Goal: Transaction & Acquisition: Book appointment/travel/reservation

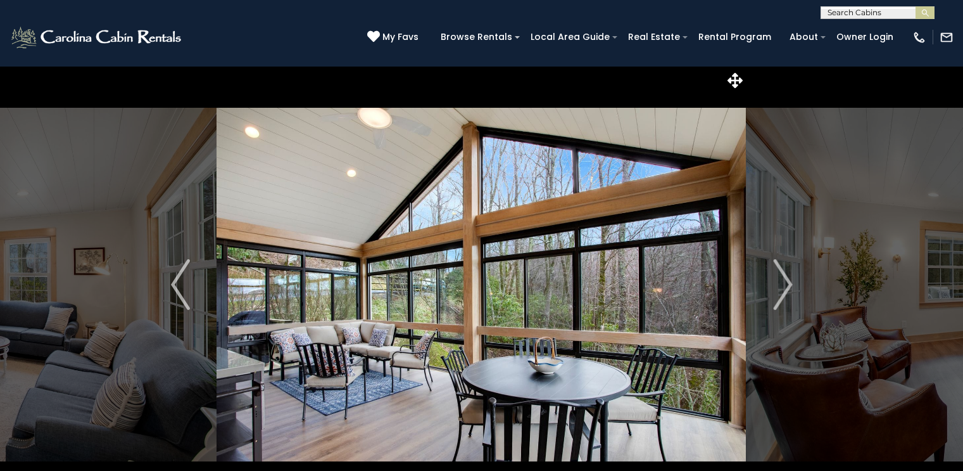
select select "*"
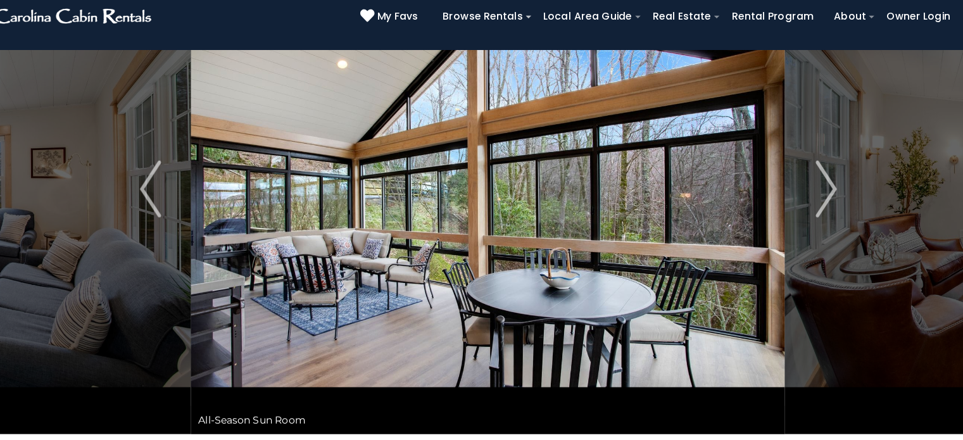
scroll to position [94, 0]
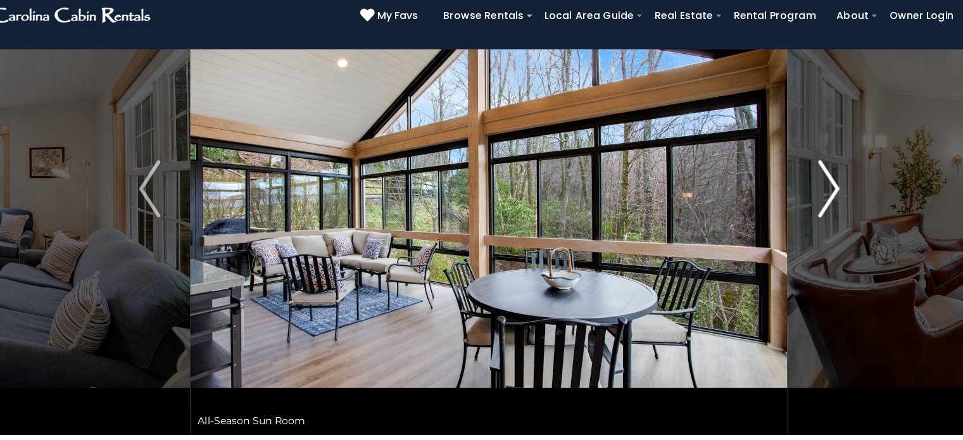
click at [783, 183] on img "Next" at bounding box center [782, 190] width 19 height 51
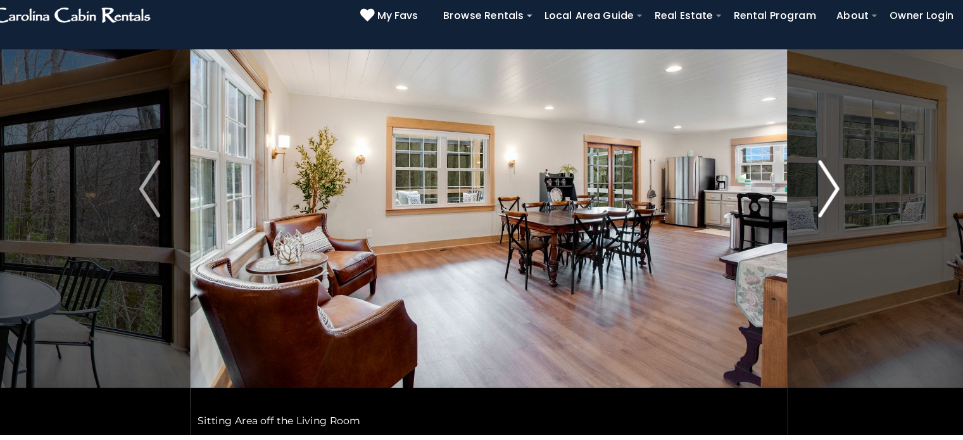
click at [783, 183] on img "Next" at bounding box center [782, 190] width 19 height 51
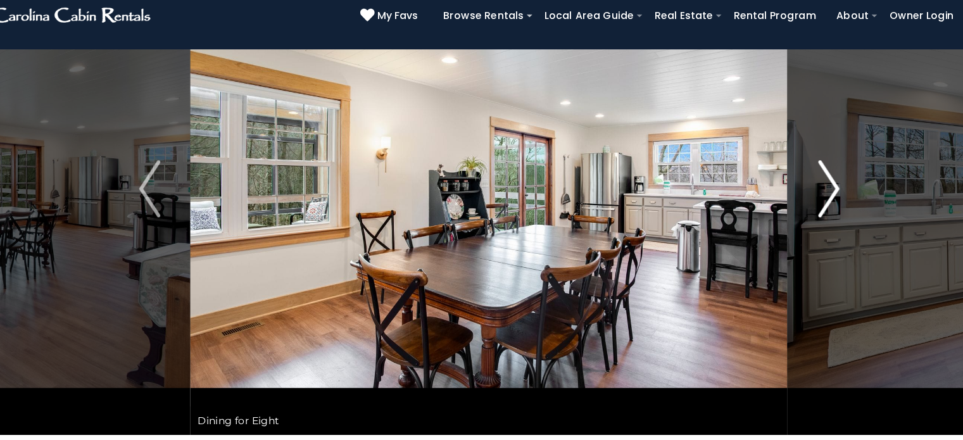
click at [783, 183] on img "Next" at bounding box center [782, 190] width 19 height 51
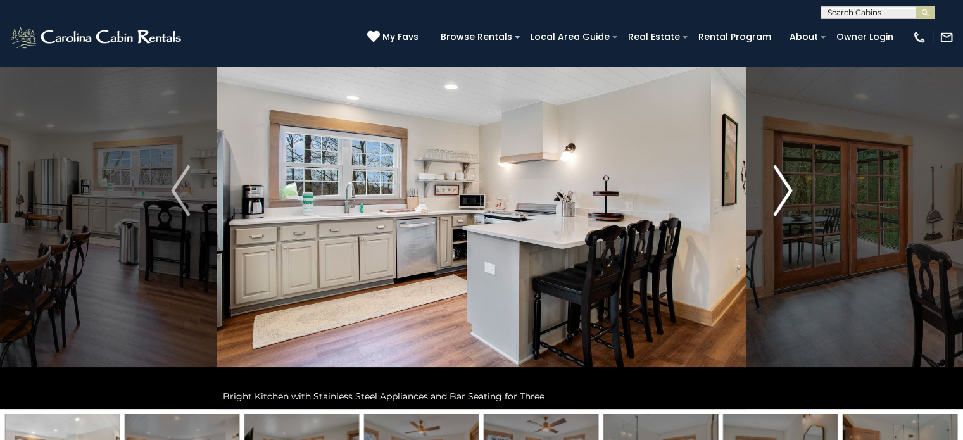
click at [788, 187] on img "Next" at bounding box center [782, 190] width 19 height 51
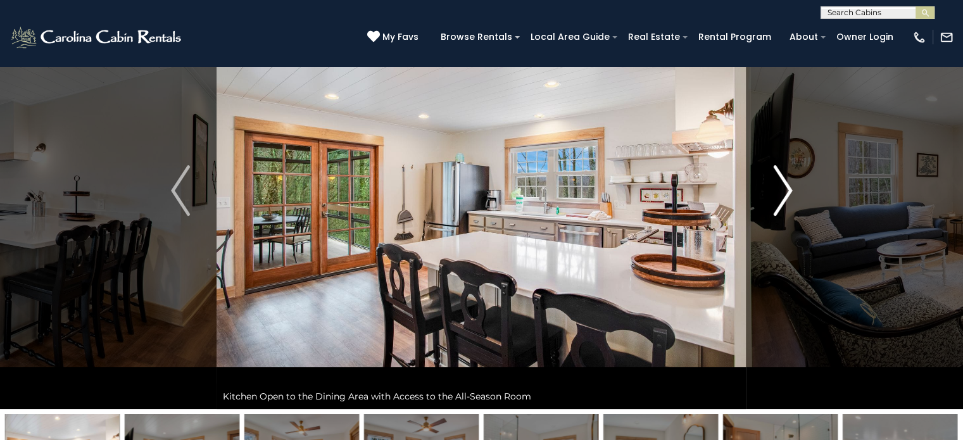
click at [785, 180] on img "Next" at bounding box center [782, 190] width 19 height 51
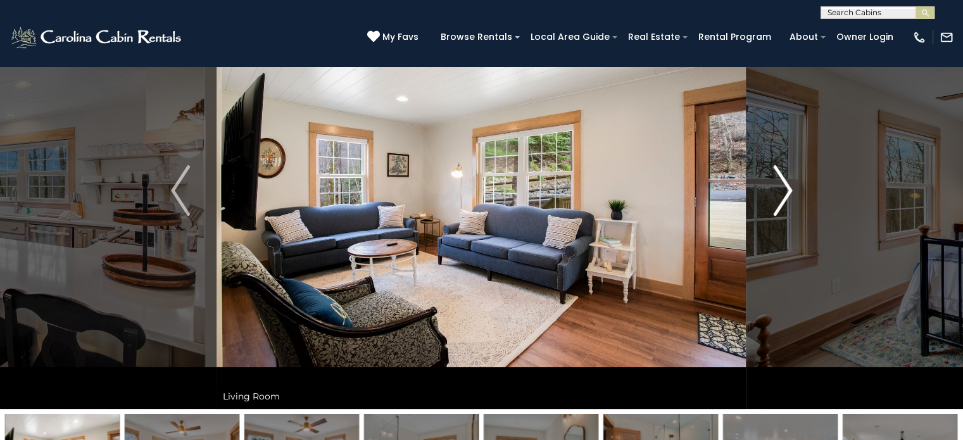
click at [781, 189] on img "Next" at bounding box center [782, 190] width 19 height 51
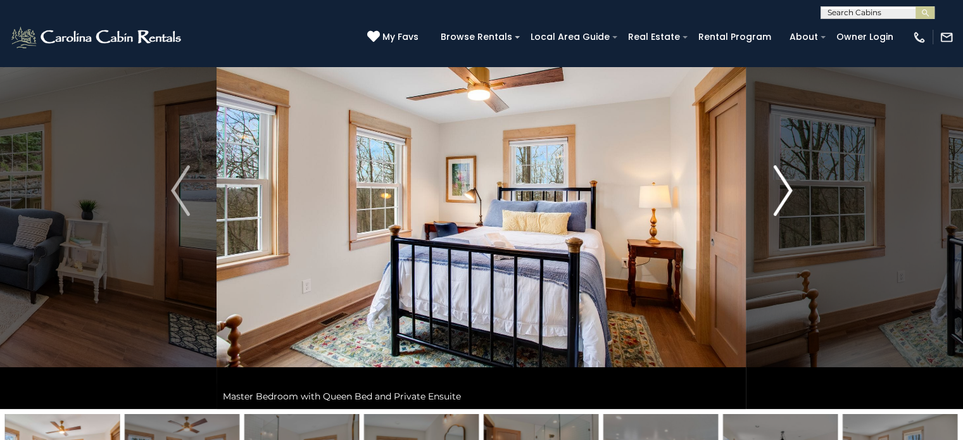
click at [798, 182] on button "Next" at bounding box center [783, 190] width 73 height 437
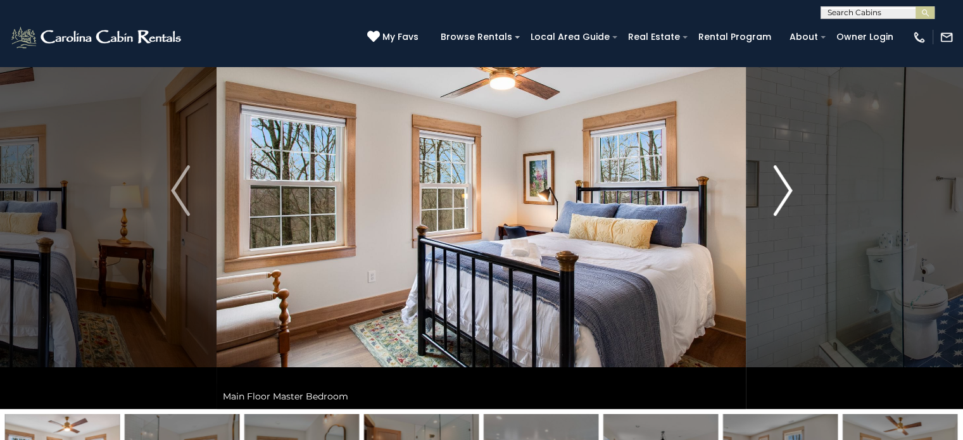
click at [786, 189] on img "Next" at bounding box center [782, 190] width 19 height 51
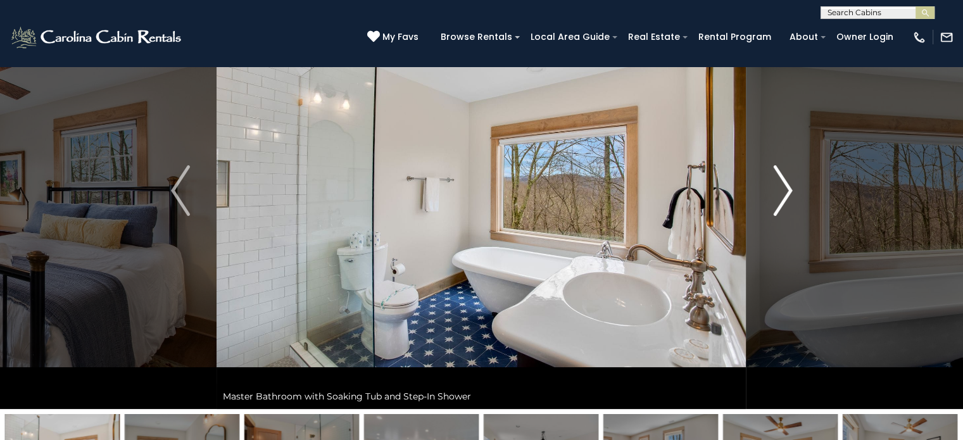
click at [788, 182] on img "Next" at bounding box center [782, 190] width 19 height 51
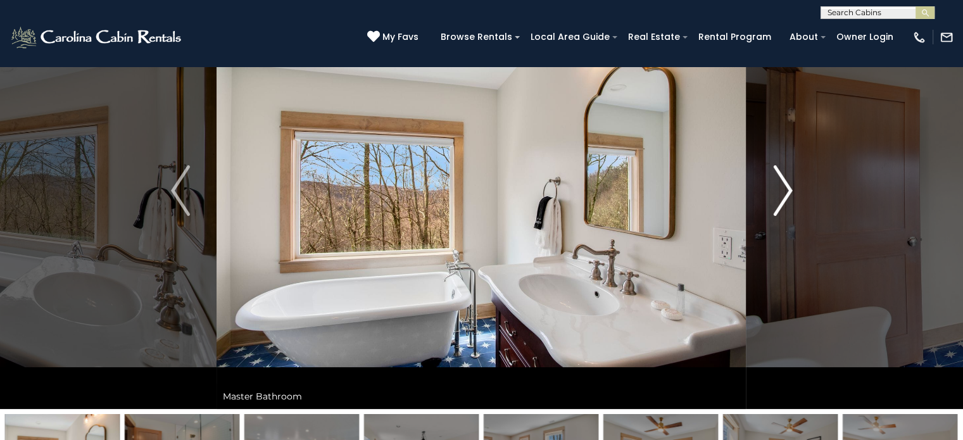
click at [788, 182] on img "Next" at bounding box center [782, 190] width 19 height 51
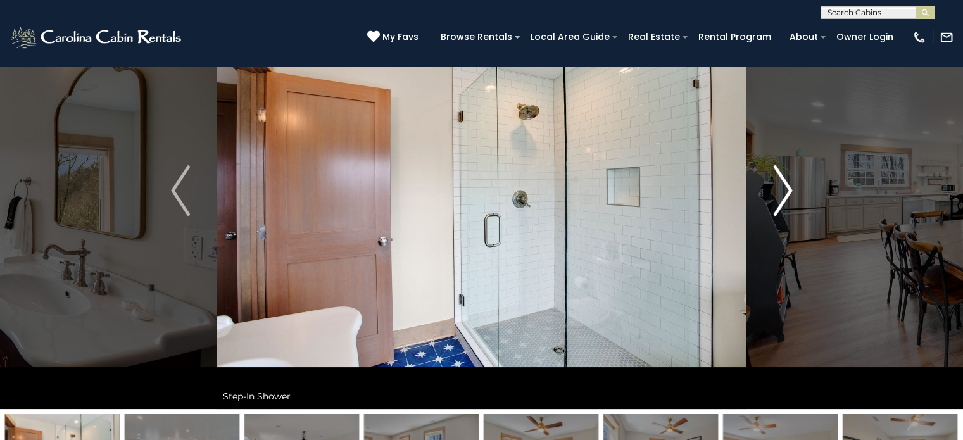
click at [788, 182] on img "Next" at bounding box center [782, 190] width 19 height 51
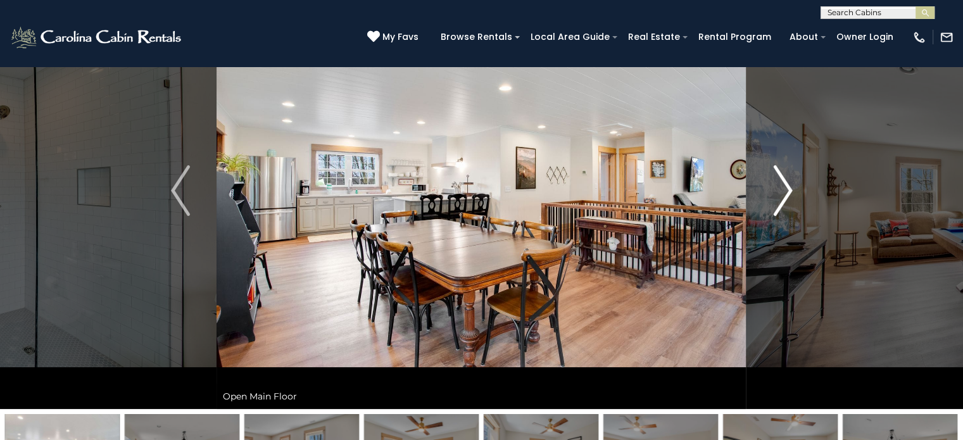
click at [788, 182] on img "Next" at bounding box center [782, 190] width 19 height 51
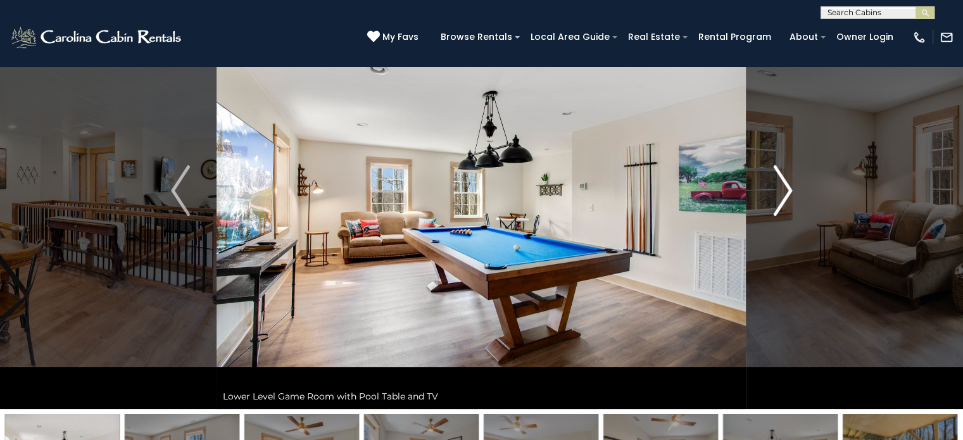
click at [788, 182] on img "Next" at bounding box center [782, 190] width 19 height 51
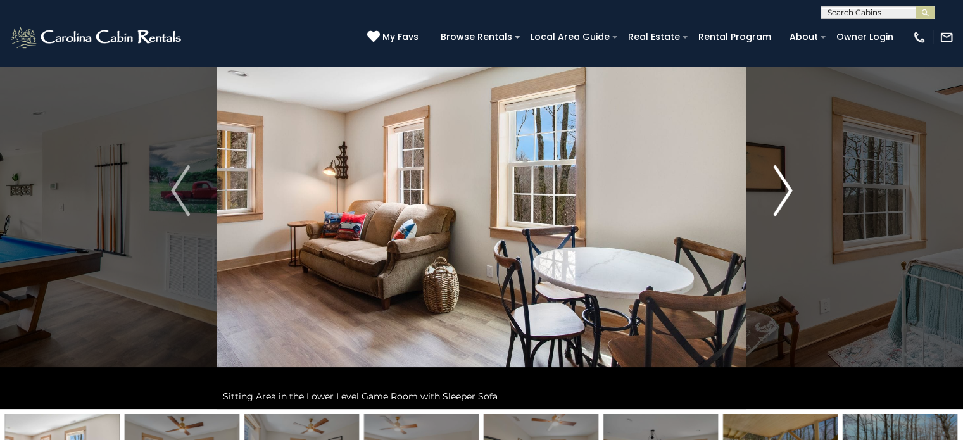
click at [788, 182] on img "Next" at bounding box center [782, 190] width 19 height 51
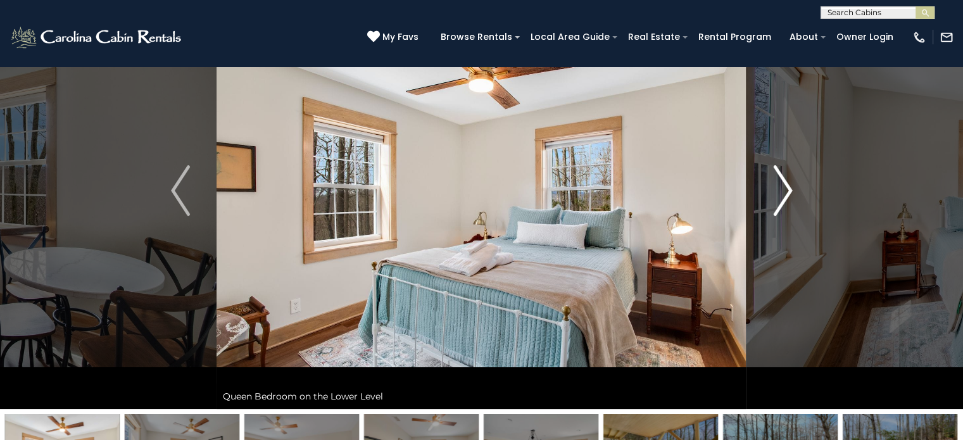
click at [788, 182] on img "Next" at bounding box center [782, 190] width 19 height 51
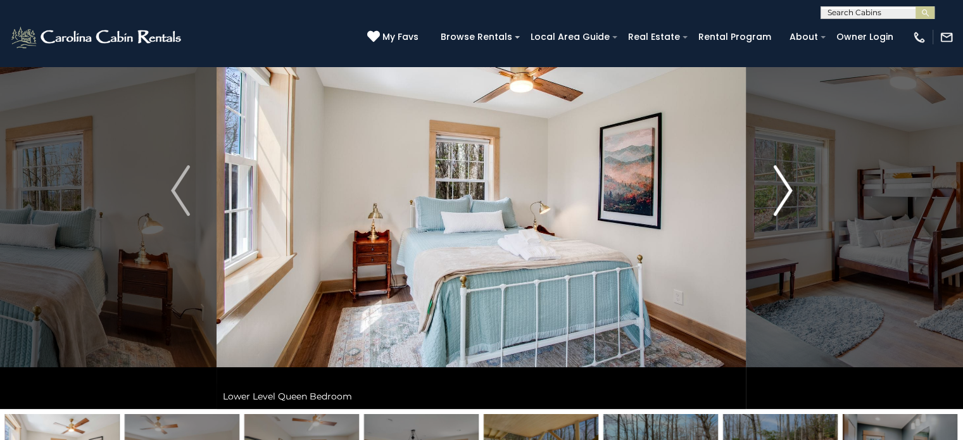
click at [788, 182] on img "Next" at bounding box center [782, 190] width 19 height 51
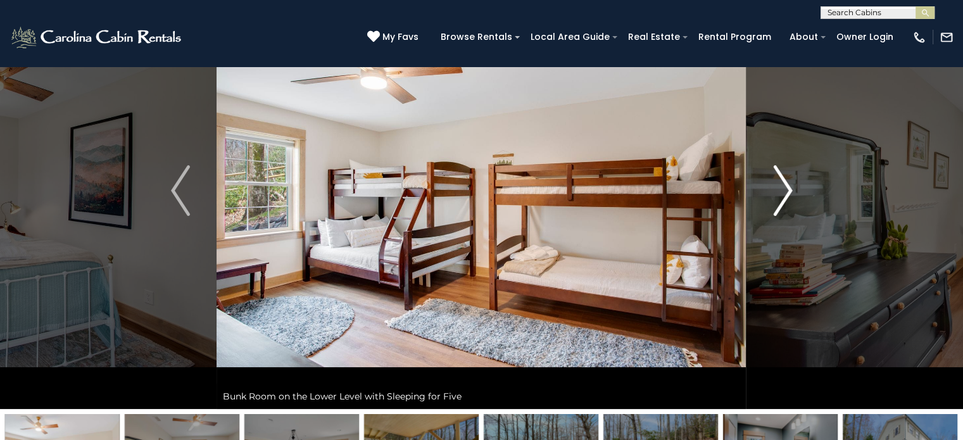
click at [788, 182] on img "Next" at bounding box center [782, 190] width 19 height 51
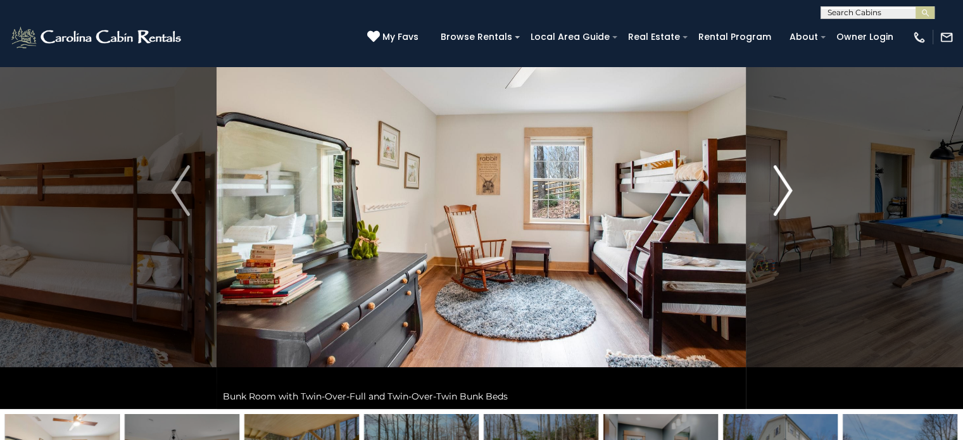
click at [788, 182] on img "Next" at bounding box center [782, 190] width 19 height 51
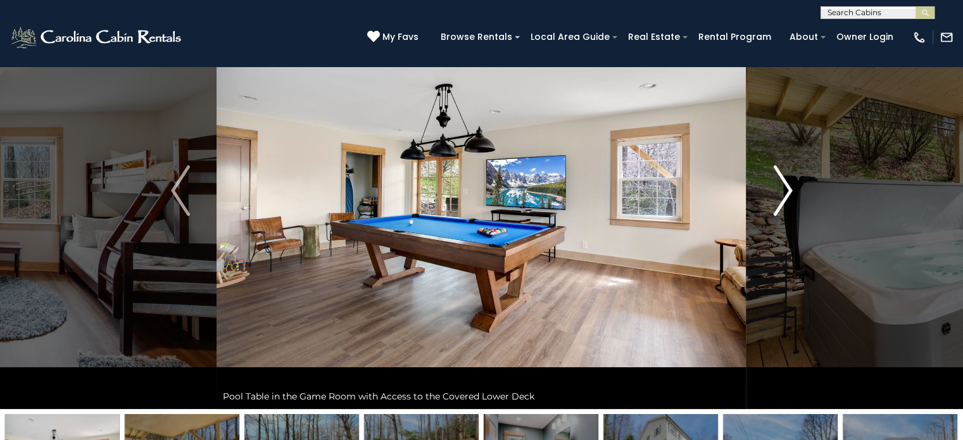
click at [788, 182] on img "Next" at bounding box center [782, 190] width 19 height 51
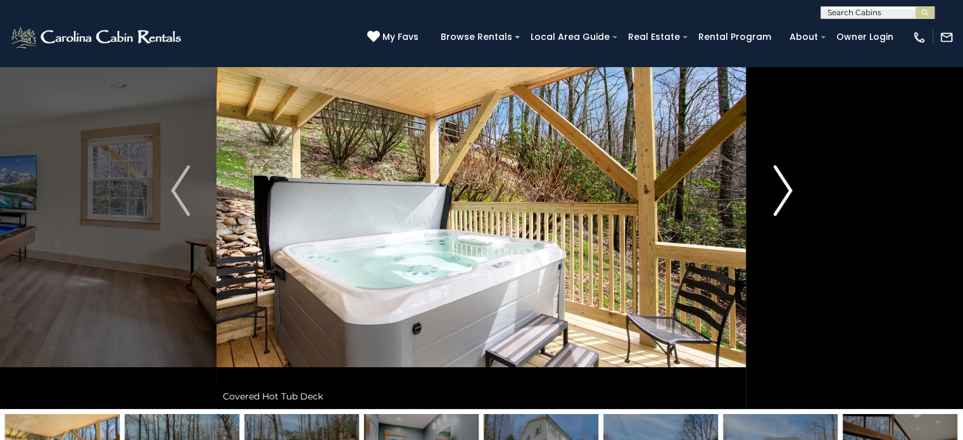
click at [788, 182] on img "Next" at bounding box center [782, 190] width 19 height 51
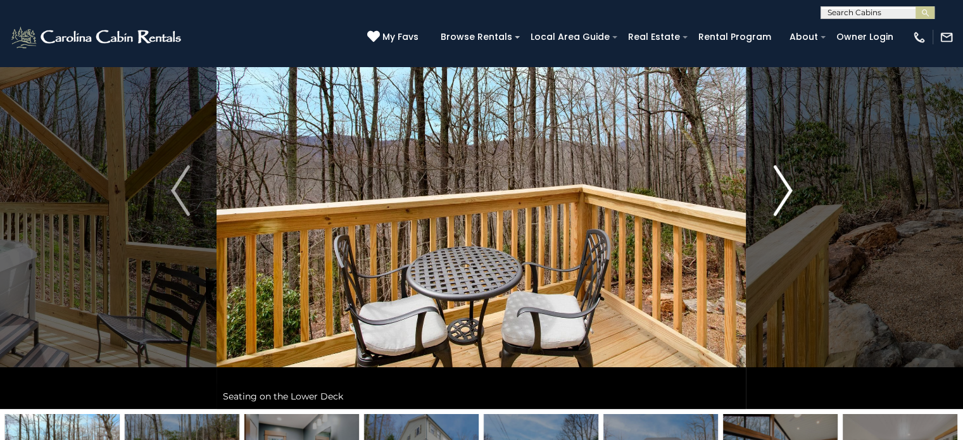
click at [781, 189] on img "Next" at bounding box center [782, 190] width 19 height 51
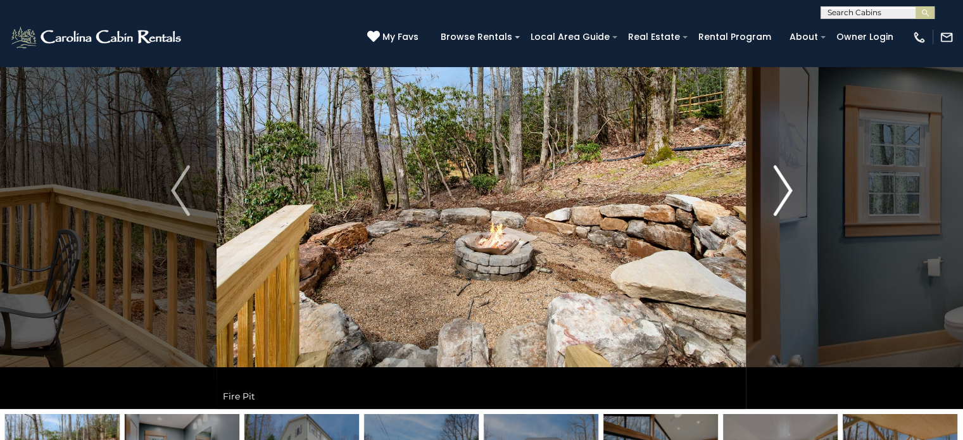
click at [781, 189] on img "Next" at bounding box center [782, 190] width 19 height 51
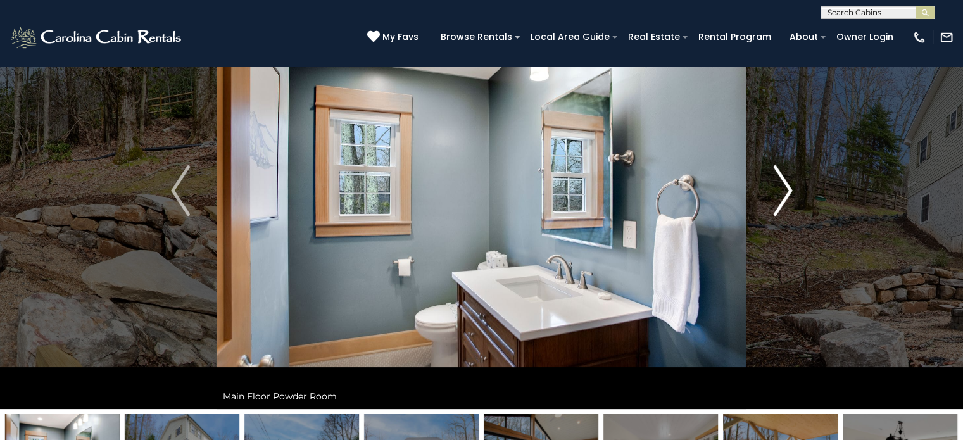
click at [781, 189] on img "Next" at bounding box center [782, 190] width 19 height 51
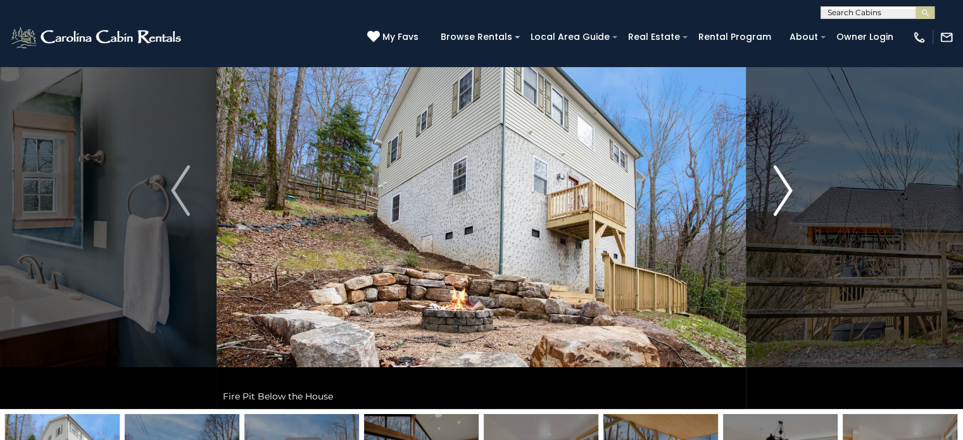
click at [781, 189] on img "Next" at bounding box center [782, 190] width 19 height 51
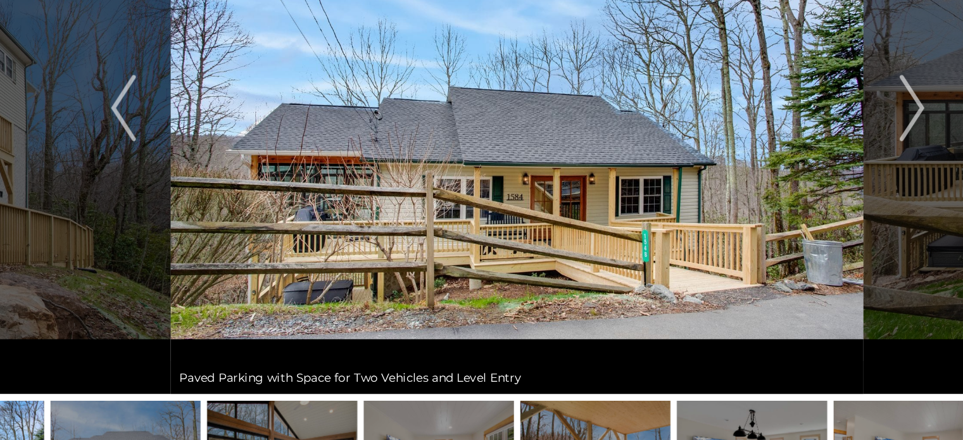
scroll to position [98, 0]
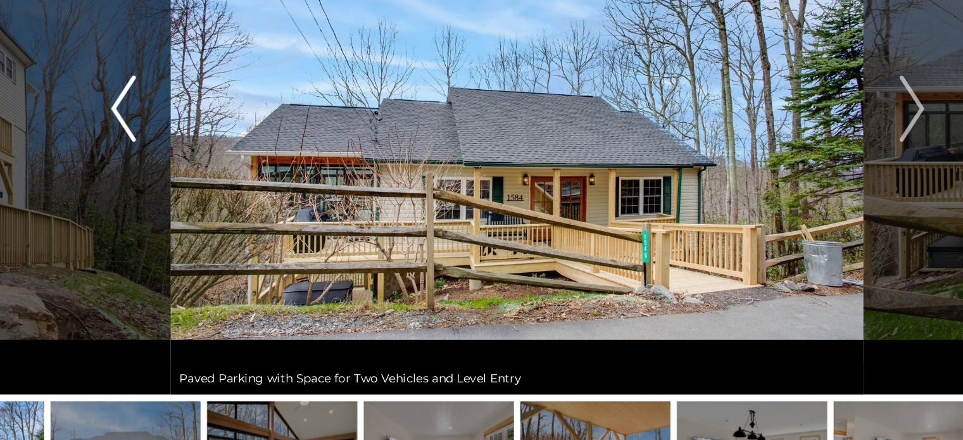
click at [175, 194] on img "Previous" at bounding box center [180, 186] width 19 height 51
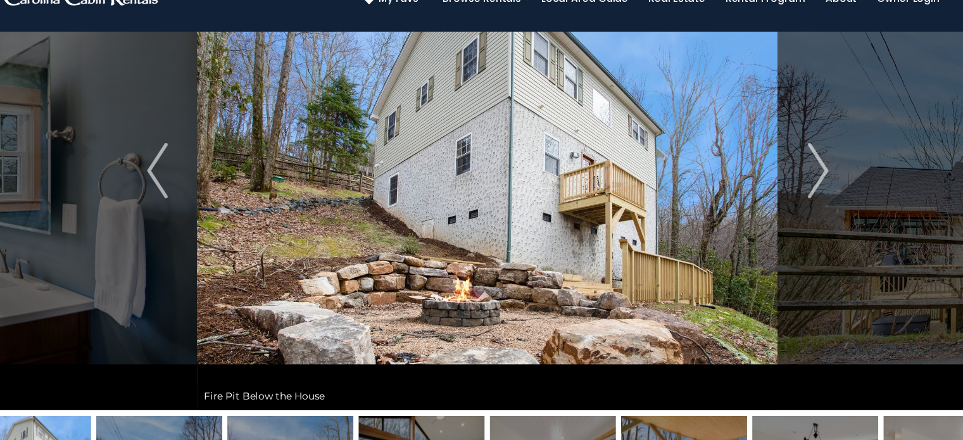
scroll to position [89, 0]
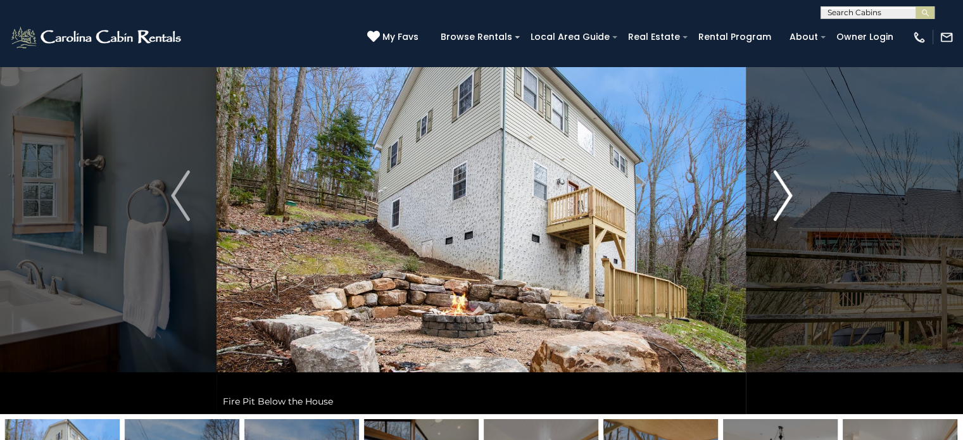
click at [779, 188] on img "Next" at bounding box center [782, 195] width 19 height 51
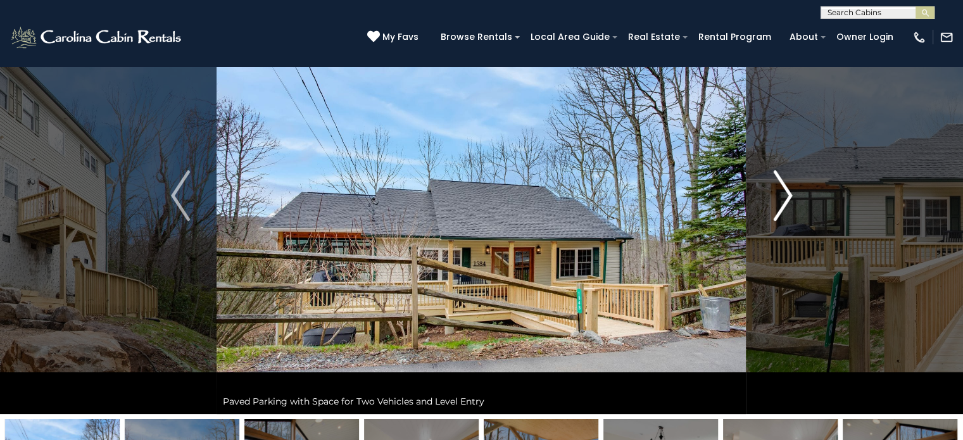
click at [779, 188] on img "Next" at bounding box center [782, 195] width 19 height 51
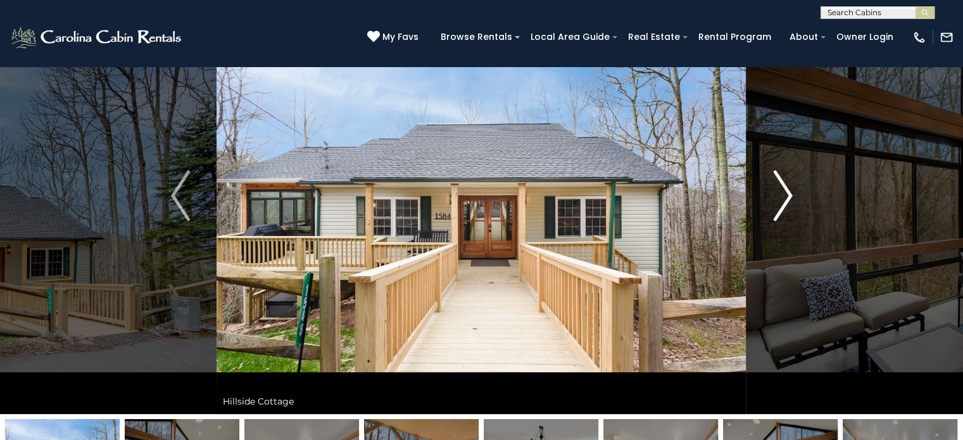
click at [787, 199] on img "Next" at bounding box center [782, 195] width 19 height 51
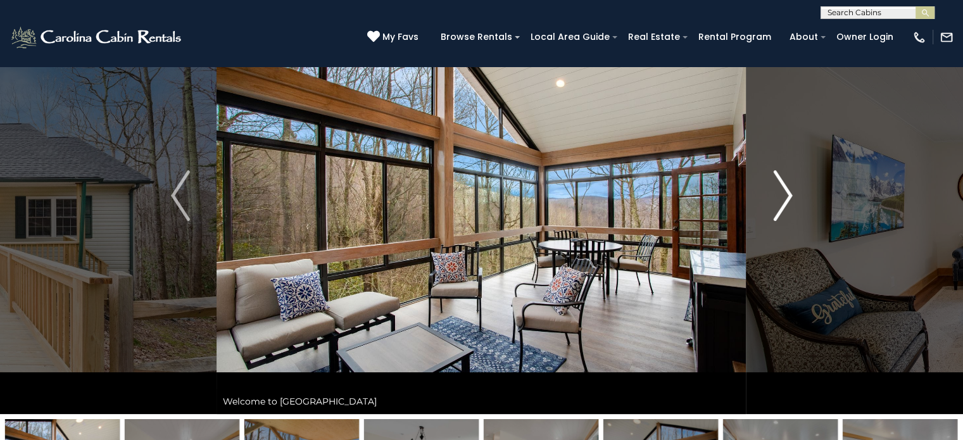
click at [787, 199] on img "Next" at bounding box center [782, 195] width 19 height 51
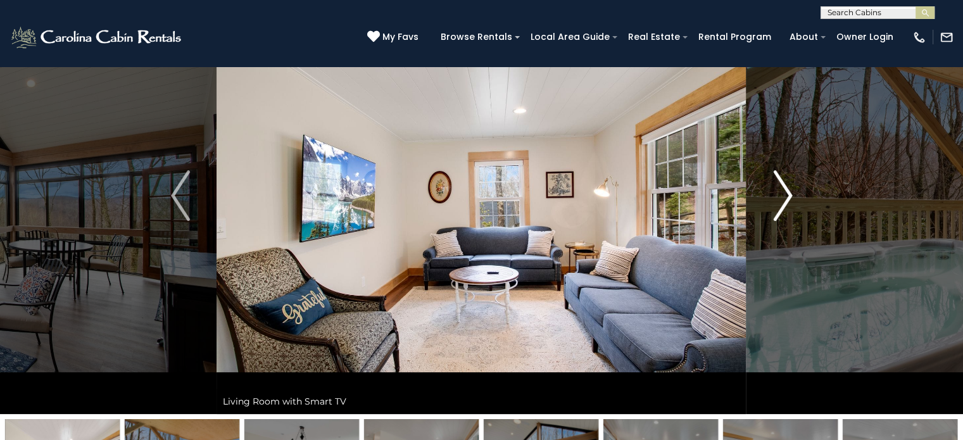
click at [787, 199] on img "Next" at bounding box center [782, 195] width 19 height 51
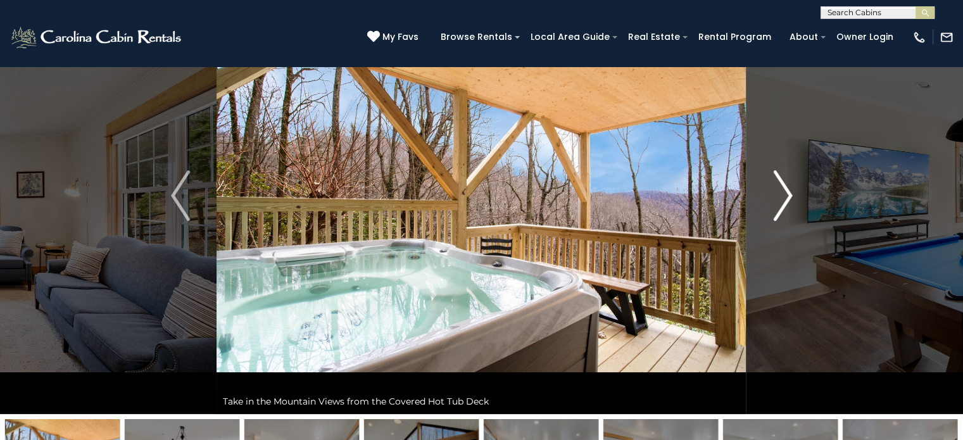
click at [787, 199] on img "Next" at bounding box center [782, 195] width 19 height 51
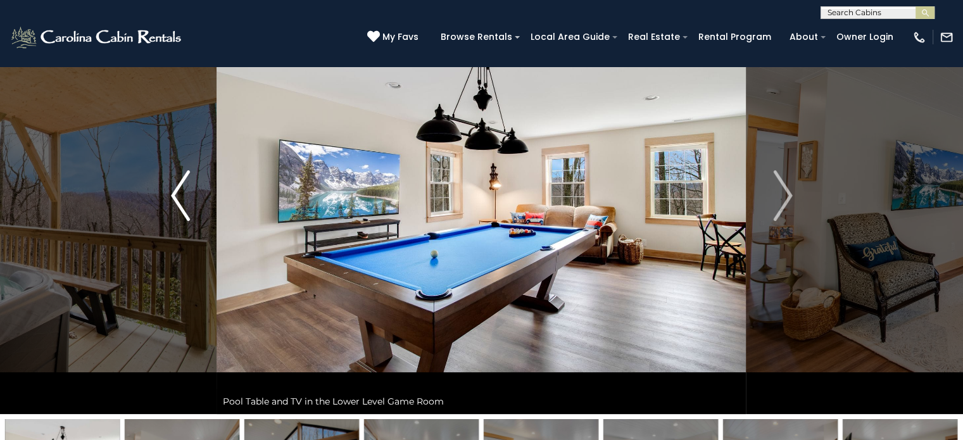
click at [180, 182] on img "Previous" at bounding box center [180, 195] width 19 height 51
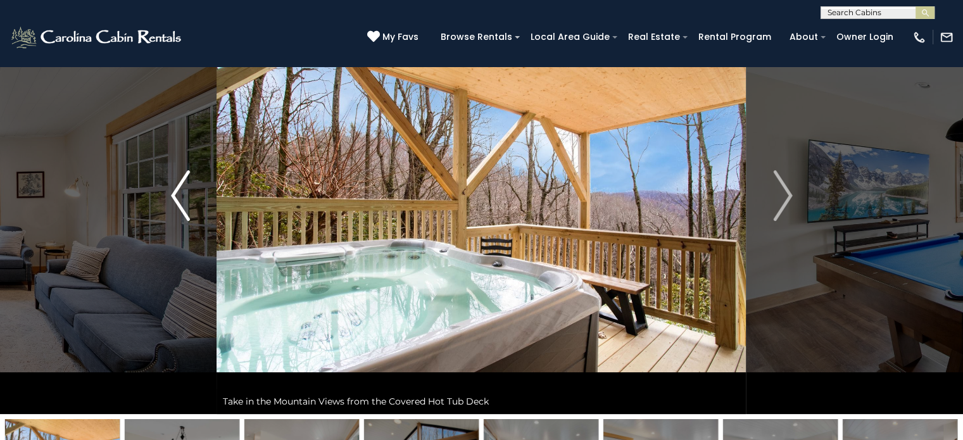
click at [180, 182] on img "Previous" at bounding box center [180, 195] width 19 height 51
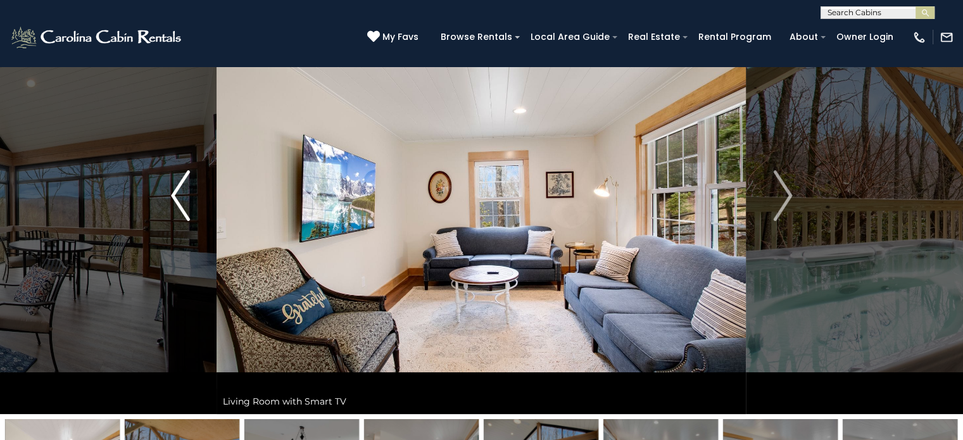
click at [180, 182] on img "Previous" at bounding box center [180, 195] width 19 height 51
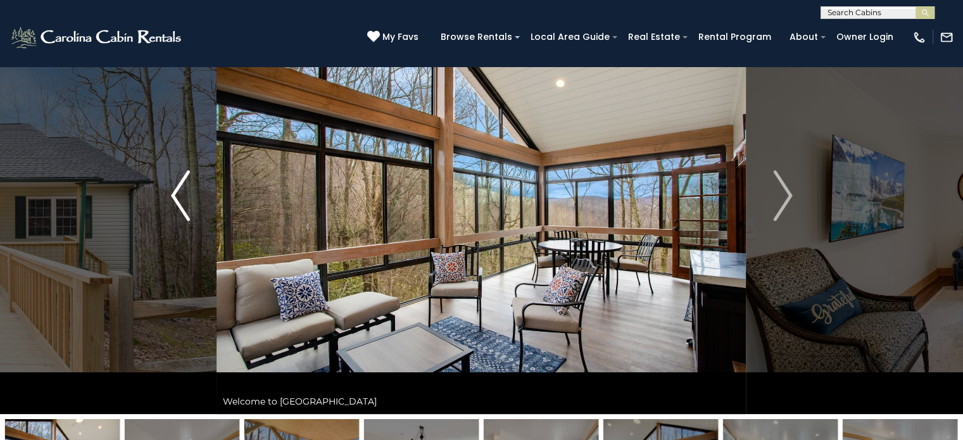
click at [180, 182] on img "Previous" at bounding box center [180, 195] width 19 height 51
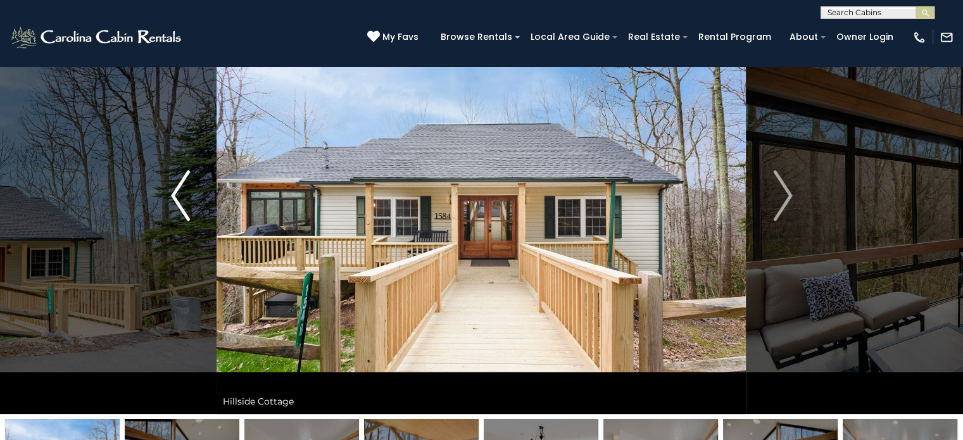
click at [180, 182] on img "Previous" at bounding box center [180, 195] width 19 height 51
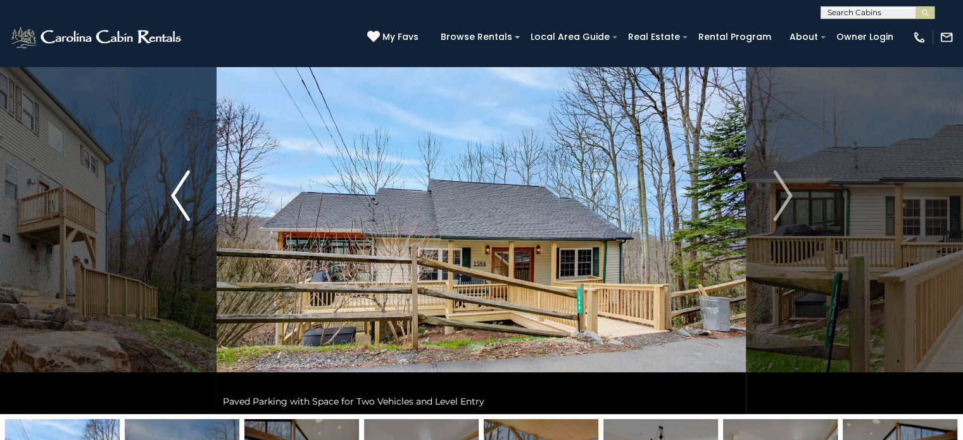
click at [180, 182] on img "Previous" at bounding box center [180, 195] width 19 height 51
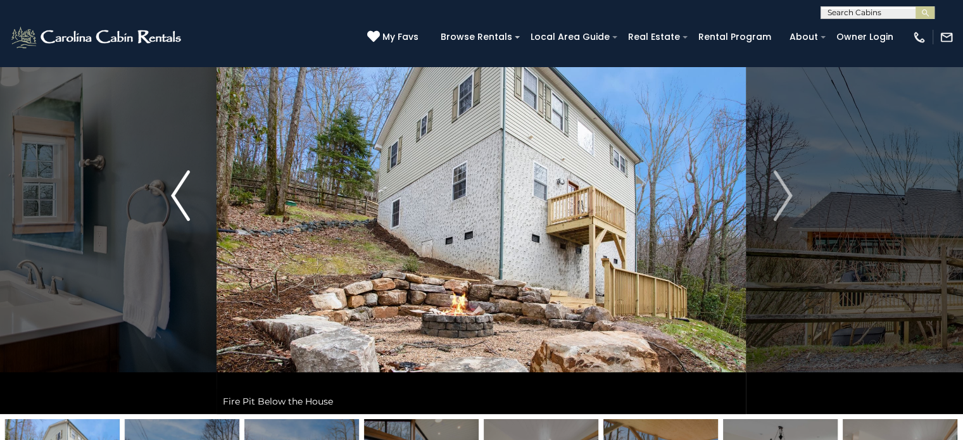
click at [180, 182] on img "Previous" at bounding box center [180, 195] width 19 height 51
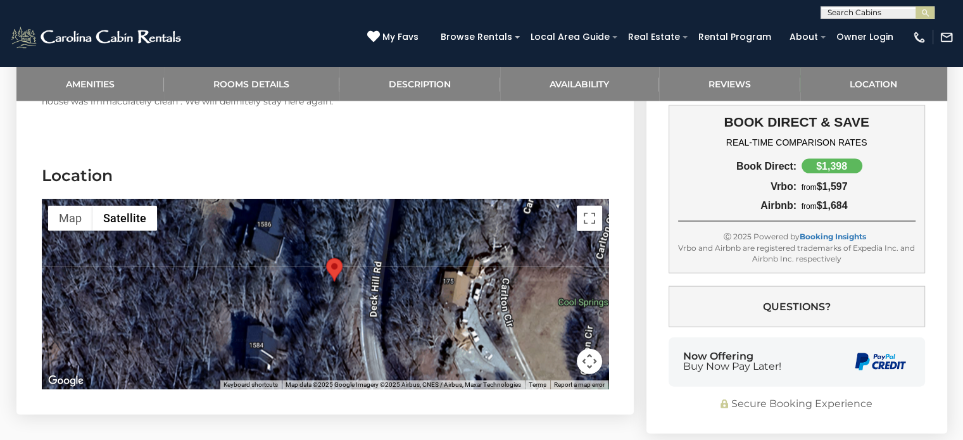
scroll to position [2809, 0]
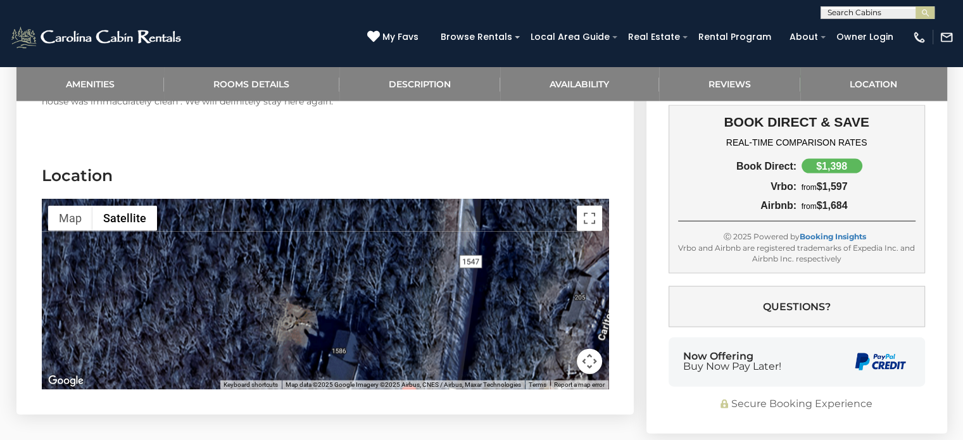
drag, startPoint x: 290, startPoint y: 258, endPoint x: 365, endPoint y: 387, distance: 148.7
click at [365, 387] on section "Location ← Move left → Move right ↑ Move up ↓ Move down + Zoom in - Zoom out Ho…" at bounding box center [324, 280] width 617 height 269
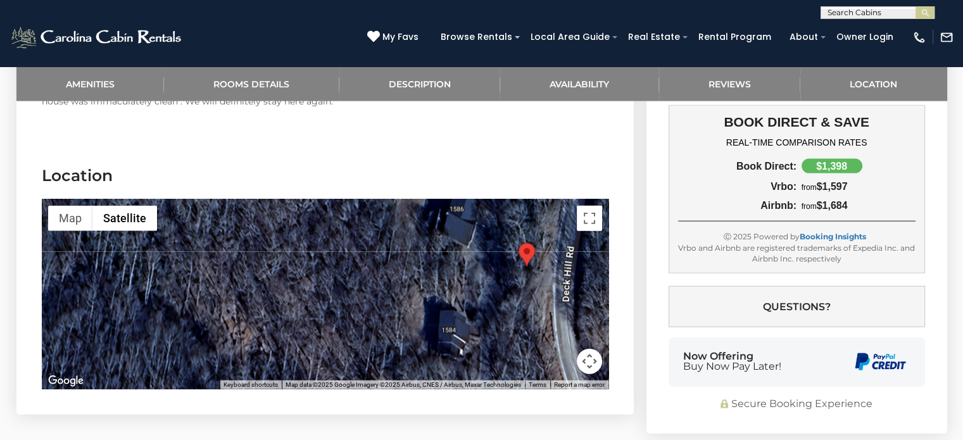
drag, startPoint x: 365, startPoint y: 297, endPoint x: 486, endPoint y: 146, distance: 193.2
click at [486, 146] on section "Location ← Move left → Move right ↑ Move up ↓ Move down + Zoom in - Zoom out Ho…" at bounding box center [324, 280] width 617 height 269
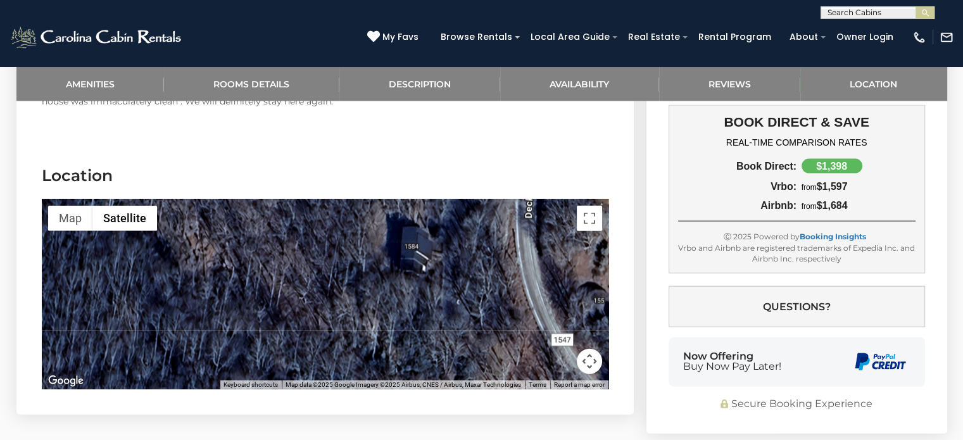
drag, startPoint x: 410, startPoint y: 263, endPoint x: 369, endPoint y: 186, distance: 87.8
click at [369, 199] on div at bounding box center [325, 294] width 567 height 190
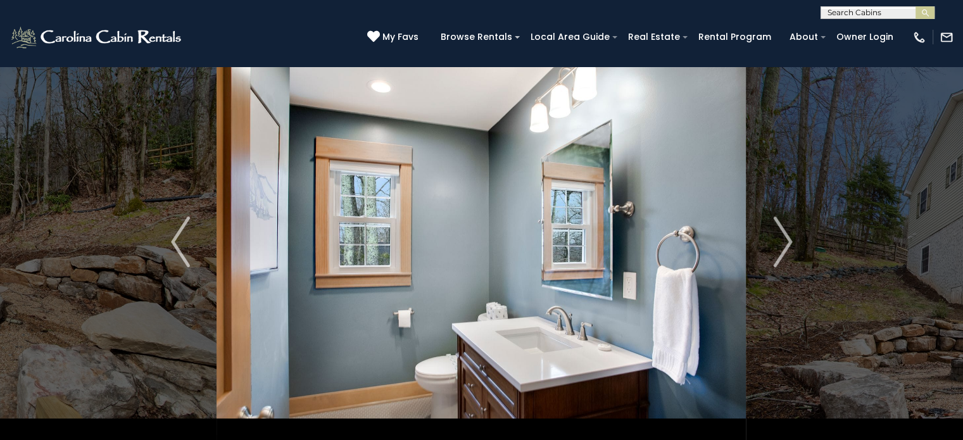
scroll to position [0, 0]
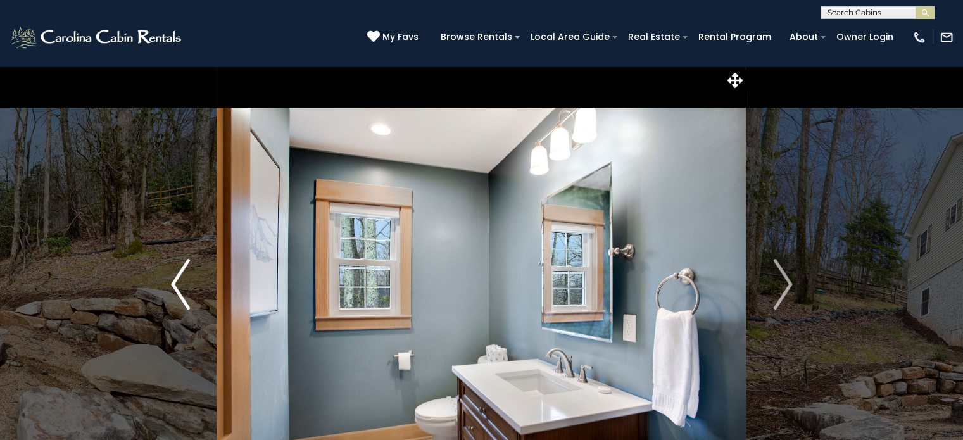
click at [180, 291] on img "Previous" at bounding box center [180, 284] width 19 height 51
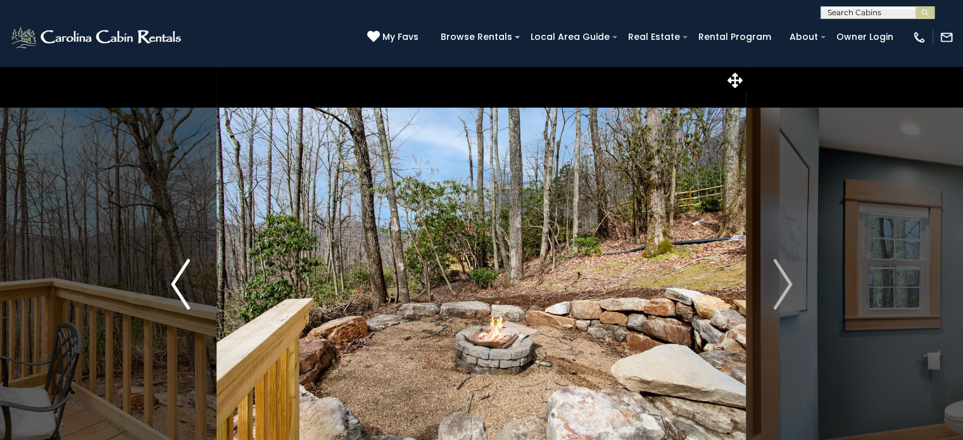
click at [180, 291] on img "Previous" at bounding box center [180, 284] width 19 height 51
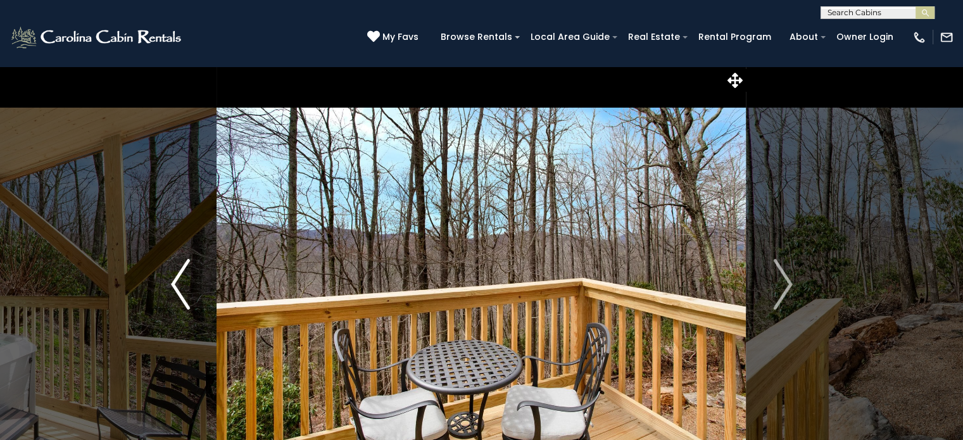
click at [172, 284] on img "Previous" at bounding box center [180, 284] width 19 height 51
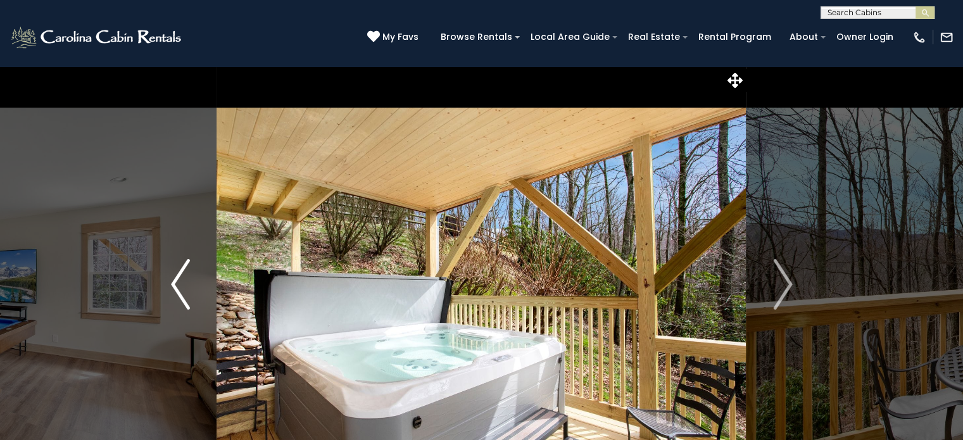
click at [179, 275] on img "Previous" at bounding box center [180, 284] width 19 height 51
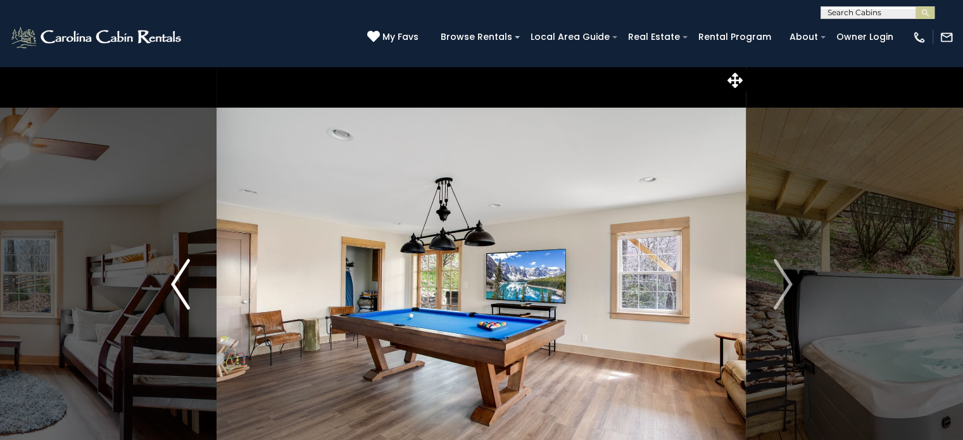
click at [179, 275] on img "Previous" at bounding box center [180, 284] width 19 height 51
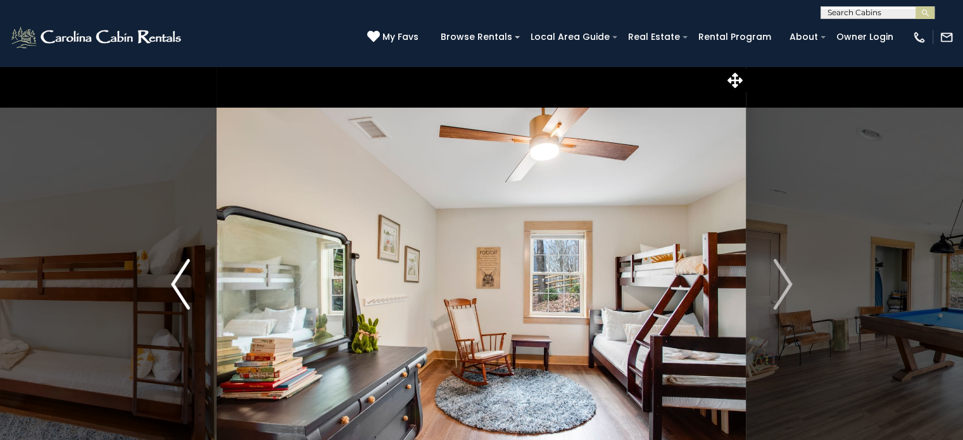
click at [179, 275] on img "Previous" at bounding box center [180, 284] width 19 height 51
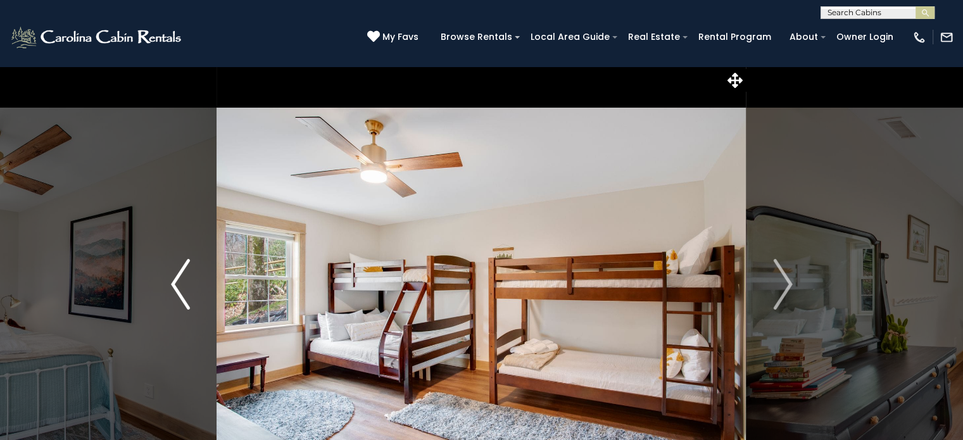
click at [179, 275] on img "Previous" at bounding box center [180, 284] width 19 height 51
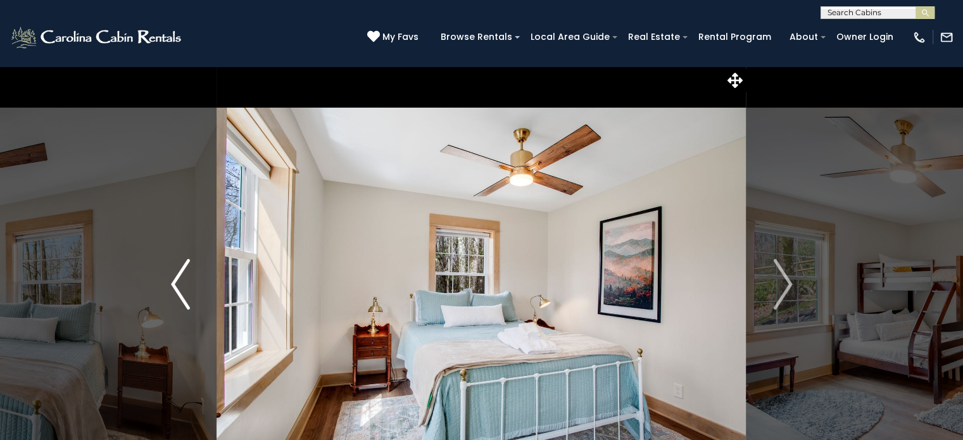
click at [179, 275] on img "Previous" at bounding box center [180, 284] width 19 height 51
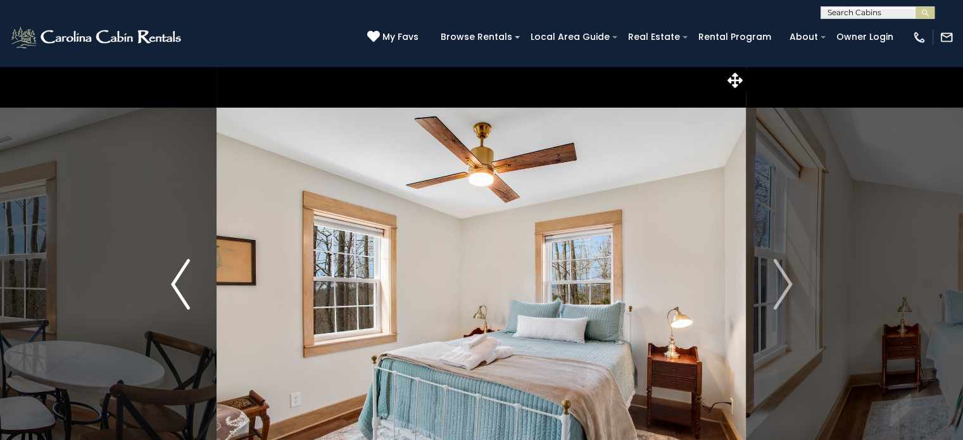
click at [179, 275] on img "Previous" at bounding box center [180, 284] width 19 height 51
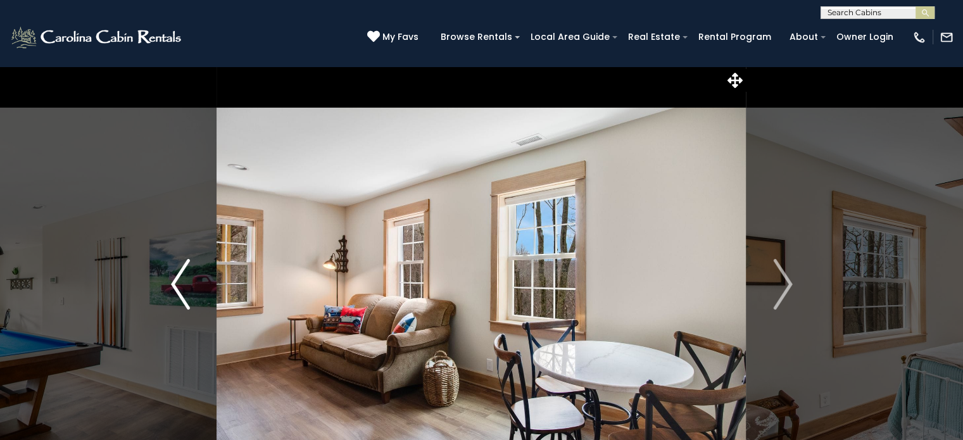
click at [179, 275] on img "Previous" at bounding box center [180, 284] width 19 height 51
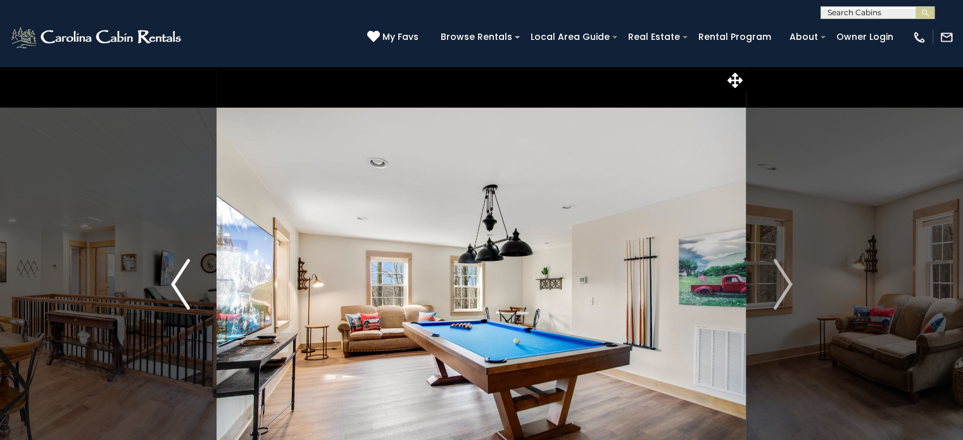
click at [179, 275] on img "Previous" at bounding box center [180, 284] width 19 height 51
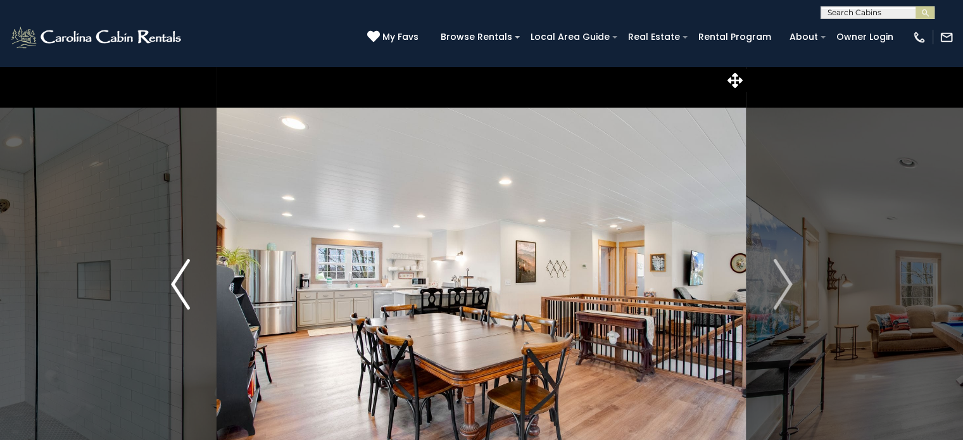
click at [179, 275] on img "Previous" at bounding box center [180, 284] width 19 height 51
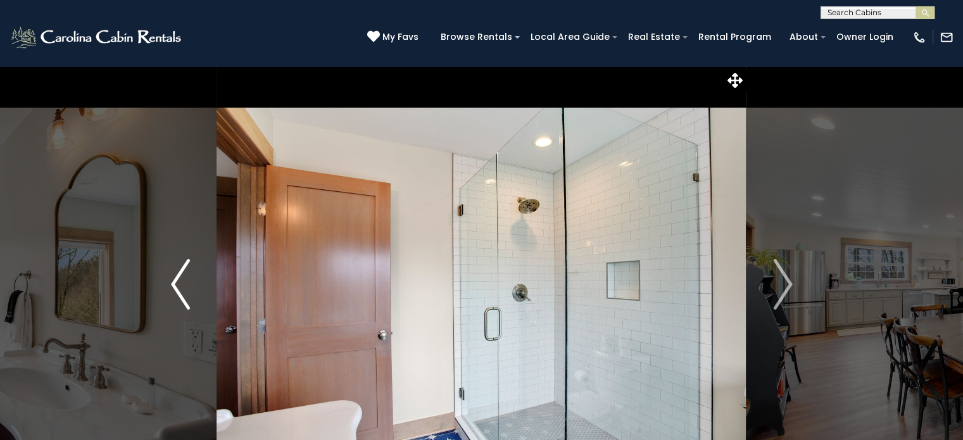
click at [179, 275] on img "Previous" at bounding box center [180, 284] width 19 height 51
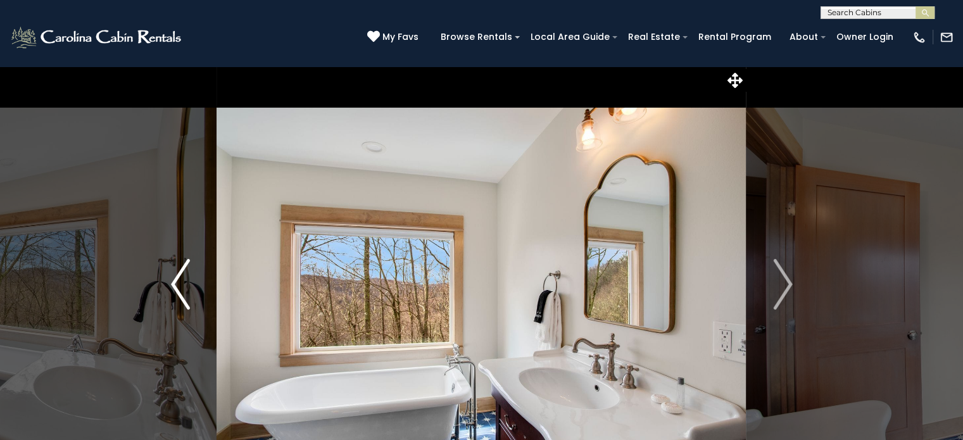
click at [179, 275] on img "Previous" at bounding box center [180, 284] width 19 height 51
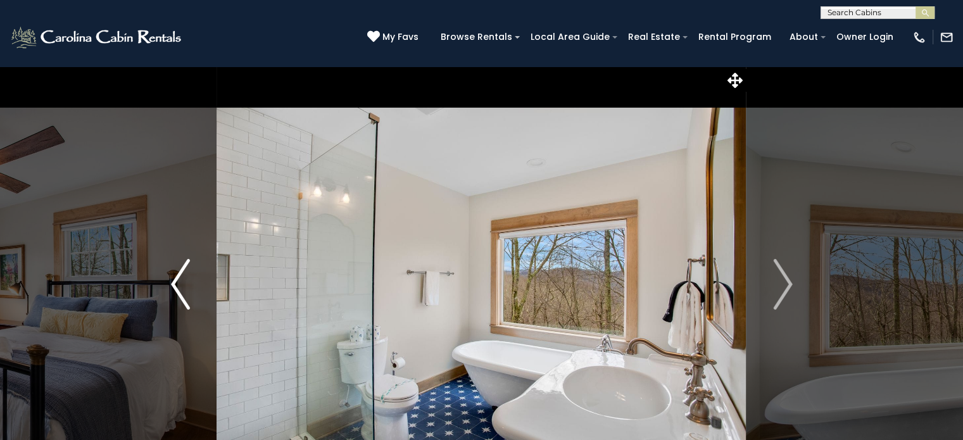
click at [179, 275] on img "Previous" at bounding box center [180, 284] width 19 height 51
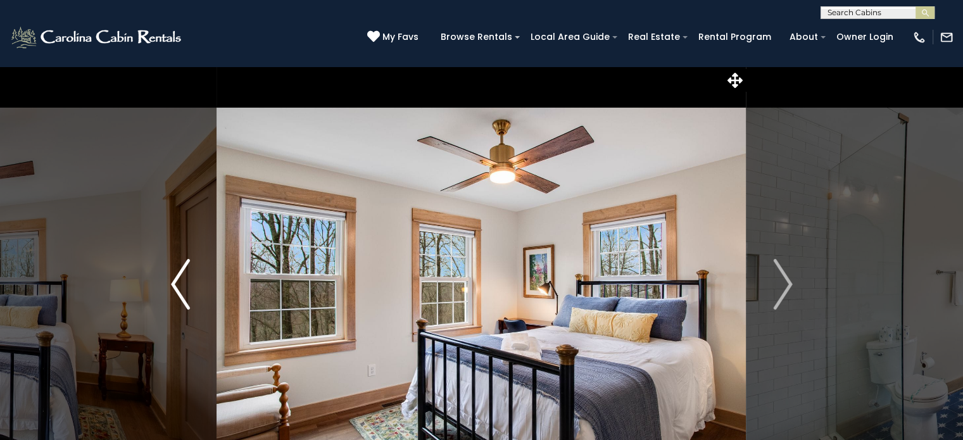
click at [179, 275] on img "Previous" at bounding box center [180, 284] width 19 height 51
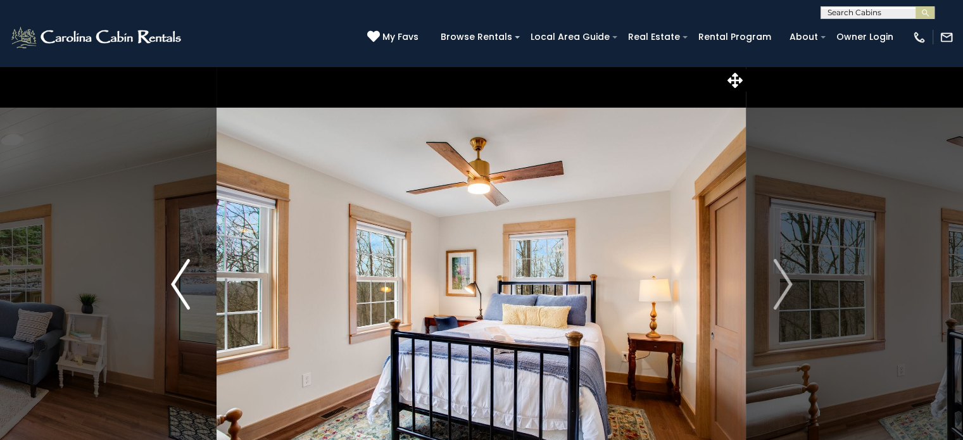
click at [179, 275] on img "Previous" at bounding box center [180, 284] width 19 height 51
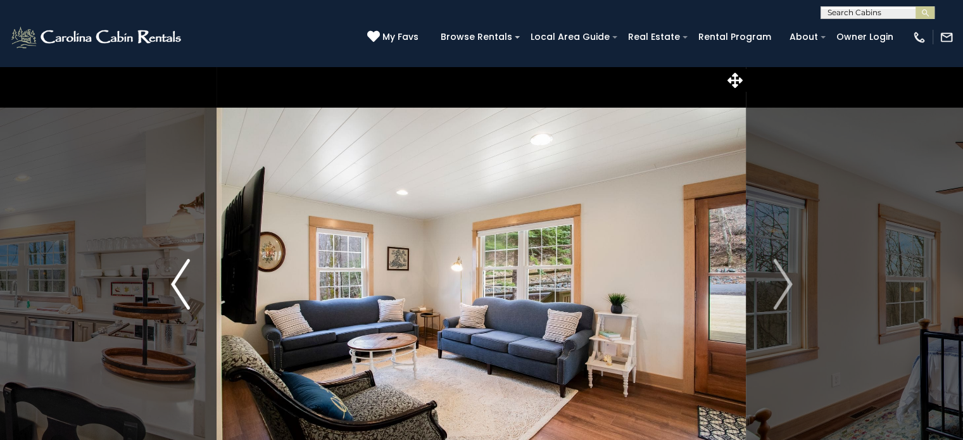
click at [179, 275] on img "Previous" at bounding box center [180, 284] width 19 height 51
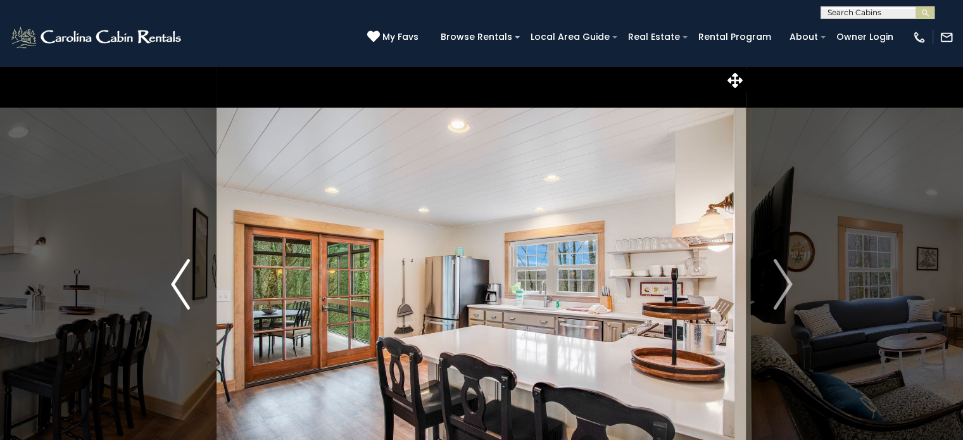
click at [179, 275] on img "Previous" at bounding box center [180, 284] width 19 height 51
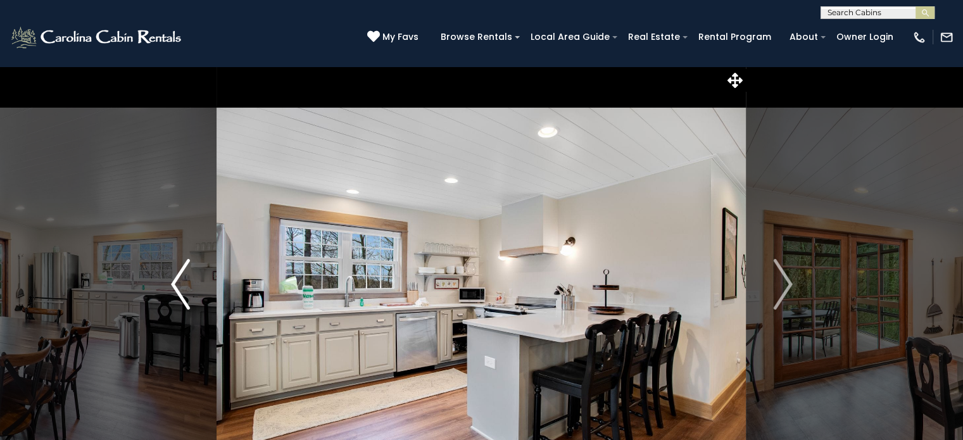
click at [179, 275] on img "Previous" at bounding box center [180, 284] width 19 height 51
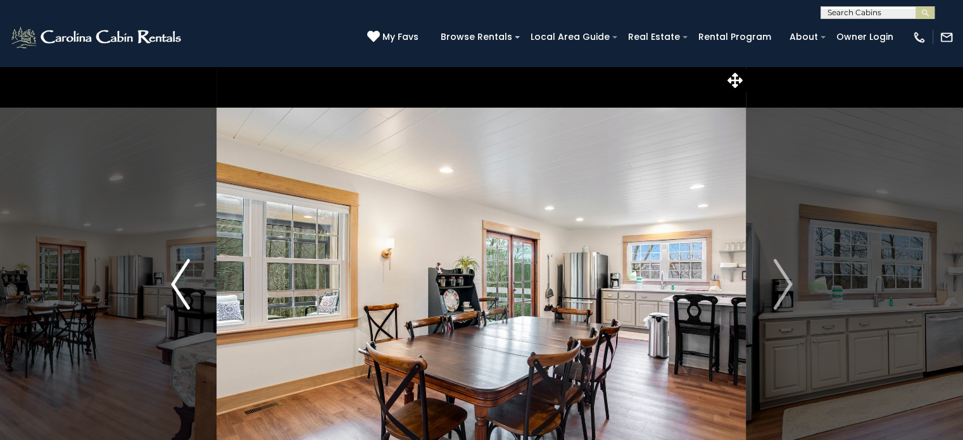
click at [179, 275] on img "Previous" at bounding box center [180, 284] width 19 height 51
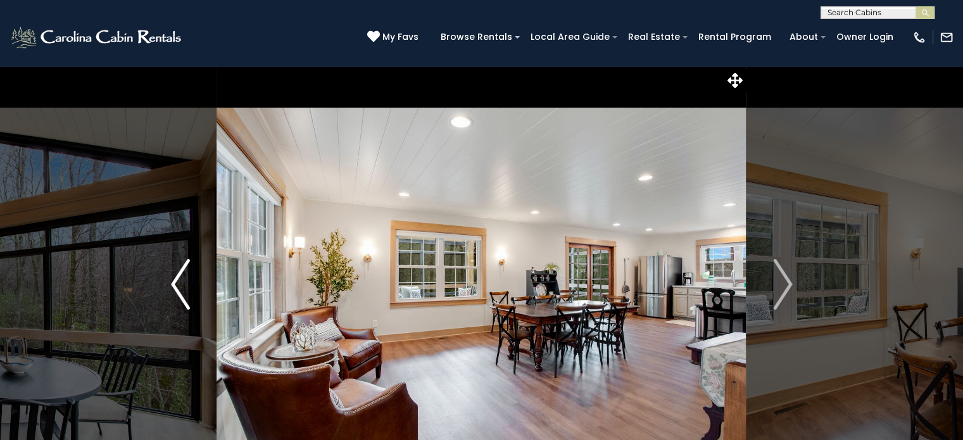
click at [179, 275] on img "Previous" at bounding box center [180, 284] width 19 height 51
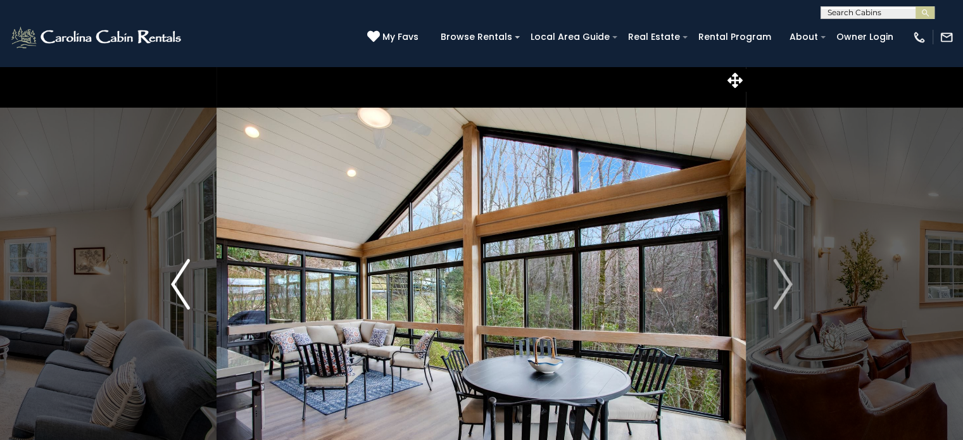
click at [179, 275] on img "Previous" at bounding box center [180, 284] width 19 height 51
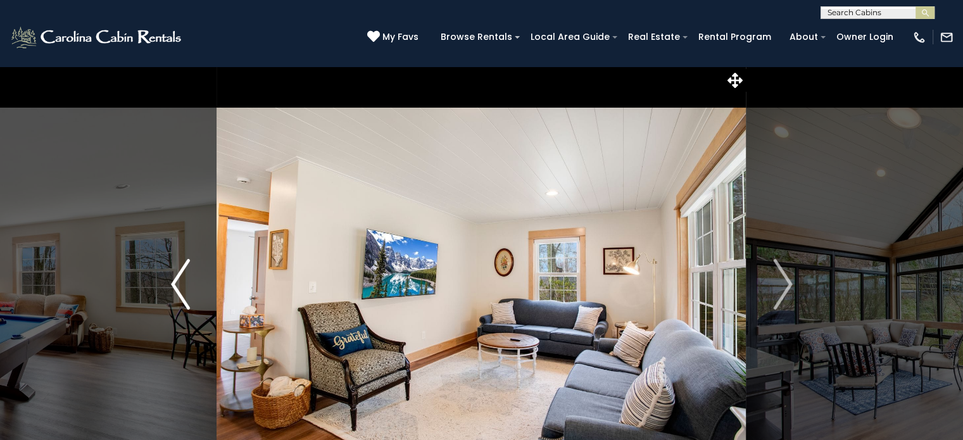
click at [179, 275] on img "Previous" at bounding box center [180, 284] width 19 height 51
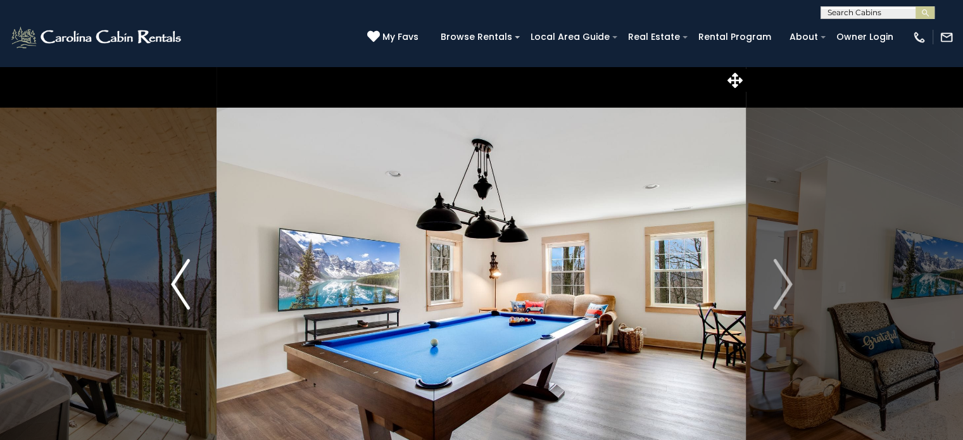
click at [179, 275] on img "Previous" at bounding box center [180, 284] width 19 height 51
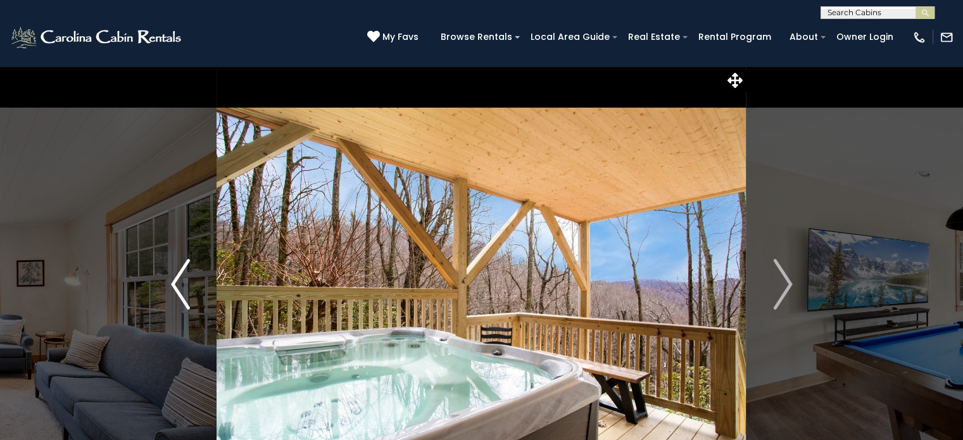
click at [179, 275] on img "Previous" at bounding box center [180, 284] width 19 height 51
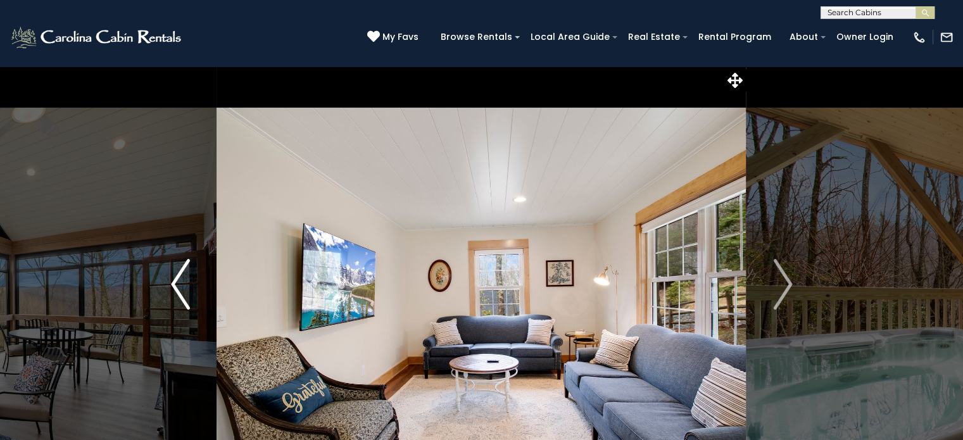
click at [179, 275] on img "Previous" at bounding box center [180, 284] width 19 height 51
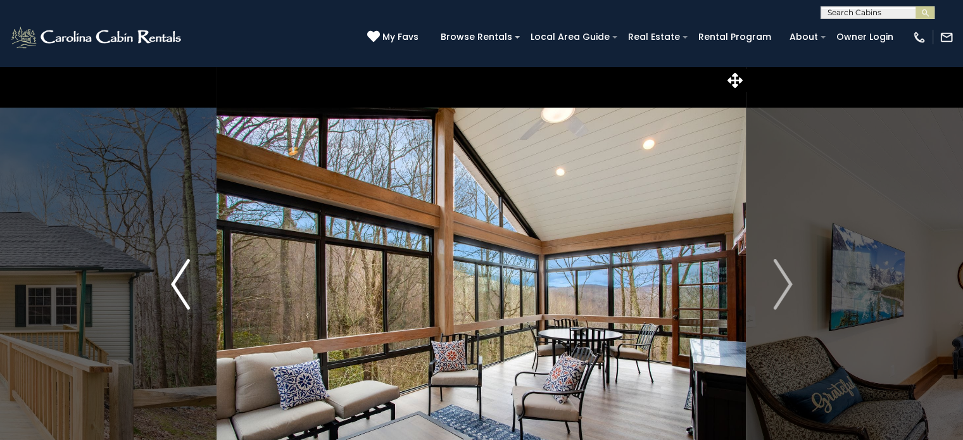
click at [179, 275] on img "Previous" at bounding box center [180, 284] width 19 height 51
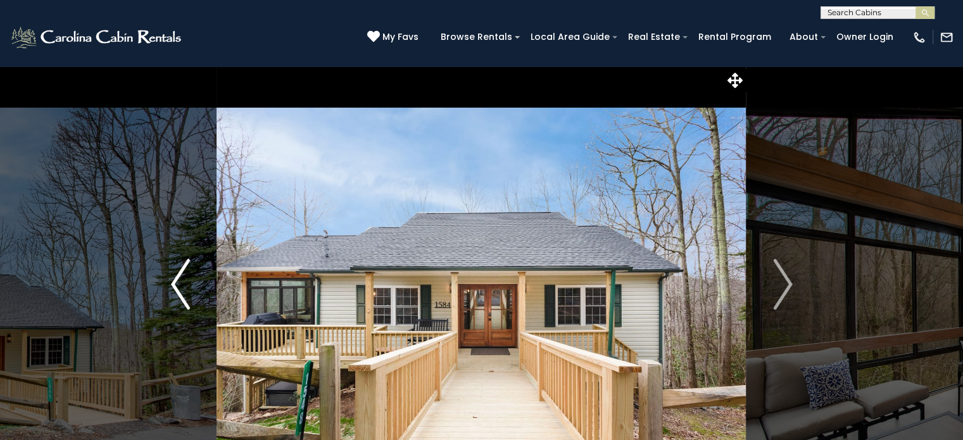
click at [179, 275] on img "Previous" at bounding box center [180, 284] width 19 height 51
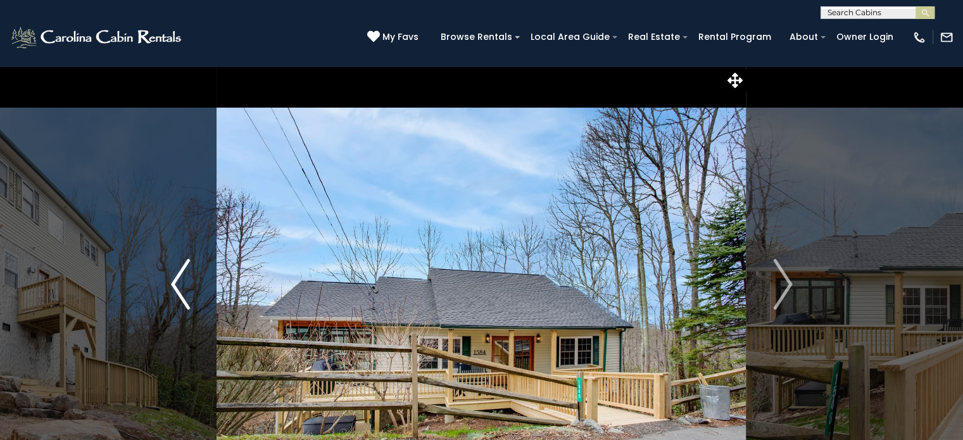
click at [179, 275] on img "Previous" at bounding box center [180, 284] width 19 height 51
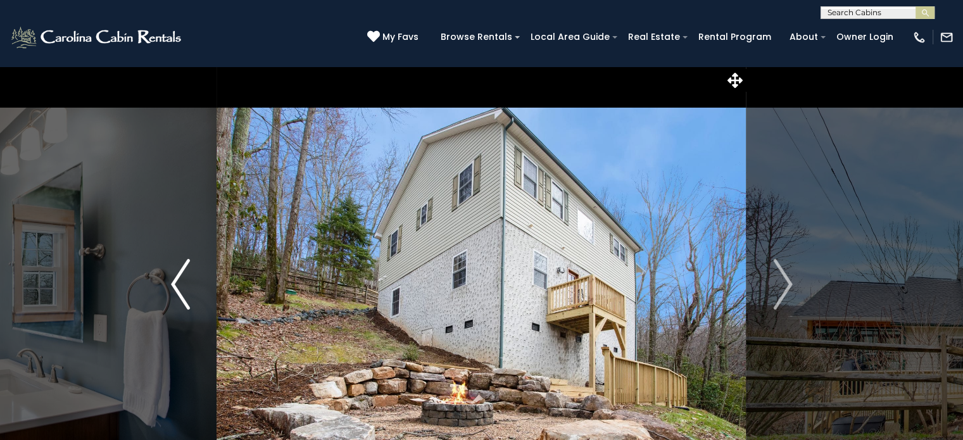
click at [179, 275] on img "Previous" at bounding box center [180, 284] width 19 height 51
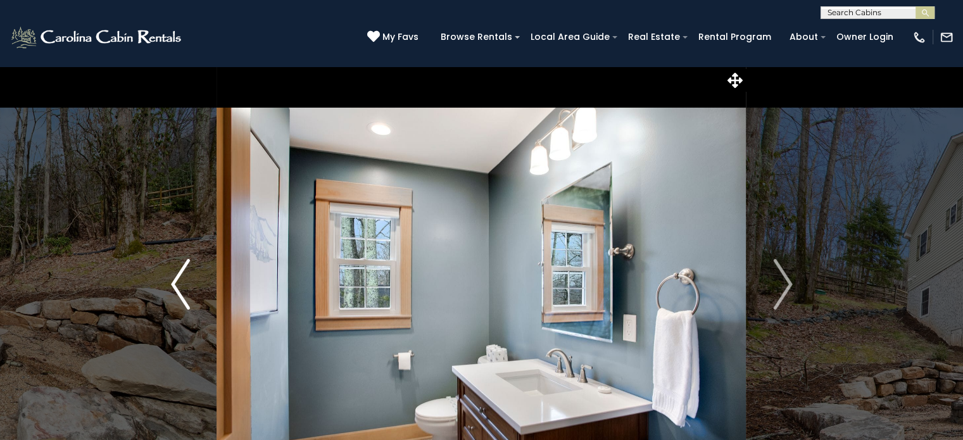
click at [179, 275] on img "Previous" at bounding box center [180, 284] width 19 height 51
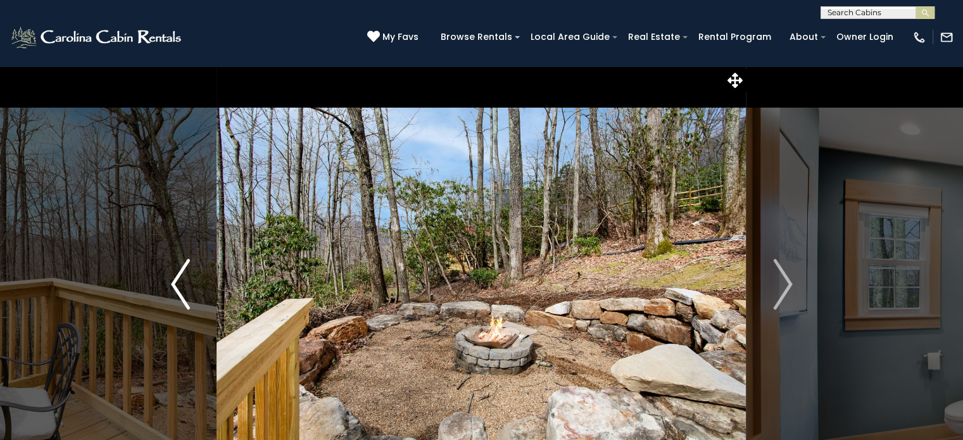
click at [179, 275] on img "Previous" at bounding box center [180, 284] width 19 height 51
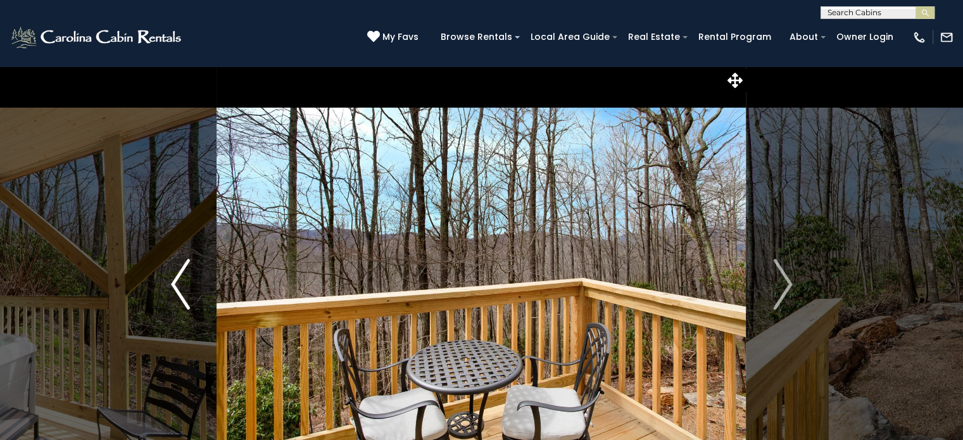
click at [179, 275] on img "Previous" at bounding box center [180, 284] width 19 height 51
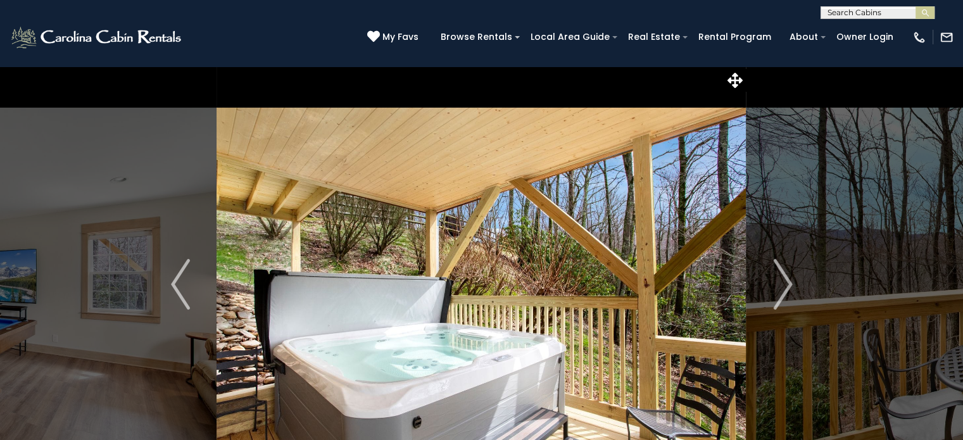
click at [849, 13] on input "text" at bounding box center [876, 15] width 111 height 13
type input "**********"
click at [869, 27] on em "High Count" at bounding box center [853, 29] width 51 height 11
click at [916, 6] on button "submit" at bounding box center [925, 12] width 19 height 13
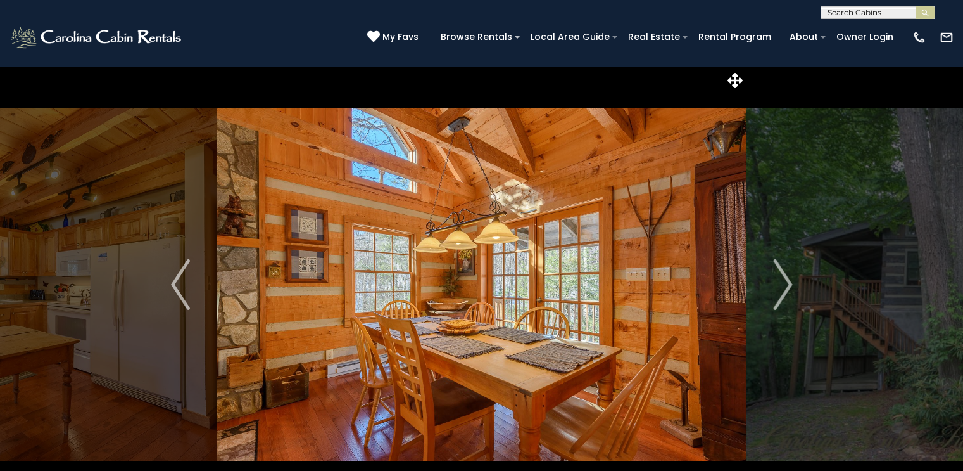
select select "*"
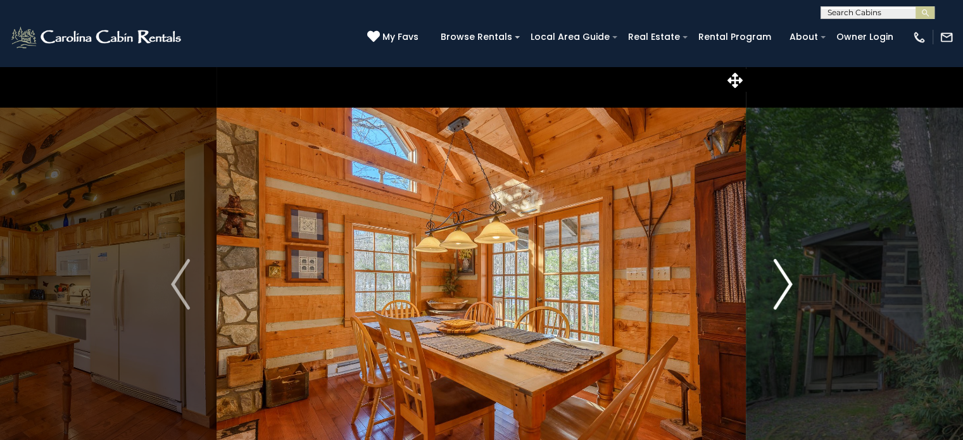
click at [790, 281] on img "Next" at bounding box center [782, 284] width 19 height 51
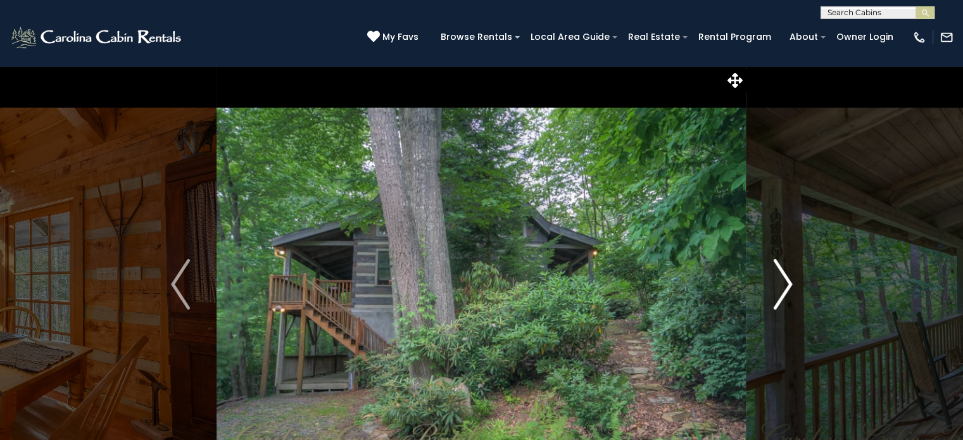
click at [790, 281] on img "Next" at bounding box center [782, 284] width 19 height 51
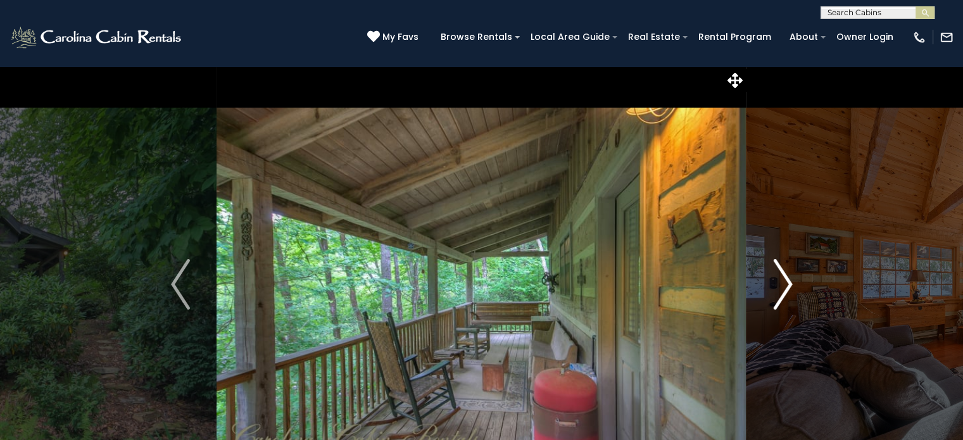
click at [790, 281] on img "Next" at bounding box center [782, 284] width 19 height 51
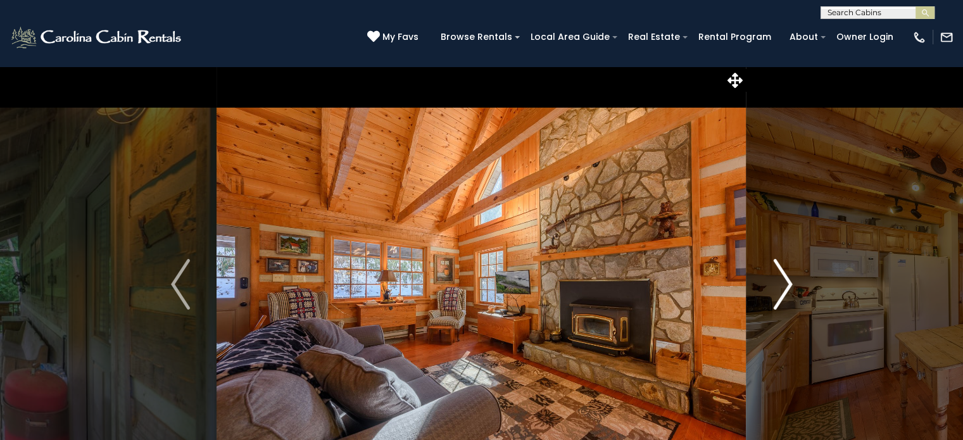
click at [790, 281] on img "Next" at bounding box center [782, 284] width 19 height 51
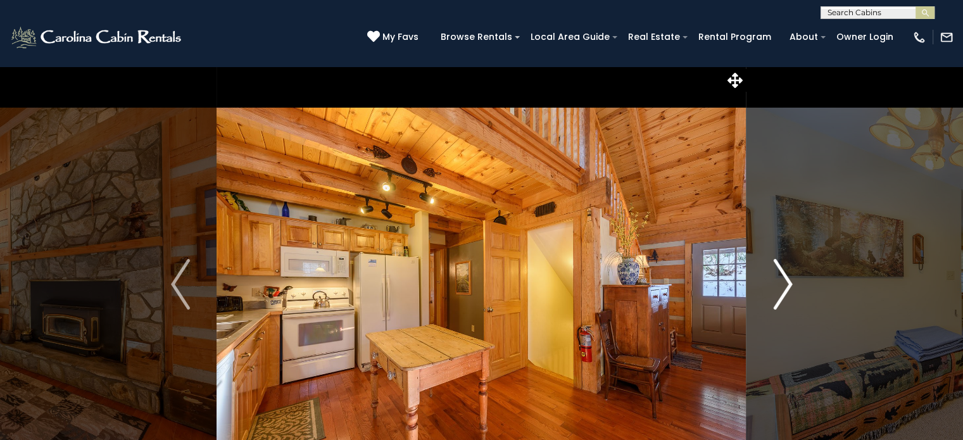
click at [790, 281] on img "Next" at bounding box center [782, 284] width 19 height 51
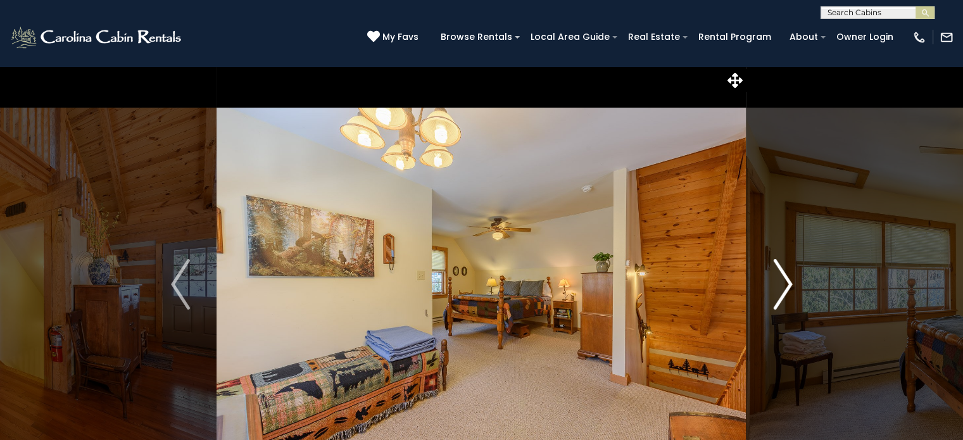
click at [790, 281] on img "Next" at bounding box center [782, 284] width 19 height 51
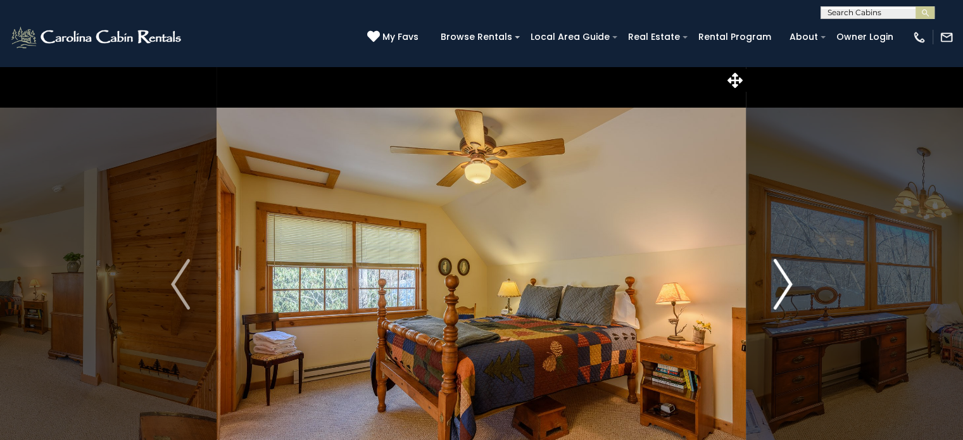
click at [790, 281] on img "Next" at bounding box center [782, 284] width 19 height 51
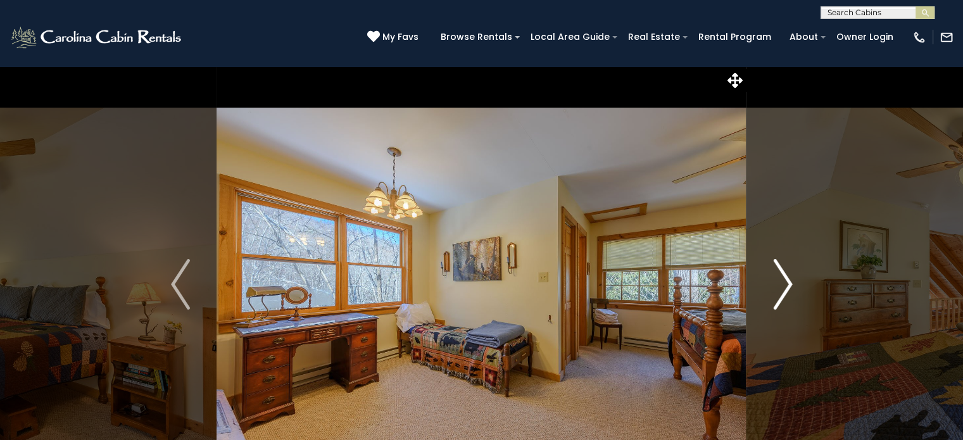
click at [790, 281] on img "Next" at bounding box center [782, 284] width 19 height 51
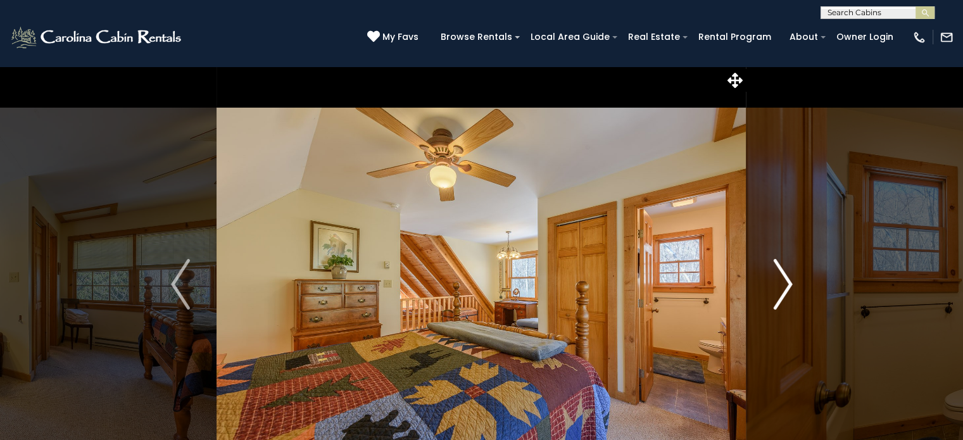
click at [790, 281] on img "Next" at bounding box center [782, 284] width 19 height 51
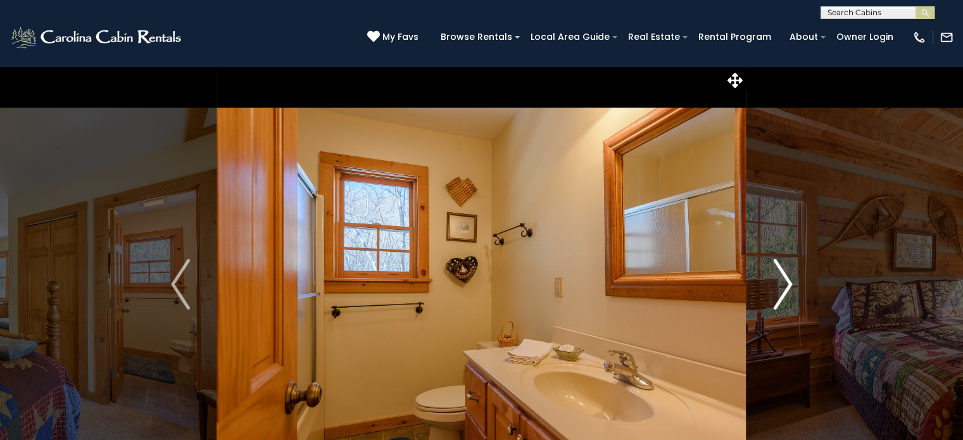
click at [790, 281] on img "Next" at bounding box center [782, 284] width 19 height 51
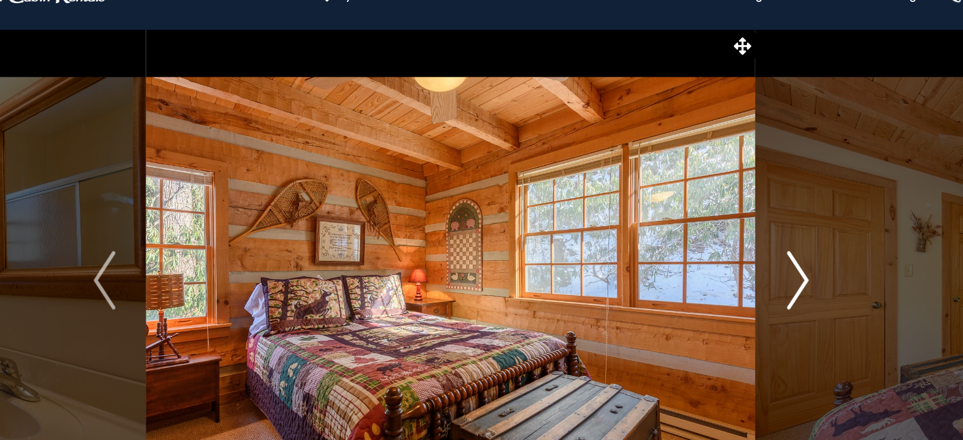
click at [792, 275] on button "Next" at bounding box center [783, 284] width 73 height 437
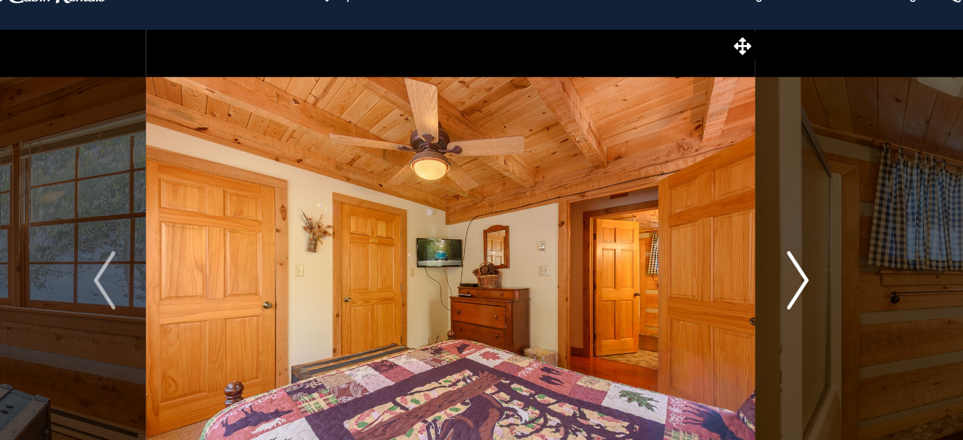
click at [792, 275] on button "Next" at bounding box center [783, 284] width 73 height 437
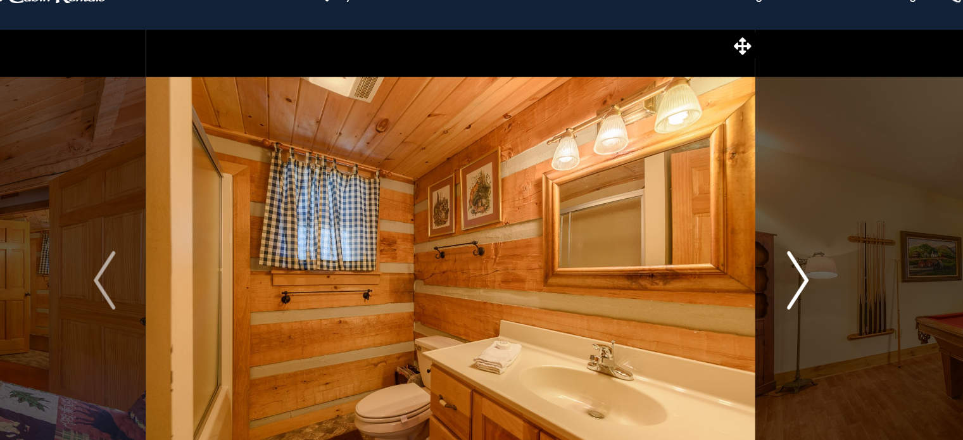
click at [792, 275] on button "Next" at bounding box center [783, 284] width 73 height 437
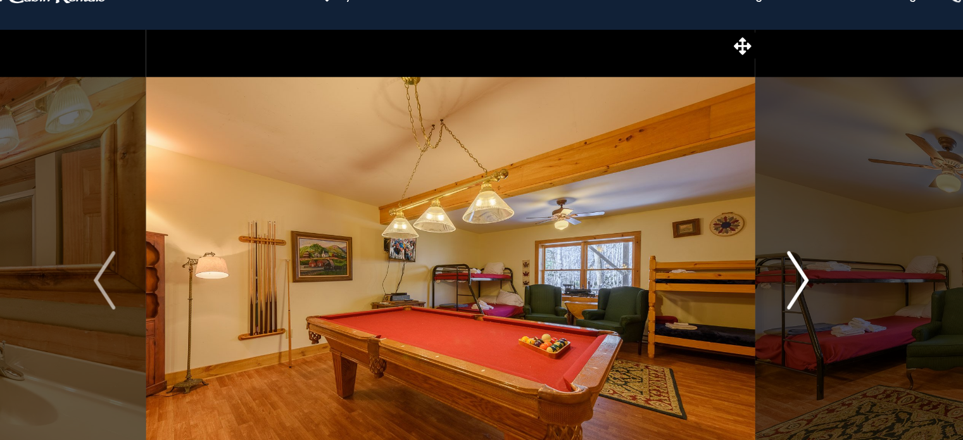
click at [792, 275] on button "Next" at bounding box center [783, 284] width 73 height 437
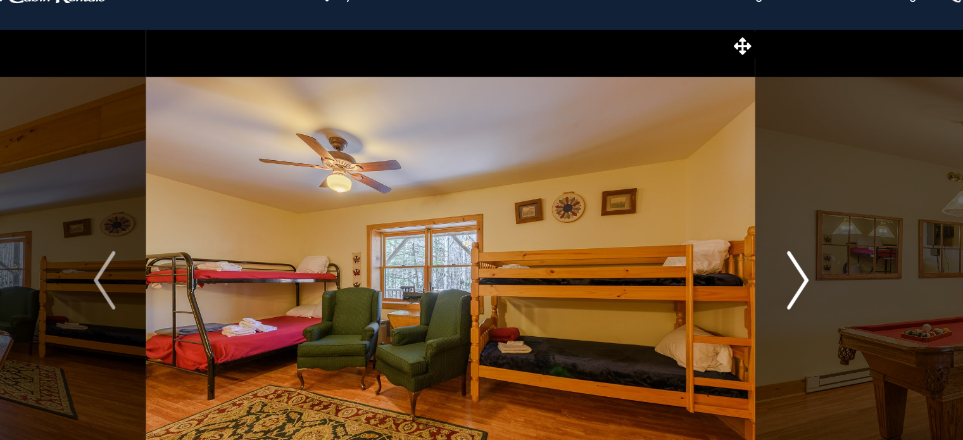
click at [792, 275] on button "Next" at bounding box center [783, 284] width 73 height 437
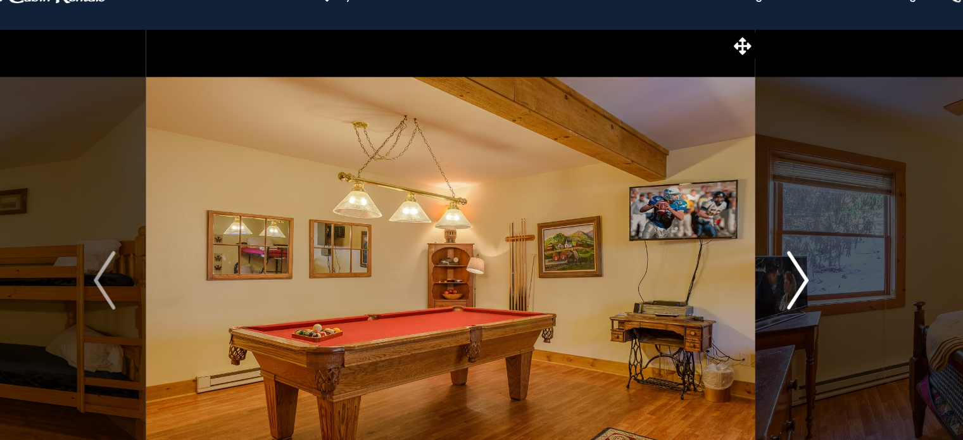
click at [792, 275] on button "Next" at bounding box center [783, 284] width 73 height 437
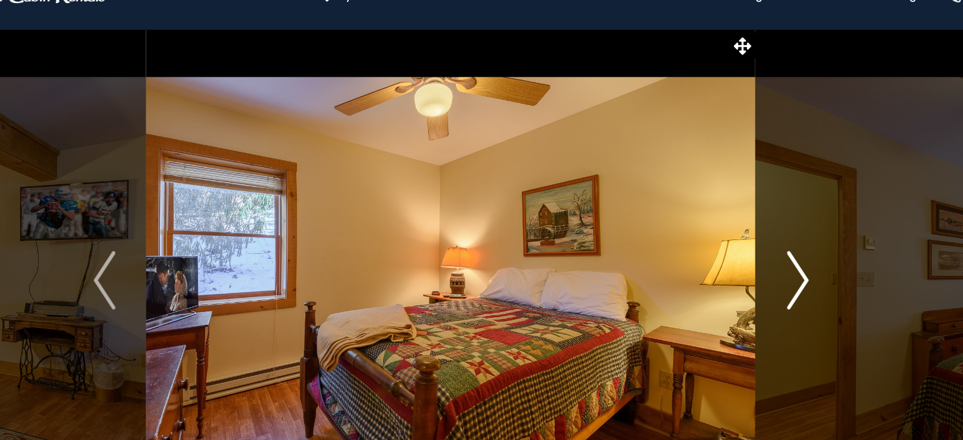
click at [792, 275] on button "Next" at bounding box center [783, 284] width 73 height 437
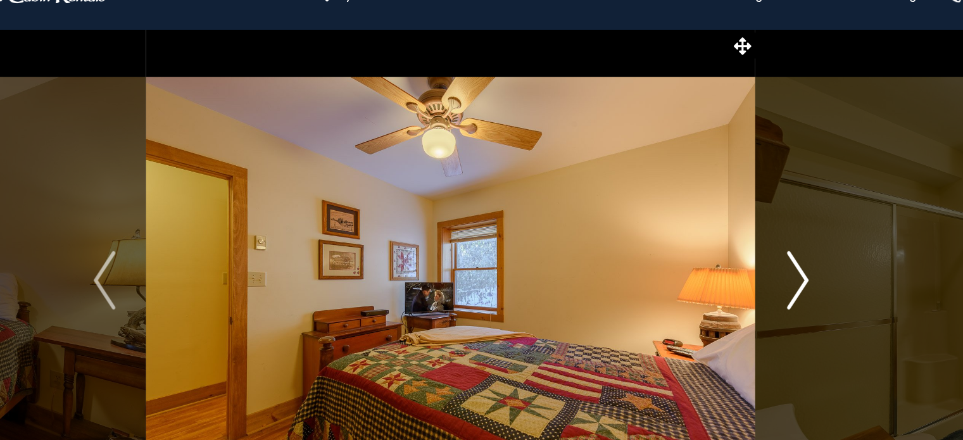
click at [792, 275] on button "Next" at bounding box center [783, 284] width 73 height 437
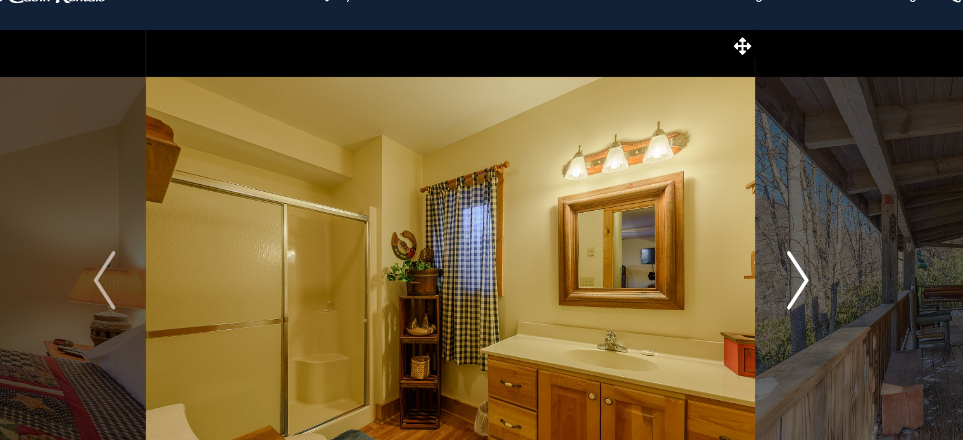
click at [792, 275] on button "Next" at bounding box center [783, 284] width 73 height 437
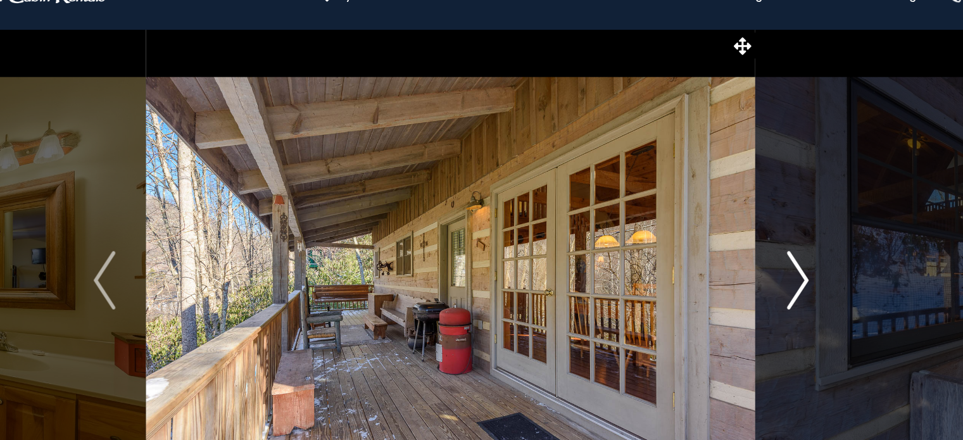
click at [779, 278] on img "Next" at bounding box center [782, 284] width 19 height 51
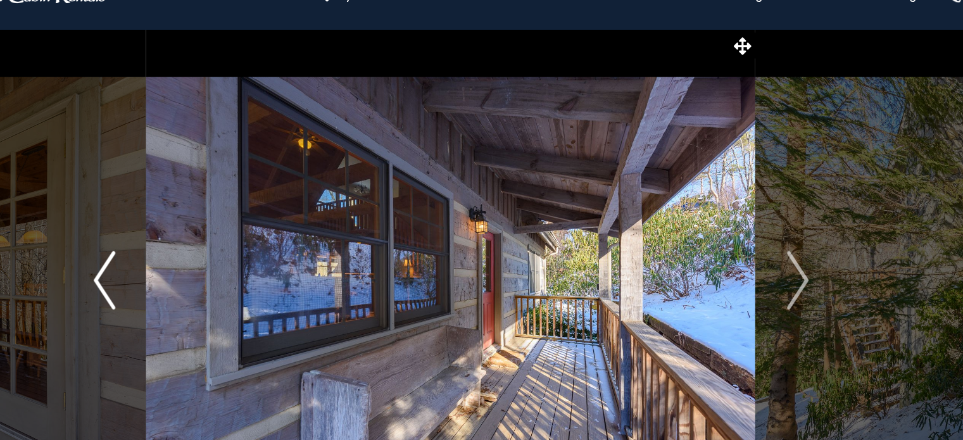
click at [174, 281] on img "Previous" at bounding box center [180, 284] width 19 height 51
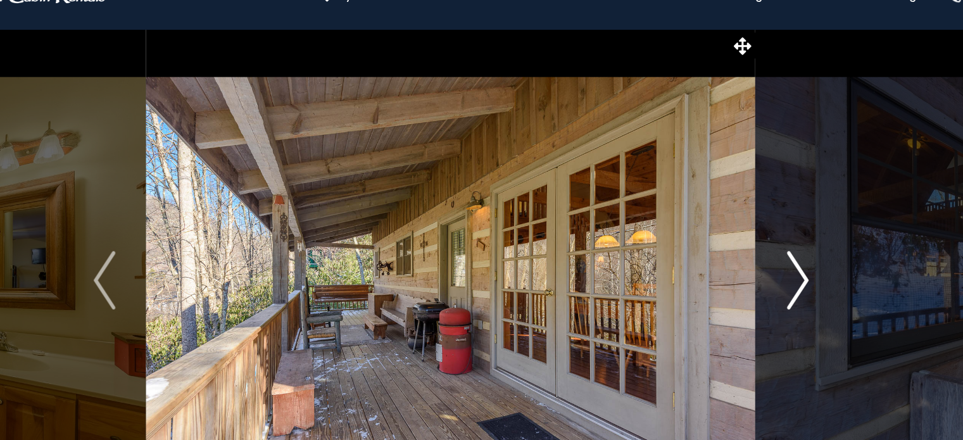
click at [780, 281] on img "Next" at bounding box center [782, 284] width 19 height 51
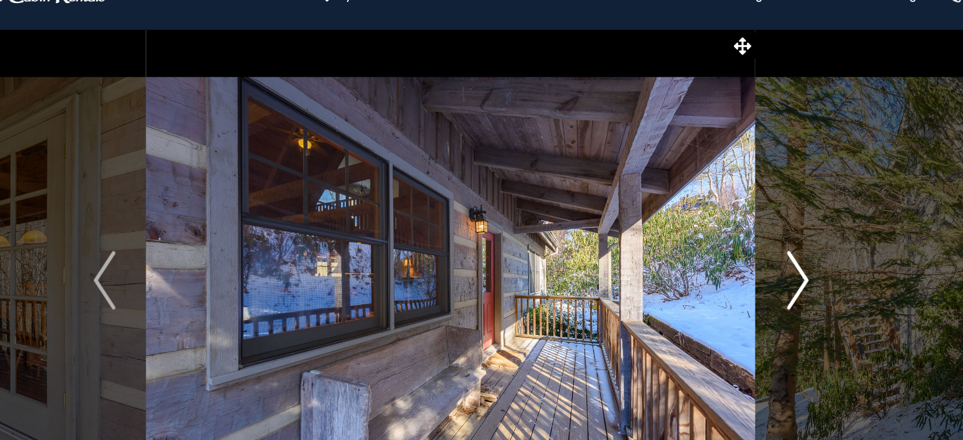
click at [780, 281] on img "Next" at bounding box center [782, 284] width 19 height 51
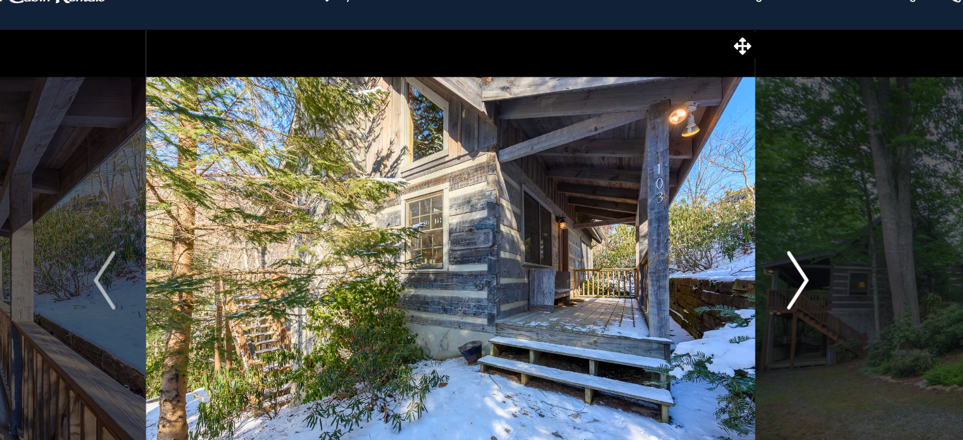
click at [780, 281] on img "Next" at bounding box center [782, 284] width 19 height 51
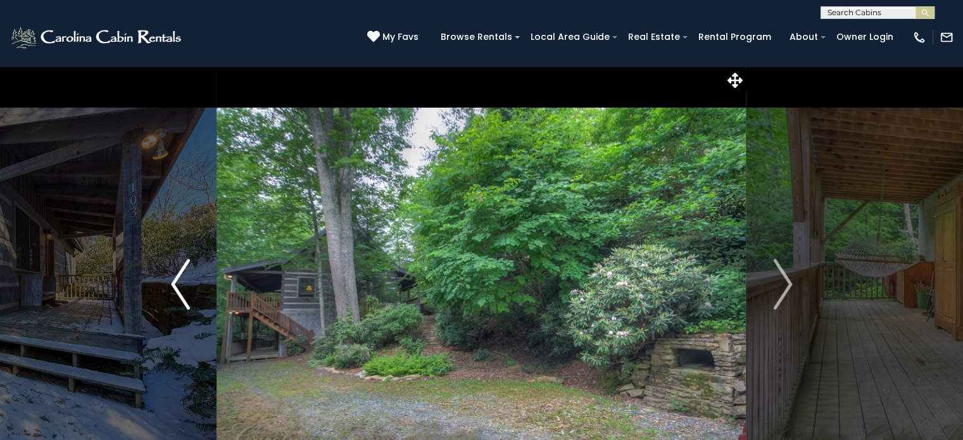
click at [191, 282] on button "Previous" at bounding box center [180, 284] width 73 height 437
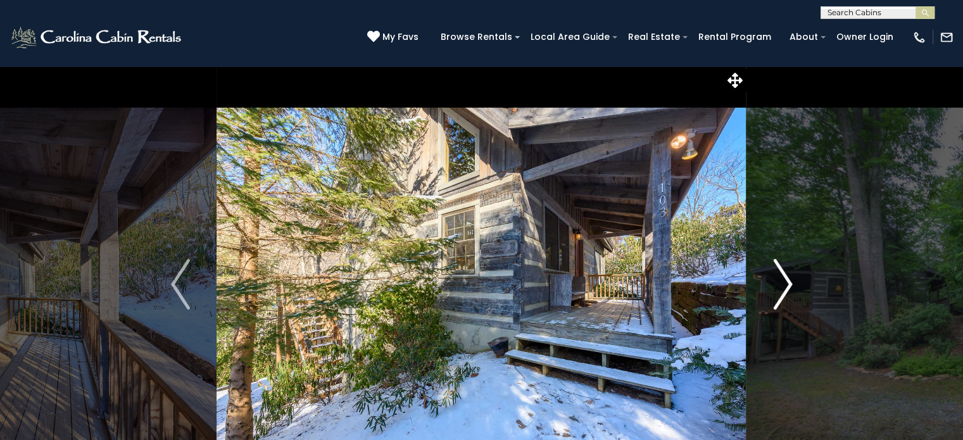
click at [790, 280] on img "Next" at bounding box center [782, 284] width 19 height 51
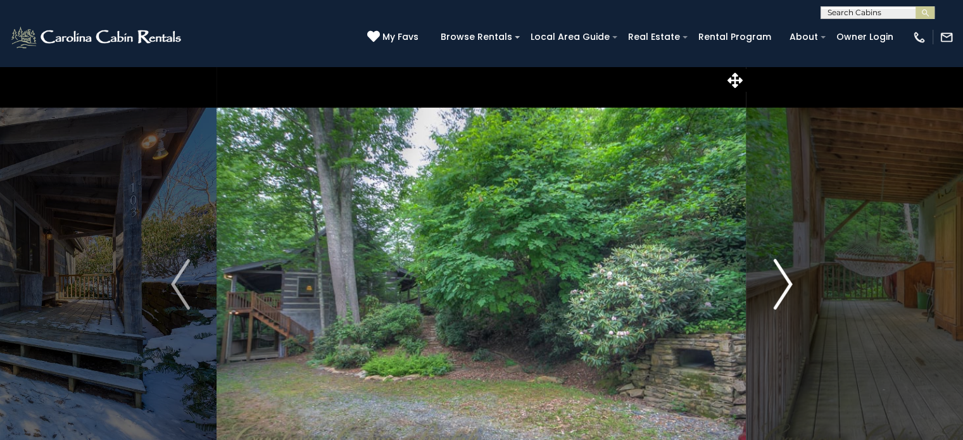
click at [790, 280] on img "Next" at bounding box center [782, 284] width 19 height 51
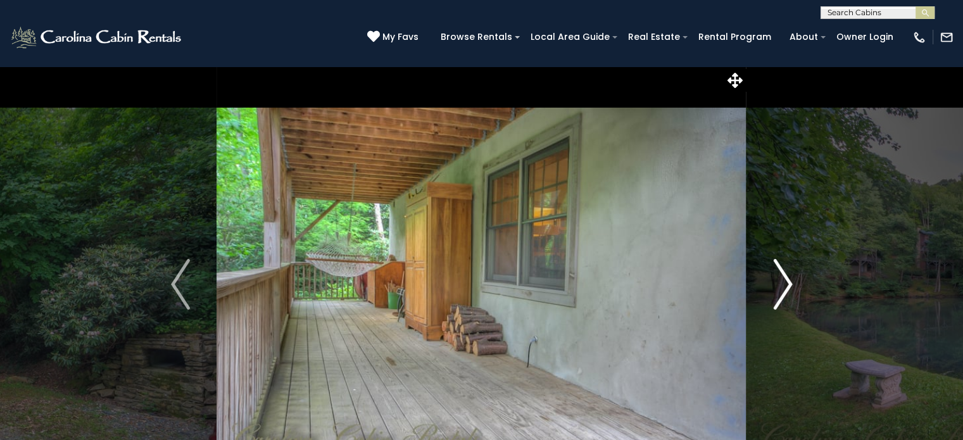
click at [790, 280] on img "Next" at bounding box center [782, 284] width 19 height 51
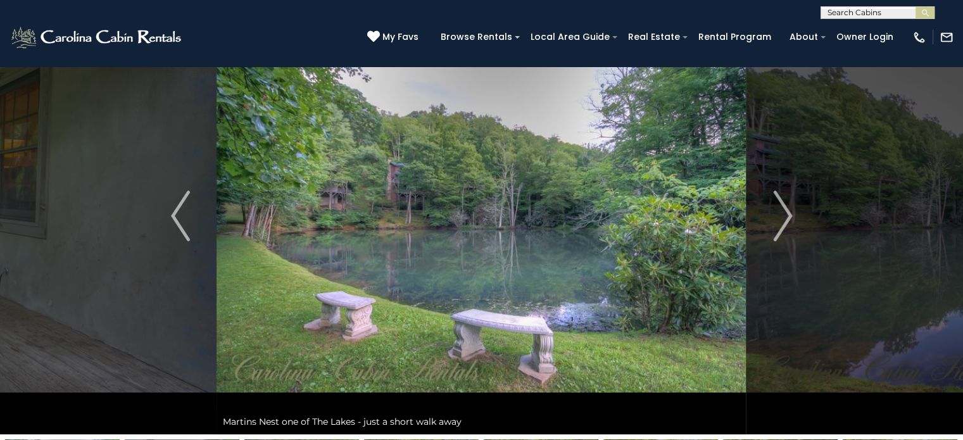
scroll to position [70, 0]
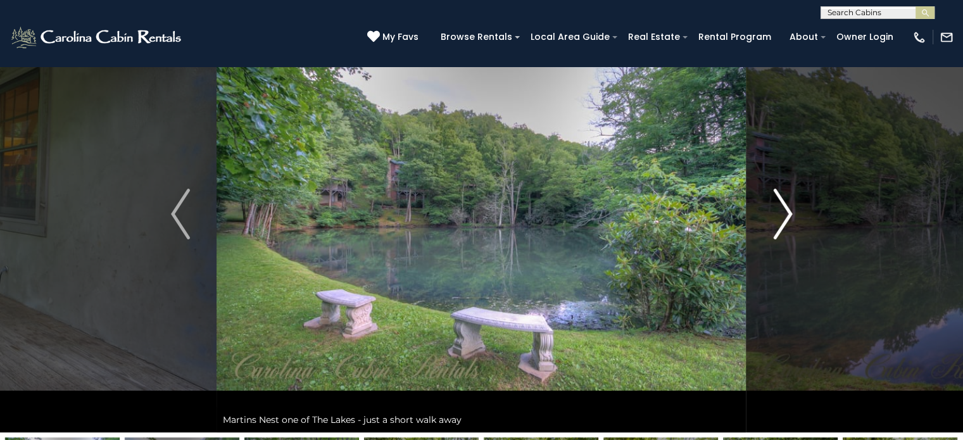
click at [790, 208] on img "Next" at bounding box center [782, 214] width 19 height 51
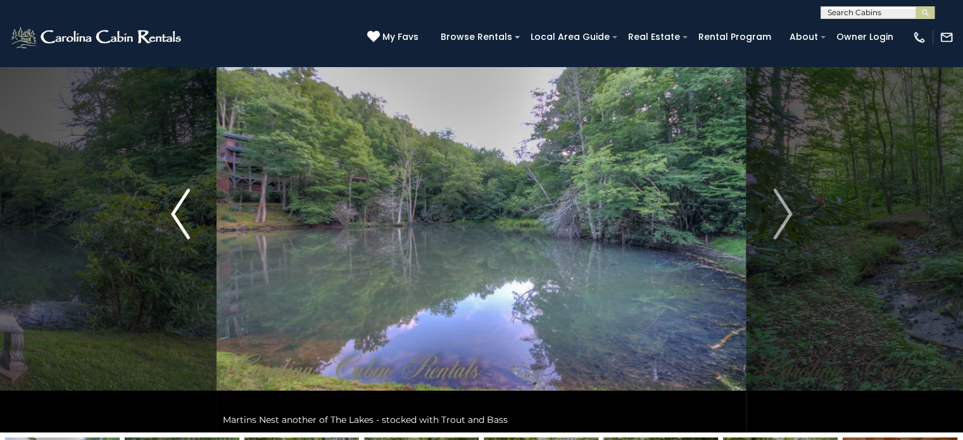
click at [175, 220] on img "Previous" at bounding box center [180, 214] width 19 height 51
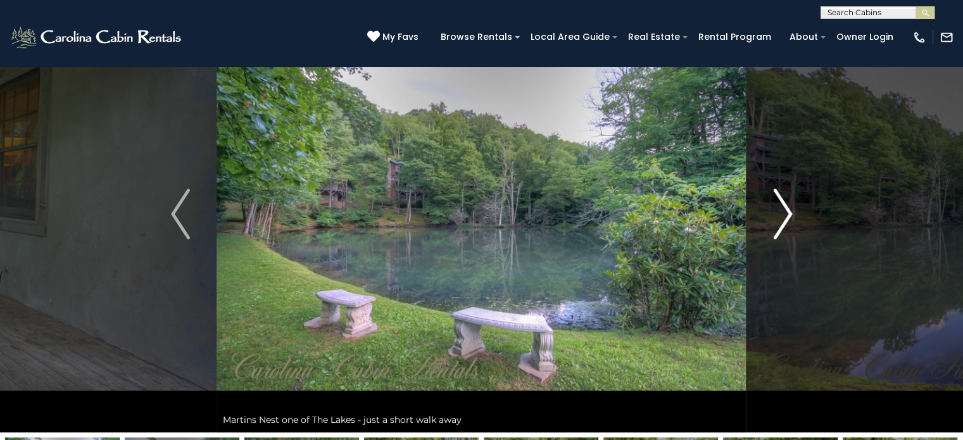
click at [772, 221] on button "Next" at bounding box center [783, 214] width 73 height 437
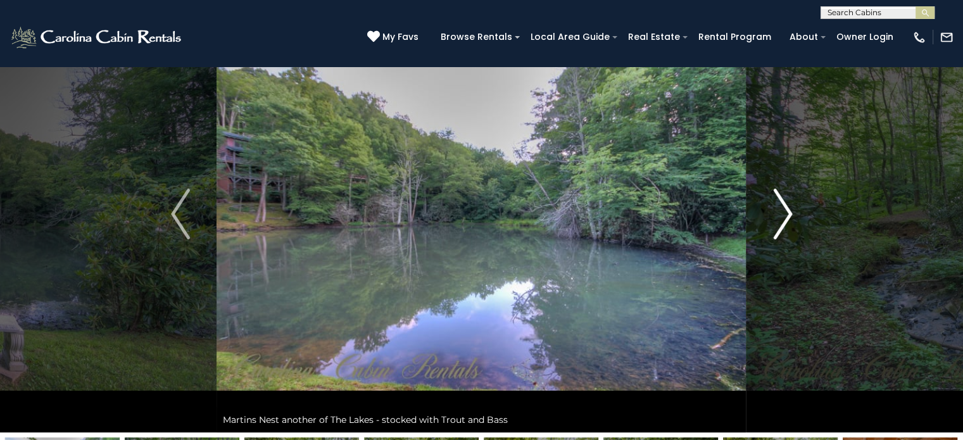
click at [778, 213] on img "Next" at bounding box center [782, 214] width 19 height 51
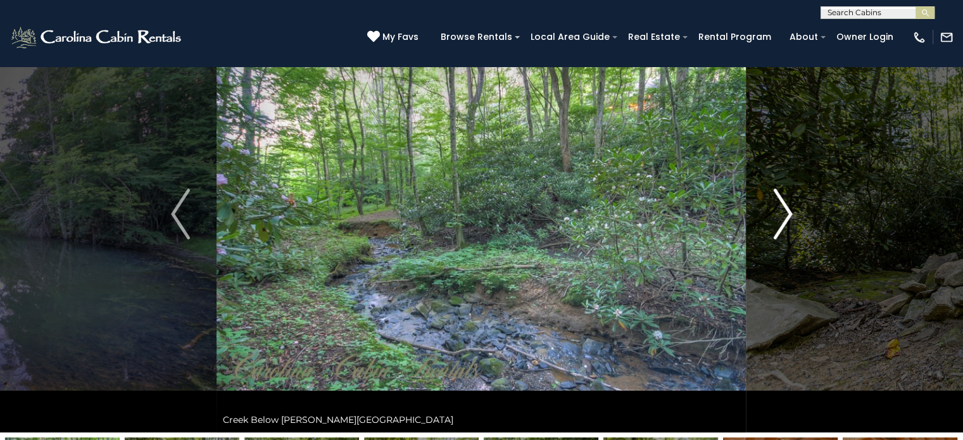
click at [778, 213] on img "Next" at bounding box center [782, 214] width 19 height 51
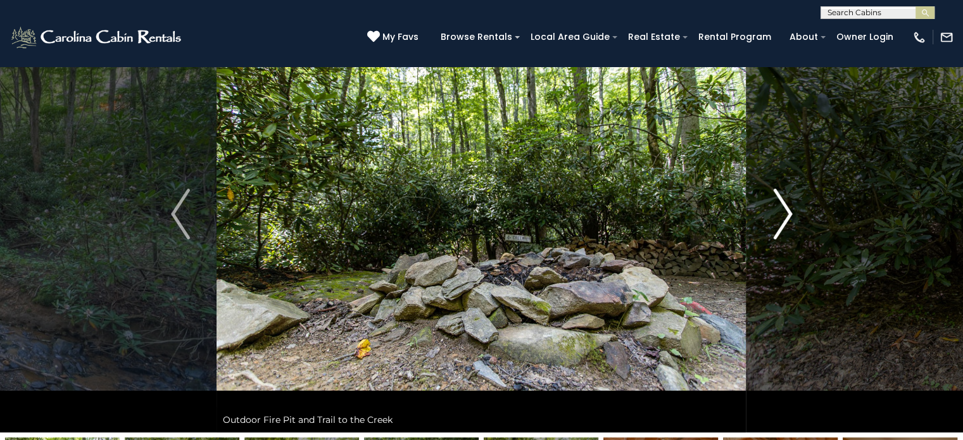
click at [778, 213] on img "Next" at bounding box center [782, 214] width 19 height 51
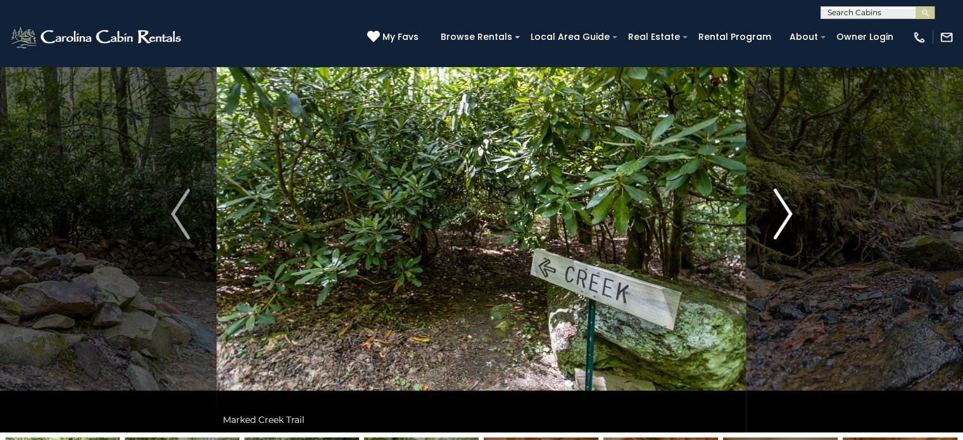
click at [778, 213] on img "Next" at bounding box center [782, 214] width 19 height 51
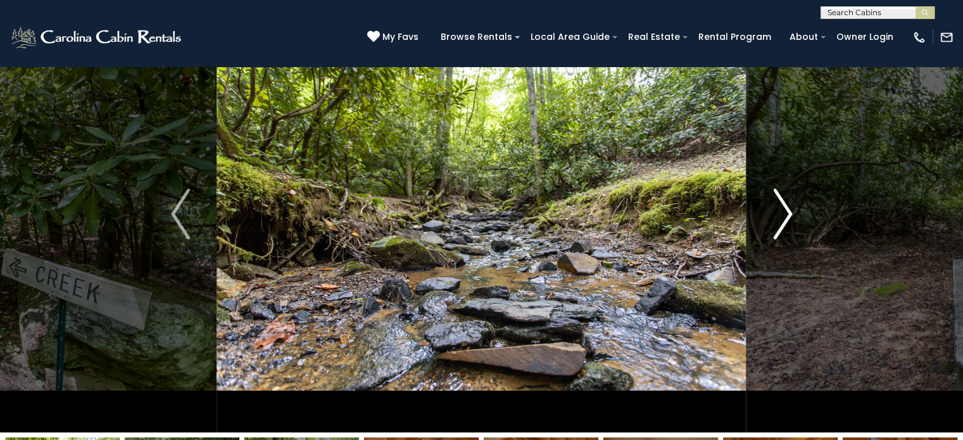
click at [778, 213] on img "Next" at bounding box center [782, 214] width 19 height 51
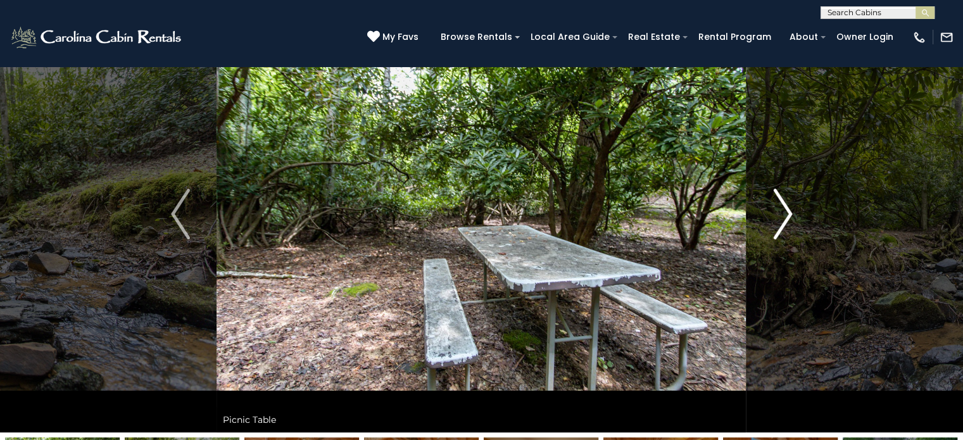
click at [778, 213] on img "Next" at bounding box center [782, 214] width 19 height 51
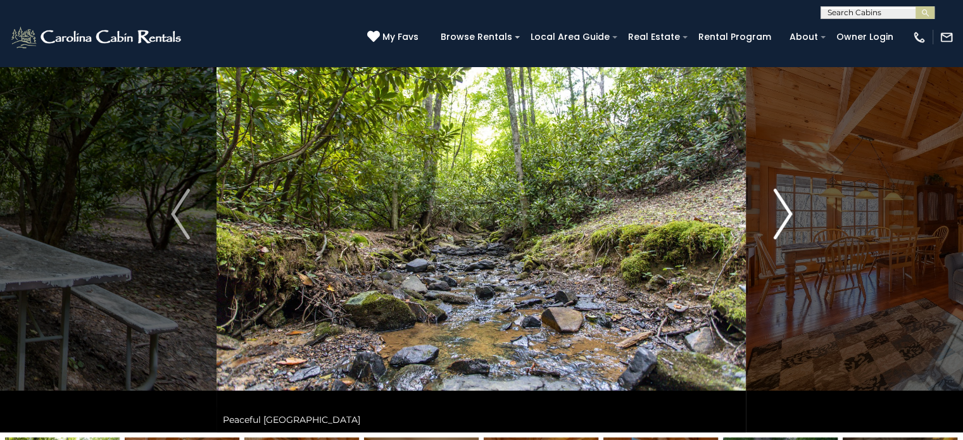
click at [778, 213] on img "Next" at bounding box center [782, 214] width 19 height 51
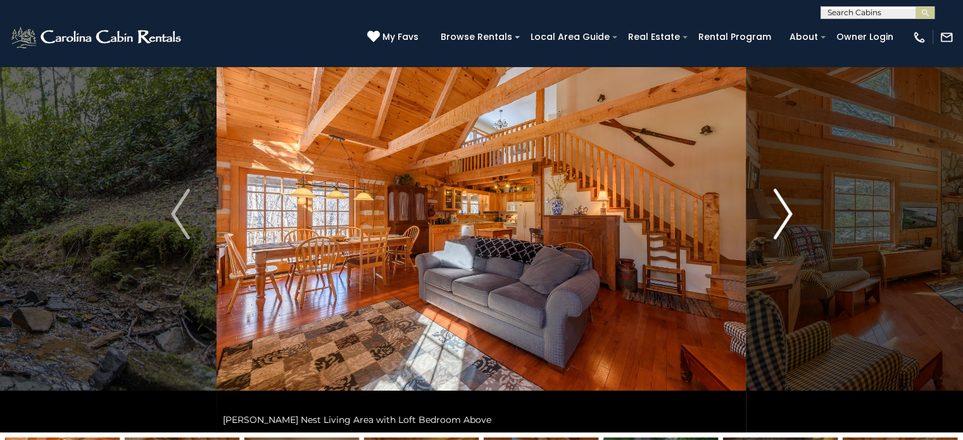
click at [783, 211] on img "Next" at bounding box center [782, 214] width 19 height 51
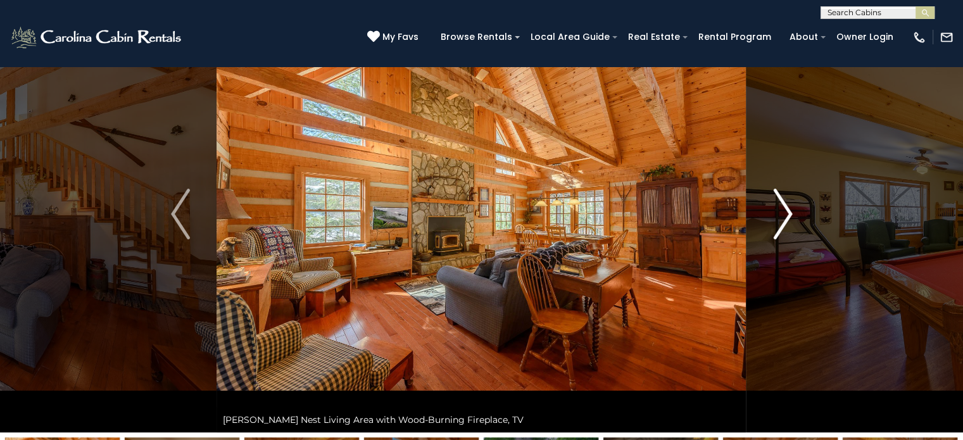
click at [783, 211] on img "Next" at bounding box center [782, 214] width 19 height 51
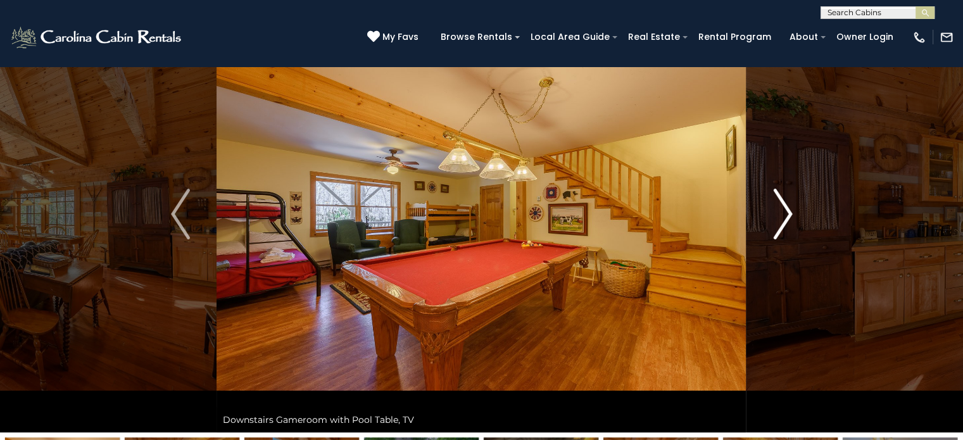
click at [783, 208] on img "Next" at bounding box center [782, 214] width 19 height 51
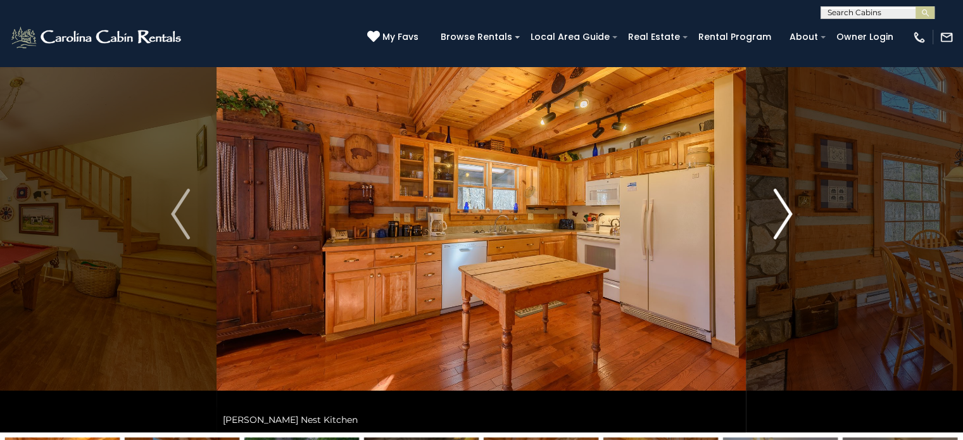
click at [783, 208] on img "Next" at bounding box center [782, 214] width 19 height 51
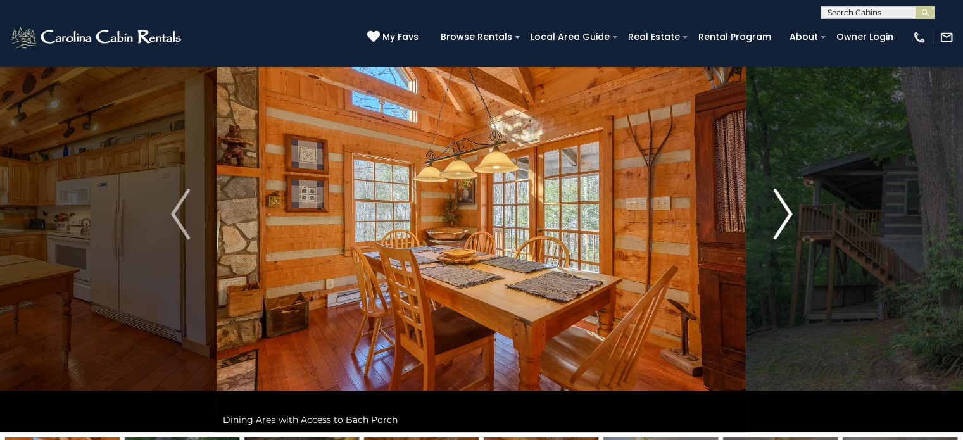
click at [783, 208] on img "Next" at bounding box center [782, 214] width 19 height 51
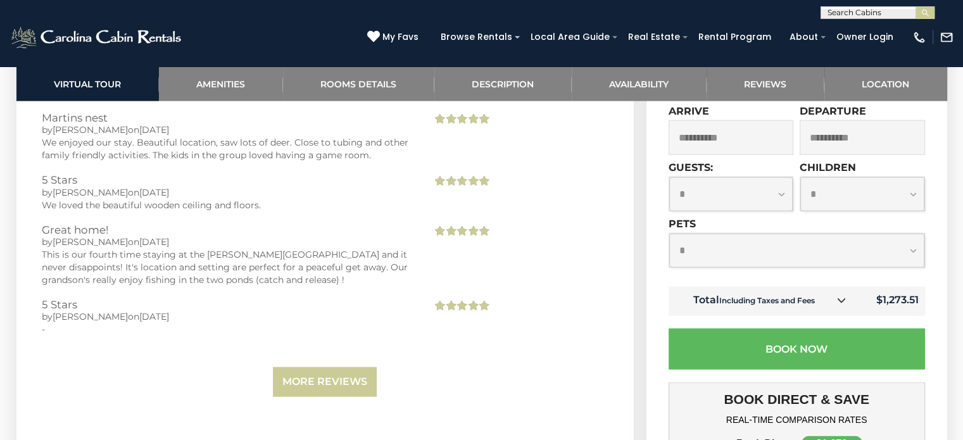
scroll to position [2901, 0]
click at [334, 372] on link "More Reviews" at bounding box center [325, 382] width 104 height 30
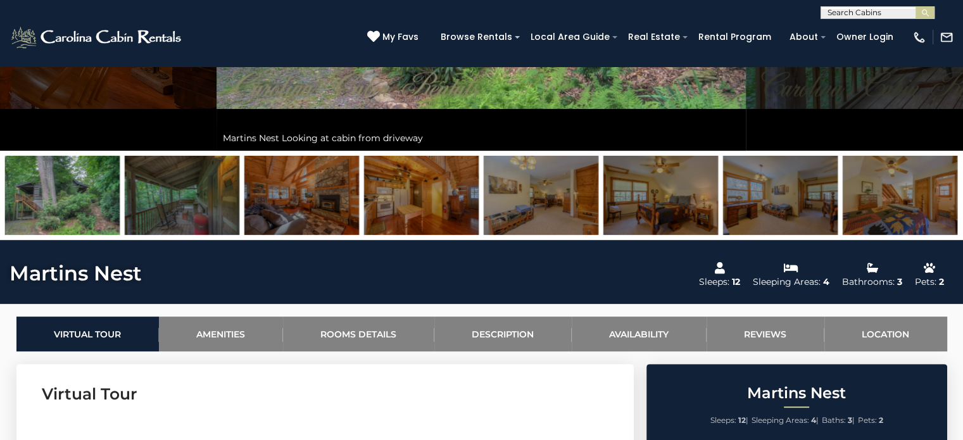
scroll to position [348, 0]
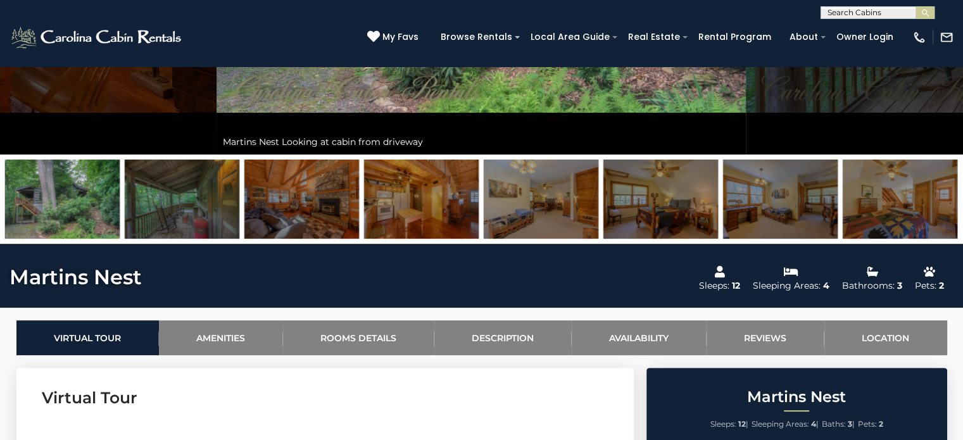
click at [877, 198] on img at bounding box center [900, 199] width 115 height 79
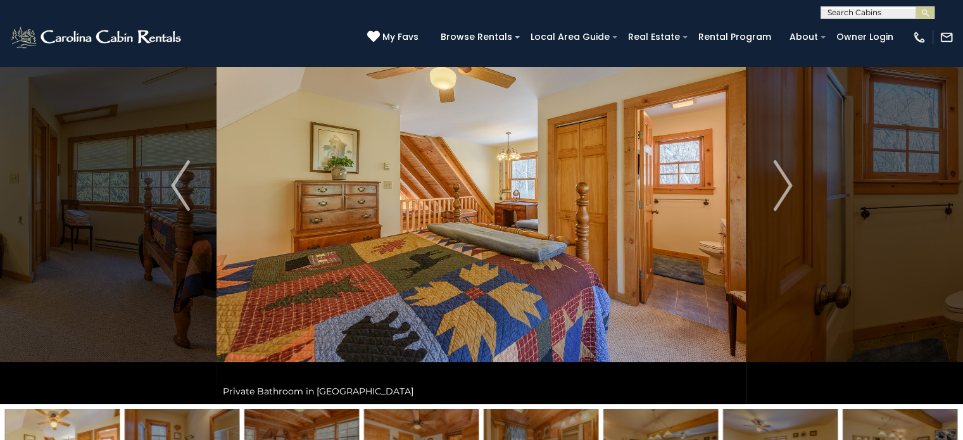
scroll to position [100, 0]
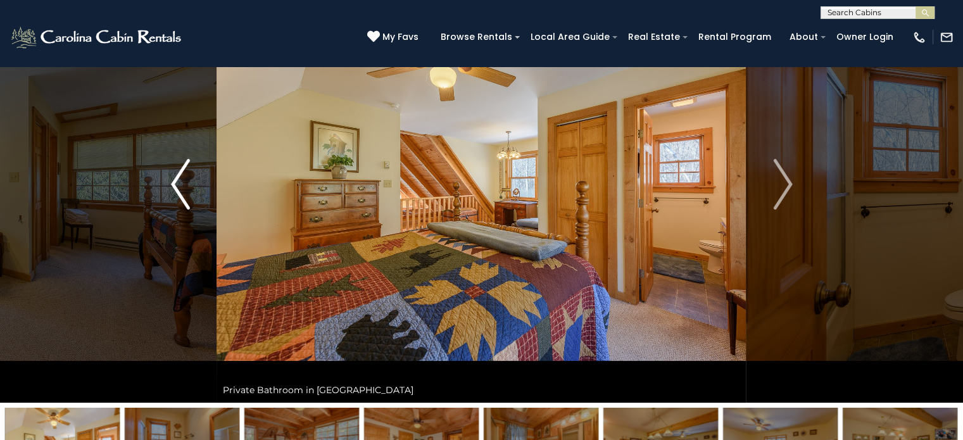
click at [177, 187] on img "Previous" at bounding box center [180, 184] width 19 height 51
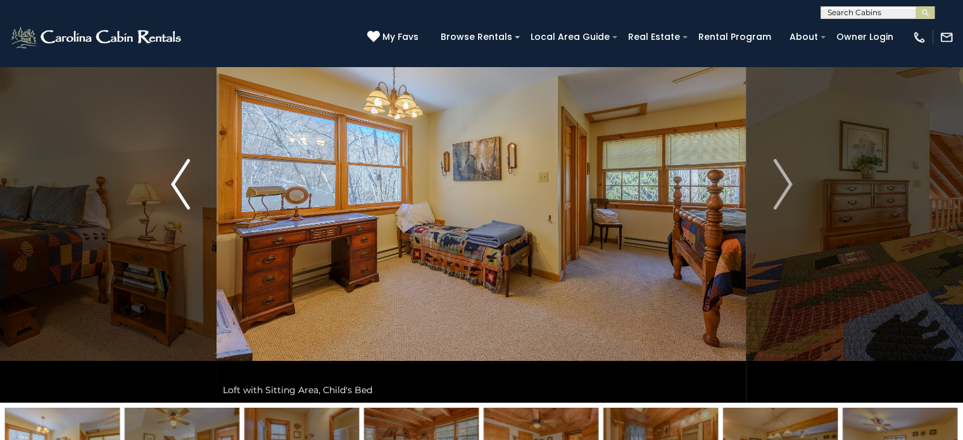
click at [179, 186] on img "Previous" at bounding box center [180, 184] width 19 height 51
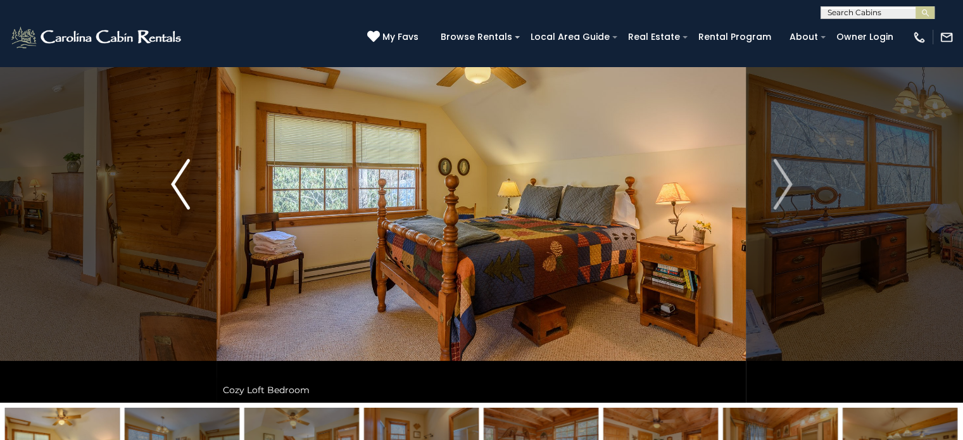
click at [177, 187] on img "Previous" at bounding box center [180, 184] width 19 height 51
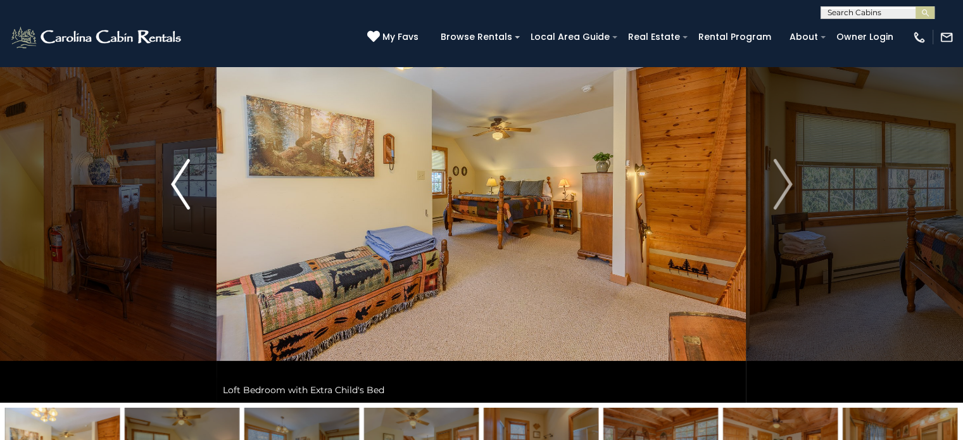
click at [177, 187] on img "Previous" at bounding box center [180, 184] width 19 height 51
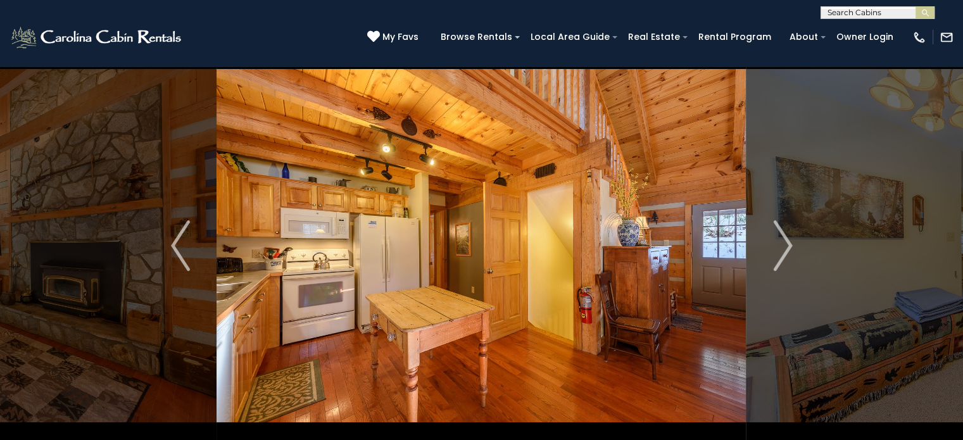
scroll to position [39, 0]
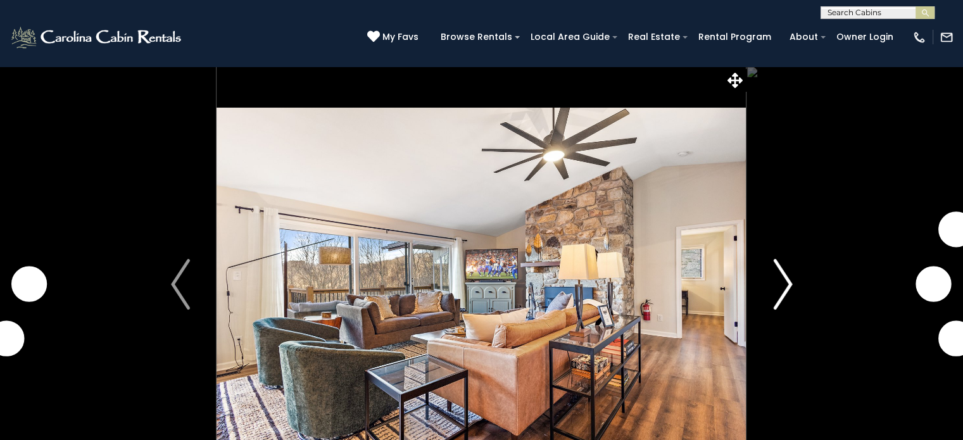
click at [790, 275] on img "Next" at bounding box center [782, 284] width 19 height 51
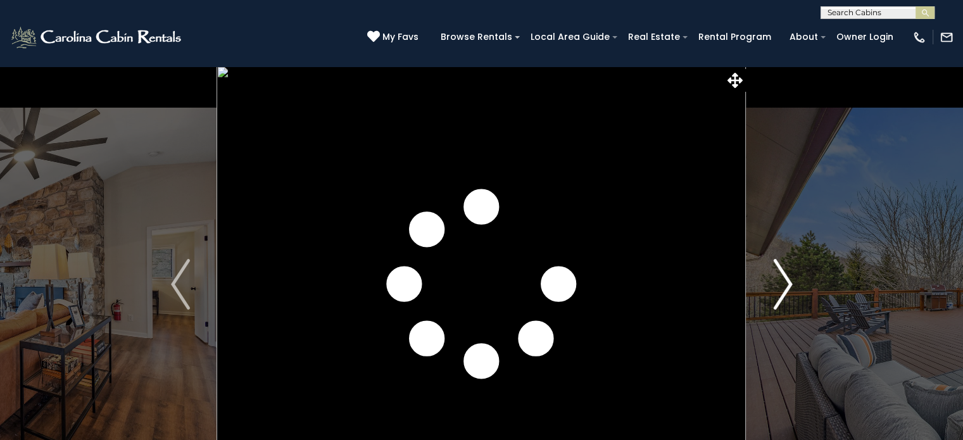
click at [790, 275] on img "Next" at bounding box center [782, 284] width 19 height 51
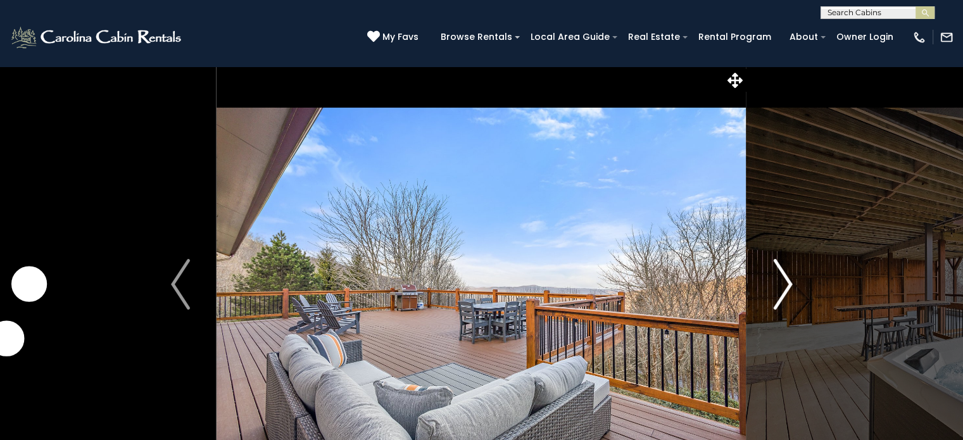
click at [790, 275] on img "Next" at bounding box center [782, 284] width 19 height 51
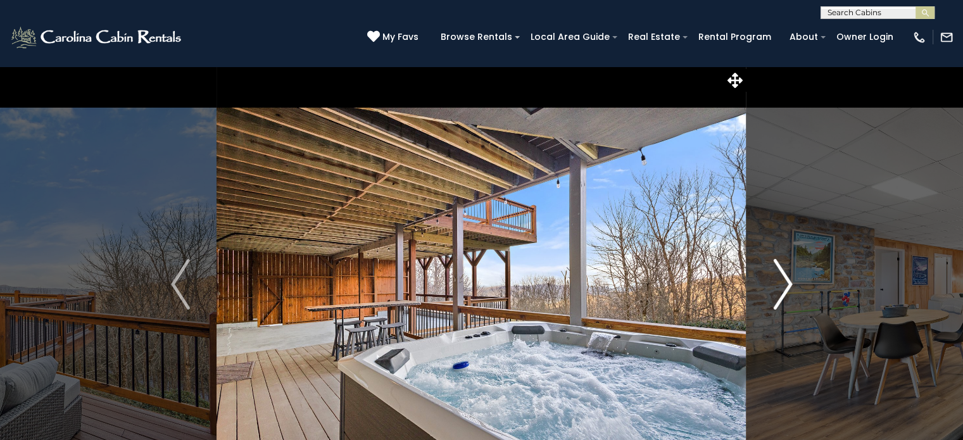
click at [790, 275] on img "Next" at bounding box center [782, 284] width 19 height 51
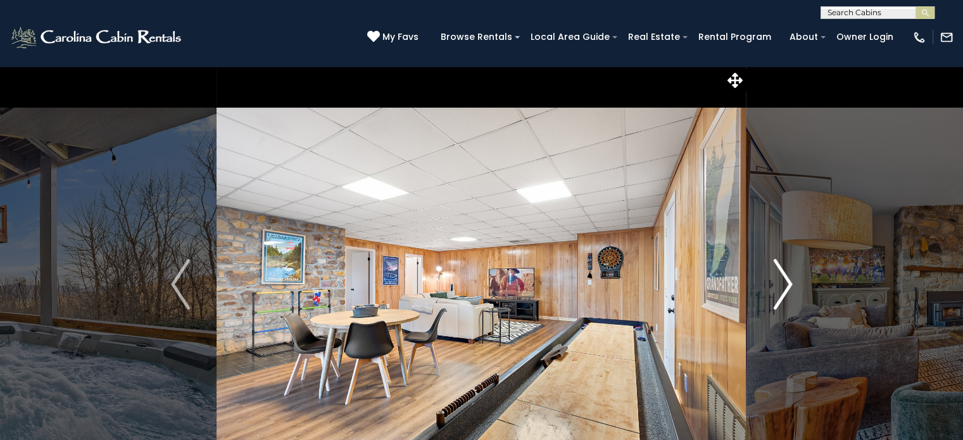
click at [790, 275] on img "Next" at bounding box center [782, 284] width 19 height 51
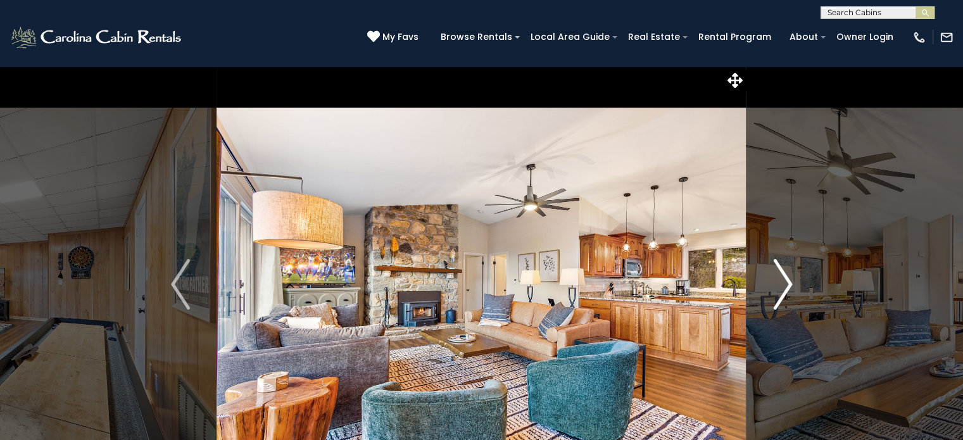
click at [790, 275] on img "Next" at bounding box center [782, 284] width 19 height 51
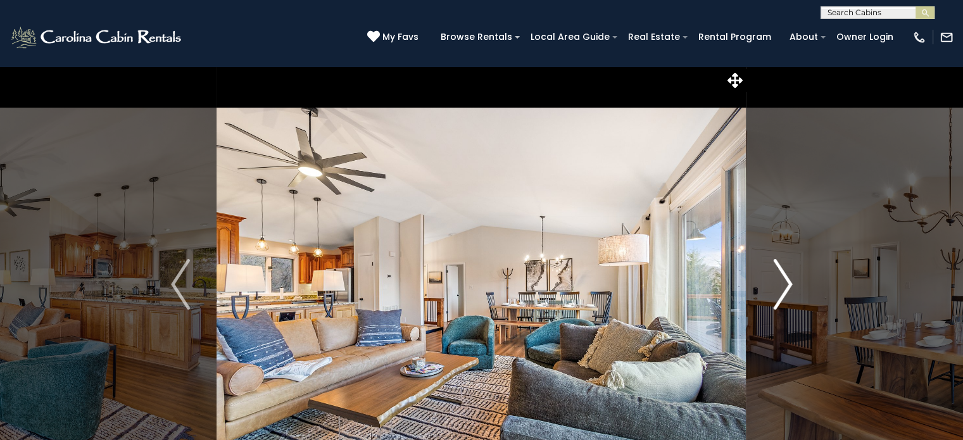
click at [790, 275] on img "Next" at bounding box center [782, 284] width 19 height 51
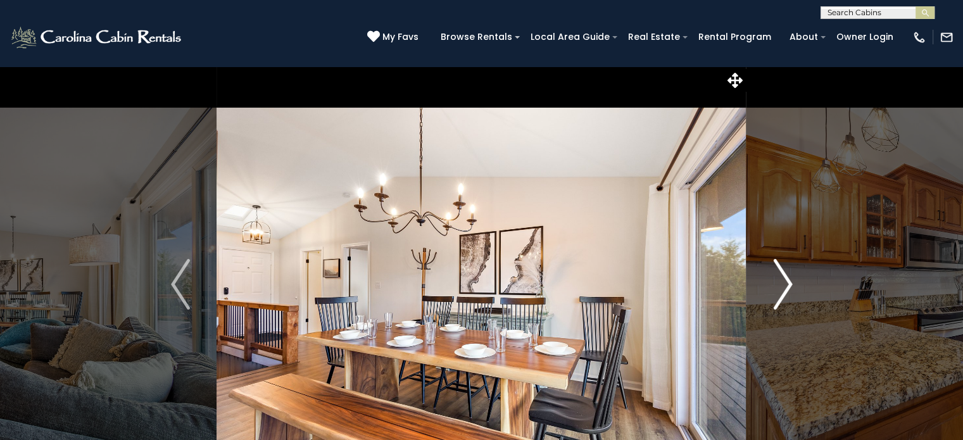
click at [790, 275] on img "Next" at bounding box center [782, 284] width 19 height 51
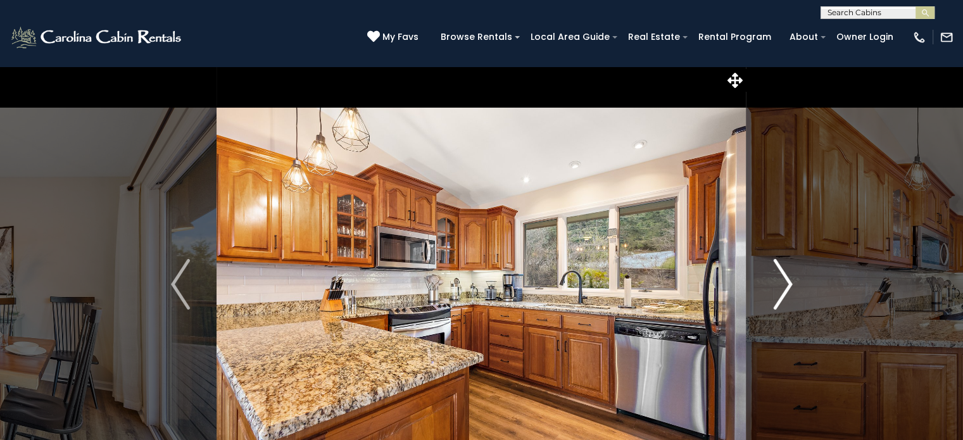
click at [790, 275] on img "Next" at bounding box center [782, 284] width 19 height 51
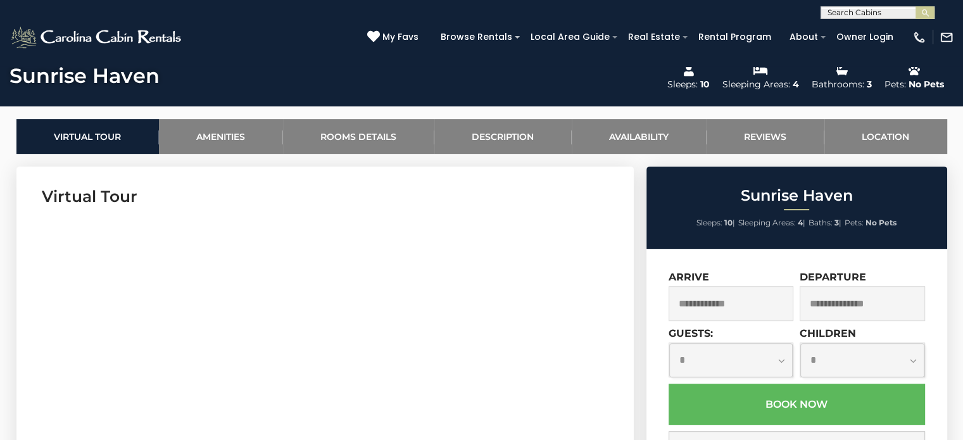
scroll to position [552, 0]
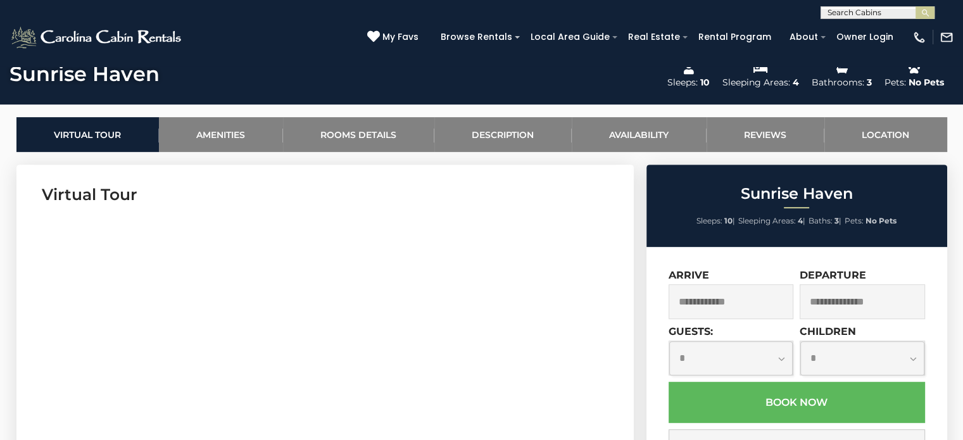
click at [711, 306] on input "text" at bounding box center [731, 301] width 125 height 35
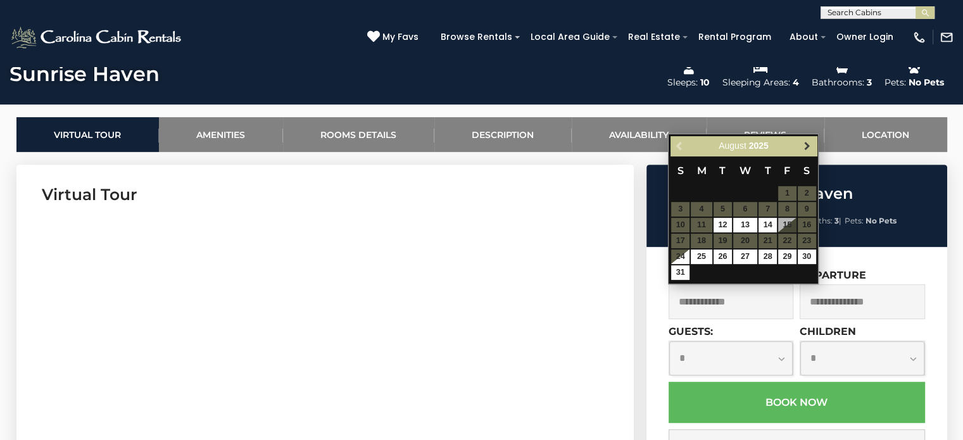
click at [808, 149] on span "Next" at bounding box center [807, 146] width 10 height 10
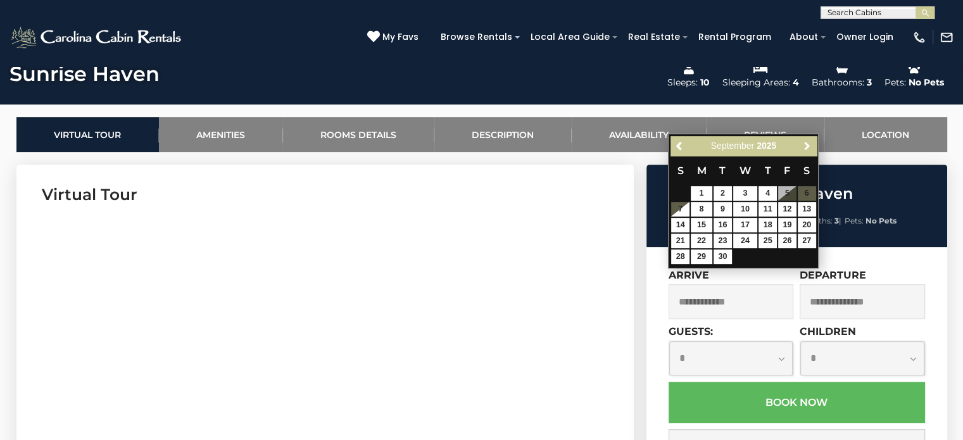
click at [808, 149] on span "Next" at bounding box center [807, 146] width 10 height 10
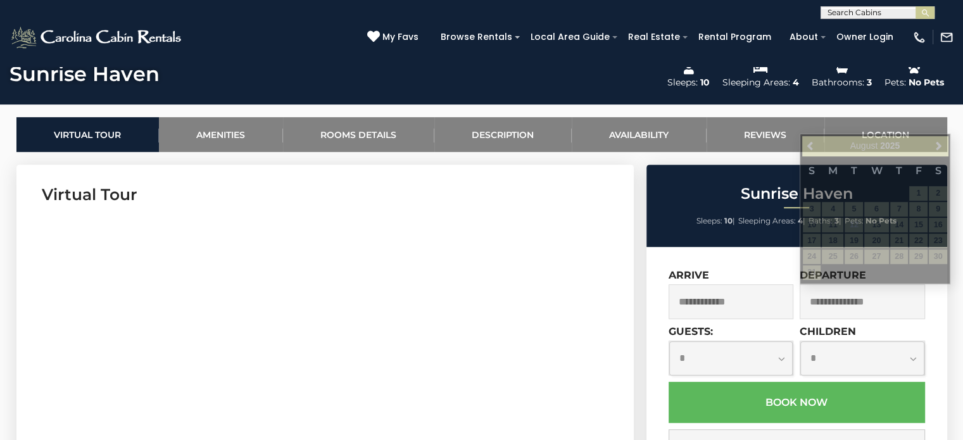
scroll to position [0, 0]
click at [866, 14] on input "text" at bounding box center [876, 15] width 111 height 13
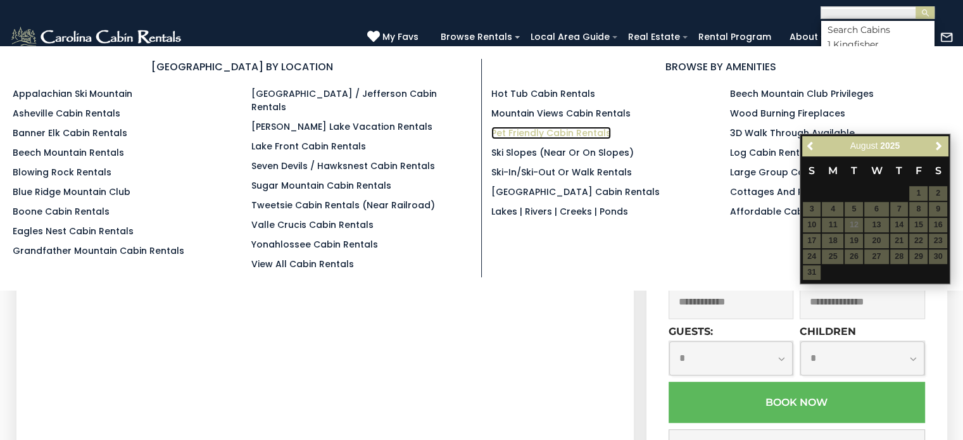
click at [570, 134] on link "Pet Friendly Cabin Rentals" at bounding box center [551, 133] width 120 height 13
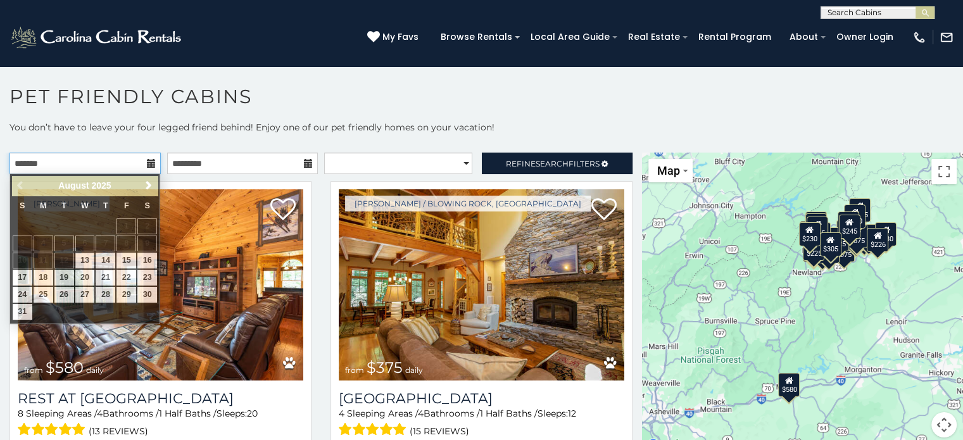
click at [91, 161] on input "text" at bounding box center [84, 164] width 151 height 22
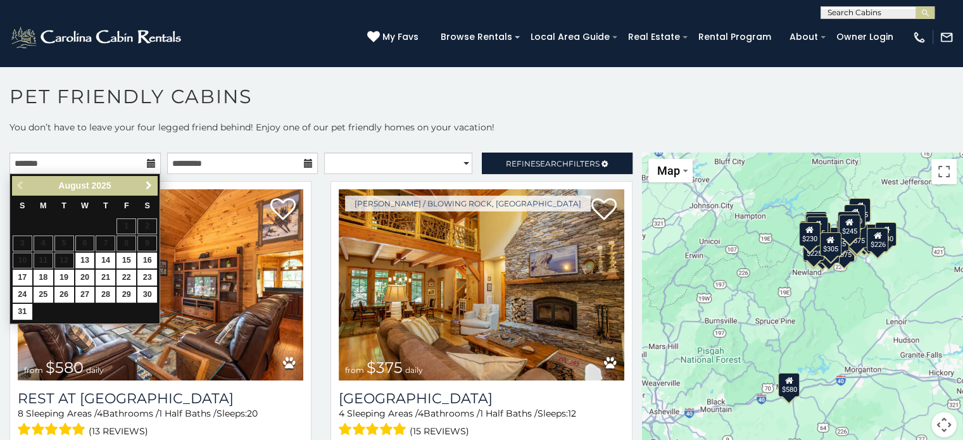
click at [148, 183] on span "Next" at bounding box center [149, 185] width 10 height 10
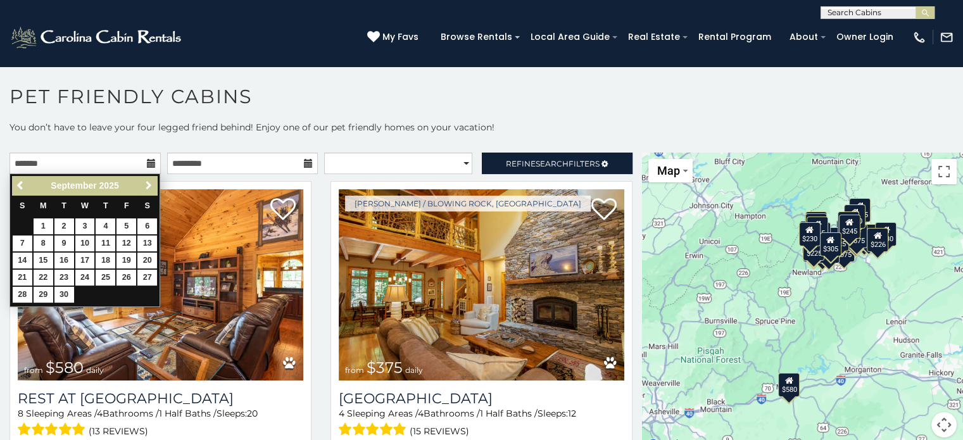
click at [148, 183] on span "Next" at bounding box center [149, 185] width 10 height 10
click at [124, 237] on link "10" at bounding box center [127, 244] width 20 height 16
type input "**********"
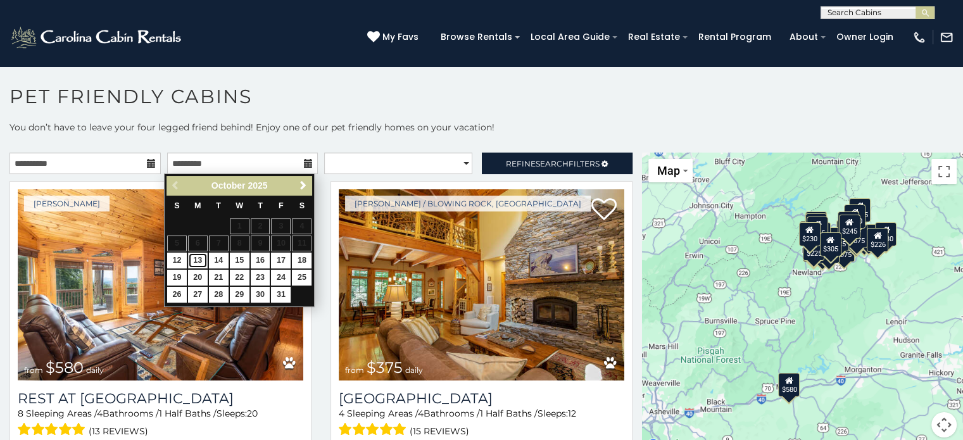
click at [202, 256] on link "13" at bounding box center [198, 261] width 20 height 16
type input "**********"
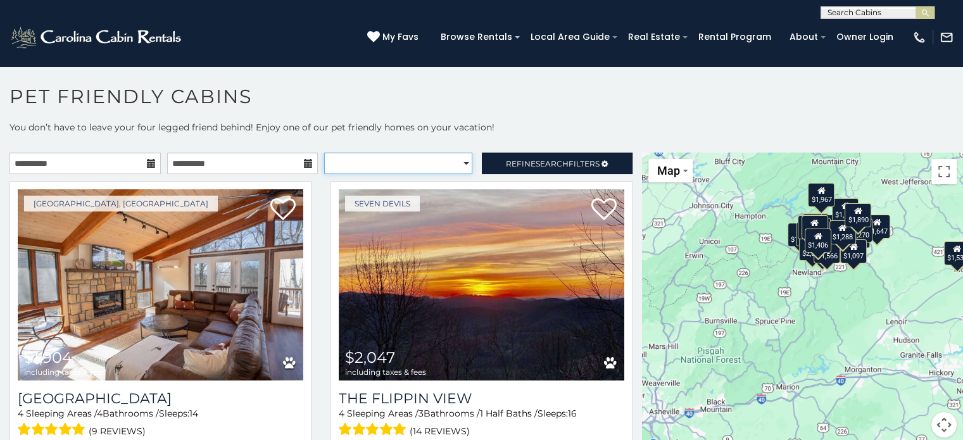
click at [436, 162] on select "**********" at bounding box center [398, 164] width 148 height 22
click at [510, 117] on h1 "Pet Friendly Cabins" at bounding box center [481, 103] width 963 height 36
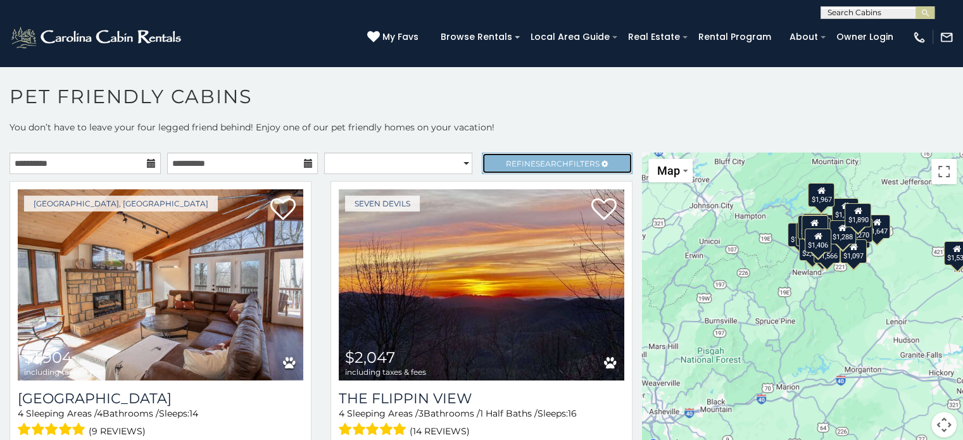
click at [517, 165] on span "Refine Search Filters" at bounding box center [553, 163] width 94 height 9
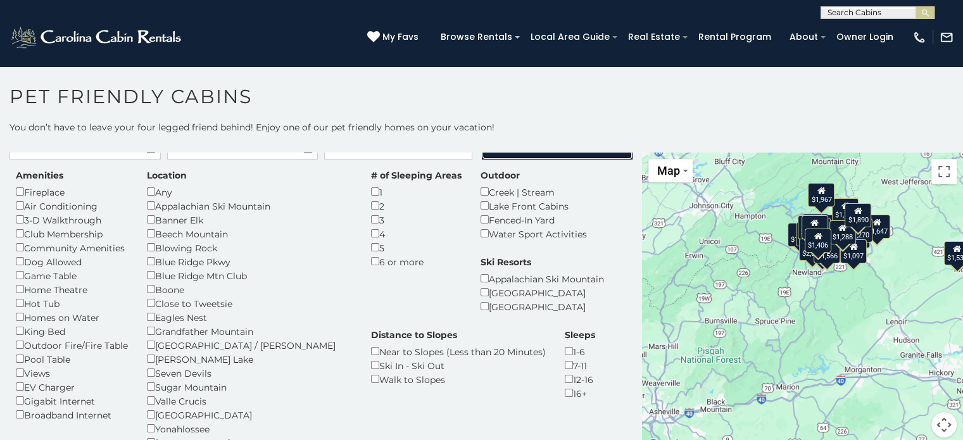
scroll to position [14, 0]
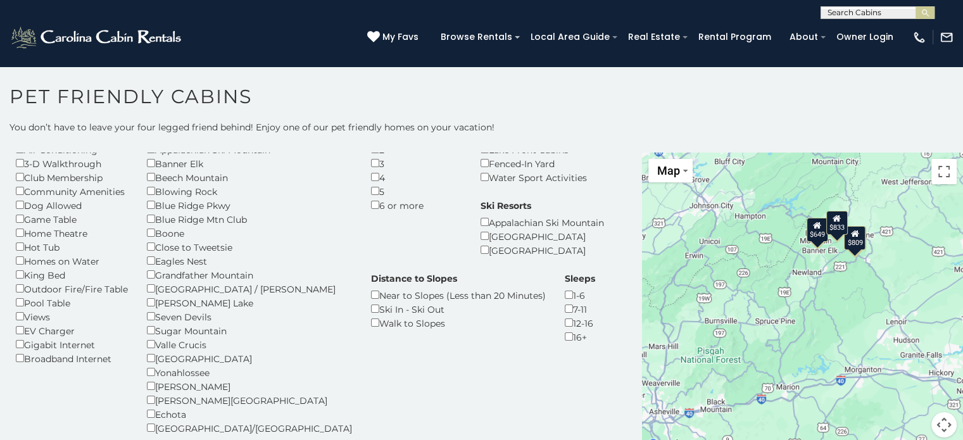
scroll to position [70, 0]
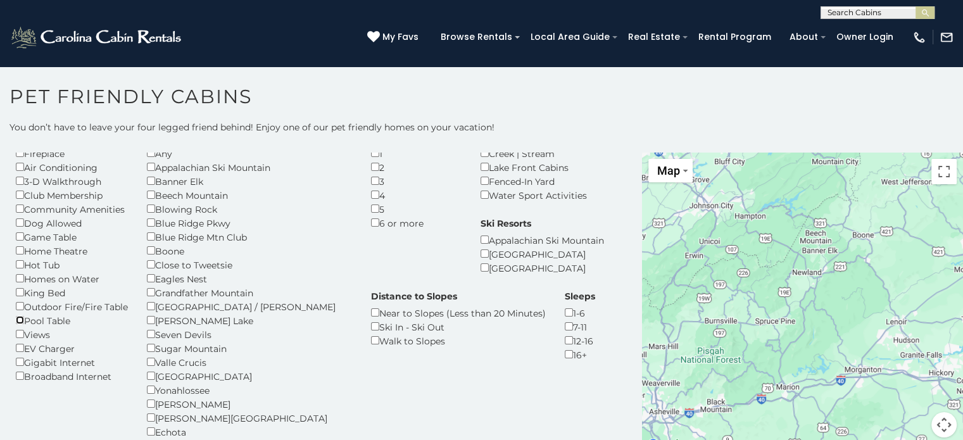
scroll to position [53, 0]
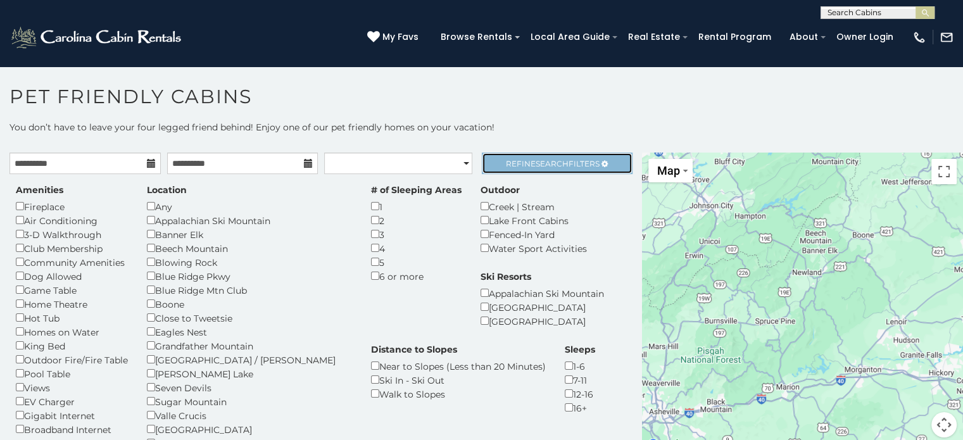
click at [550, 166] on span "Search" at bounding box center [552, 163] width 33 height 9
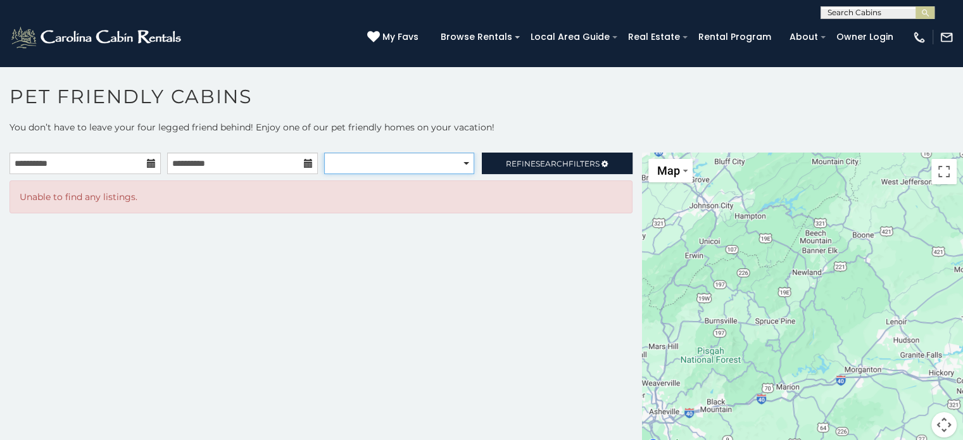
click at [464, 160] on select "**********" at bounding box center [399, 164] width 150 height 22
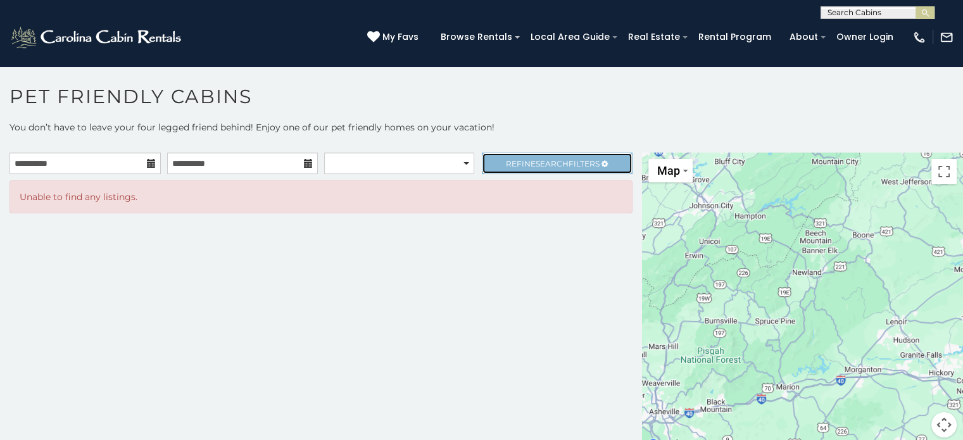
click at [536, 160] on span "Search" at bounding box center [552, 163] width 33 height 9
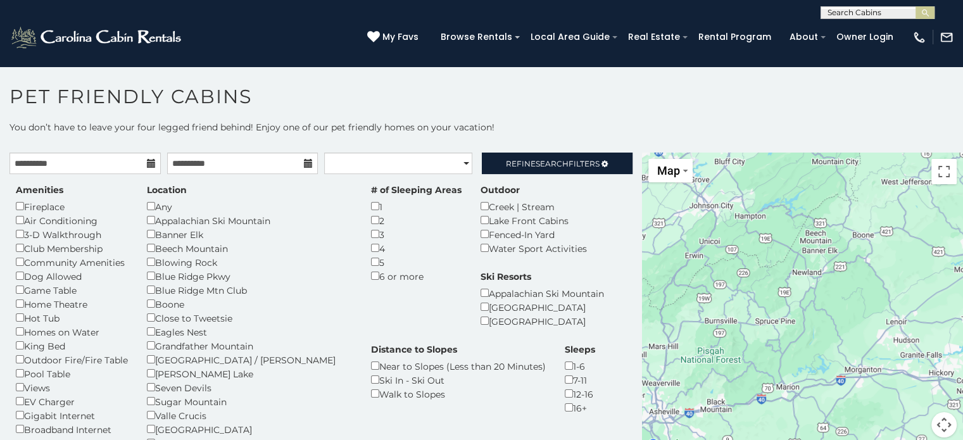
click at [38, 279] on div "Dog Allowed" at bounding box center [72, 276] width 112 height 14
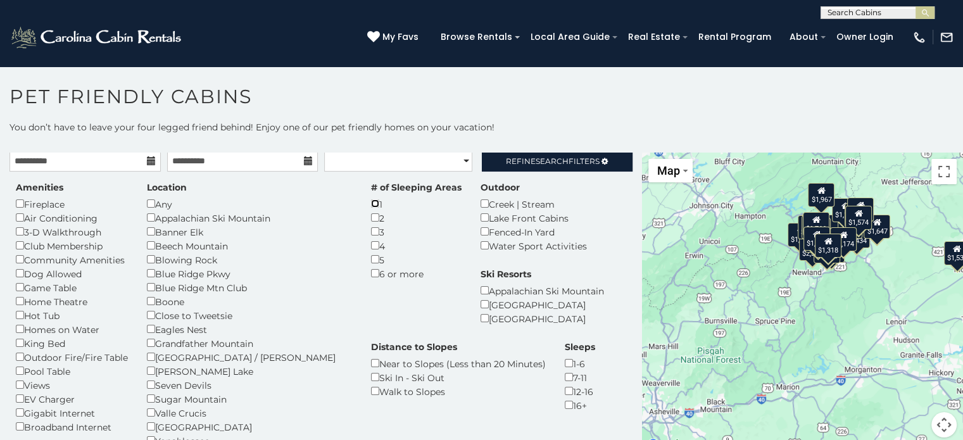
scroll to position [4, 0]
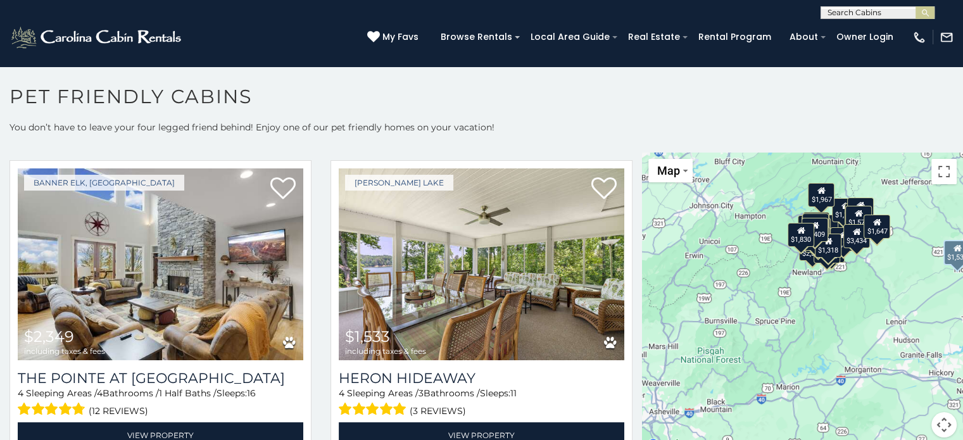
scroll to position [1943, 0]
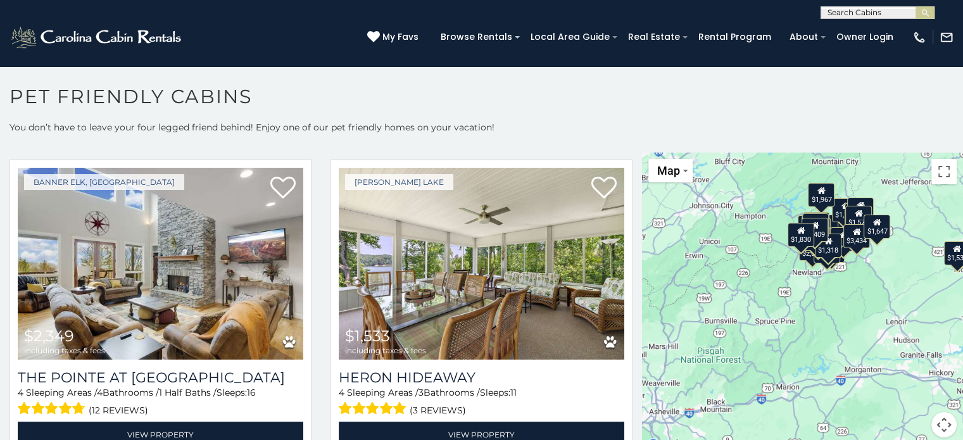
drag, startPoint x: 505, startPoint y: 229, endPoint x: 321, endPoint y: 95, distance: 228.0
click at [321, 95] on h1 "Pet Friendly Cabins" at bounding box center [481, 103] width 963 height 36
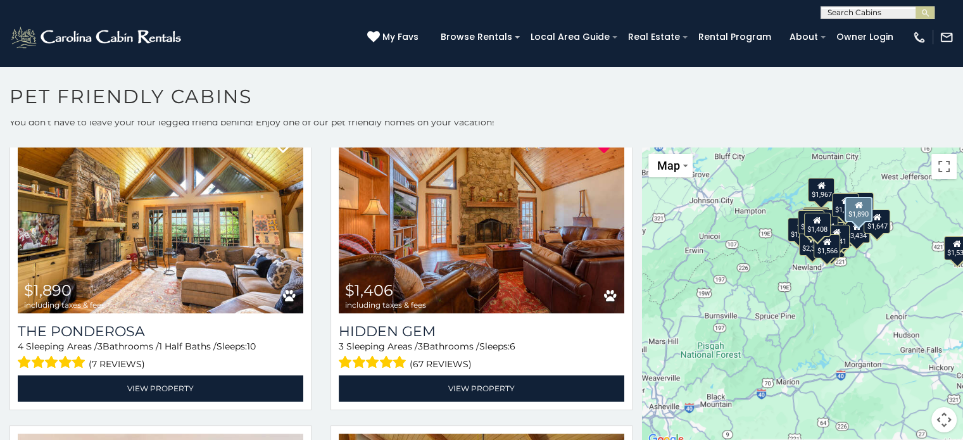
scroll to position [3851, 0]
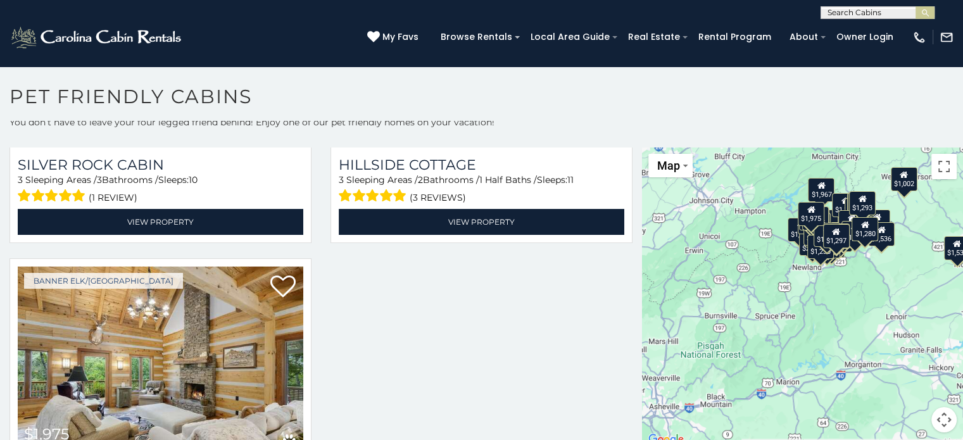
click at [843, 12] on input "text" at bounding box center [876, 15] width 111 height 13
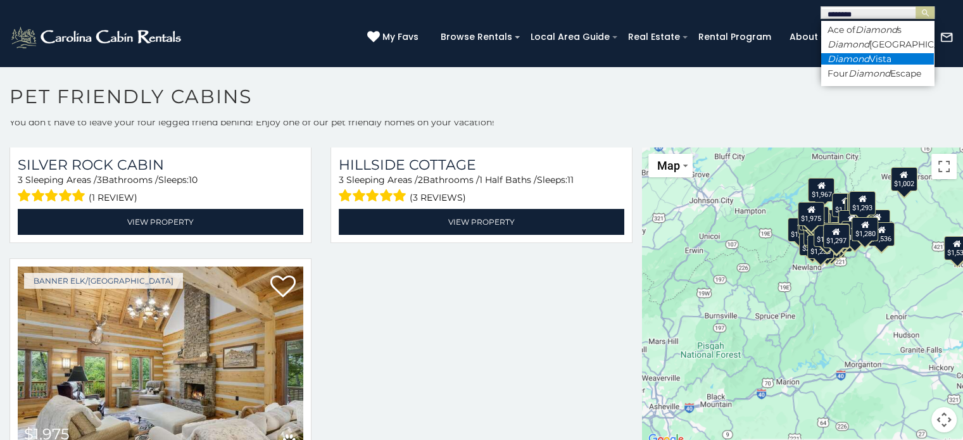
type input "*******"
click at [853, 65] on em "Diamond" at bounding box center [849, 58] width 42 height 11
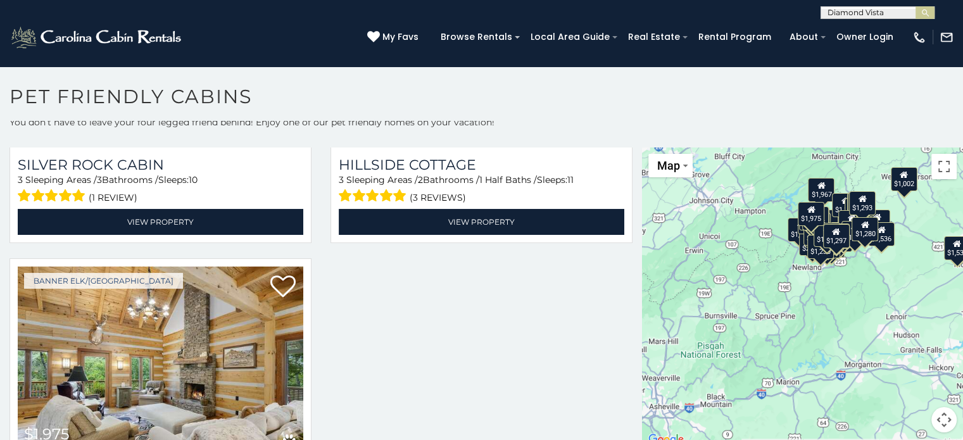
click at [916, 6] on button "submit" at bounding box center [925, 12] width 19 height 13
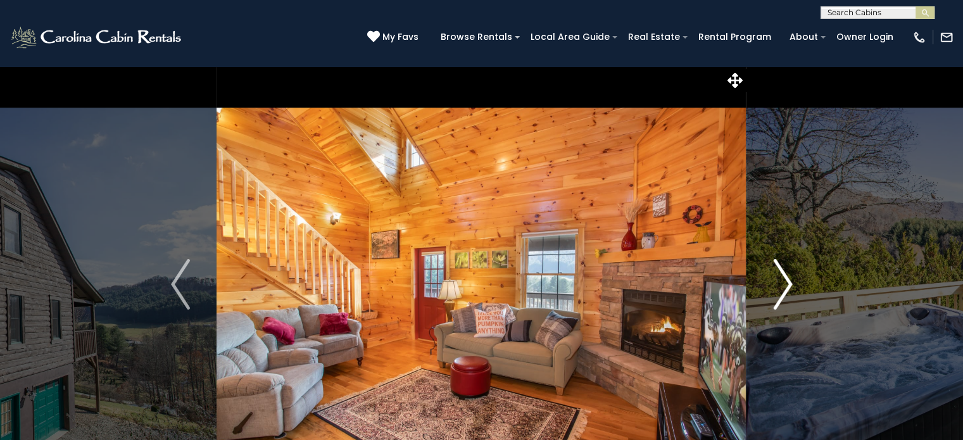
click at [785, 280] on img "Next" at bounding box center [782, 284] width 19 height 51
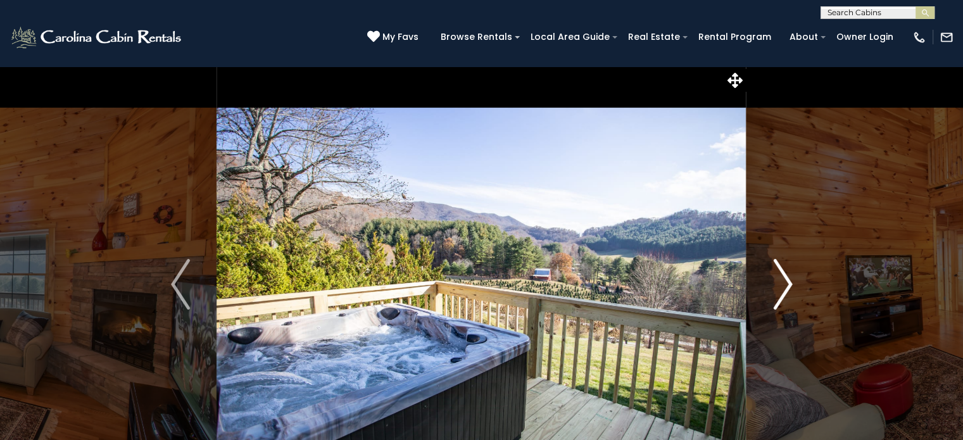
click at [785, 280] on img "Next" at bounding box center [782, 284] width 19 height 51
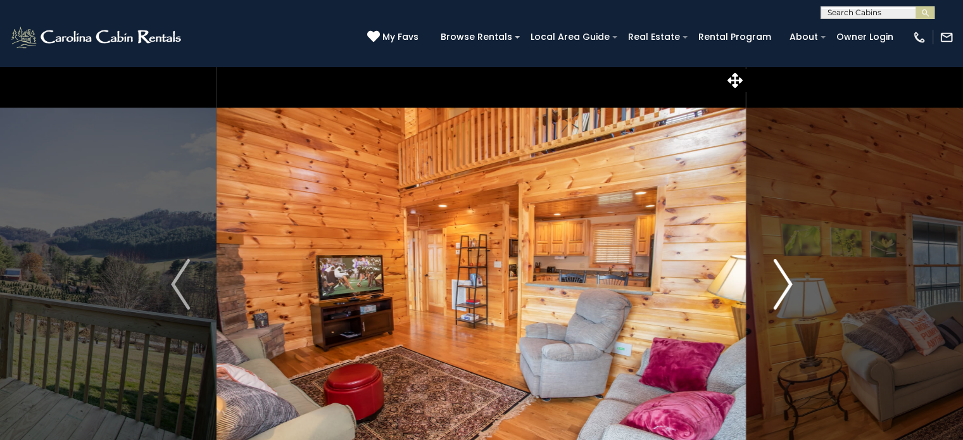
click at [785, 280] on img "Next" at bounding box center [782, 284] width 19 height 51
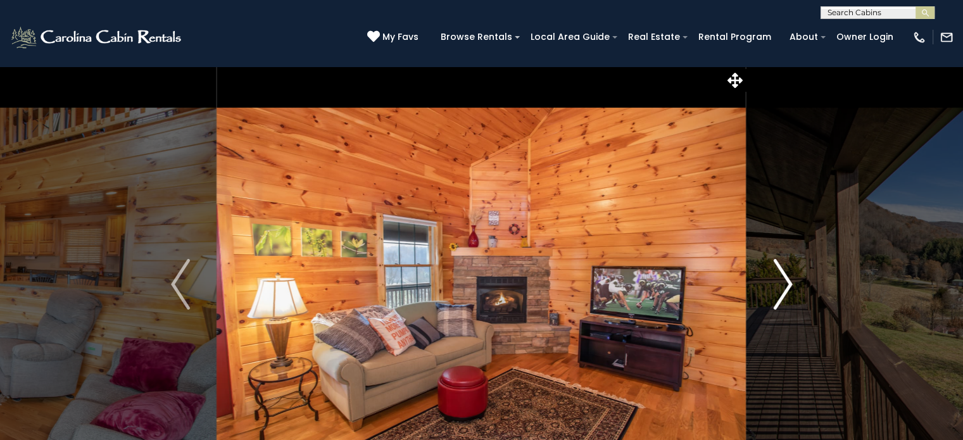
click at [785, 280] on img "Next" at bounding box center [782, 284] width 19 height 51
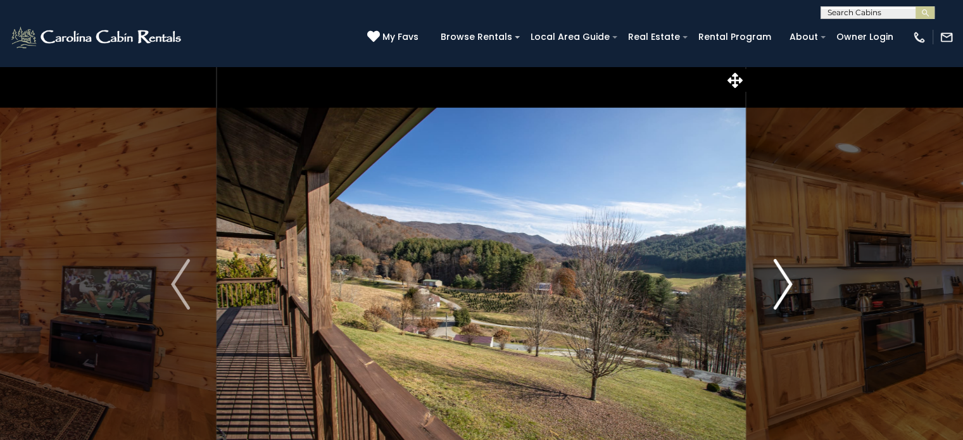
click at [785, 280] on img "Next" at bounding box center [782, 284] width 19 height 51
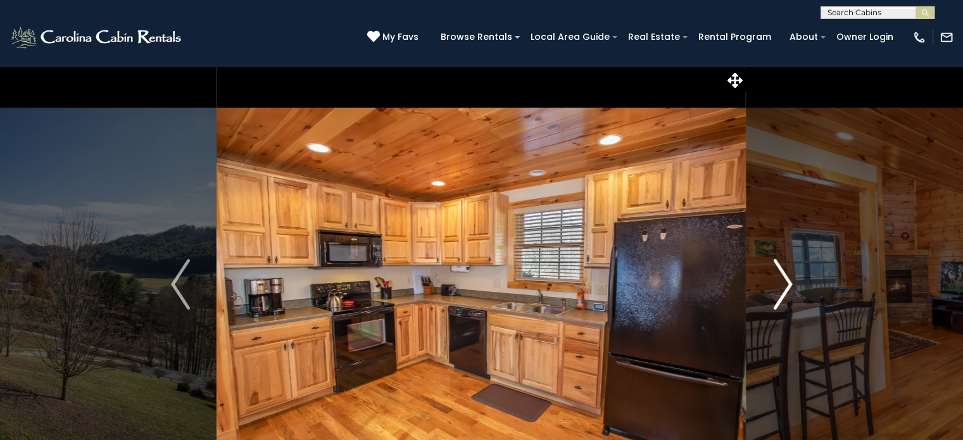
click at [785, 280] on img "Next" at bounding box center [782, 284] width 19 height 51
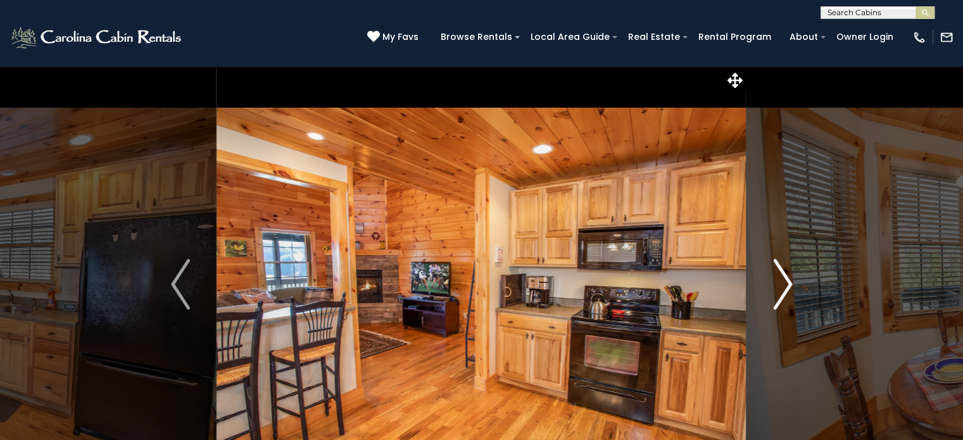
click at [785, 280] on img "Next" at bounding box center [782, 284] width 19 height 51
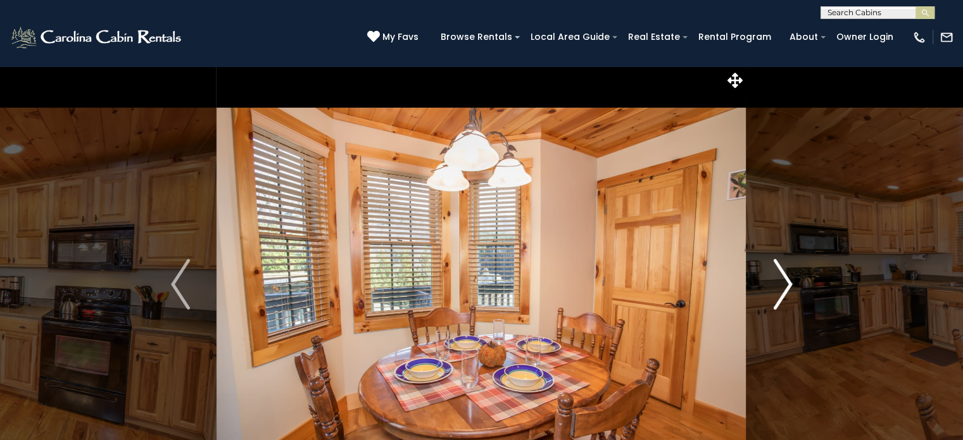
click at [785, 280] on img "Next" at bounding box center [782, 284] width 19 height 51
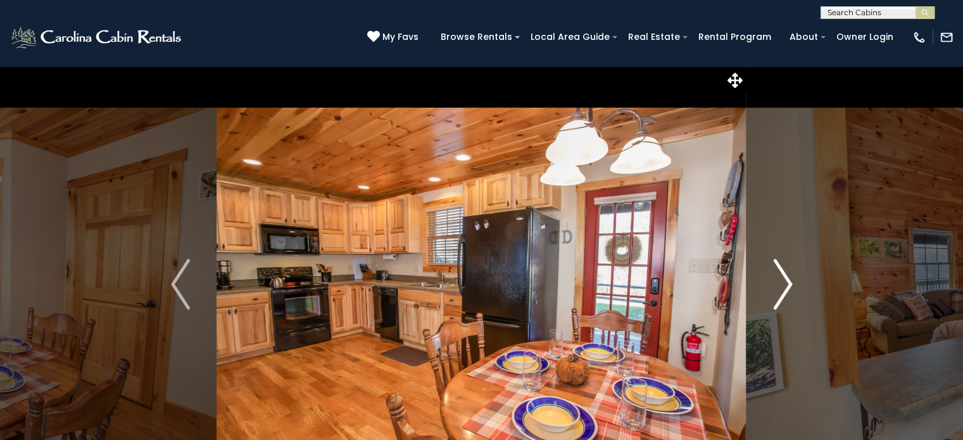
click at [785, 280] on img "Next" at bounding box center [782, 284] width 19 height 51
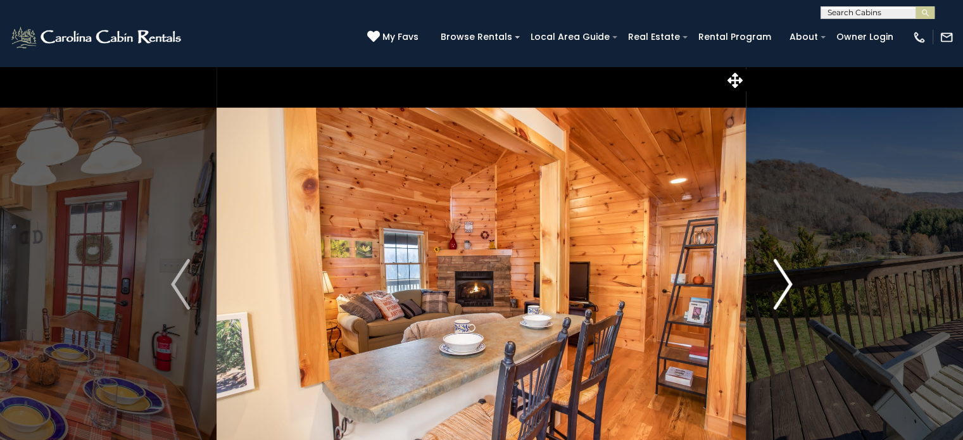
click at [785, 280] on img "Next" at bounding box center [782, 284] width 19 height 51
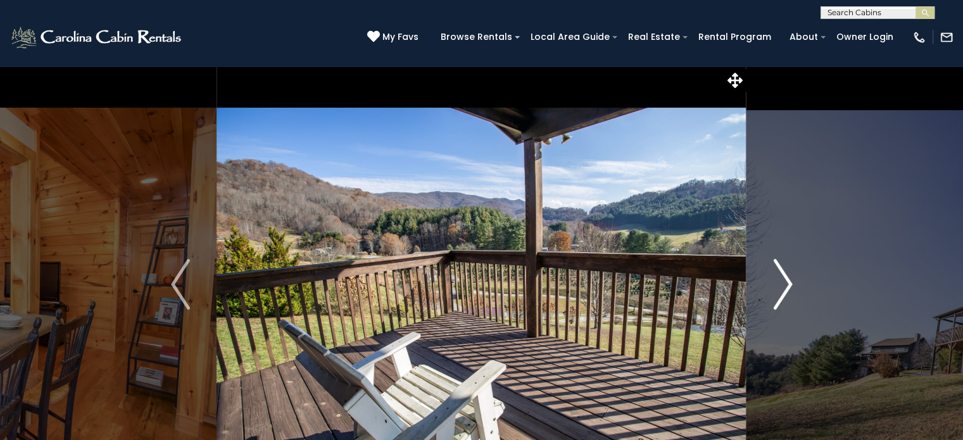
click at [785, 280] on img "Next" at bounding box center [782, 284] width 19 height 51
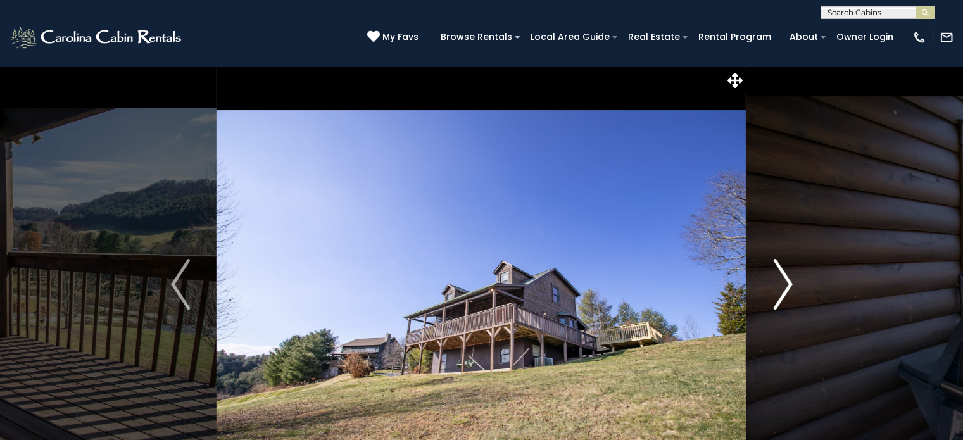
click at [785, 280] on img "Next" at bounding box center [782, 284] width 19 height 51
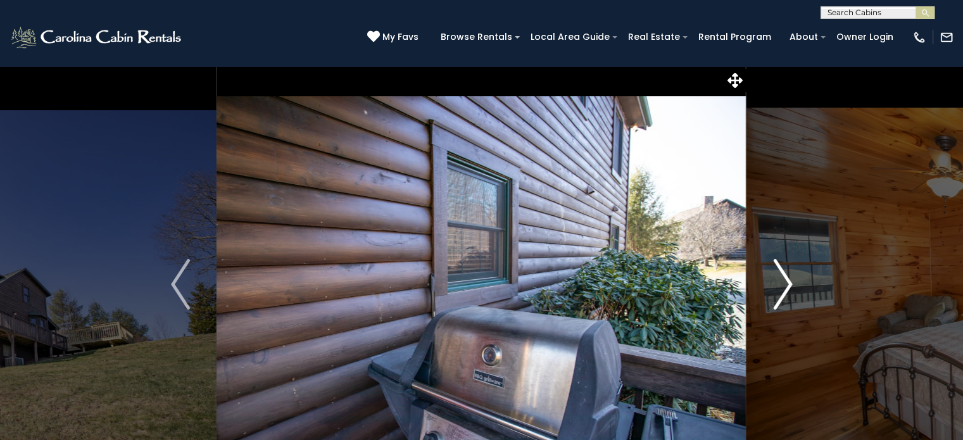
click at [785, 280] on img "Next" at bounding box center [782, 284] width 19 height 51
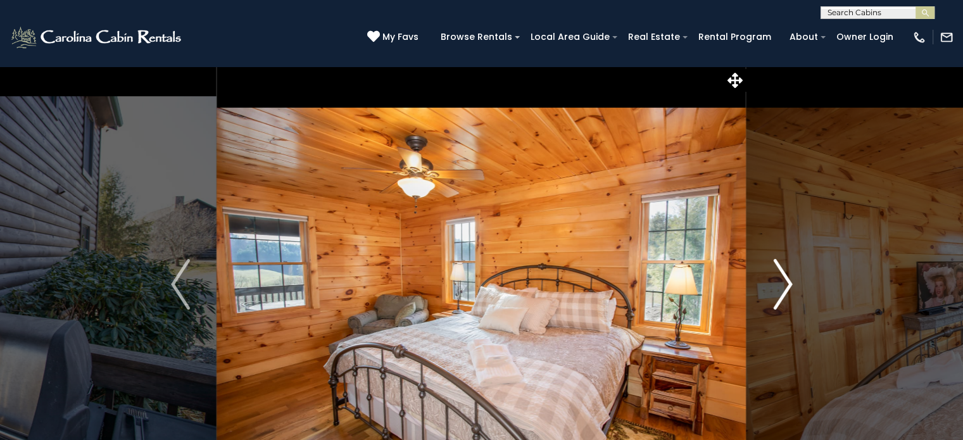
click at [785, 280] on img "Next" at bounding box center [782, 284] width 19 height 51
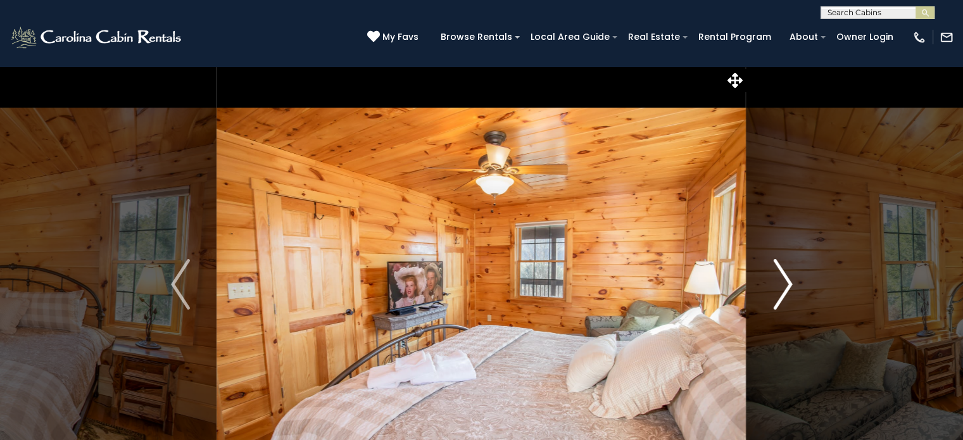
click at [785, 280] on img "Next" at bounding box center [782, 284] width 19 height 51
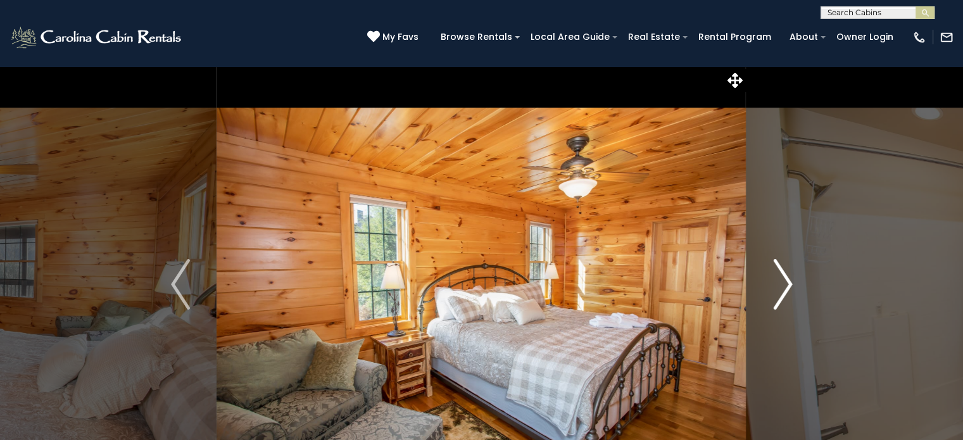
click at [785, 280] on img "Next" at bounding box center [782, 284] width 19 height 51
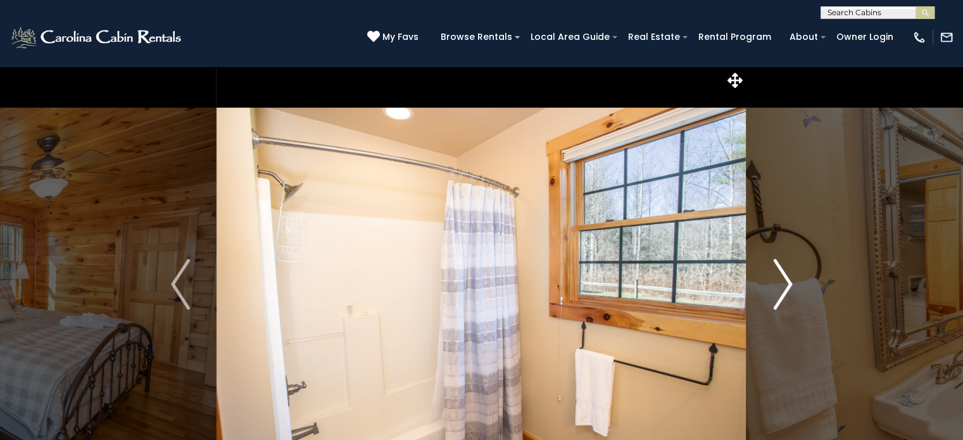
click at [785, 280] on img "Next" at bounding box center [782, 284] width 19 height 51
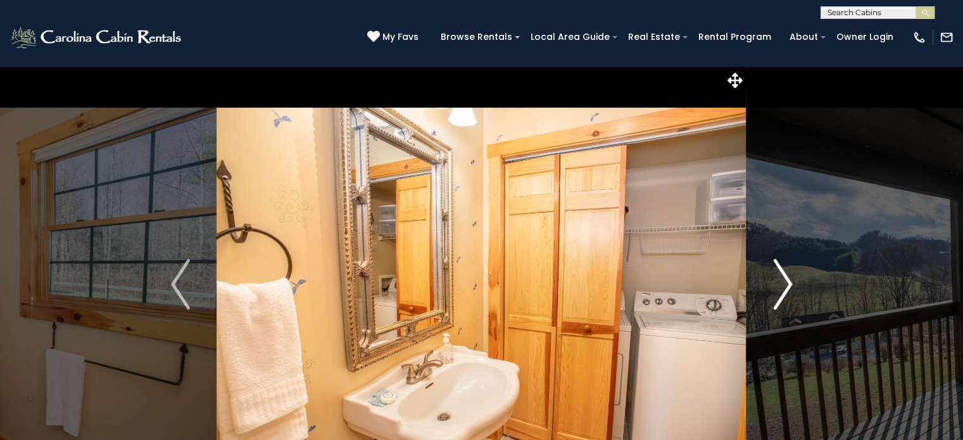
click at [785, 280] on img "Next" at bounding box center [782, 284] width 19 height 51
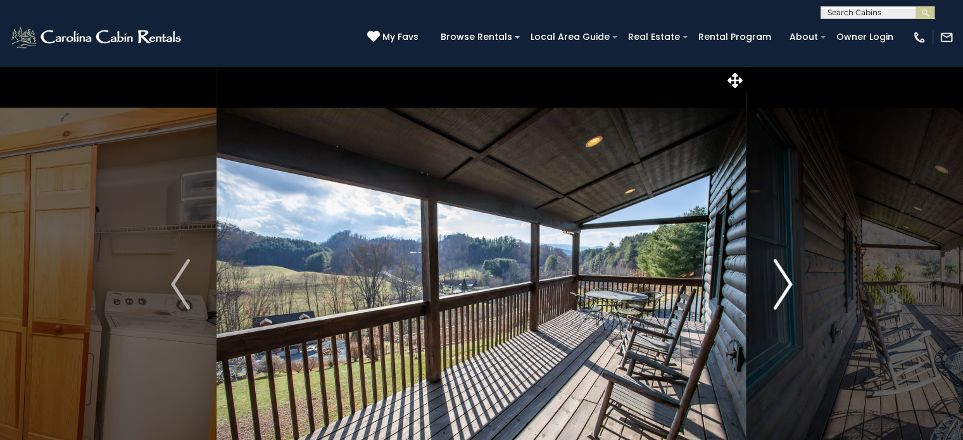
click at [785, 280] on img "Next" at bounding box center [782, 284] width 19 height 51
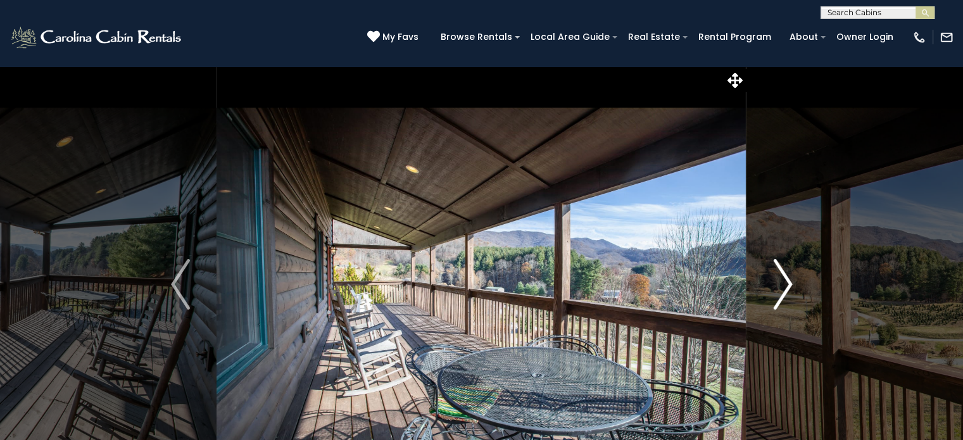
click at [785, 280] on img "Next" at bounding box center [782, 284] width 19 height 51
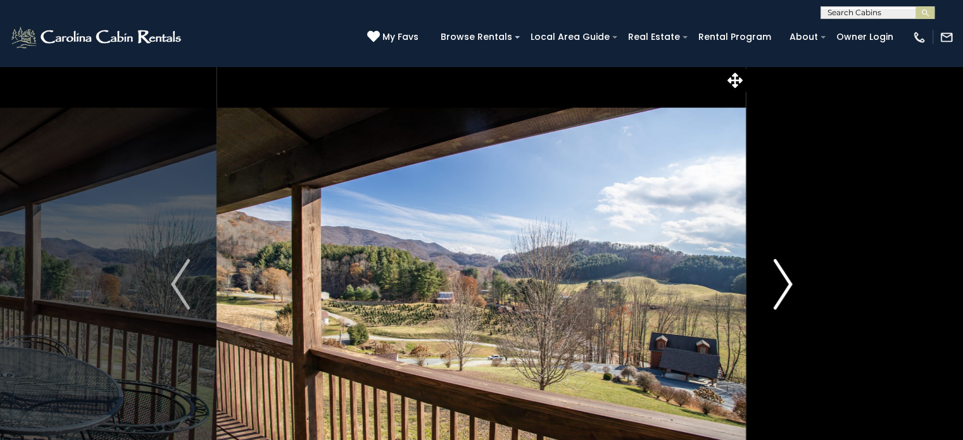
click at [785, 280] on img "Next" at bounding box center [782, 284] width 19 height 51
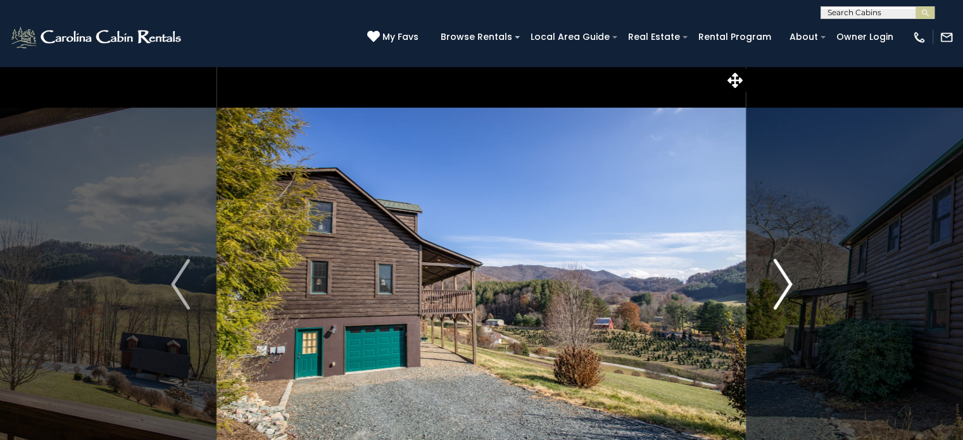
click at [785, 280] on img "Next" at bounding box center [782, 284] width 19 height 51
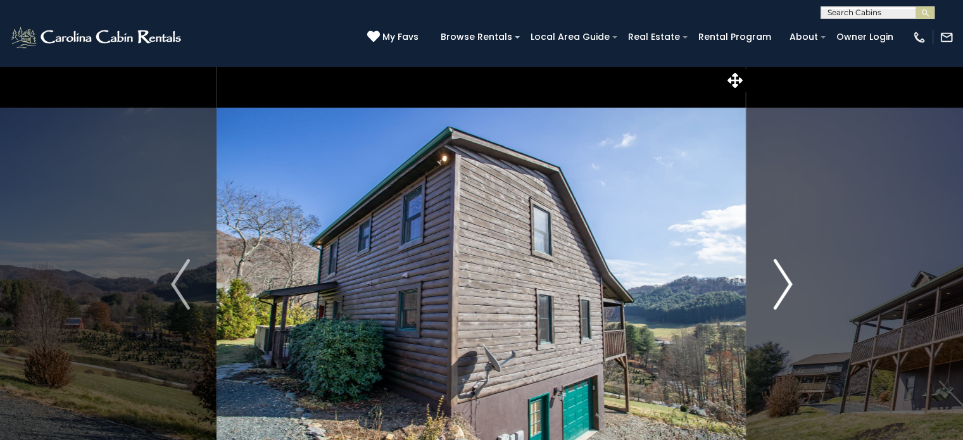
click at [785, 280] on img "Next" at bounding box center [782, 284] width 19 height 51
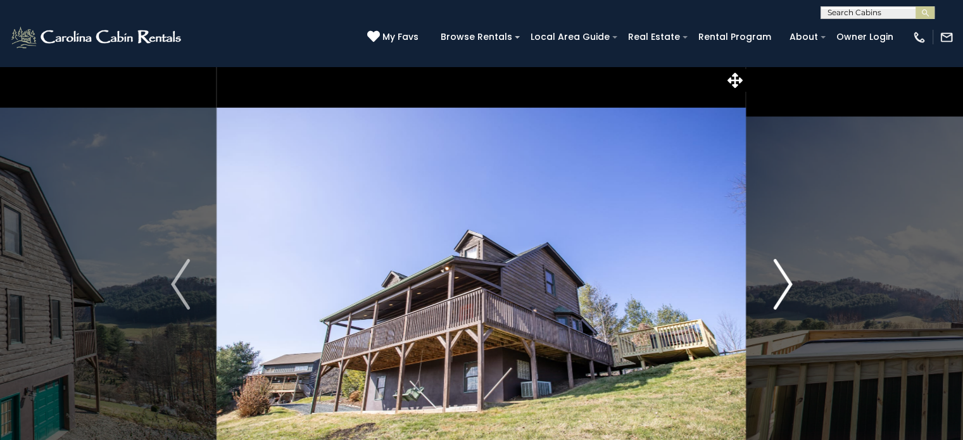
click at [785, 280] on img "Next" at bounding box center [782, 284] width 19 height 51
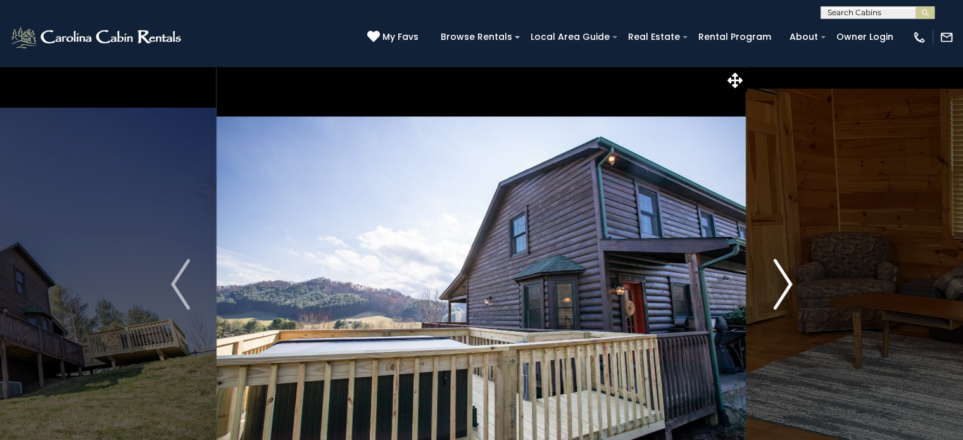
click at [785, 280] on img "Next" at bounding box center [782, 284] width 19 height 51
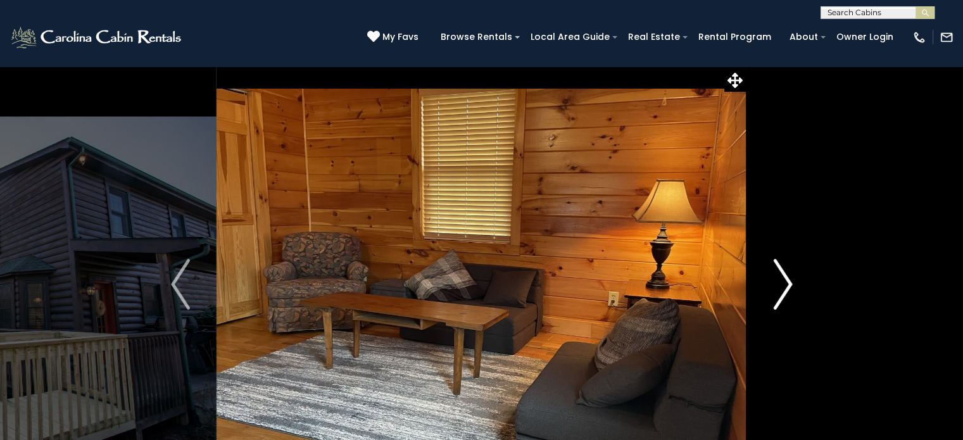
click at [785, 280] on img "Next" at bounding box center [782, 284] width 19 height 51
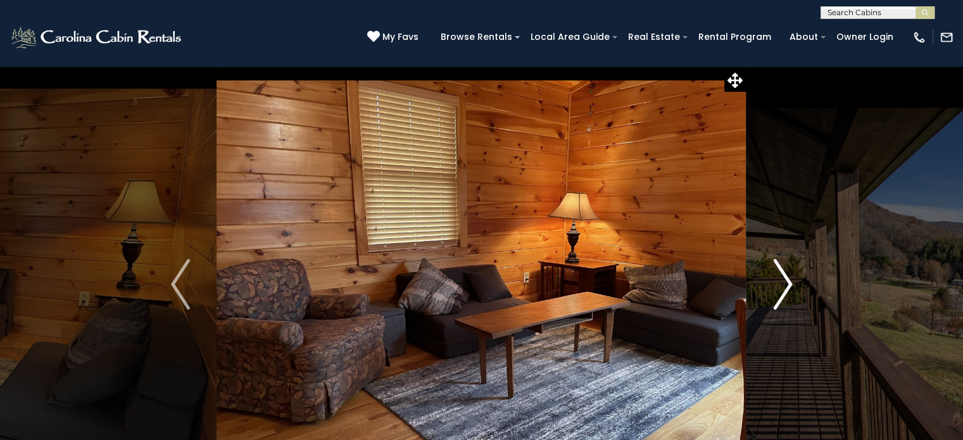
click at [785, 280] on img "Next" at bounding box center [782, 284] width 19 height 51
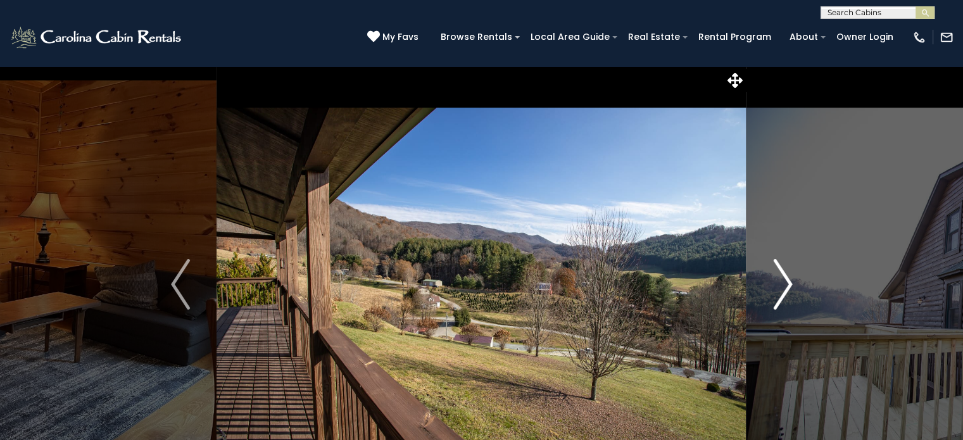
click at [785, 280] on img "Next" at bounding box center [782, 284] width 19 height 51
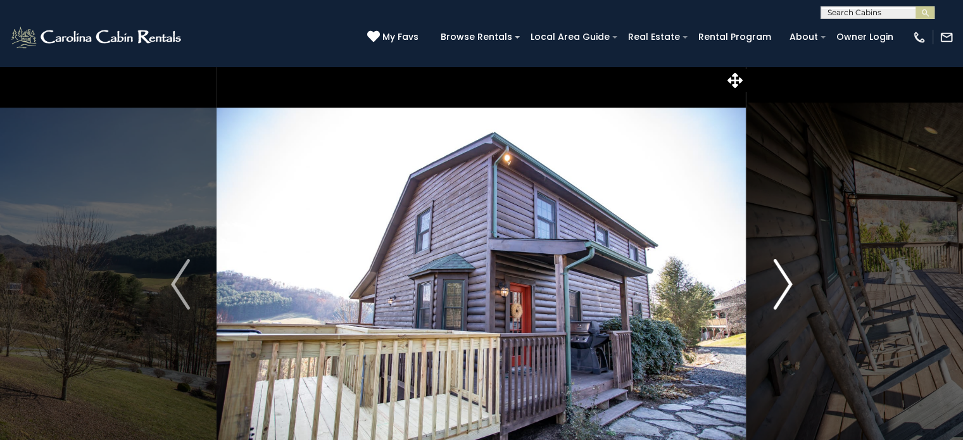
click at [785, 280] on img "Next" at bounding box center [782, 284] width 19 height 51
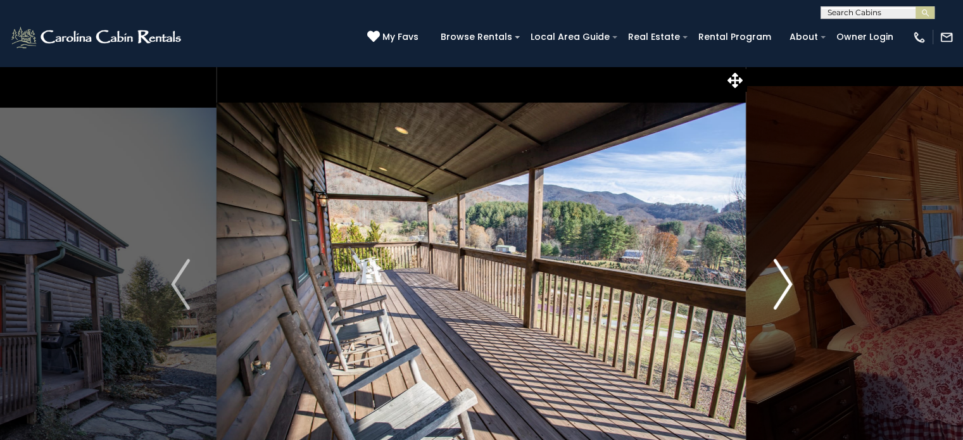
click at [785, 280] on img "Next" at bounding box center [782, 284] width 19 height 51
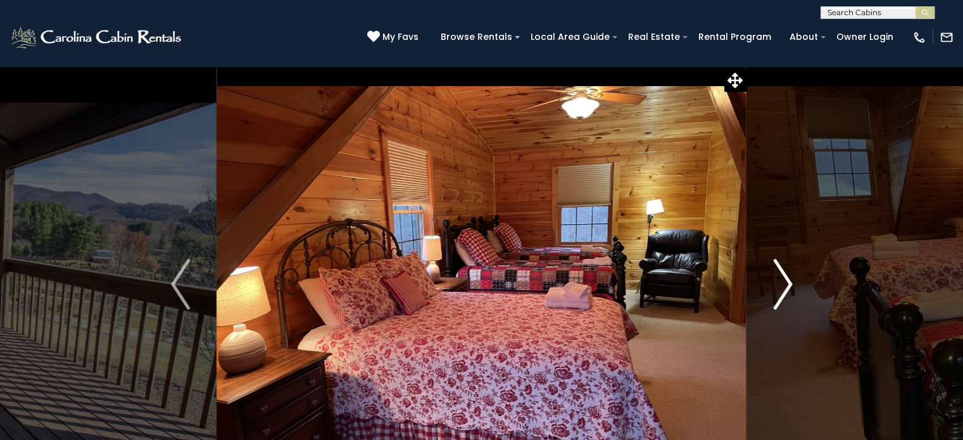
click at [785, 280] on img "Next" at bounding box center [782, 284] width 19 height 51
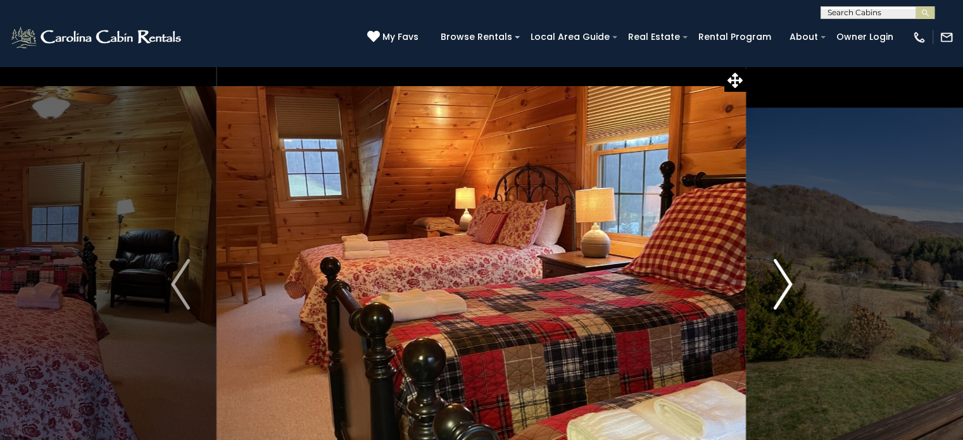
click at [785, 280] on img "Next" at bounding box center [782, 284] width 19 height 51
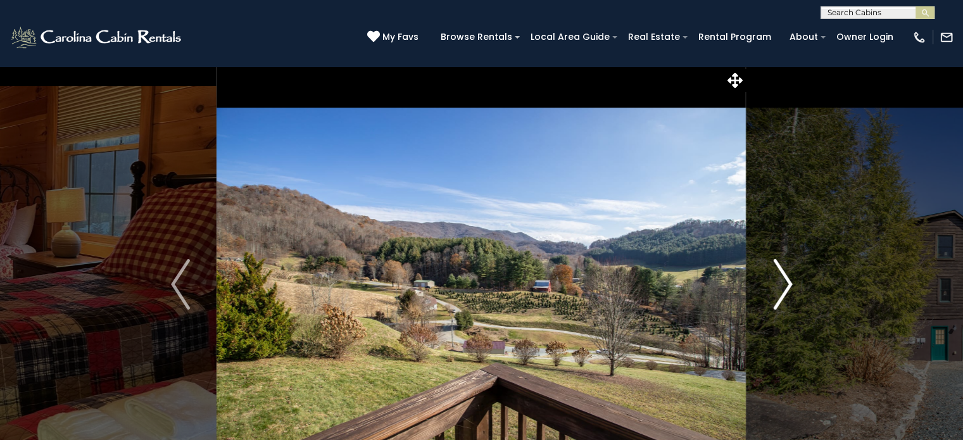
click at [785, 280] on img "Next" at bounding box center [782, 284] width 19 height 51
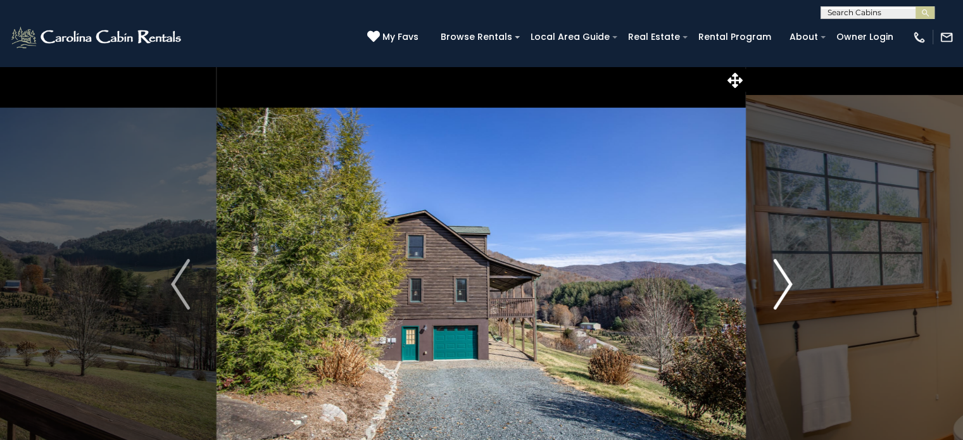
click at [785, 280] on img "Next" at bounding box center [782, 284] width 19 height 51
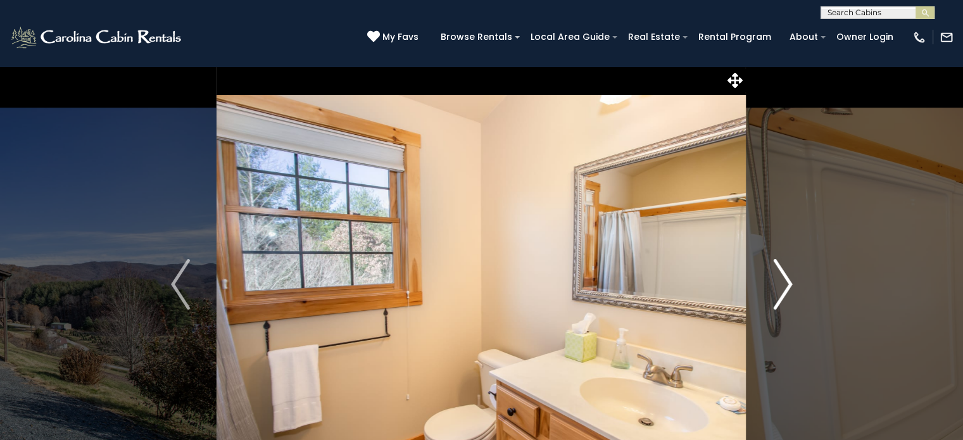
click at [785, 280] on img "Next" at bounding box center [782, 284] width 19 height 51
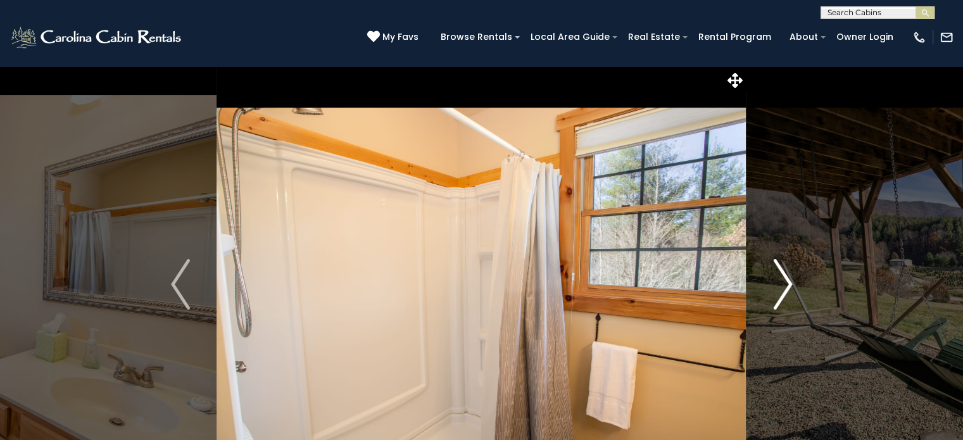
click at [785, 280] on img "Next" at bounding box center [782, 284] width 19 height 51
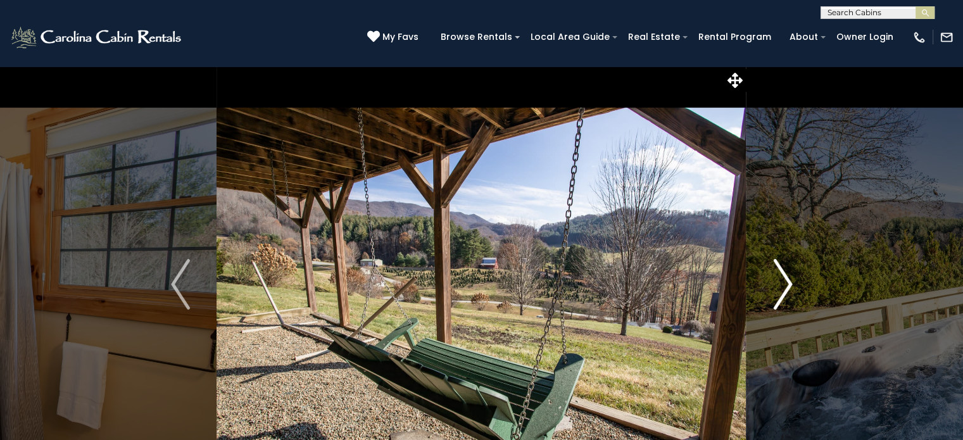
click at [785, 280] on img "Next" at bounding box center [782, 284] width 19 height 51
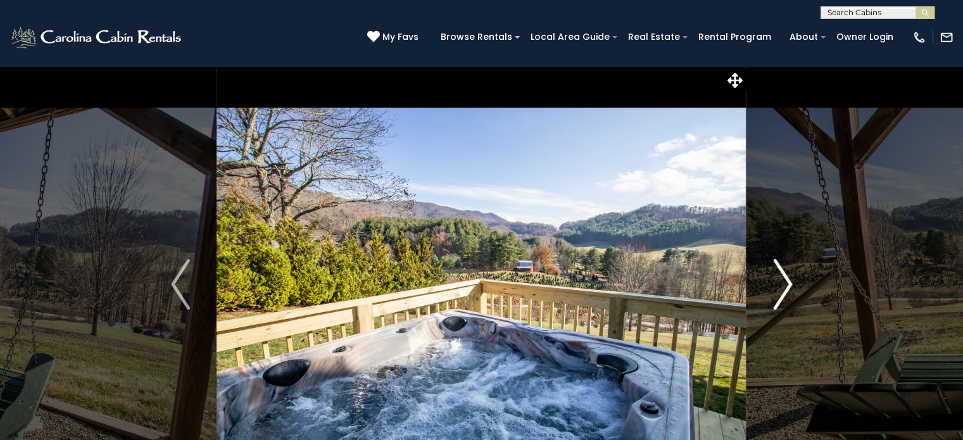
click at [785, 280] on img "Next" at bounding box center [782, 284] width 19 height 51
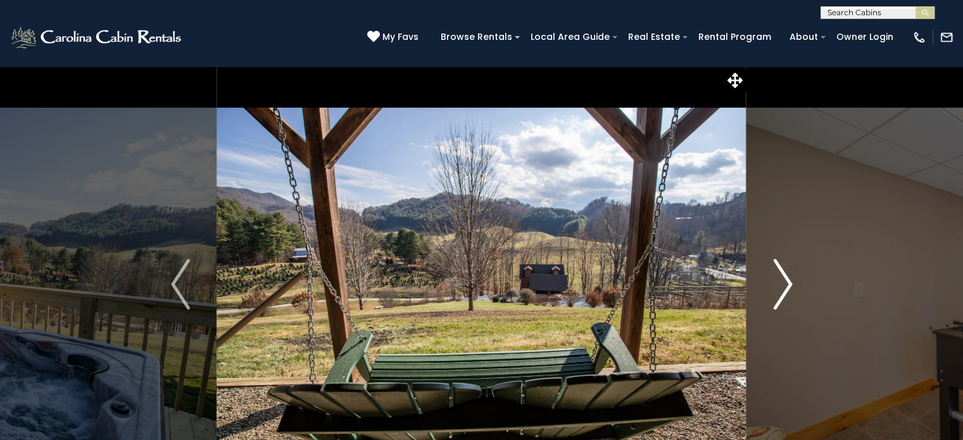
click at [785, 280] on img "Next" at bounding box center [782, 284] width 19 height 51
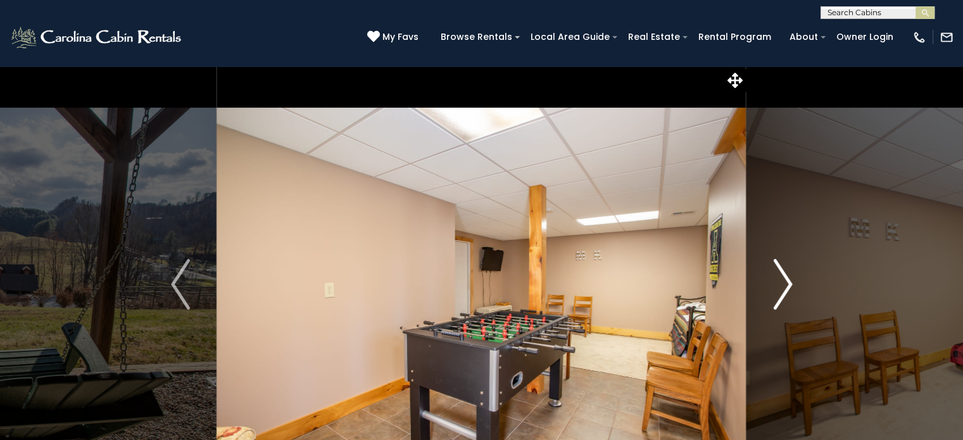
click at [785, 280] on img "Next" at bounding box center [782, 284] width 19 height 51
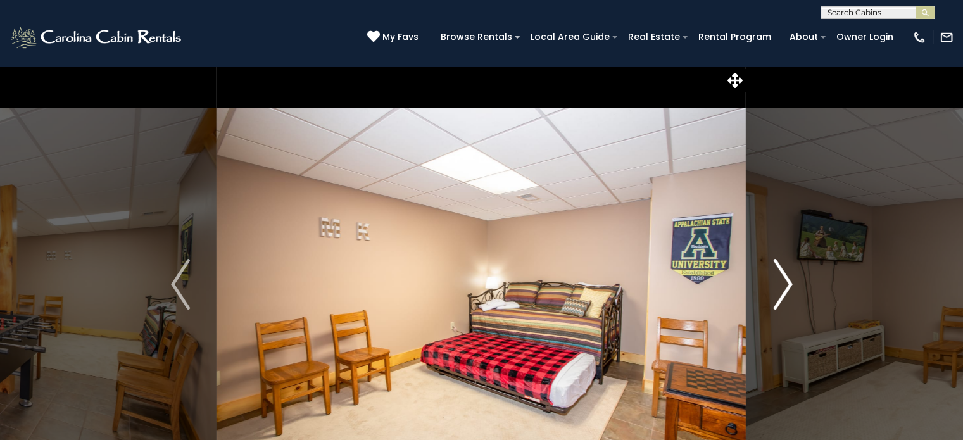
click at [785, 280] on img "Next" at bounding box center [782, 284] width 19 height 51
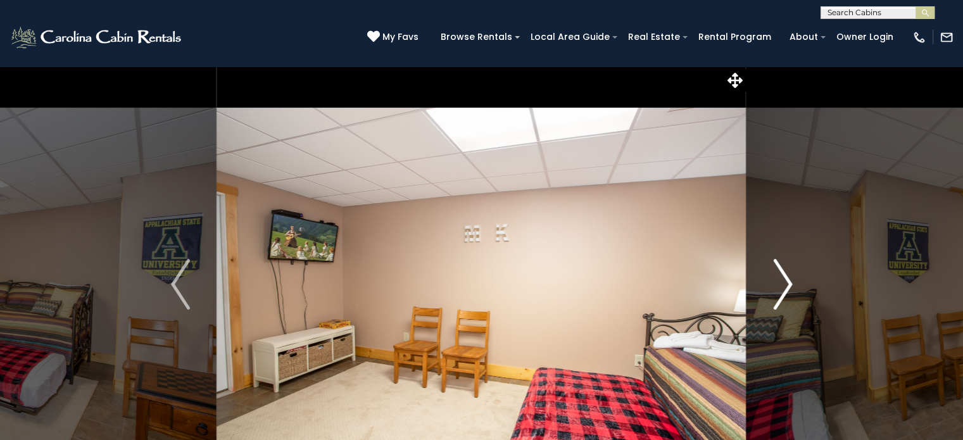
click at [785, 280] on img "Next" at bounding box center [782, 284] width 19 height 51
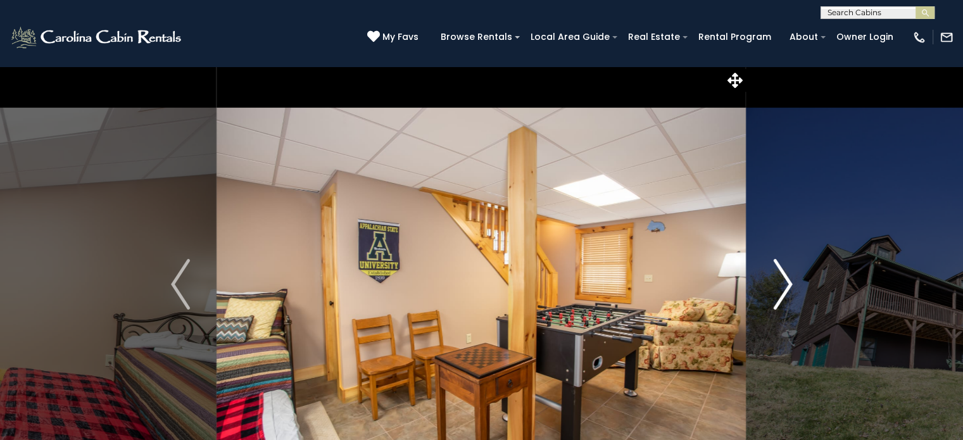
click at [785, 280] on img "Next" at bounding box center [782, 284] width 19 height 51
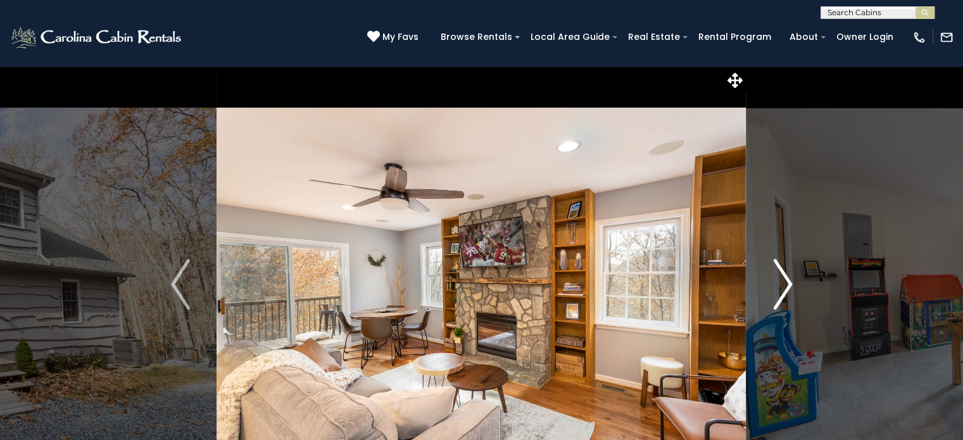
click at [785, 282] on img "Next" at bounding box center [782, 284] width 19 height 51
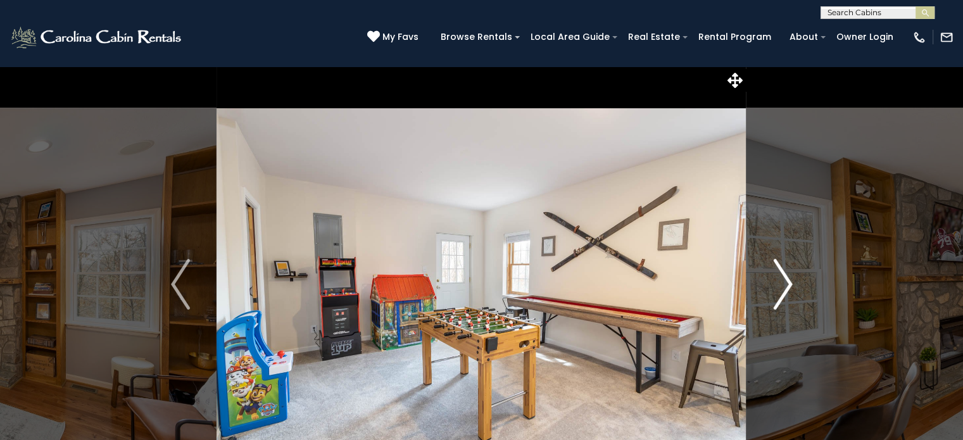
click at [785, 282] on img "Next" at bounding box center [782, 284] width 19 height 51
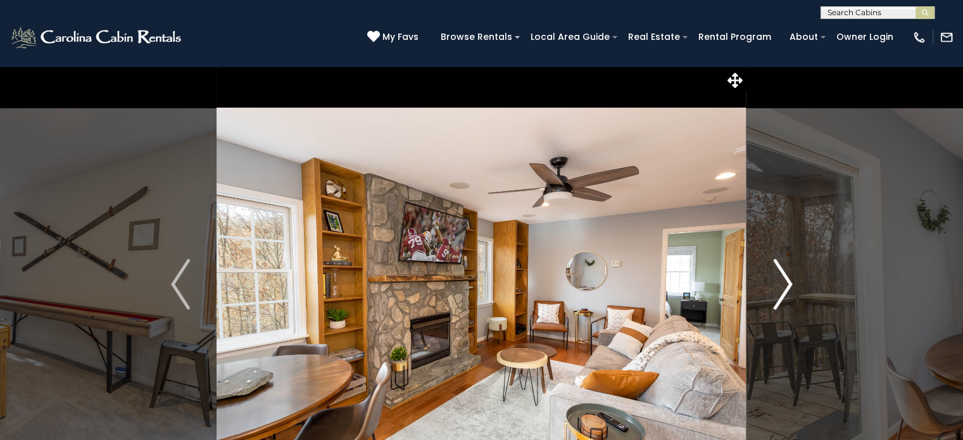
click at [785, 282] on img "Next" at bounding box center [782, 284] width 19 height 51
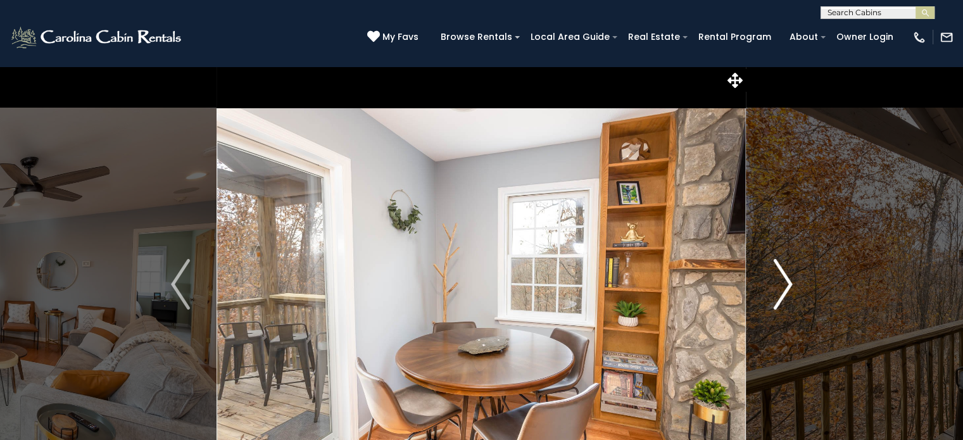
click at [785, 282] on img "Next" at bounding box center [782, 284] width 19 height 51
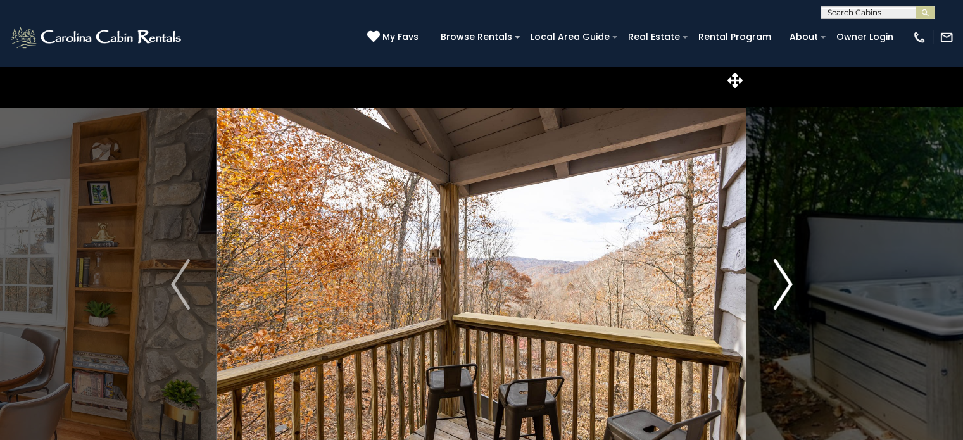
click at [785, 282] on img "Next" at bounding box center [782, 284] width 19 height 51
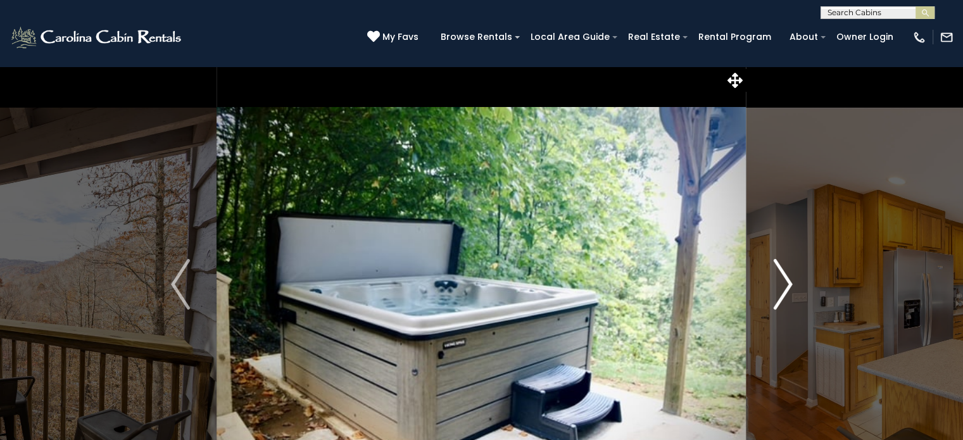
click at [785, 282] on img "Next" at bounding box center [782, 284] width 19 height 51
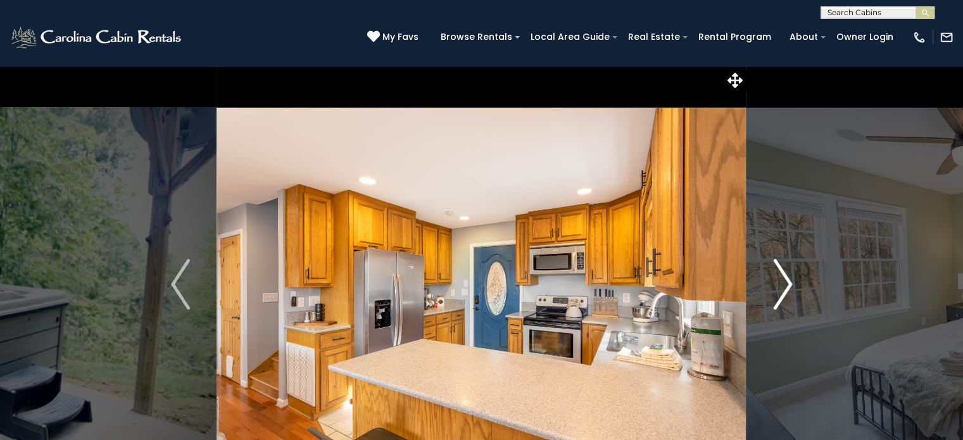
click at [785, 282] on img "Next" at bounding box center [782, 284] width 19 height 51
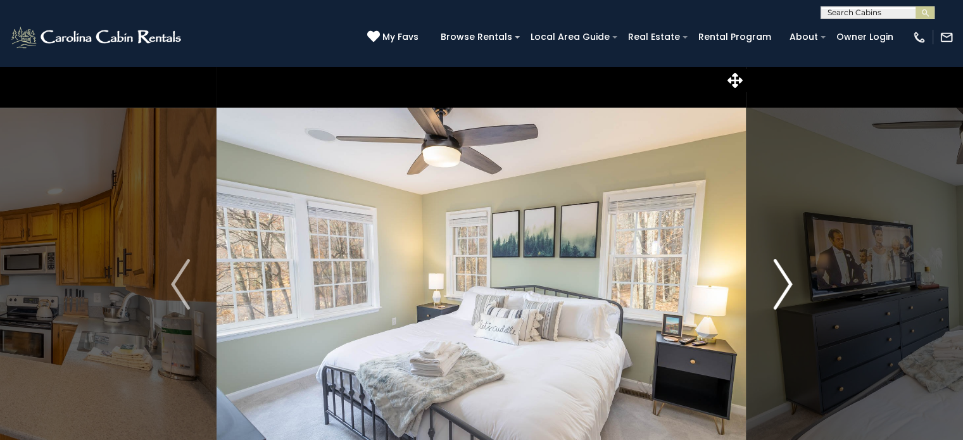
click at [785, 282] on img "Next" at bounding box center [782, 284] width 19 height 51
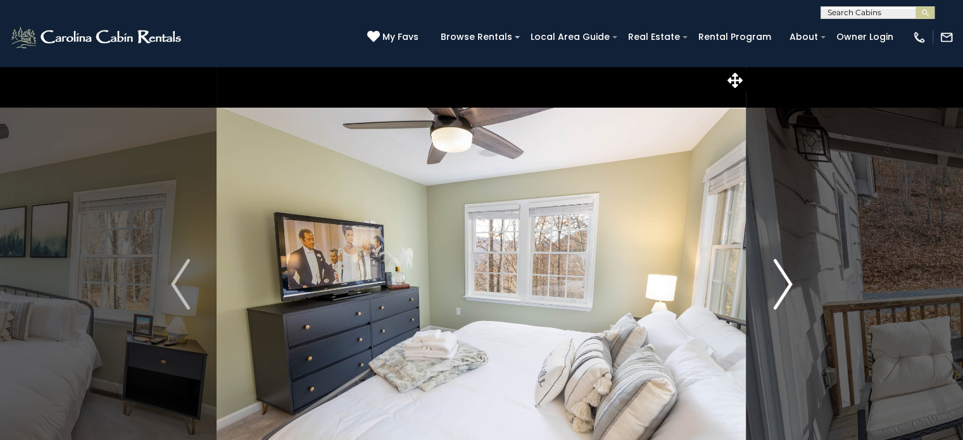
click at [785, 282] on img "Next" at bounding box center [782, 284] width 19 height 51
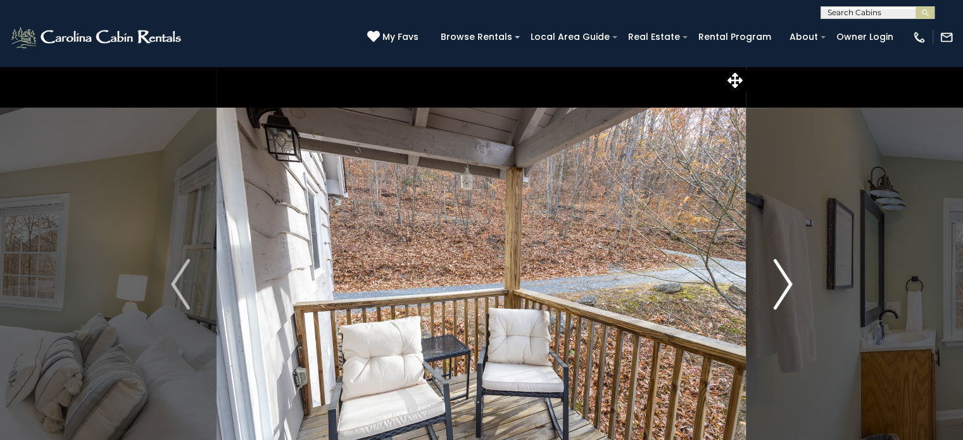
click at [785, 282] on img "Next" at bounding box center [782, 284] width 19 height 51
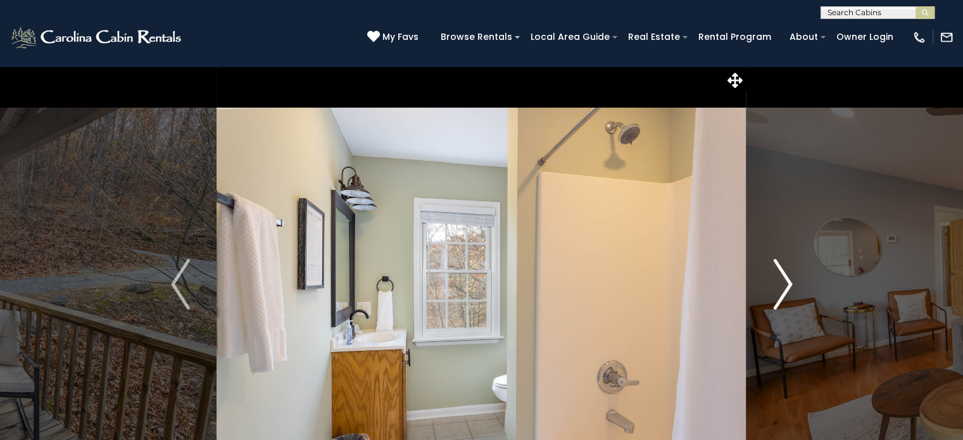
click at [785, 282] on img "Next" at bounding box center [782, 284] width 19 height 51
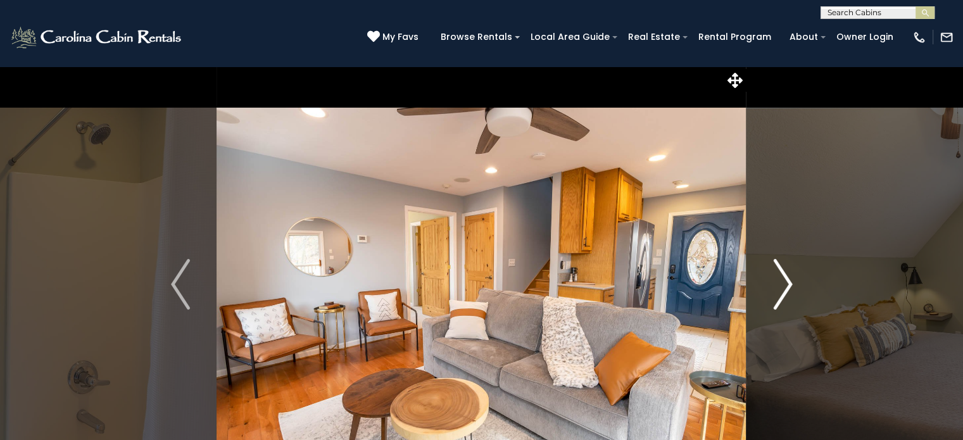
click at [785, 282] on img "Next" at bounding box center [782, 284] width 19 height 51
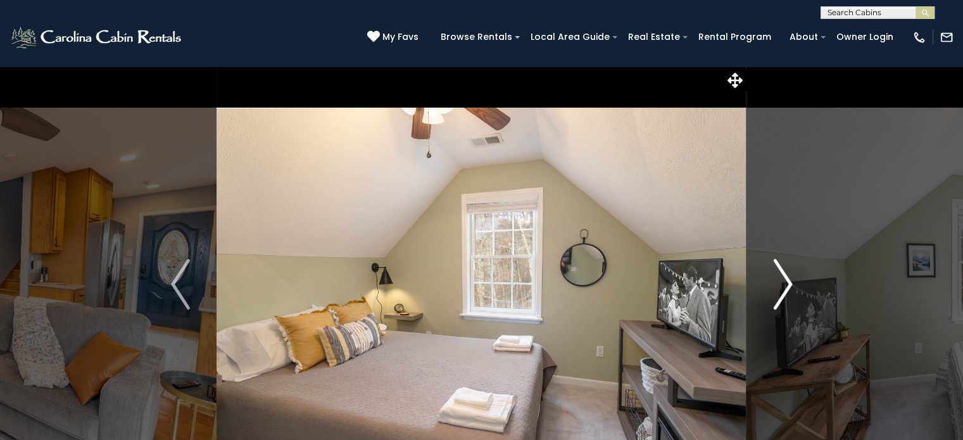
click at [785, 282] on img "Next" at bounding box center [782, 284] width 19 height 51
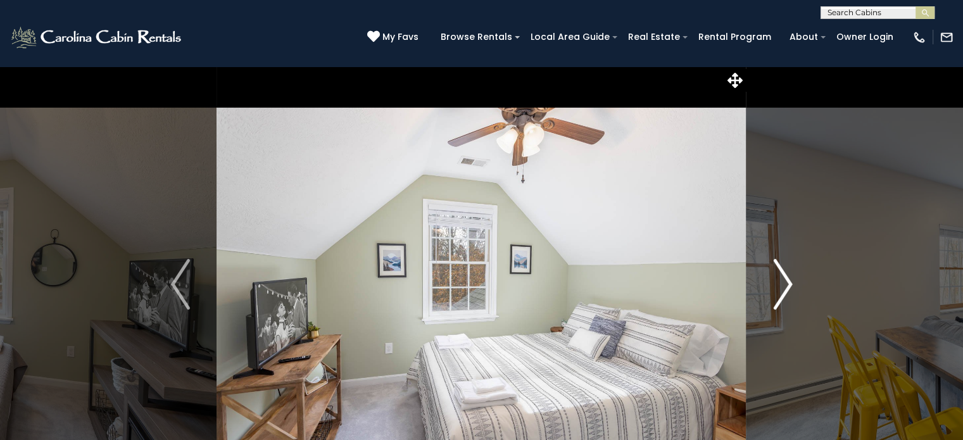
click at [785, 282] on img "Next" at bounding box center [782, 284] width 19 height 51
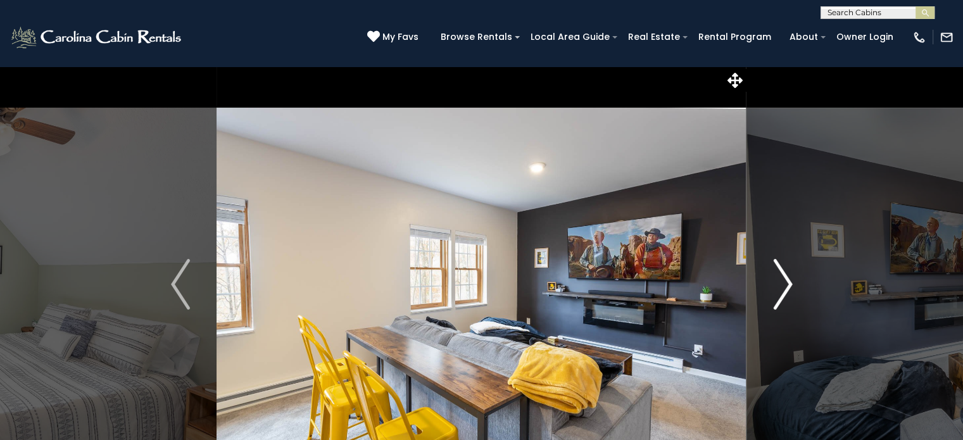
click at [785, 282] on img "Next" at bounding box center [782, 284] width 19 height 51
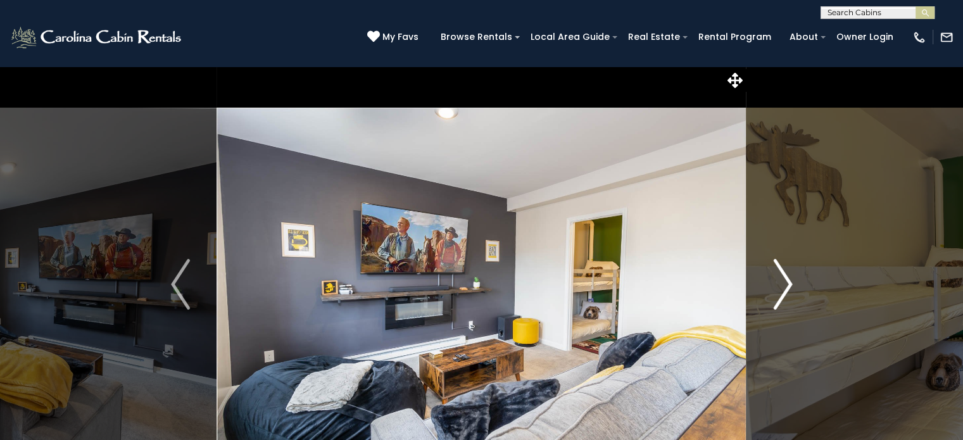
click at [785, 282] on img "Next" at bounding box center [782, 284] width 19 height 51
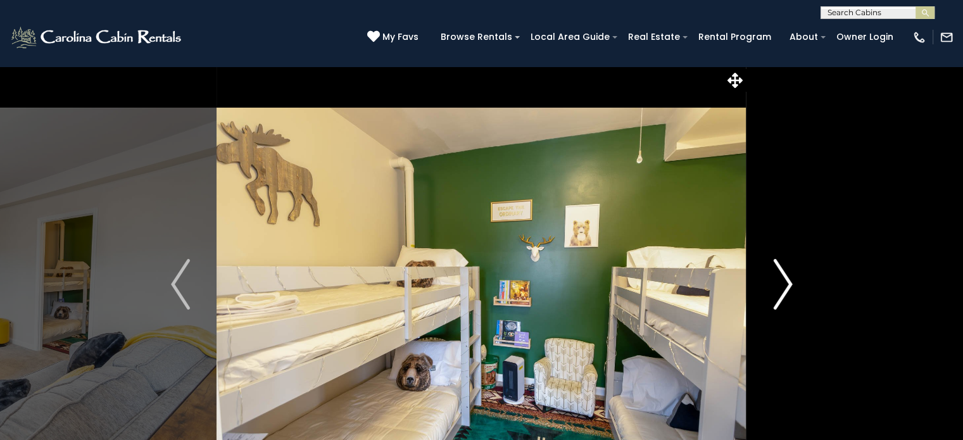
click at [785, 282] on img "Next" at bounding box center [782, 284] width 19 height 51
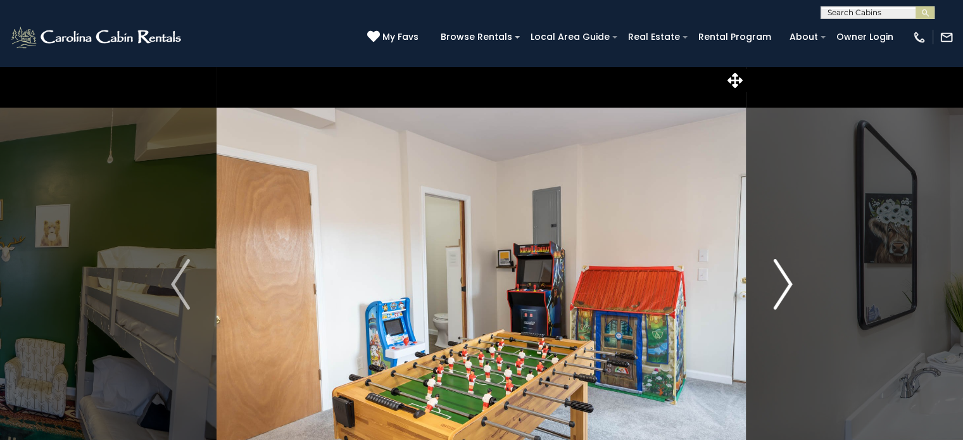
click at [785, 282] on img "Next" at bounding box center [782, 284] width 19 height 51
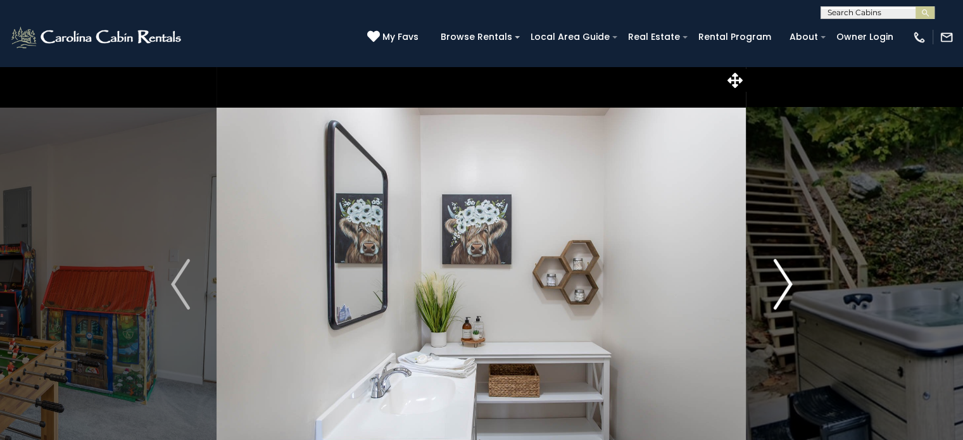
click at [785, 282] on img "Next" at bounding box center [782, 284] width 19 height 51
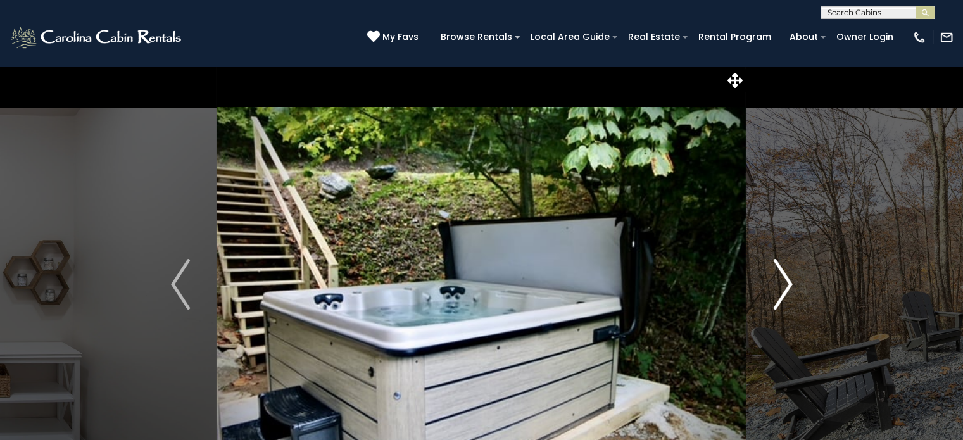
click at [785, 282] on img "Next" at bounding box center [782, 284] width 19 height 51
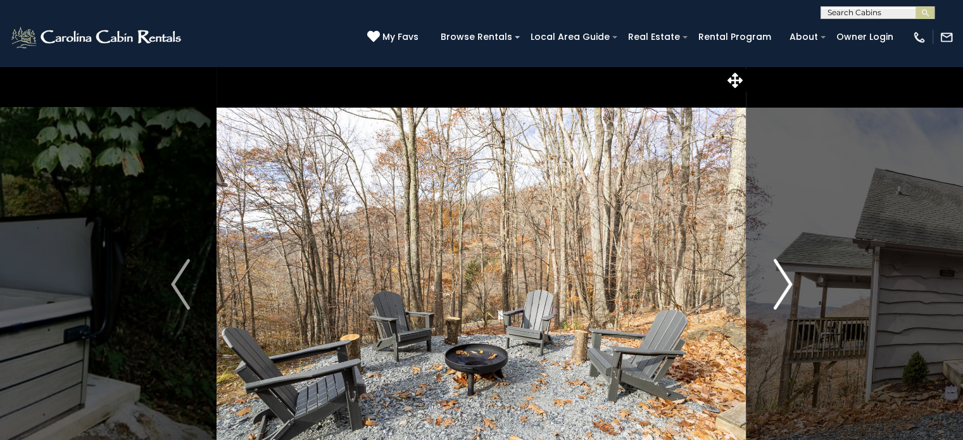
click at [785, 282] on img "Next" at bounding box center [782, 284] width 19 height 51
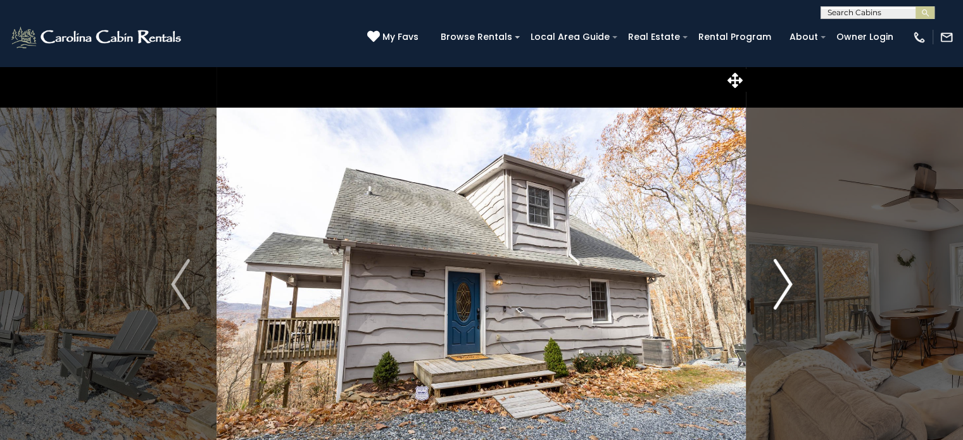
click at [785, 282] on img "Next" at bounding box center [782, 284] width 19 height 51
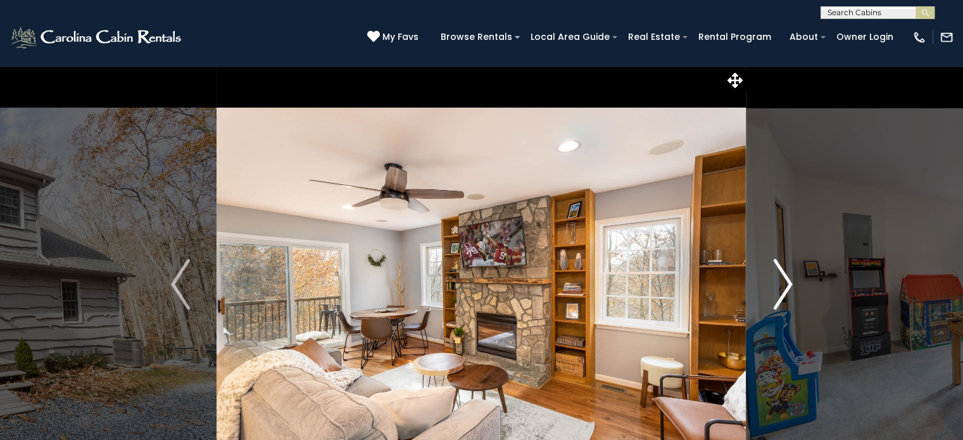
click at [785, 282] on img "Next" at bounding box center [782, 284] width 19 height 51
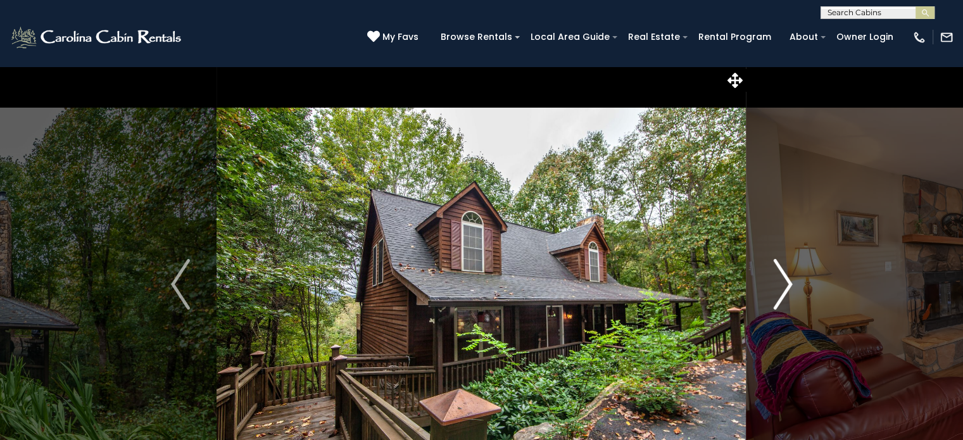
click at [776, 283] on img "Next" at bounding box center [782, 284] width 19 height 51
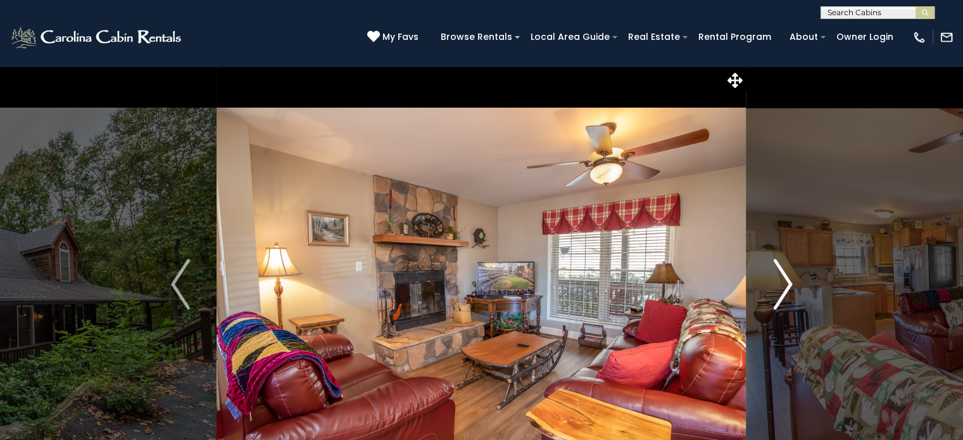
click at [776, 283] on img "Next" at bounding box center [782, 284] width 19 height 51
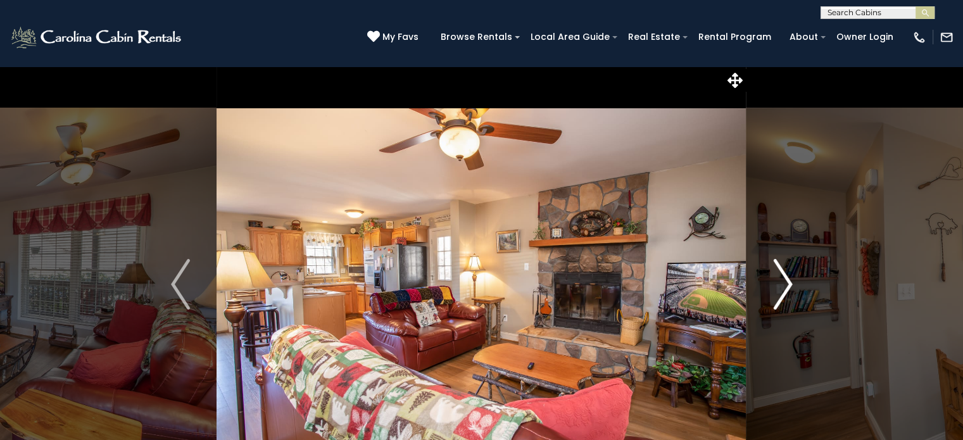
click at [776, 283] on img "Next" at bounding box center [782, 284] width 19 height 51
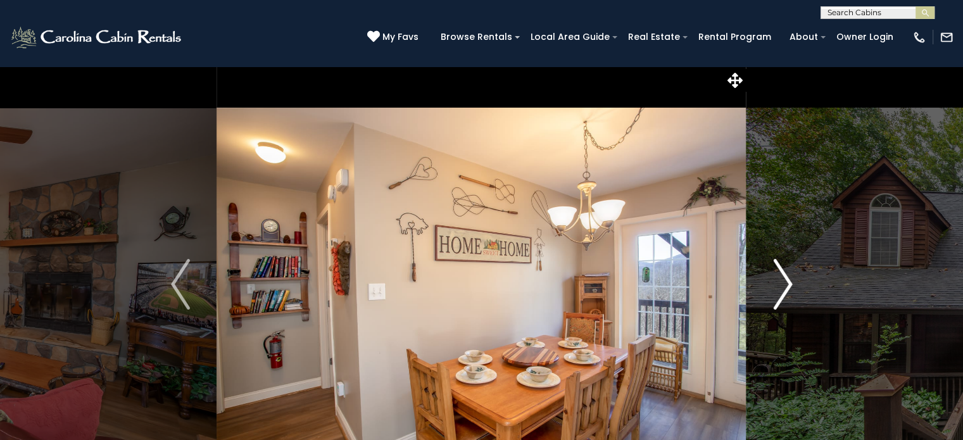
click at [782, 283] on img "Next" at bounding box center [782, 284] width 19 height 51
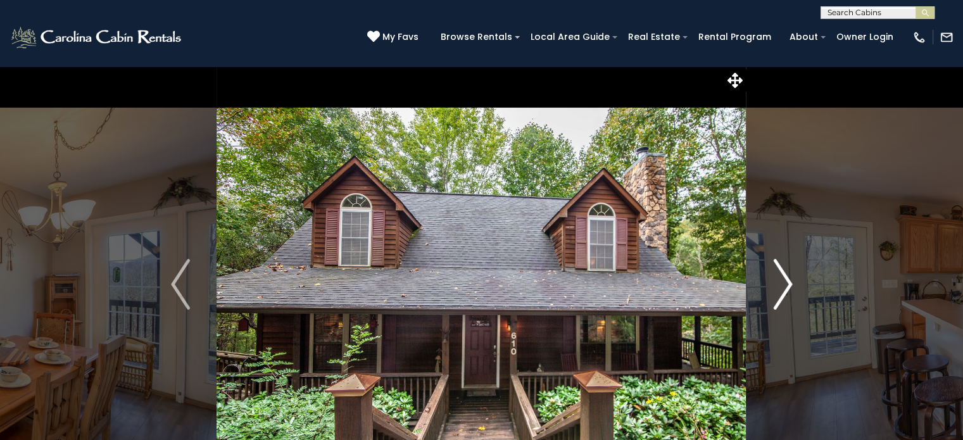
click at [782, 283] on img "Next" at bounding box center [782, 284] width 19 height 51
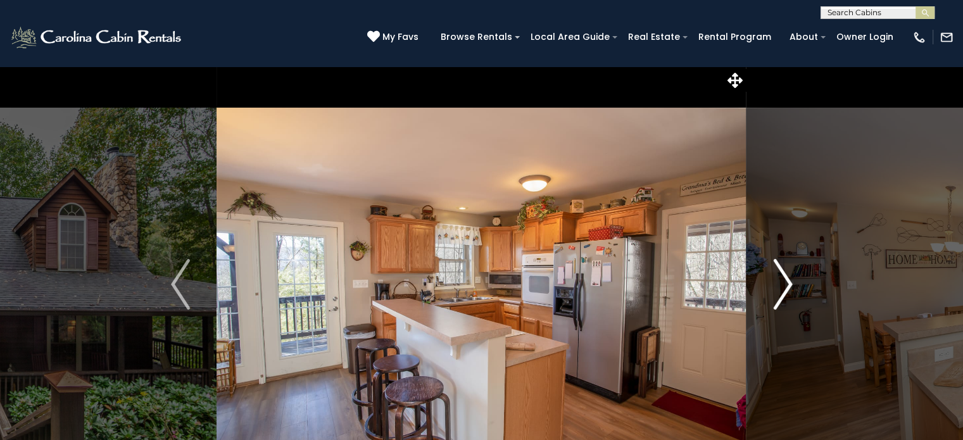
click at [782, 283] on img "Next" at bounding box center [782, 284] width 19 height 51
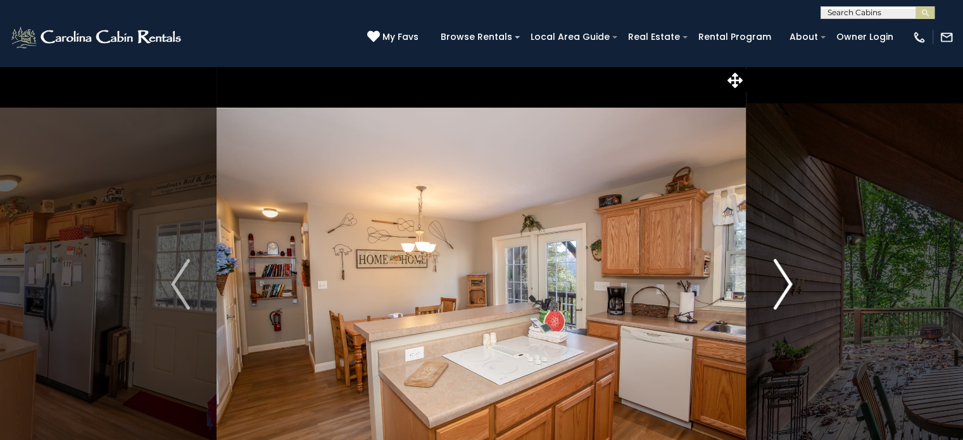
click at [782, 283] on img "Next" at bounding box center [782, 284] width 19 height 51
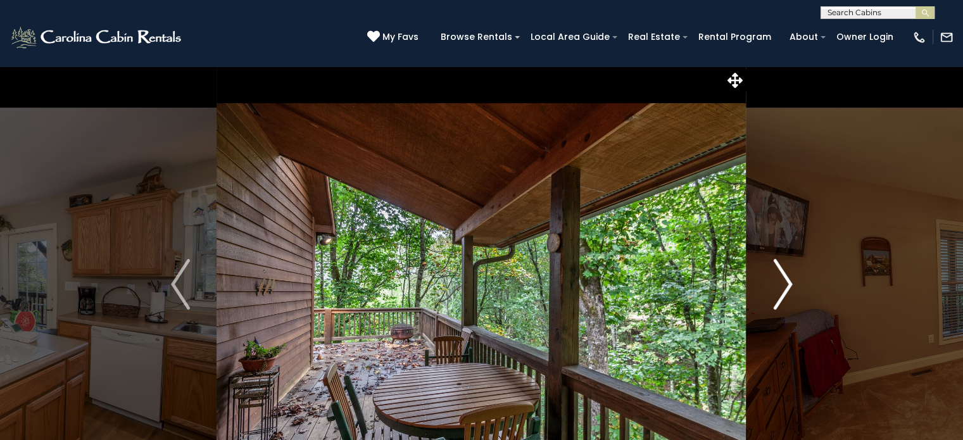
click at [782, 283] on img "Next" at bounding box center [782, 284] width 19 height 51
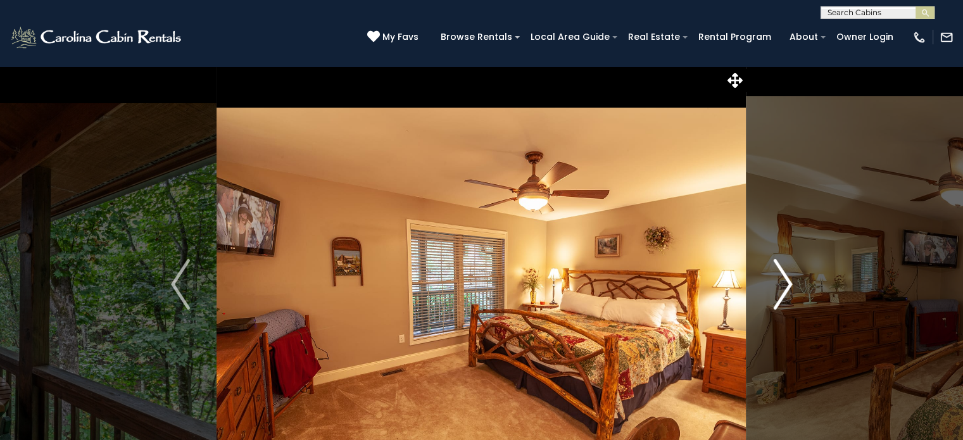
click at [782, 283] on img "Next" at bounding box center [782, 284] width 19 height 51
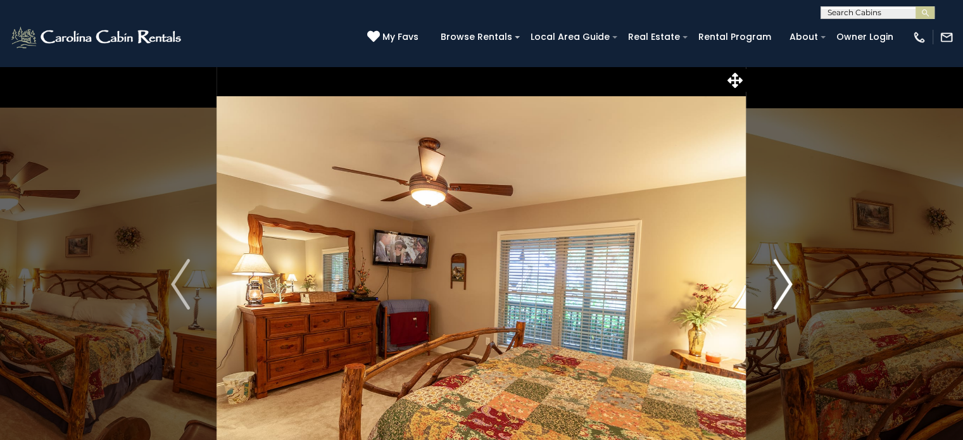
click at [782, 283] on img "Next" at bounding box center [782, 284] width 19 height 51
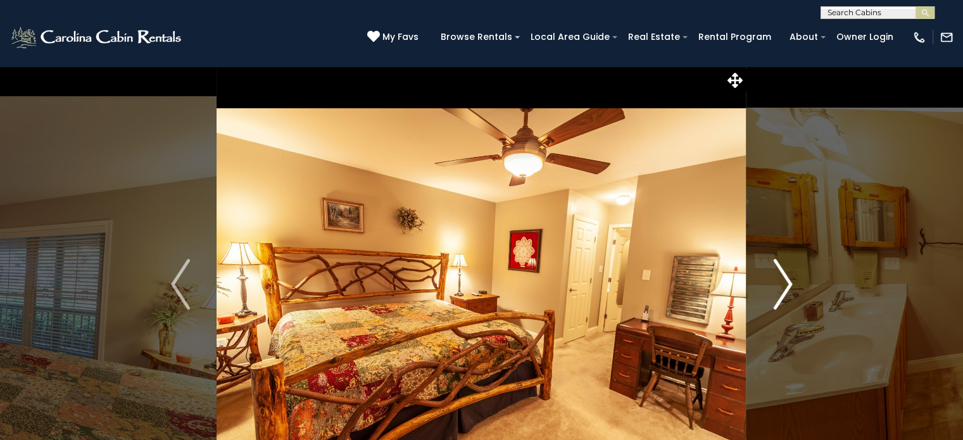
click at [782, 283] on img "Next" at bounding box center [782, 284] width 19 height 51
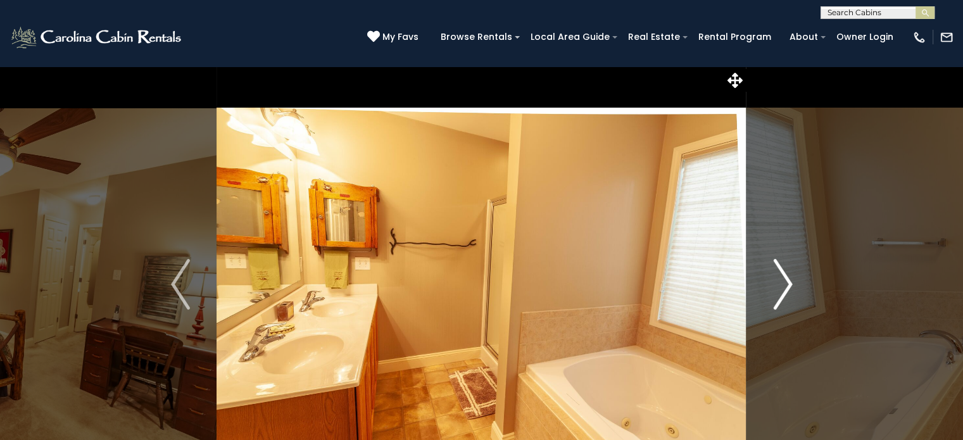
click at [782, 283] on img "Next" at bounding box center [782, 284] width 19 height 51
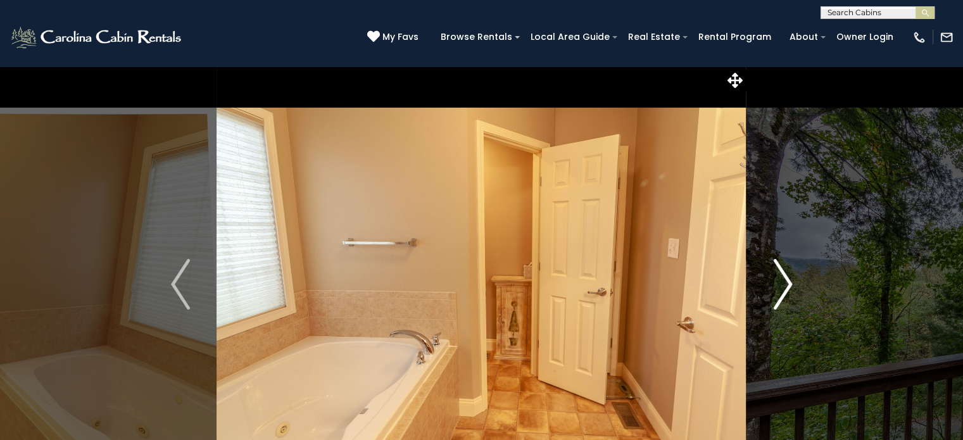
click at [782, 283] on img "Next" at bounding box center [782, 284] width 19 height 51
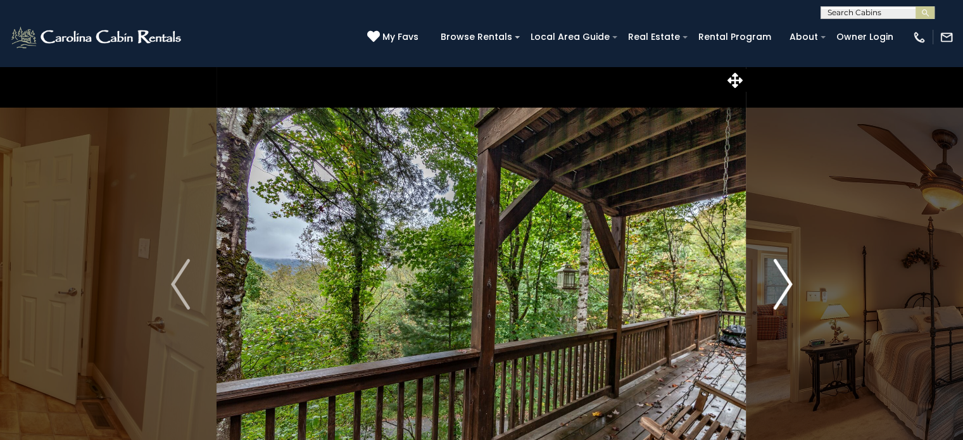
click at [782, 283] on img "Next" at bounding box center [782, 284] width 19 height 51
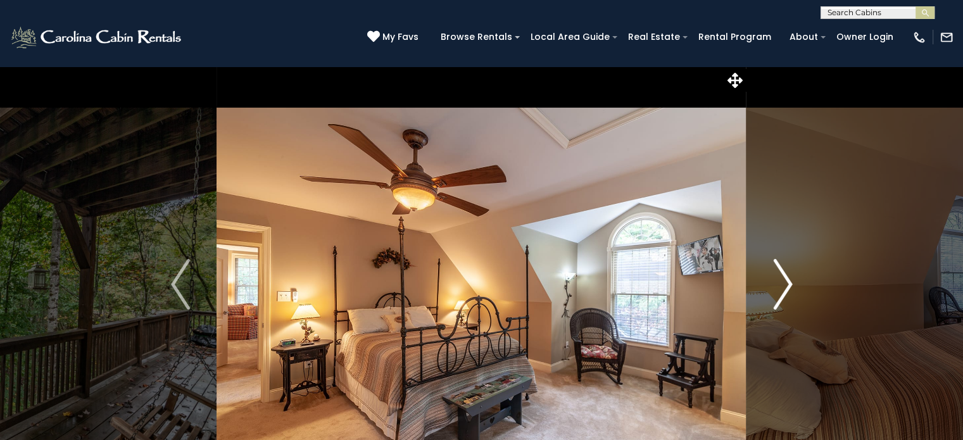
click at [782, 283] on img "Next" at bounding box center [782, 284] width 19 height 51
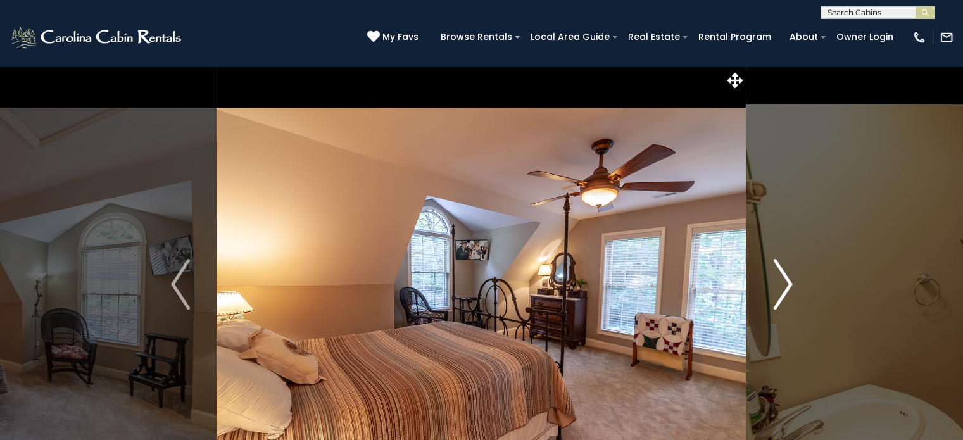
click at [782, 283] on img "Next" at bounding box center [782, 284] width 19 height 51
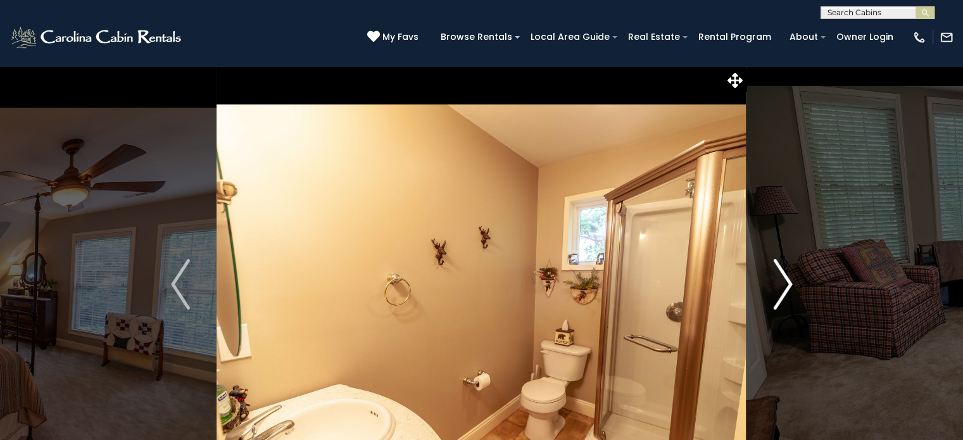
click at [782, 283] on img "Next" at bounding box center [782, 284] width 19 height 51
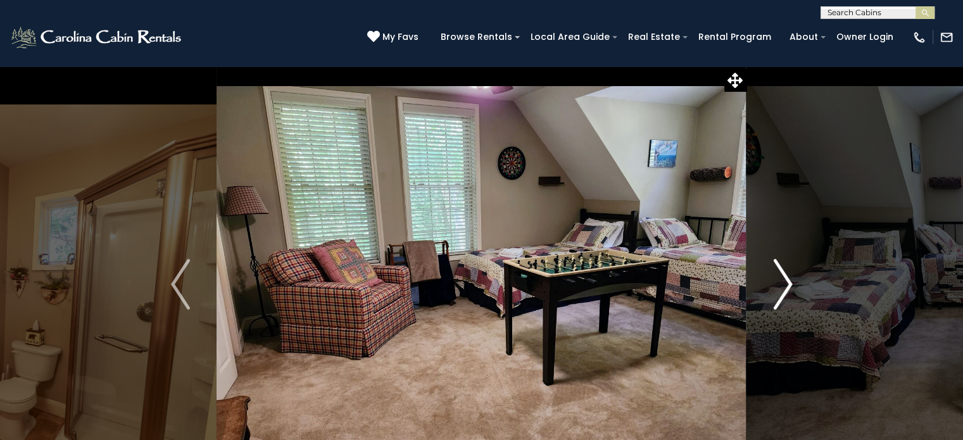
click at [782, 283] on img "Next" at bounding box center [782, 284] width 19 height 51
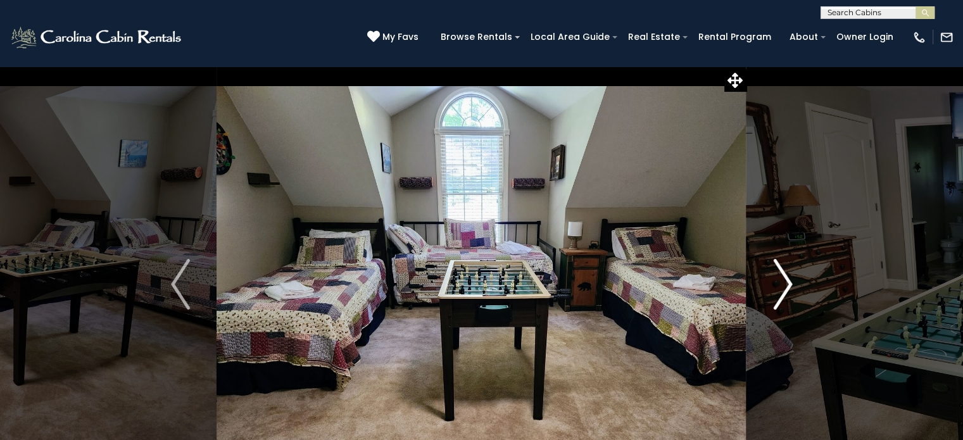
click at [782, 283] on img "Next" at bounding box center [782, 284] width 19 height 51
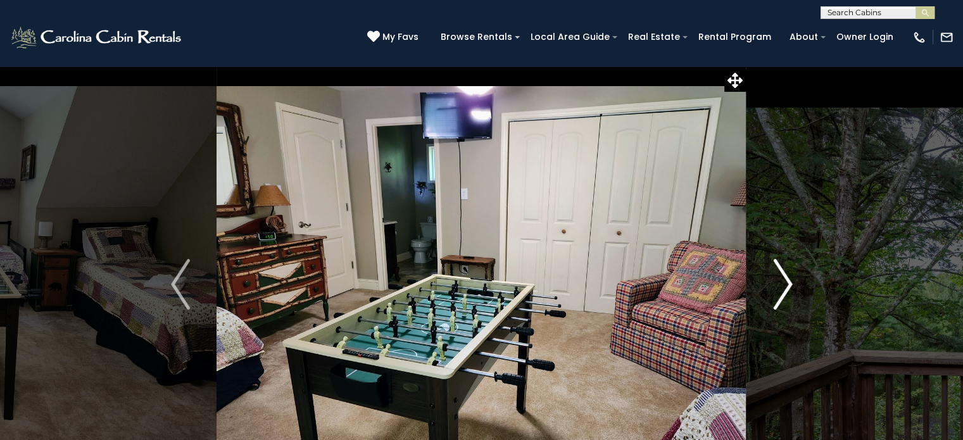
click at [782, 283] on img "Next" at bounding box center [782, 284] width 19 height 51
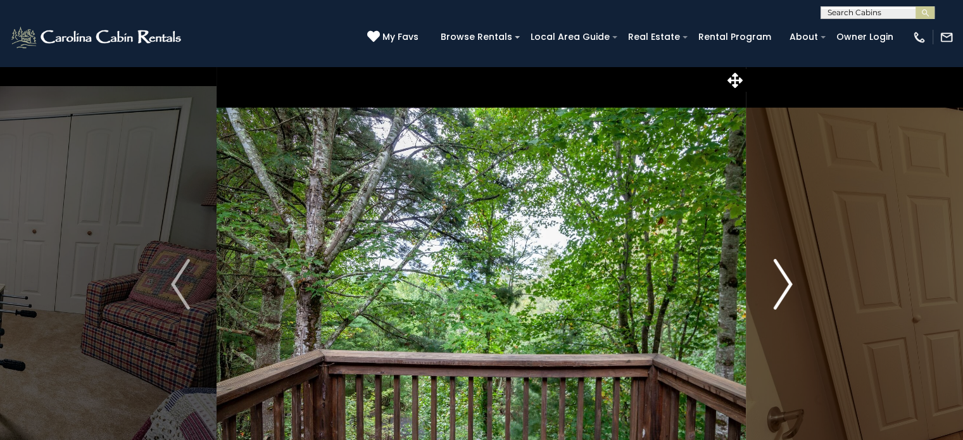
click at [782, 283] on img "Next" at bounding box center [782, 284] width 19 height 51
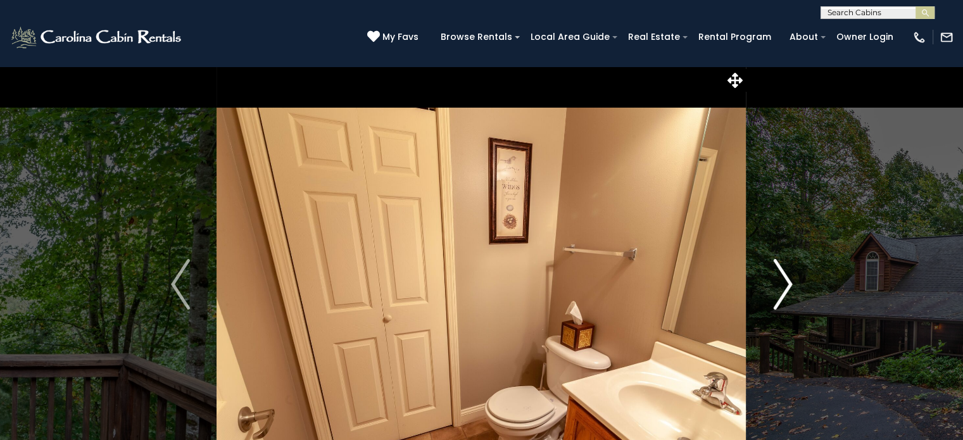
click at [782, 283] on img "Next" at bounding box center [782, 284] width 19 height 51
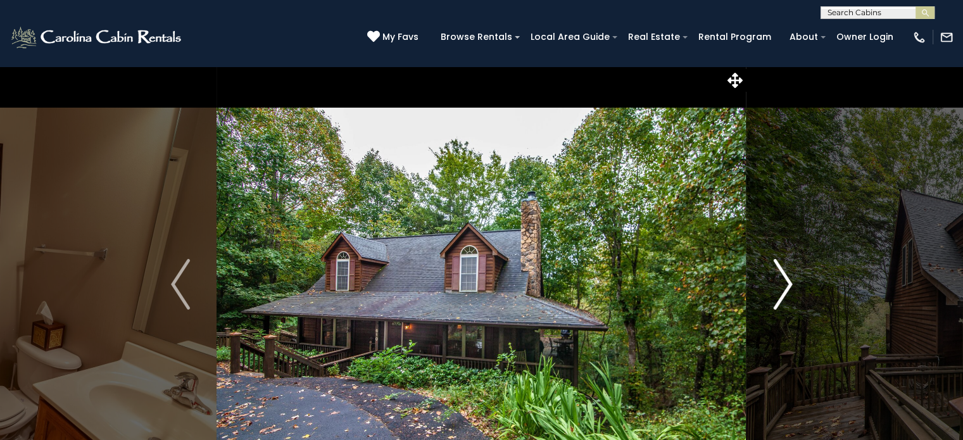
click at [782, 283] on img "Next" at bounding box center [782, 284] width 19 height 51
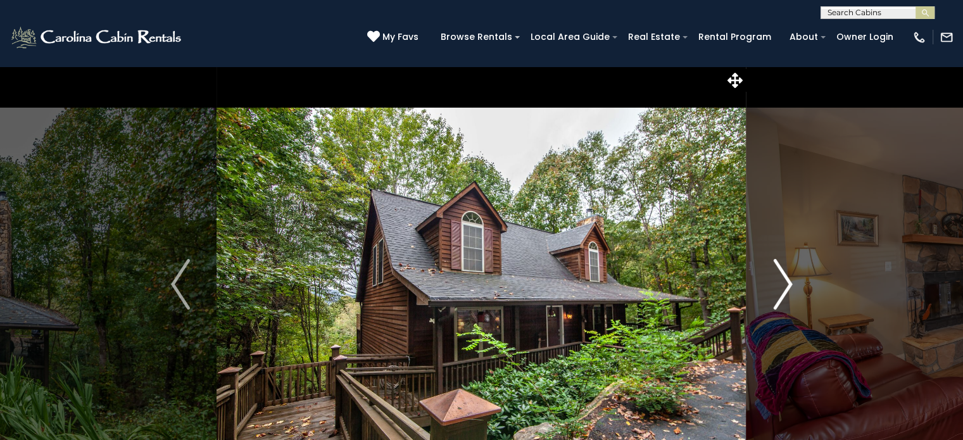
click at [782, 283] on img "Next" at bounding box center [782, 284] width 19 height 51
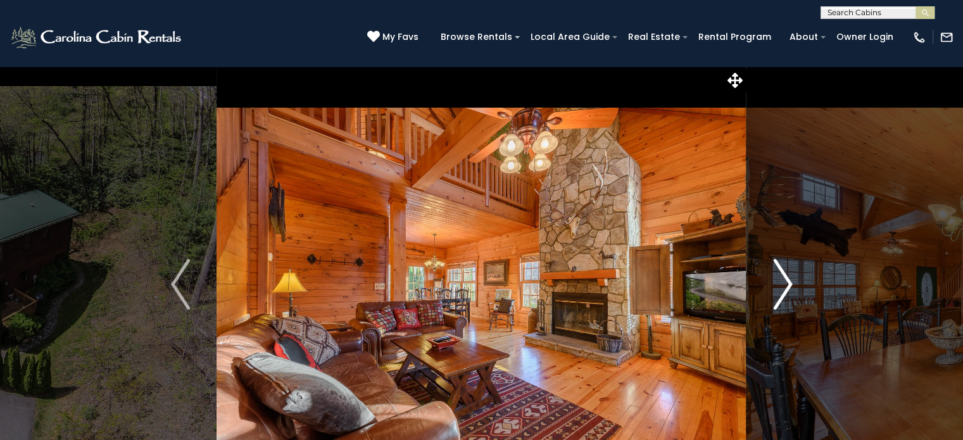
click at [781, 282] on img "Next" at bounding box center [782, 284] width 19 height 51
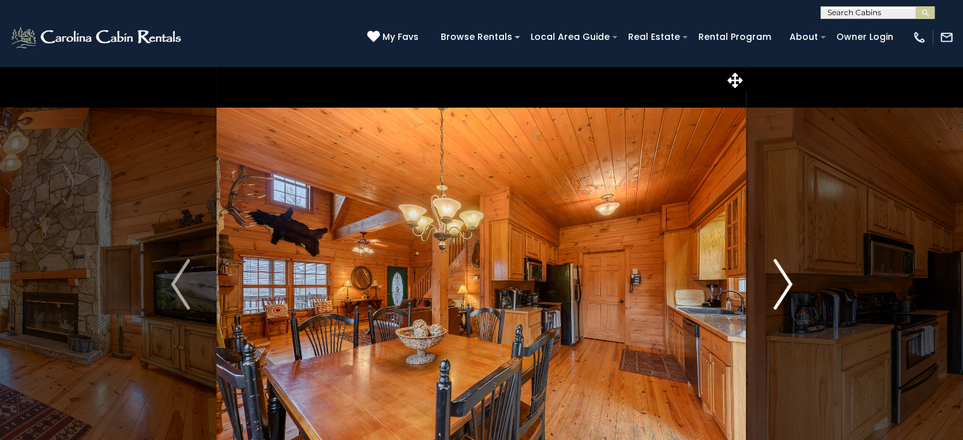
click at [781, 282] on img "Next" at bounding box center [782, 284] width 19 height 51
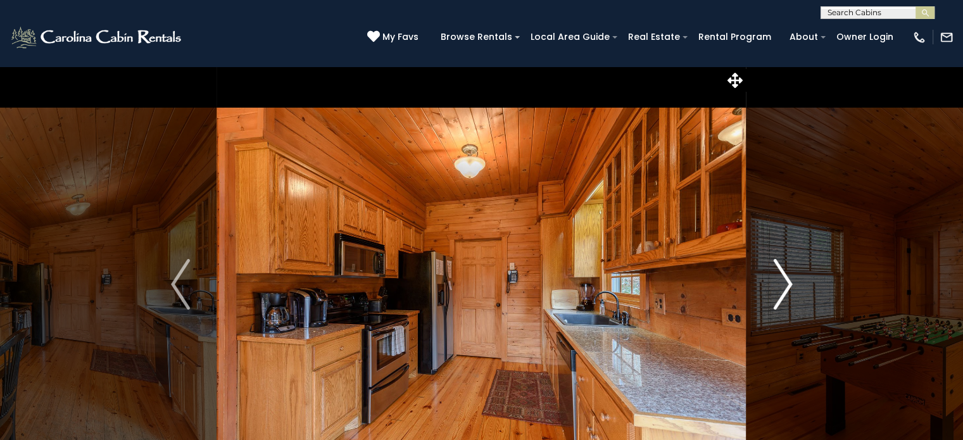
click at [781, 282] on img "Next" at bounding box center [782, 284] width 19 height 51
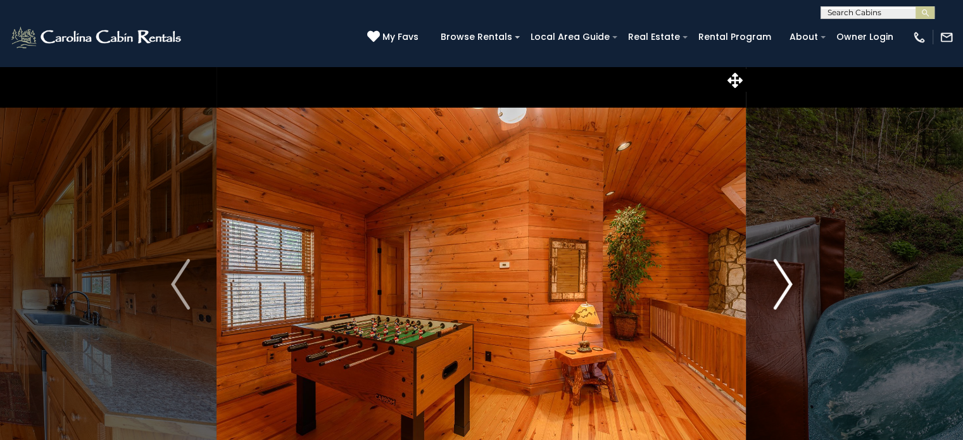
click at [781, 282] on img "Next" at bounding box center [782, 284] width 19 height 51
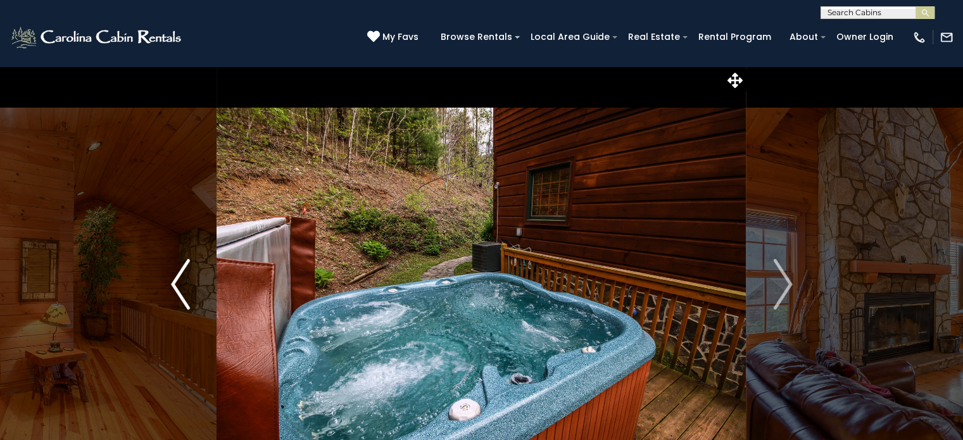
click at [179, 286] on img "Previous" at bounding box center [180, 284] width 19 height 51
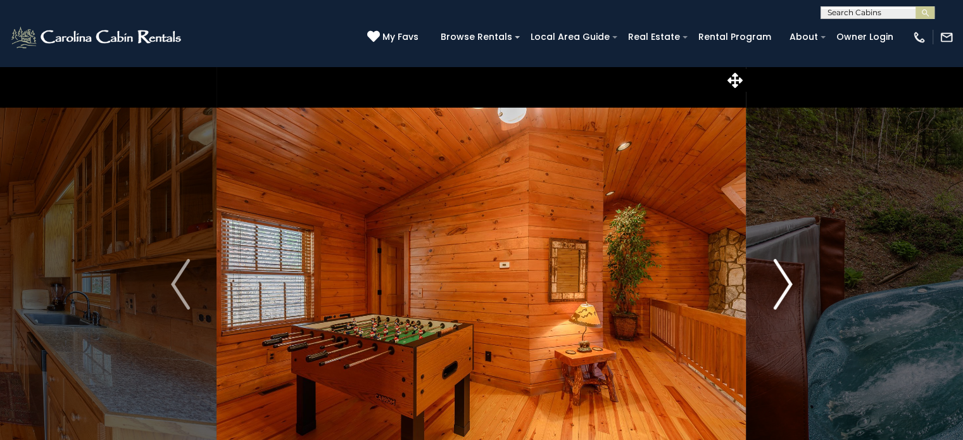
click at [783, 282] on img "Next" at bounding box center [782, 284] width 19 height 51
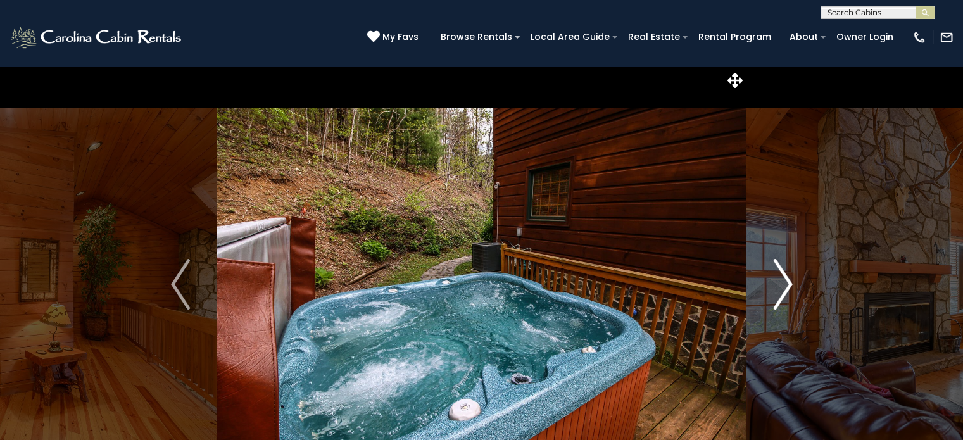
click at [783, 282] on img "Next" at bounding box center [782, 284] width 19 height 51
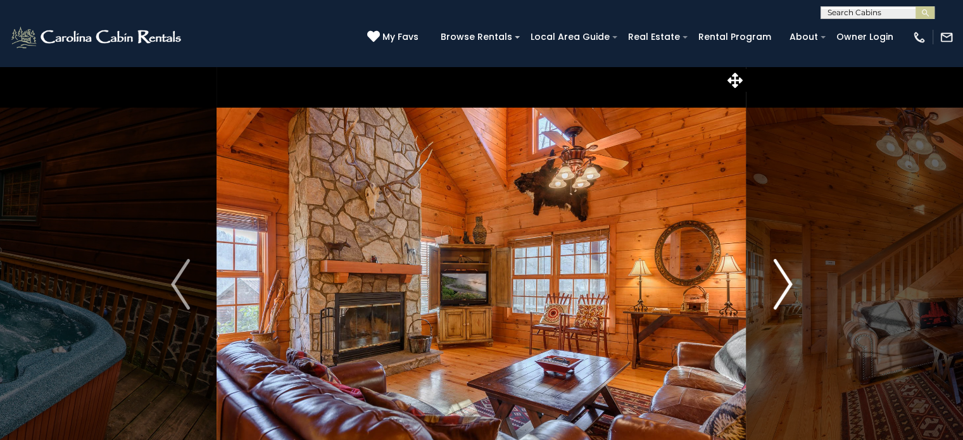
click at [783, 282] on img "Next" at bounding box center [782, 284] width 19 height 51
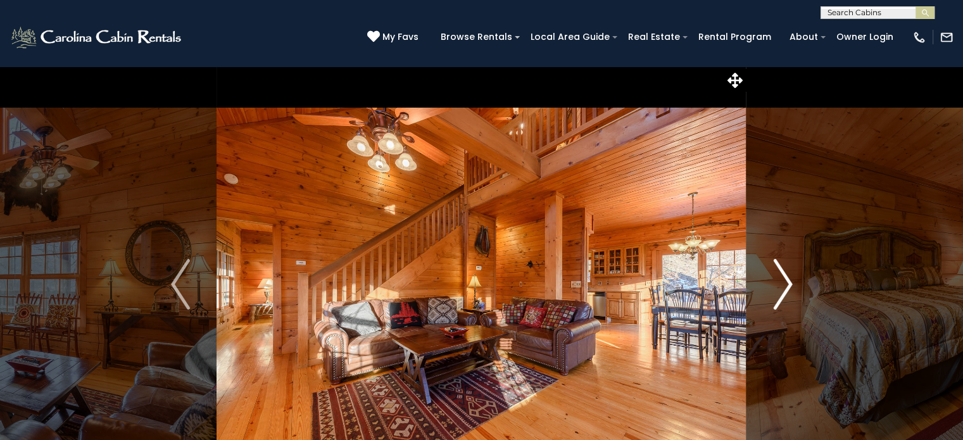
click at [783, 282] on img "Next" at bounding box center [782, 284] width 19 height 51
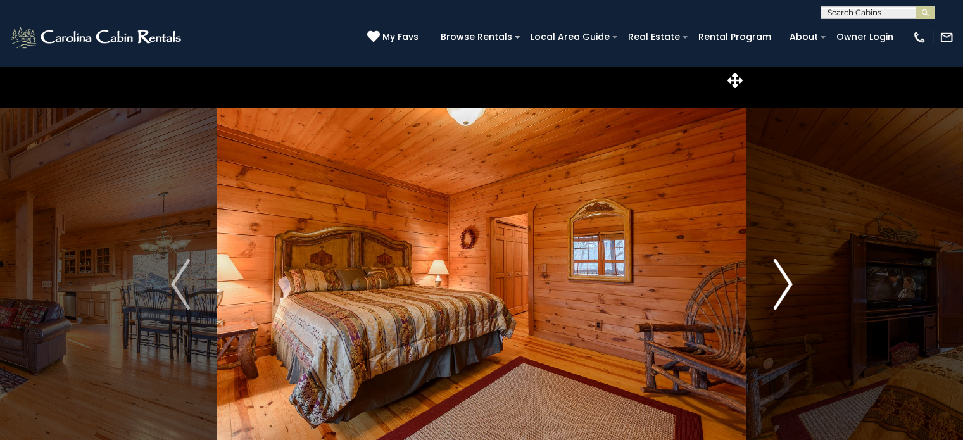
click at [783, 282] on img "Next" at bounding box center [782, 284] width 19 height 51
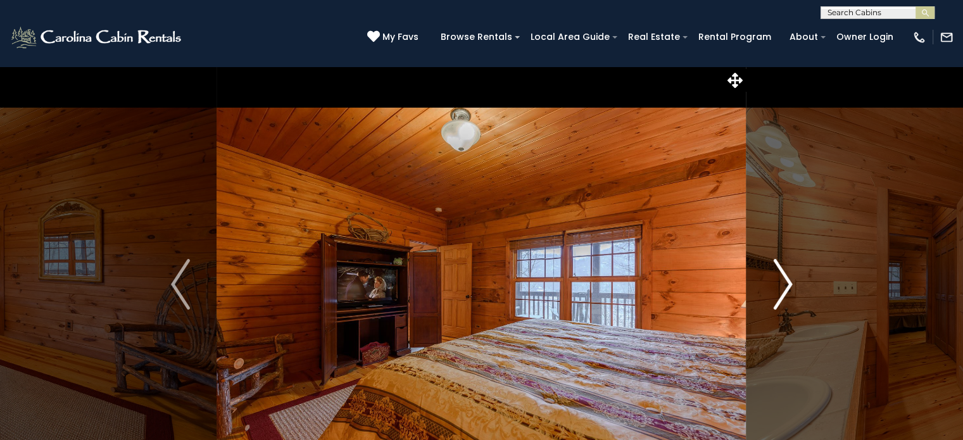
click at [783, 282] on img "Next" at bounding box center [782, 284] width 19 height 51
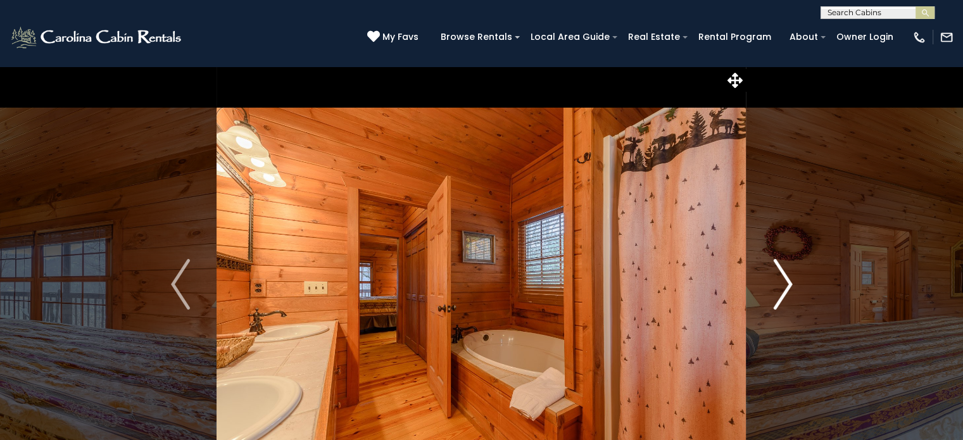
click at [783, 282] on img "Next" at bounding box center [782, 284] width 19 height 51
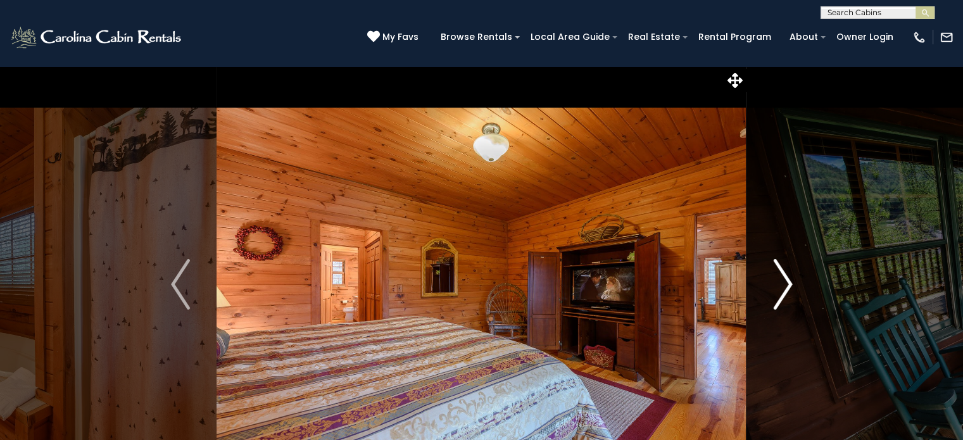
click at [783, 282] on img "Next" at bounding box center [782, 284] width 19 height 51
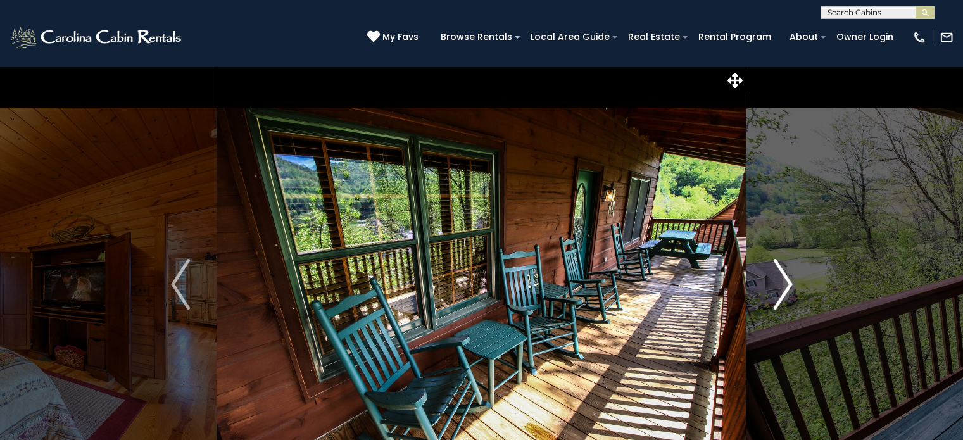
click at [783, 282] on img "Next" at bounding box center [782, 284] width 19 height 51
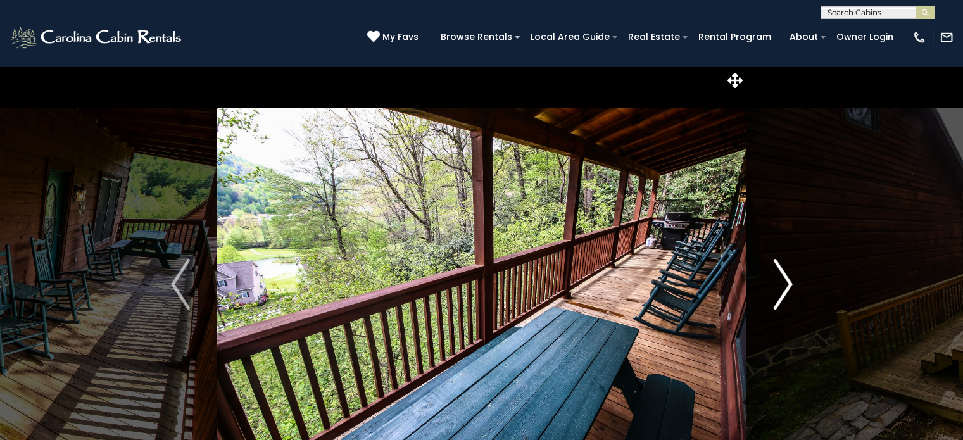
click at [783, 282] on img "Next" at bounding box center [782, 284] width 19 height 51
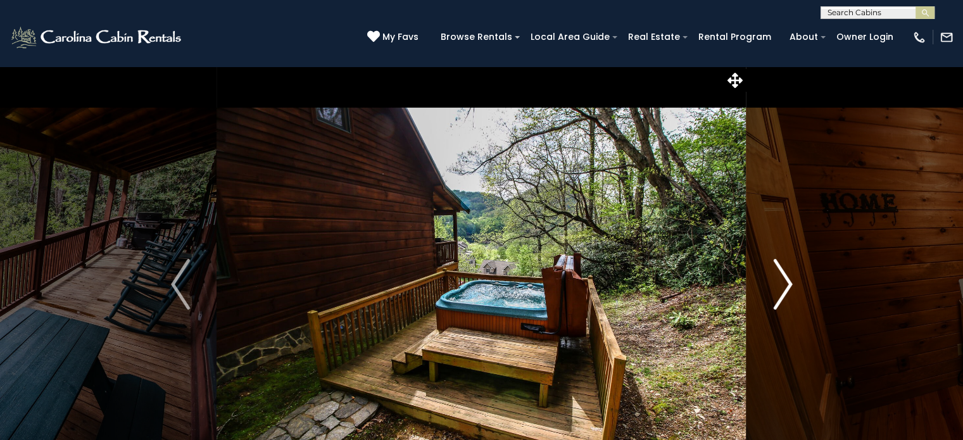
click at [783, 282] on img "Next" at bounding box center [782, 284] width 19 height 51
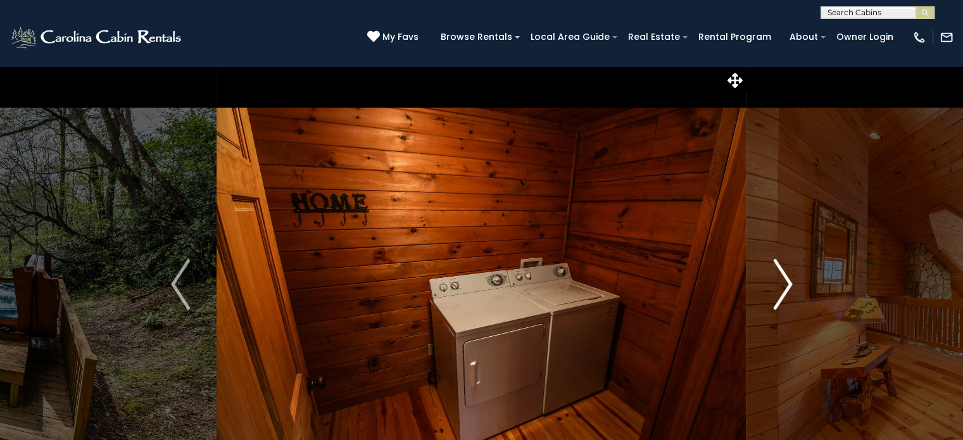
click at [783, 282] on img "Next" at bounding box center [782, 284] width 19 height 51
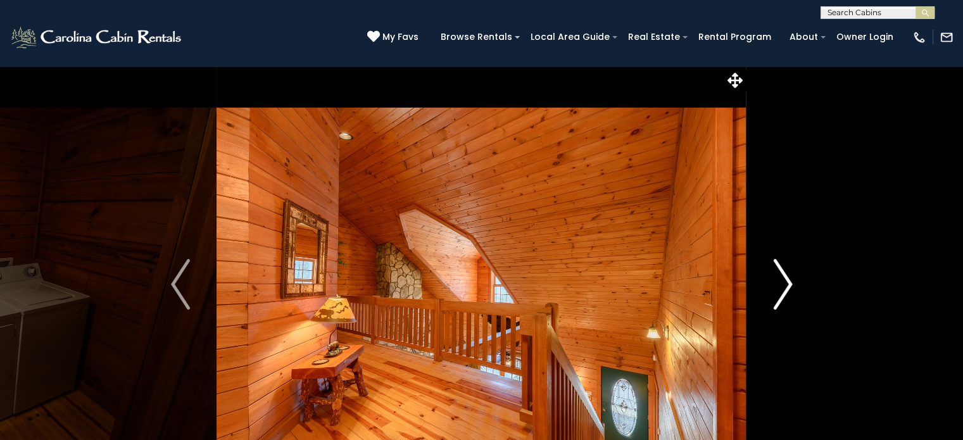
click at [783, 282] on img "Next" at bounding box center [782, 284] width 19 height 51
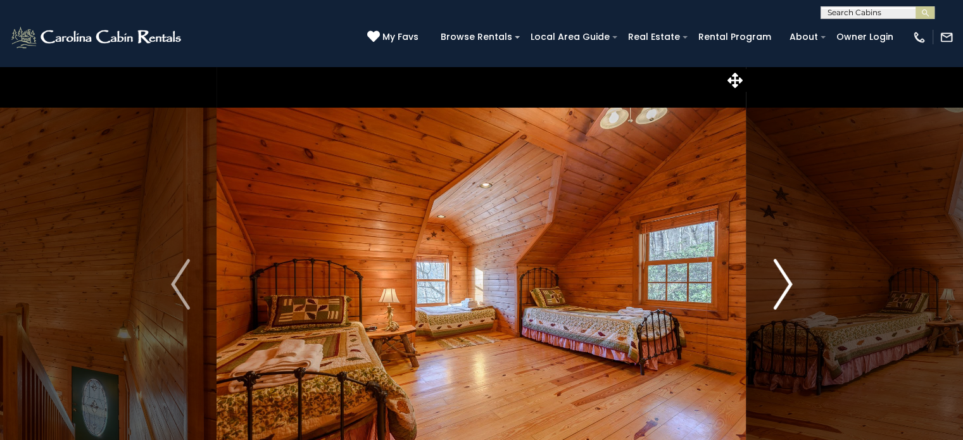
click at [783, 282] on img "Next" at bounding box center [782, 284] width 19 height 51
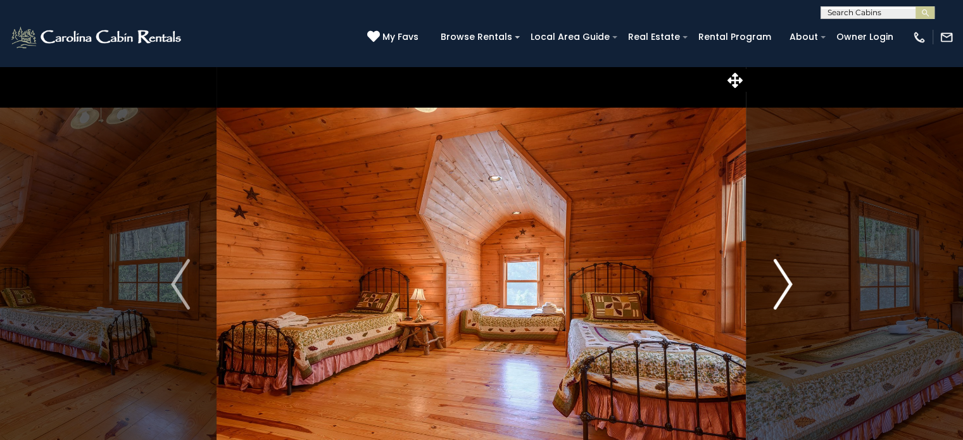
click at [783, 282] on img "Next" at bounding box center [782, 284] width 19 height 51
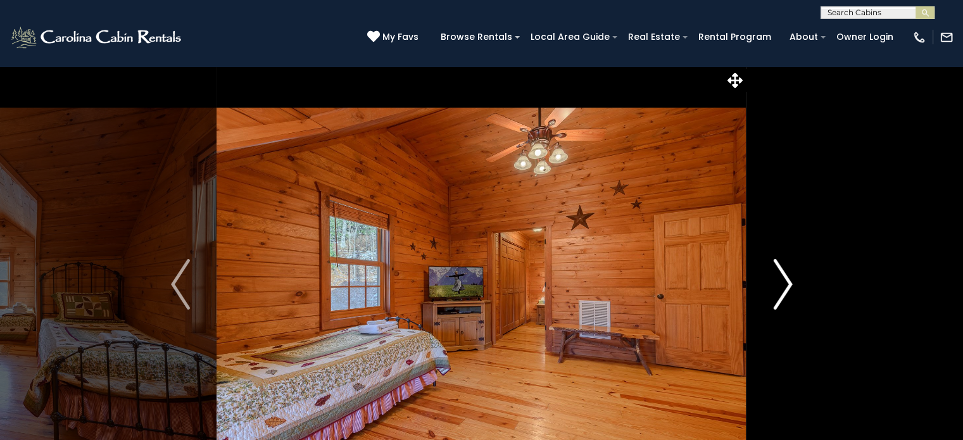
click at [783, 282] on img "Next" at bounding box center [782, 284] width 19 height 51
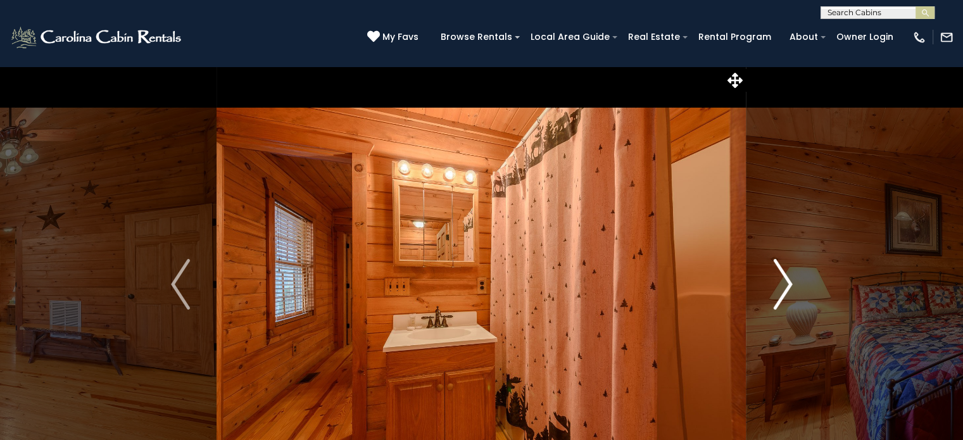
click at [783, 282] on img "Next" at bounding box center [782, 284] width 19 height 51
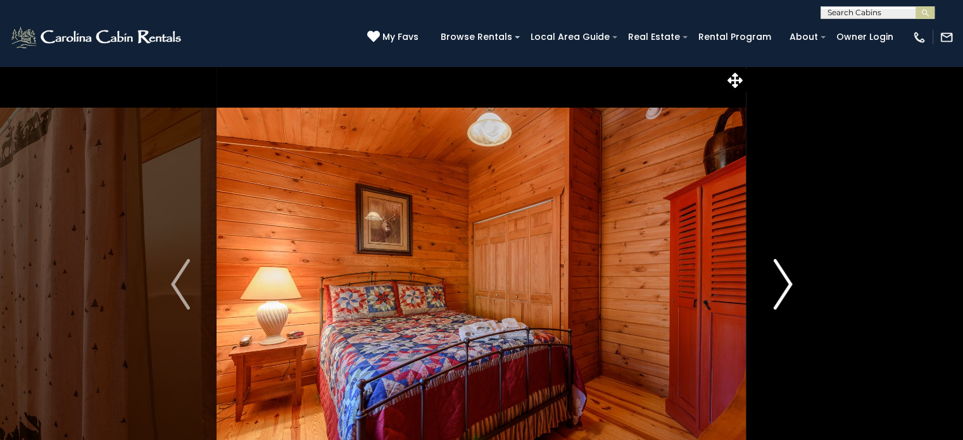
click at [783, 282] on img "Next" at bounding box center [782, 284] width 19 height 51
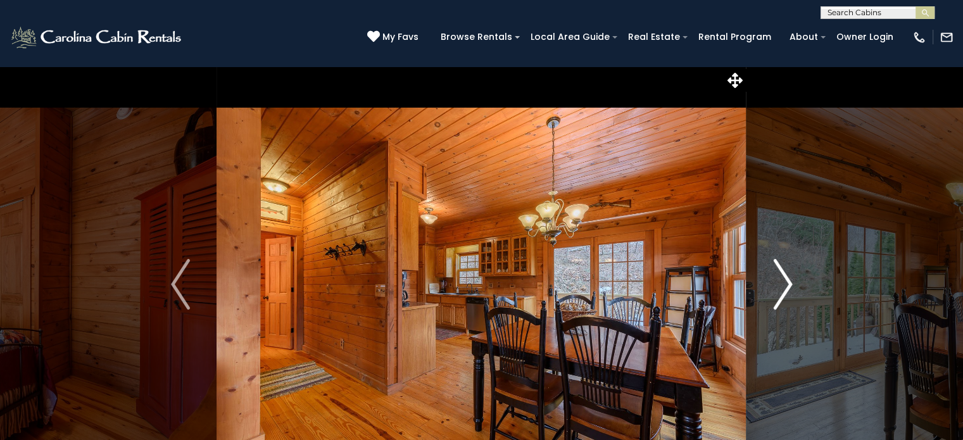
click at [783, 282] on img "Next" at bounding box center [782, 284] width 19 height 51
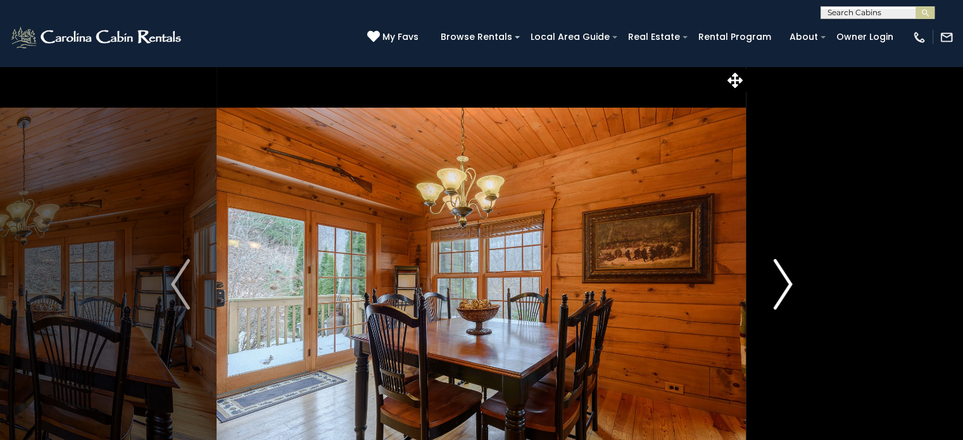
click at [783, 282] on img "Next" at bounding box center [782, 284] width 19 height 51
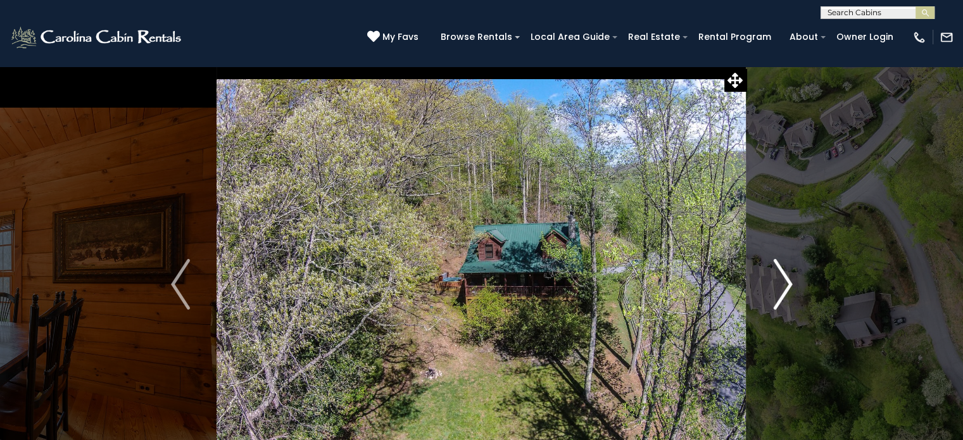
click at [783, 282] on img "Next" at bounding box center [782, 284] width 19 height 51
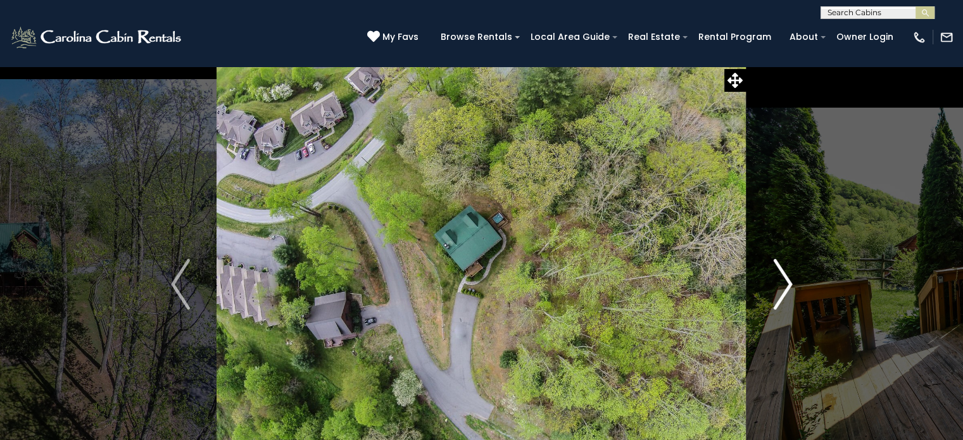
click at [783, 282] on img "Next" at bounding box center [782, 284] width 19 height 51
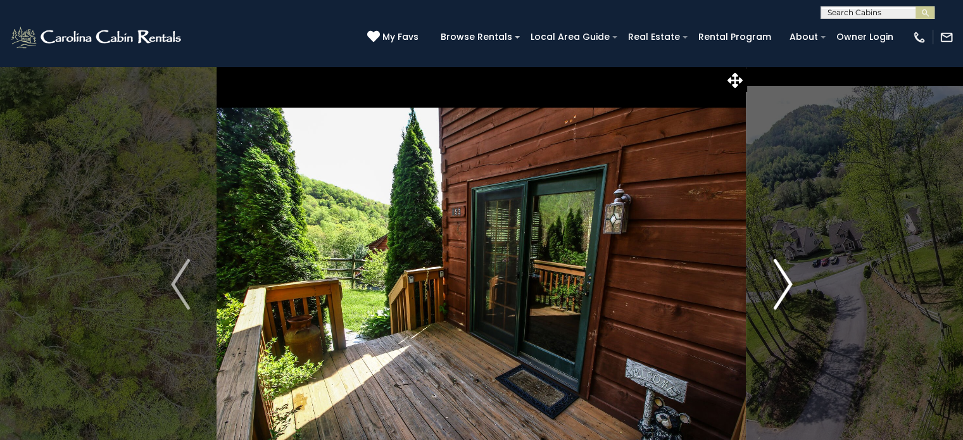
click at [783, 282] on img "Next" at bounding box center [782, 284] width 19 height 51
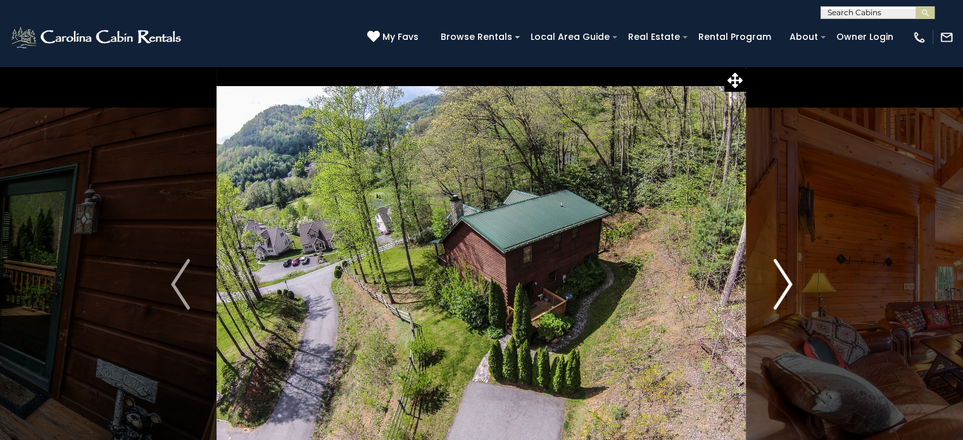
click at [783, 282] on img "Next" at bounding box center [782, 284] width 19 height 51
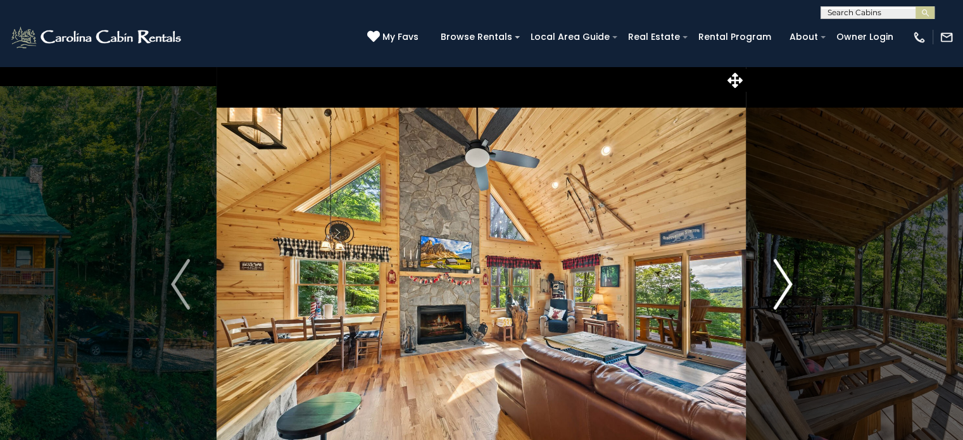
click at [785, 279] on img "Next" at bounding box center [782, 284] width 19 height 51
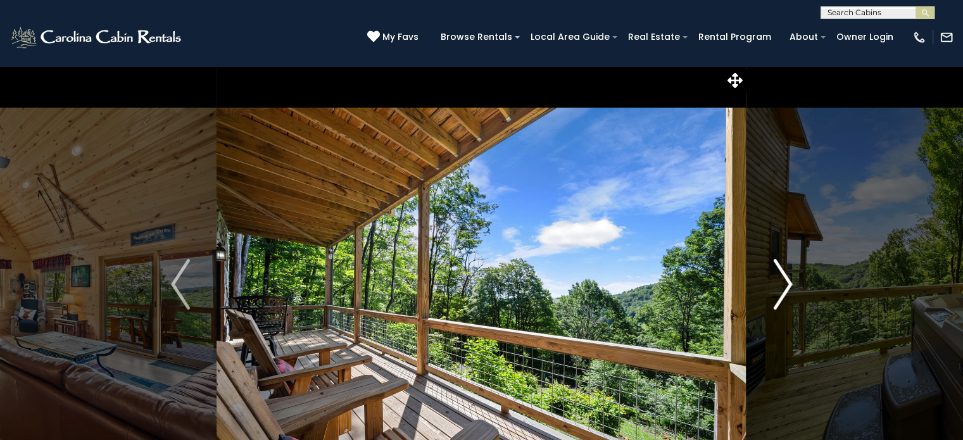
click at [785, 279] on img "Next" at bounding box center [782, 284] width 19 height 51
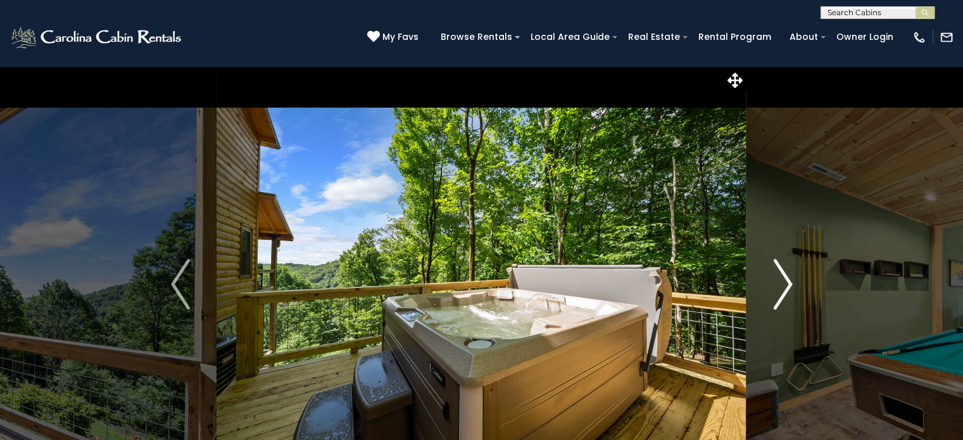
click at [785, 279] on img "Next" at bounding box center [782, 284] width 19 height 51
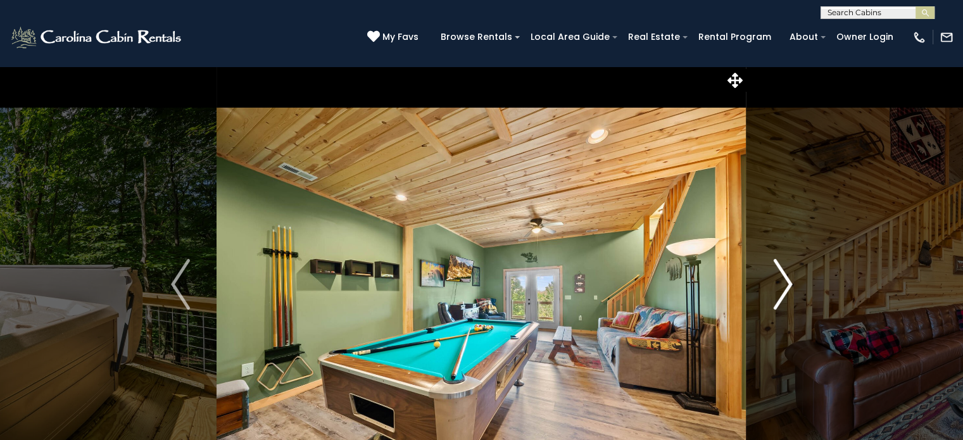
click at [785, 279] on img "Next" at bounding box center [782, 284] width 19 height 51
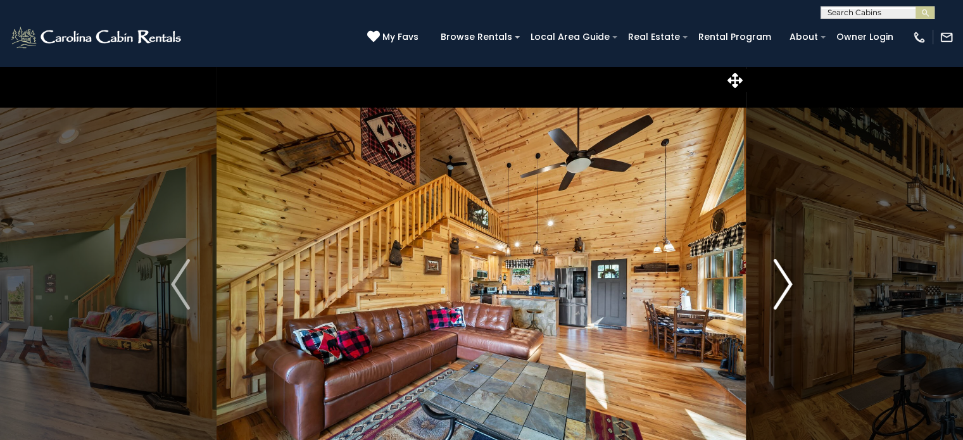
click at [785, 279] on img "Next" at bounding box center [782, 284] width 19 height 51
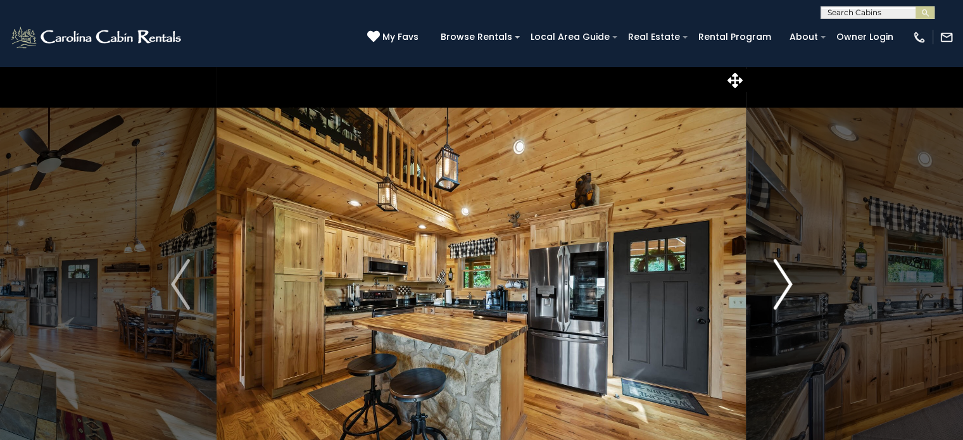
click at [785, 279] on img "Next" at bounding box center [782, 284] width 19 height 51
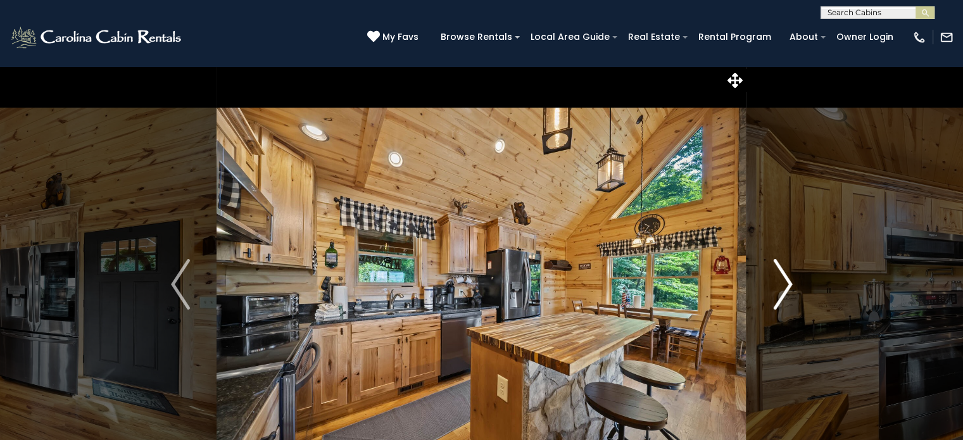
click at [785, 279] on img "Next" at bounding box center [782, 284] width 19 height 51
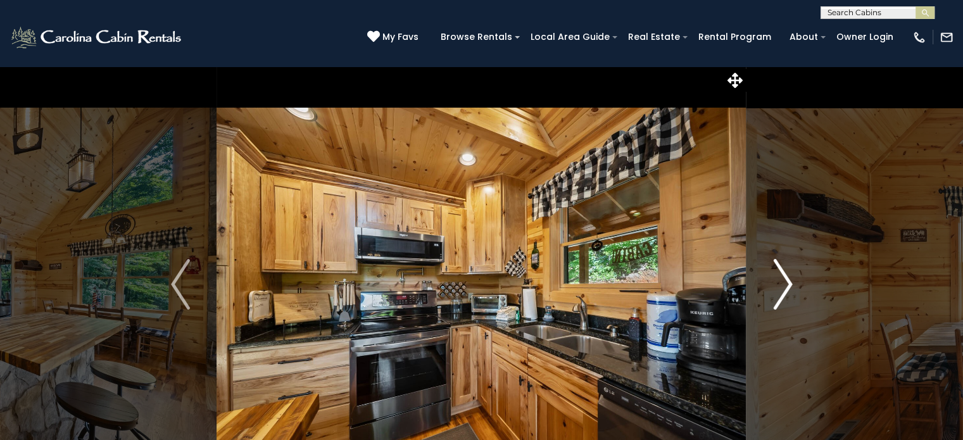
click at [785, 279] on img "Next" at bounding box center [782, 284] width 19 height 51
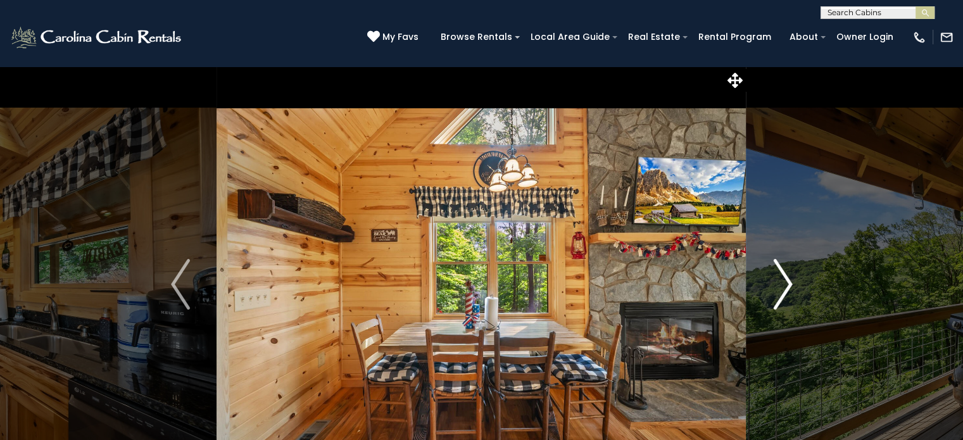
click at [785, 279] on img "Next" at bounding box center [782, 284] width 19 height 51
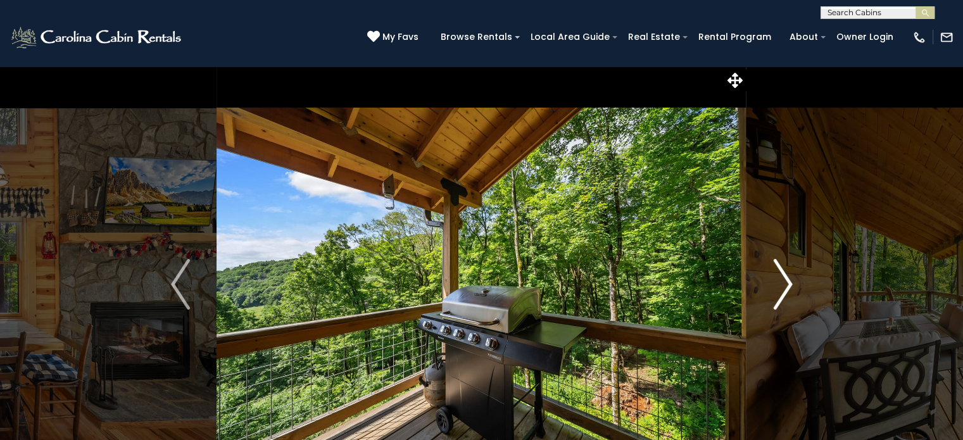
click at [785, 279] on img "Next" at bounding box center [782, 284] width 19 height 51
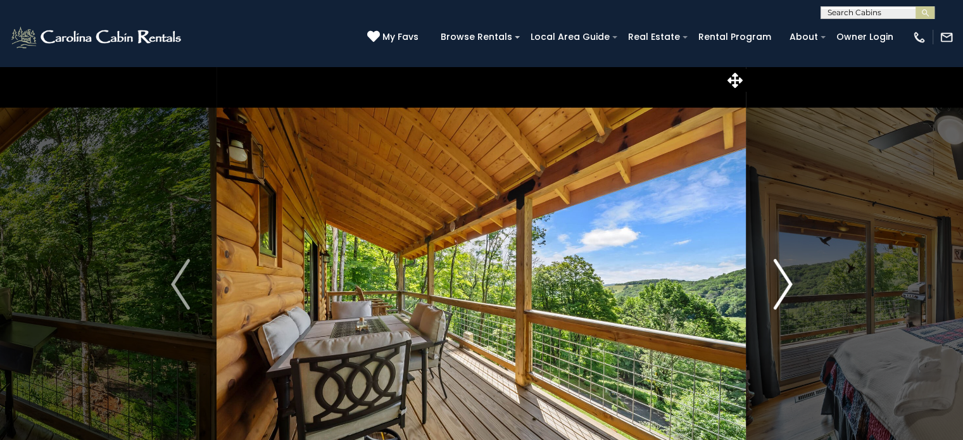
click at [785, 279] on img "Next" at bounding box center [782, 284] width 19 height 51
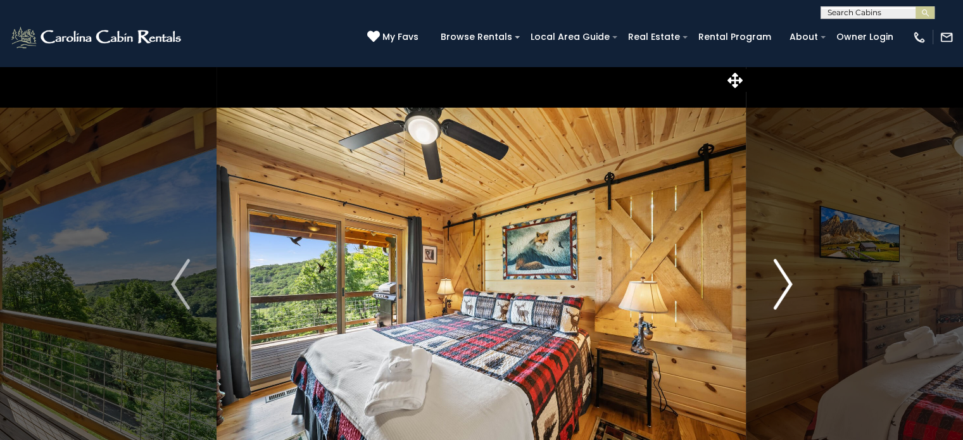
click at [785, 279] on img "Next" at bounding box center [782, 284] width 19 height 51
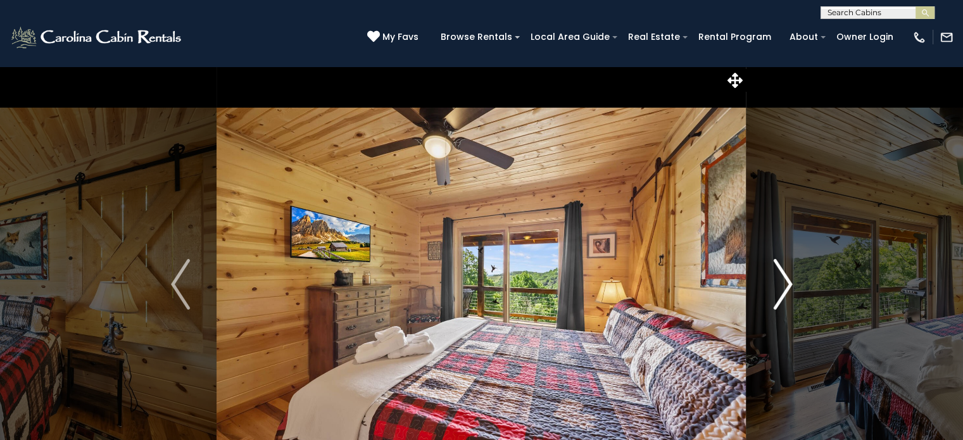
click at [785, 279] on img "Next" at bounding box center [782, 284] width 19 height 51
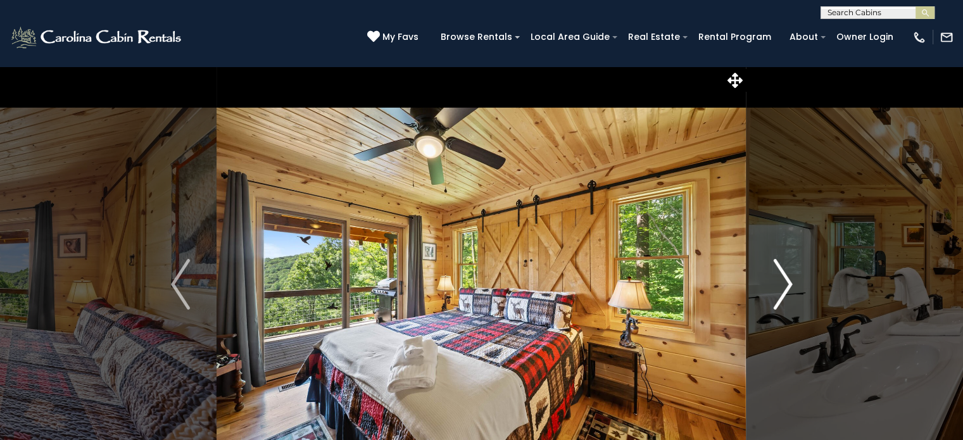
click at [785, 279] on img "Next" at bounding box center [782, 284] width 19 height 51
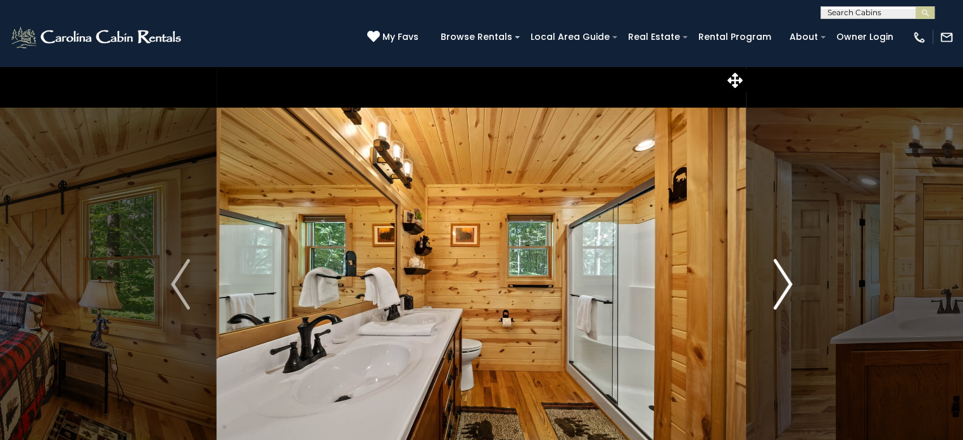
click at [785, 279] on img "Next" at bounding box center [782, 284] width 19 height 51
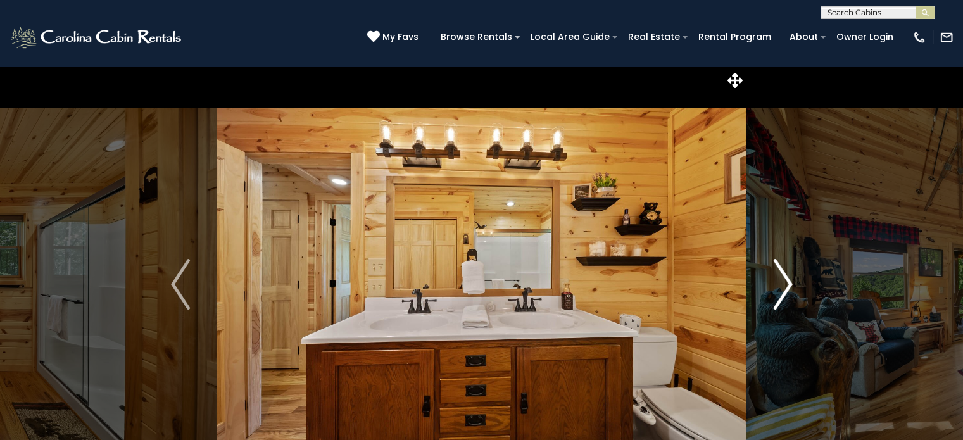
click at [785, 279] on img "Next" at bounding box center [782, 284] width 19 height 51
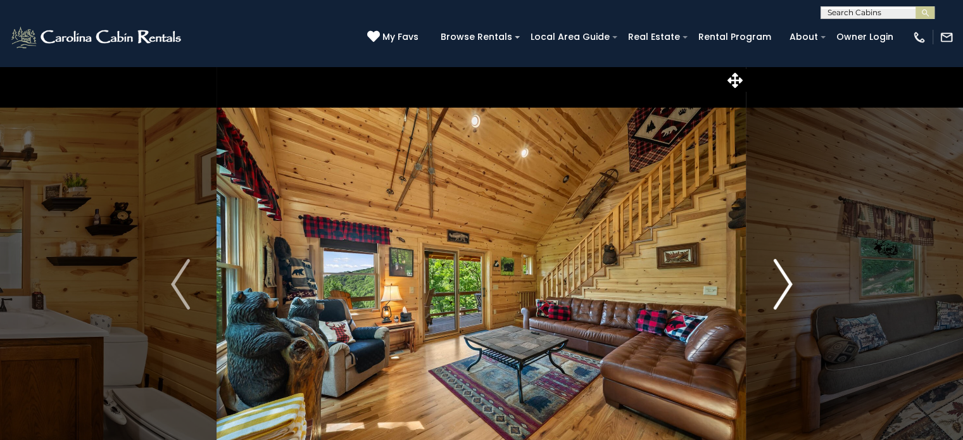
click at [785, 279] on img "Next" at bounding box center [782, 284] width 19 height 51
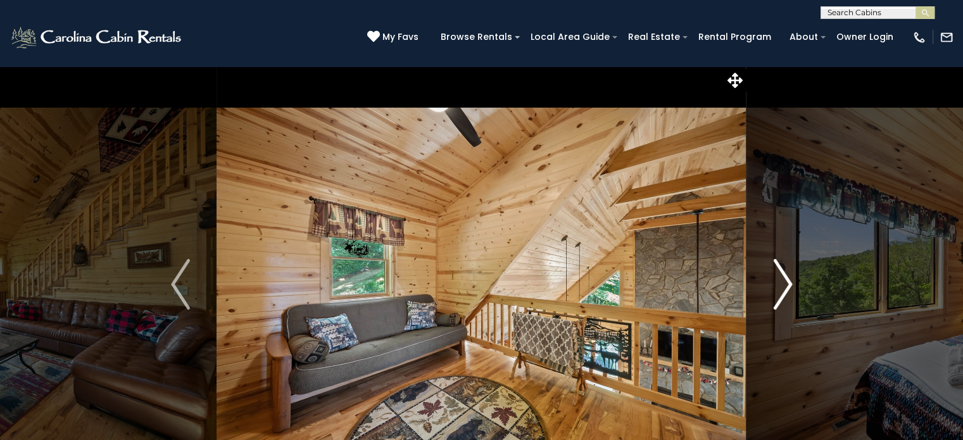
click at [785, 279] on img "Next" at bounding box center [782, 284] width 19 height 51
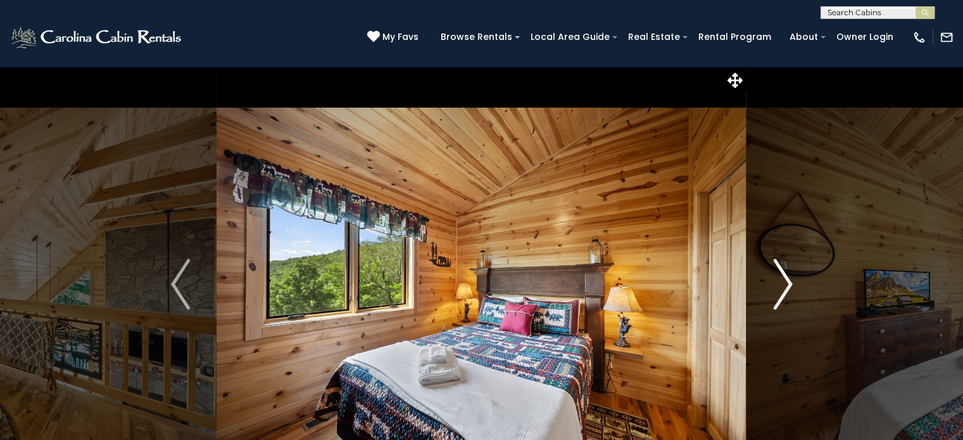
click at [785, 279] on img "Next" at bounding box center [782, 284] width 19 height 51
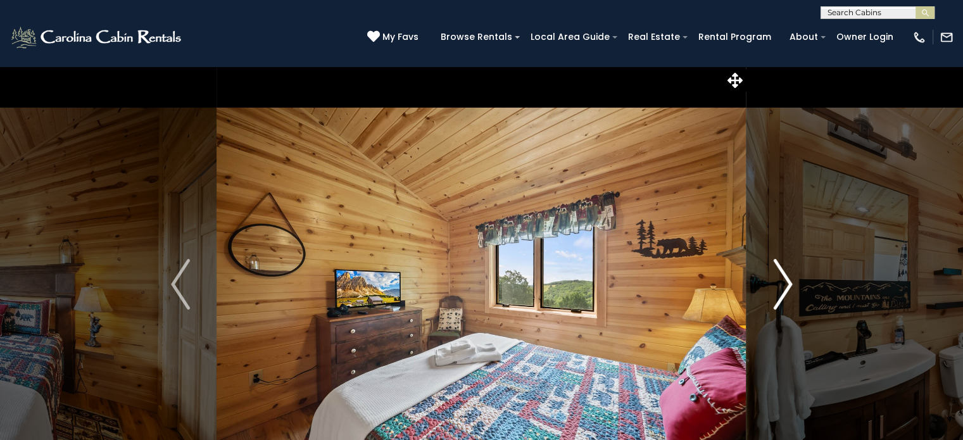
click at [785, 279] on img "Next" at bounding box center [782, 284] width 19 height 51
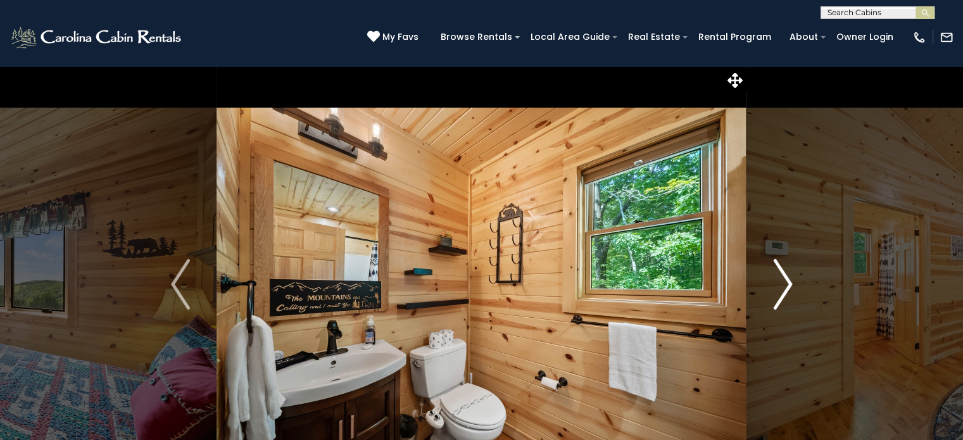
click at [785, 279] on img "Next" at bounding box center [782, 284] width 19 height 51
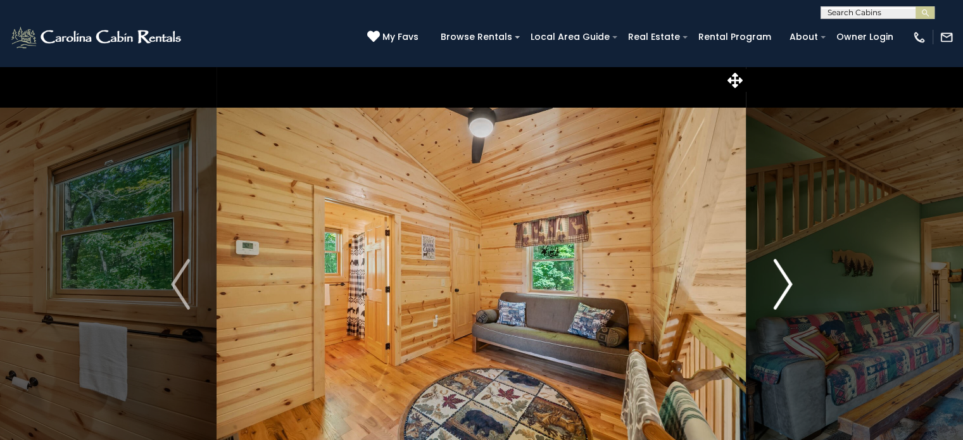
click at [785, 279] on img "Next" at bounding box center [782, 284] width 19 height 51
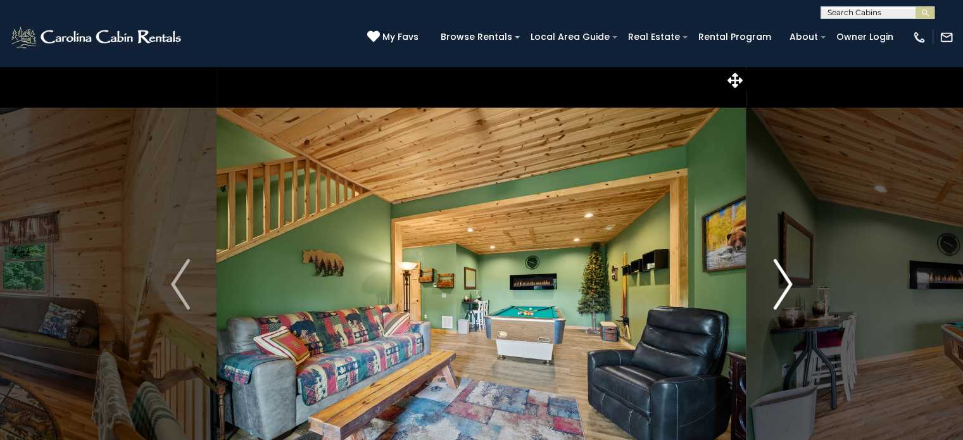
click at [785, 279] on img "Next" at bounding box center [782, 284] width 19 height 51
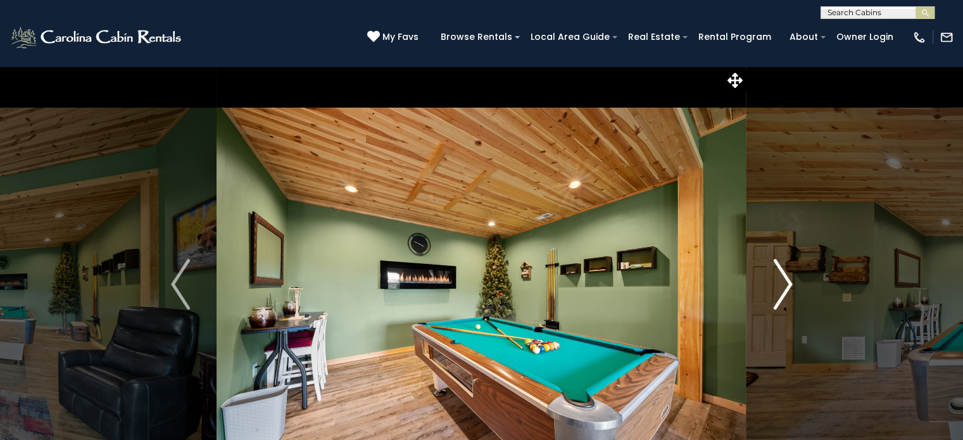
click at [785, 279] on img "Next" at bounding box center [782, 284] width 19 height 51
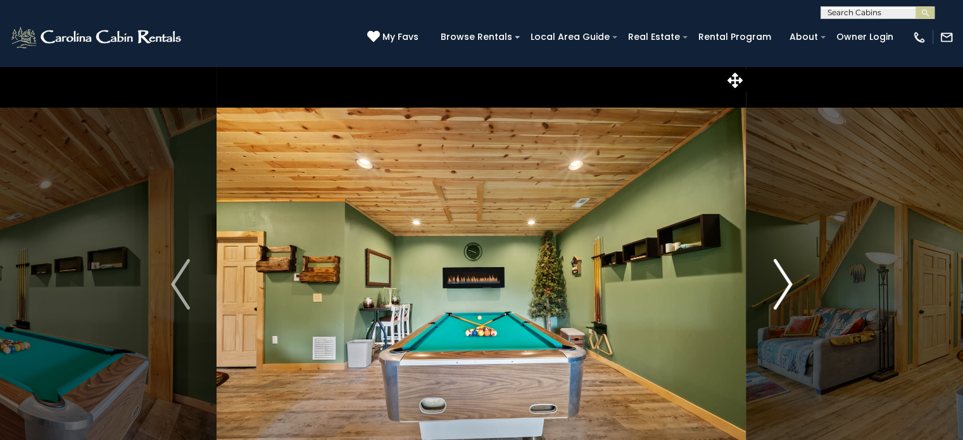
click at [785, 279] on img "Next" at bounding box center [782, 284] width 19 height 51
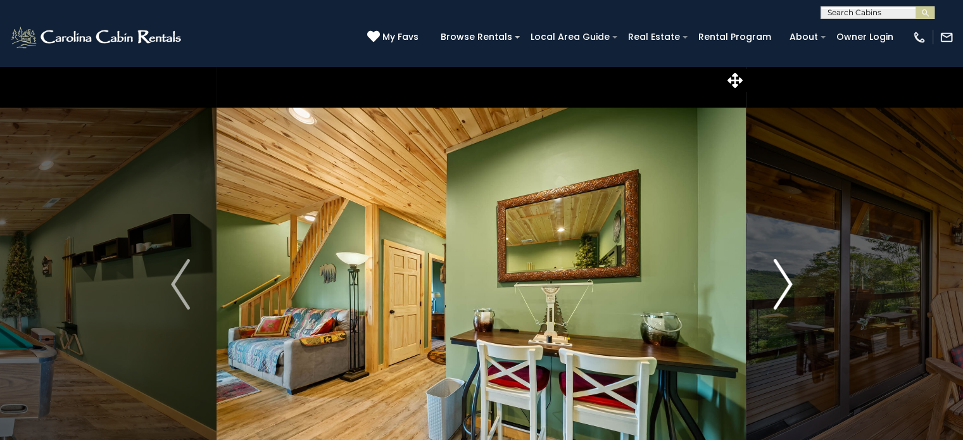
click at [785, 279] on img "Next" at bounding box center [782, 284] width 19 height 51
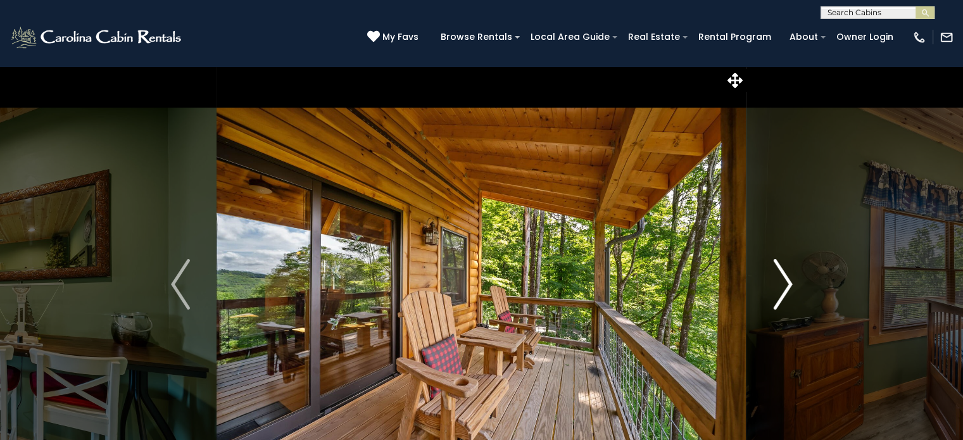
click at [785, 279] on img "Next" at bounding box center [782, 284] width 19 height 51
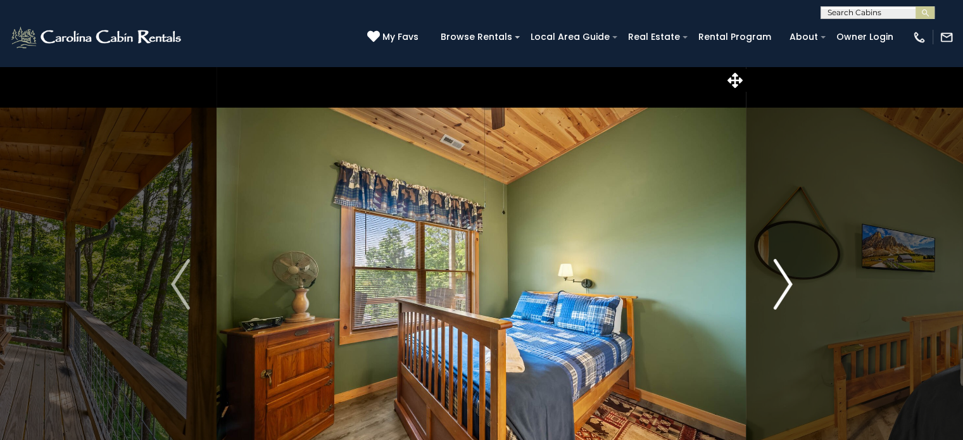
click at [785, 279] on img "Next" at bounding box center [782, 284] width 19 height 51
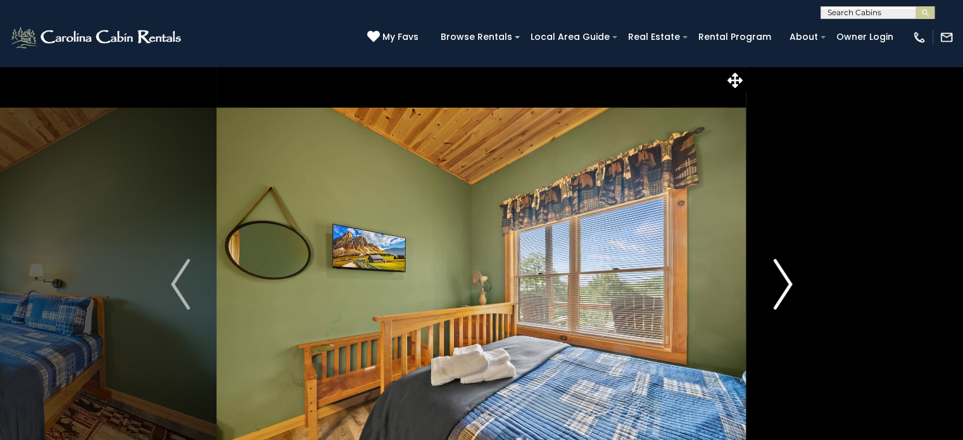
click at [785, 279] on img "Next" at bounding box center [782, 284] width 19 height 51
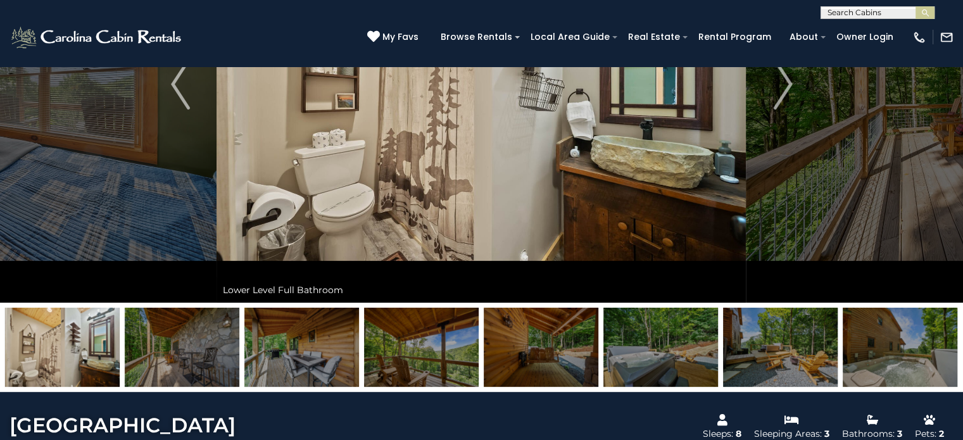
scroll to position [210, 0]
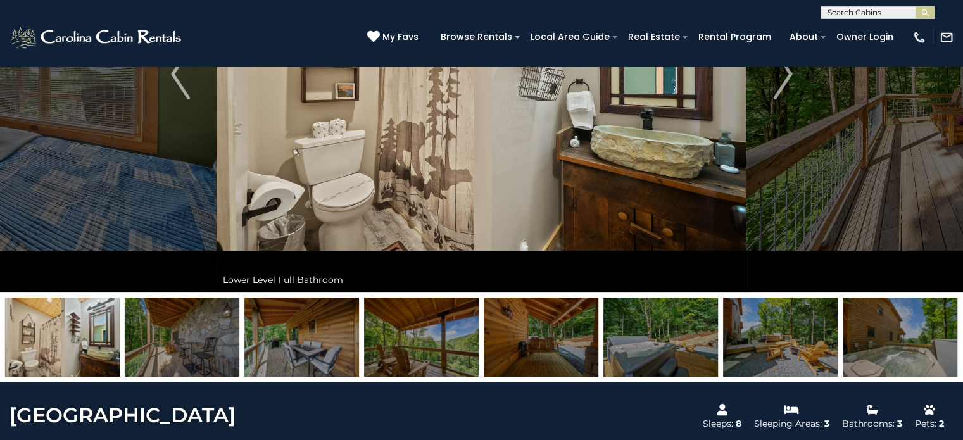
click at [97, 321] on img at bounding box center [62, 337] width 115 height 79
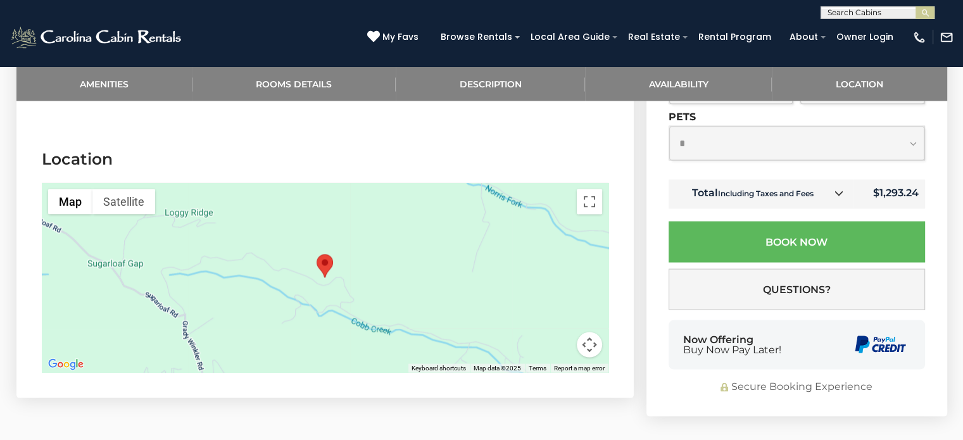
scroll to position [2446, 0]
click at [591, 190] on button "Toggle fullscreen view" at bounding box center [589, 202] width 25 height 25
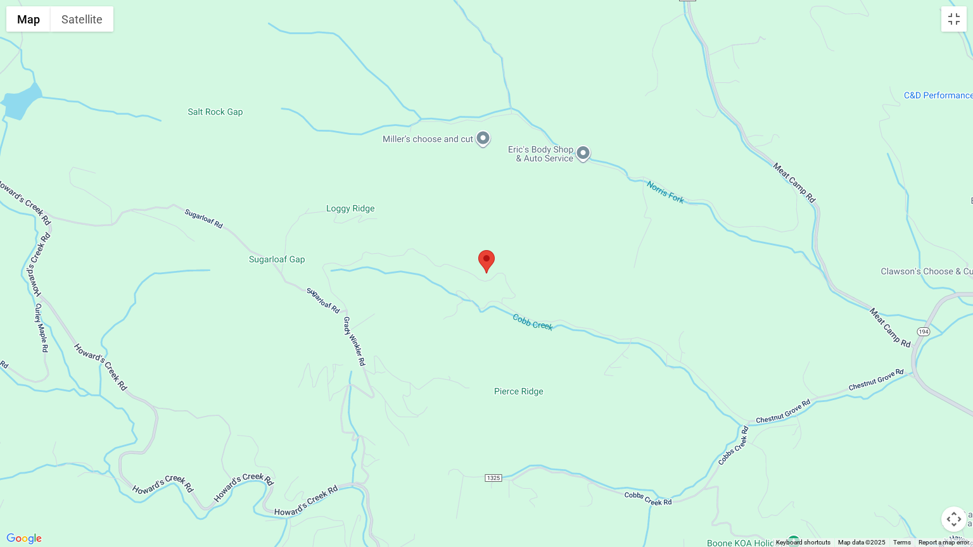
click at [398, 275] on div at bounding box center [486, 273] width 973 height 547
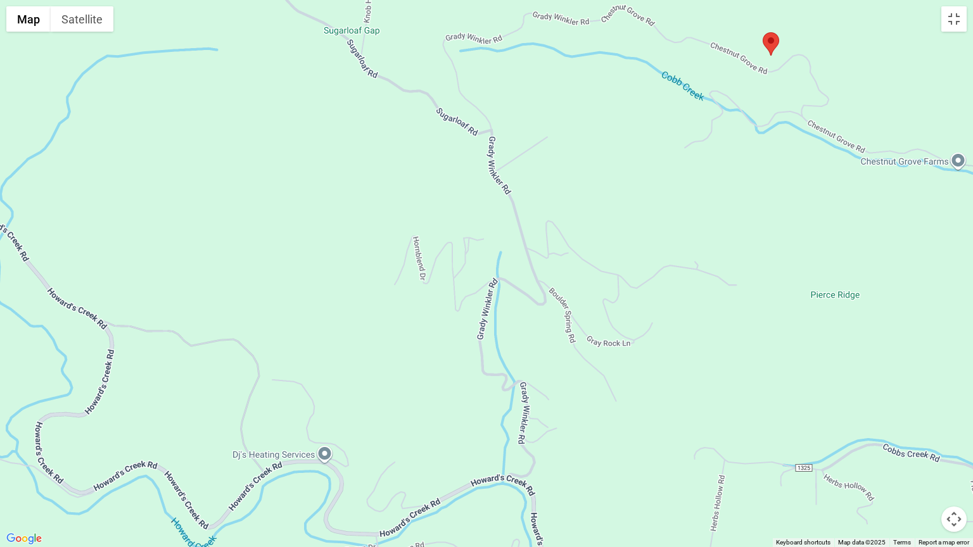
drag, startPoint x: 475, startPoint y: 292, endPoint x: 672, endPoint y: 75, distance: 292.7
click at [672, 75] on div at bounding box center [486, 273] width 973 height 547
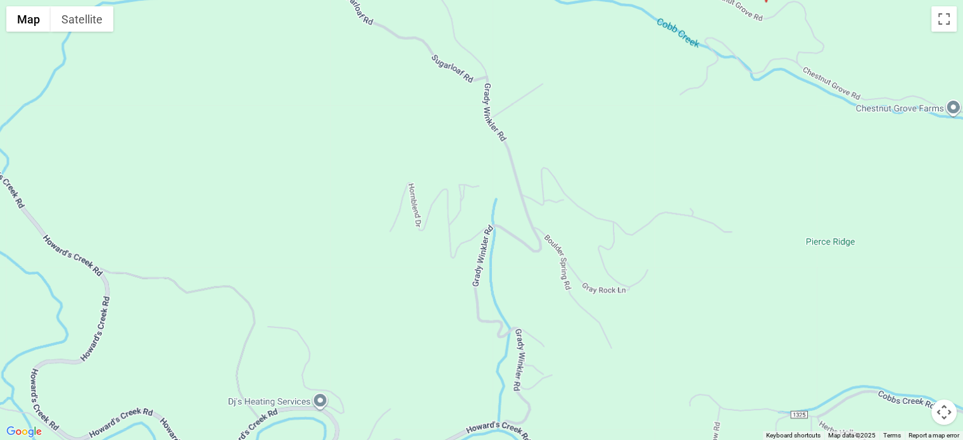
scroll to position [63, 0]
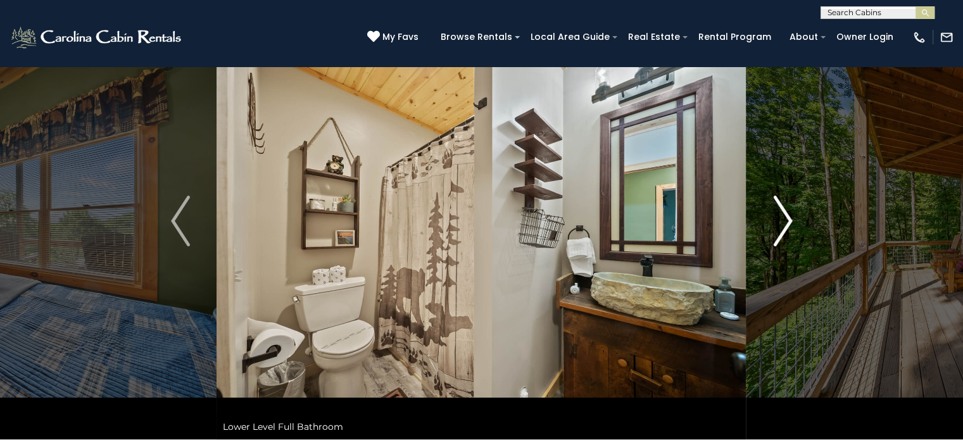
click at [791, 215] on img "Next" at bounding box center [782, 221] width 19 height 51
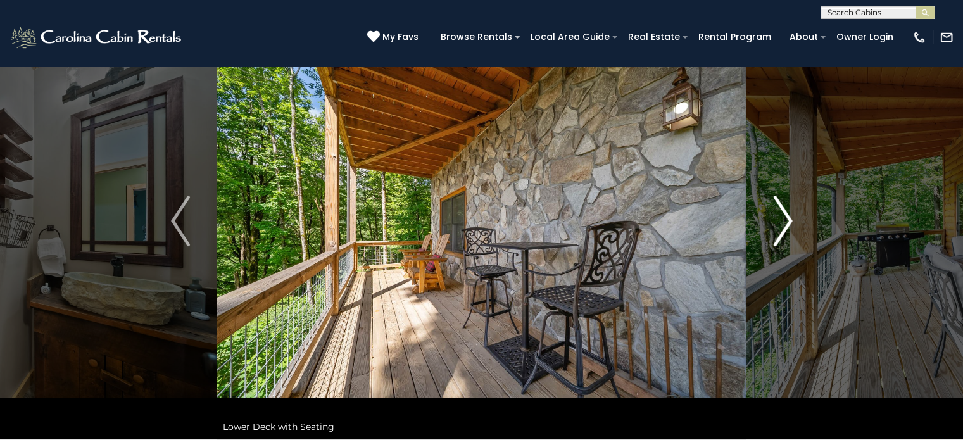
click at [791, 215] on img "Next" at bounding box center [782, 221] width 19 height 51
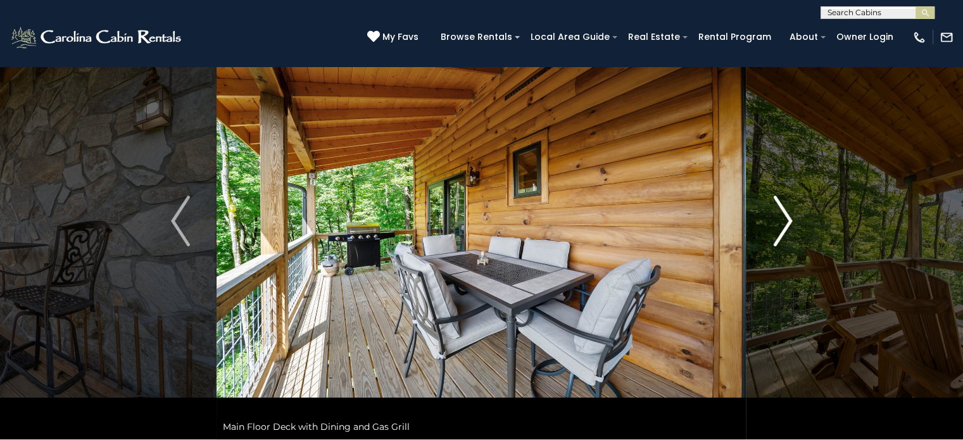
click at [791, 215] on img "Next" at bounding box center [782, 221] width 19 height 51
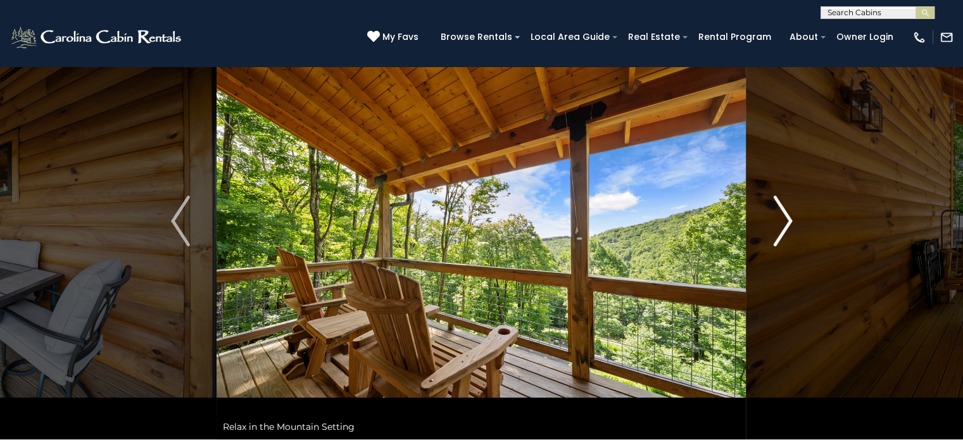
click at [785, 215] on img "Next" at bounding box center [782, 221] width 19 height 51
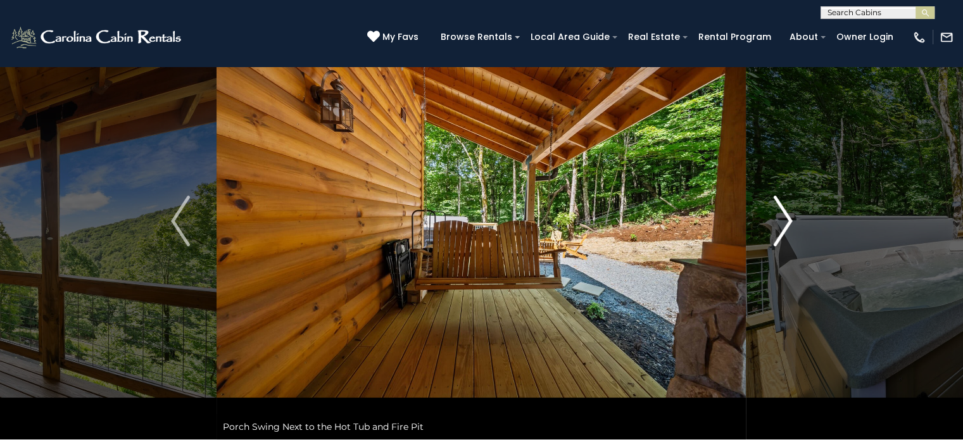
click at [785, 215] on img "Next" at bounding box center [782, 221] width 19 height 51
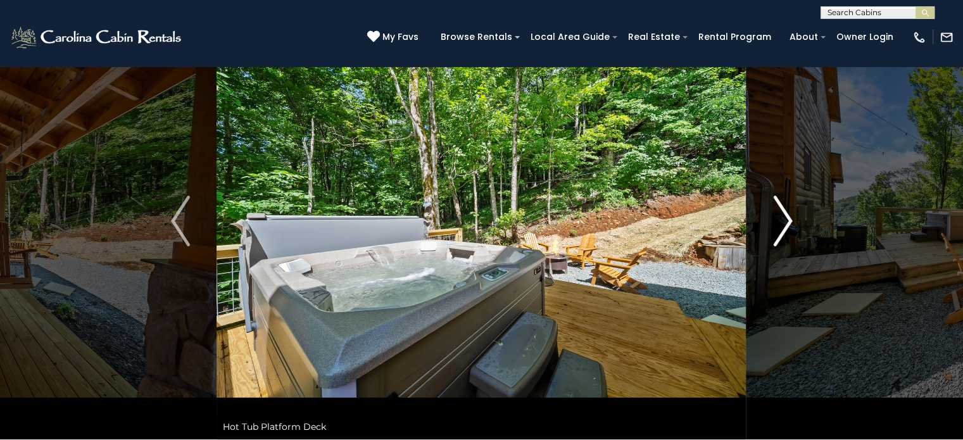
click at [785, 215] on img "Next" at bounding box center [782, 221] width 19 height 51
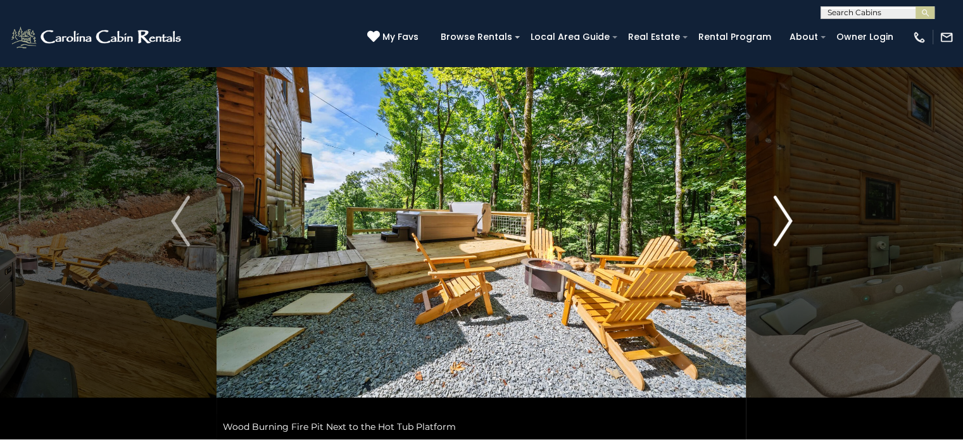
click at [785, 215] on img "Next" at bounding box center [782, 221] width 19 height 51
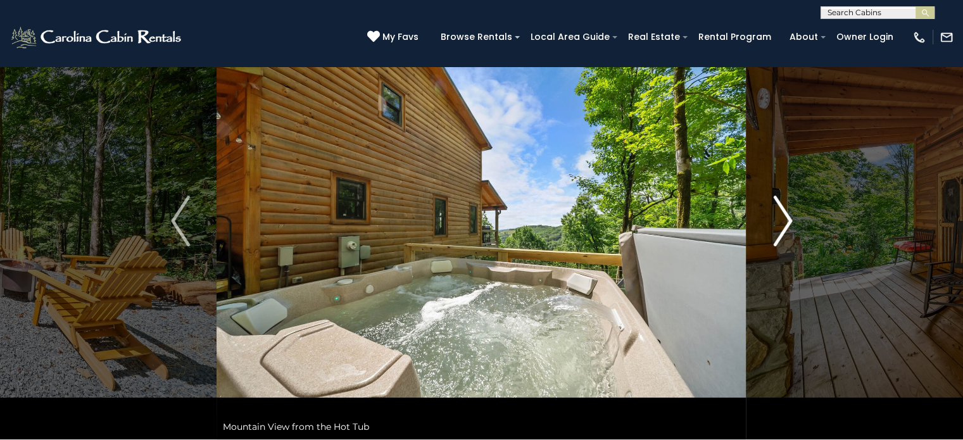
click at [785, 215] on img "Next" at bounding box center [782, 221] width 19 height 51
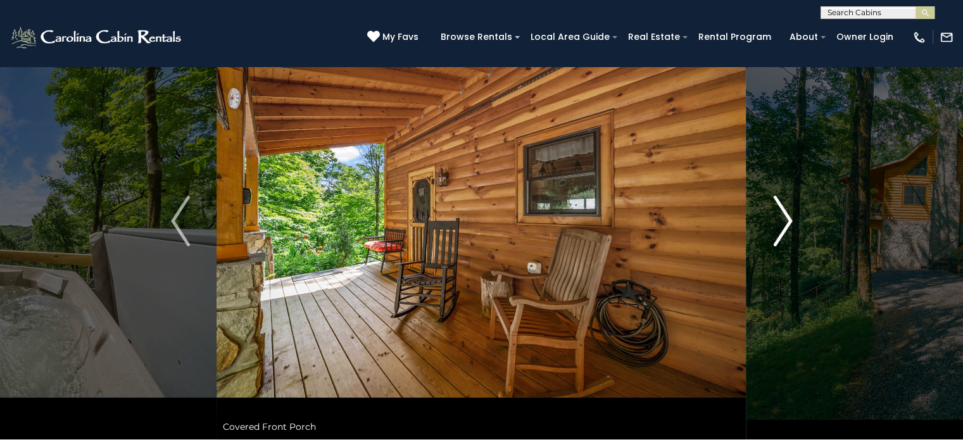
click at [785, 215] on img "Next" at bounding box center [782, 221] width 19 height 51
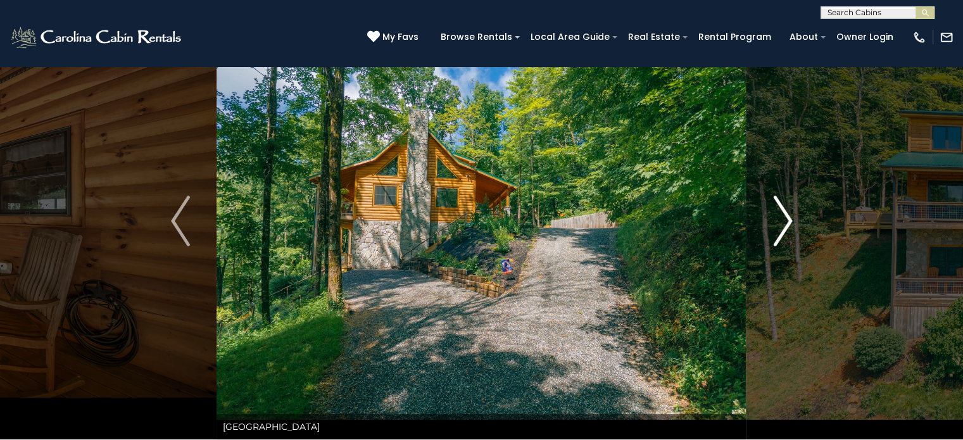
click at [785, 215] on img "Next" at bounding box center [782, 221] width 19 height 51
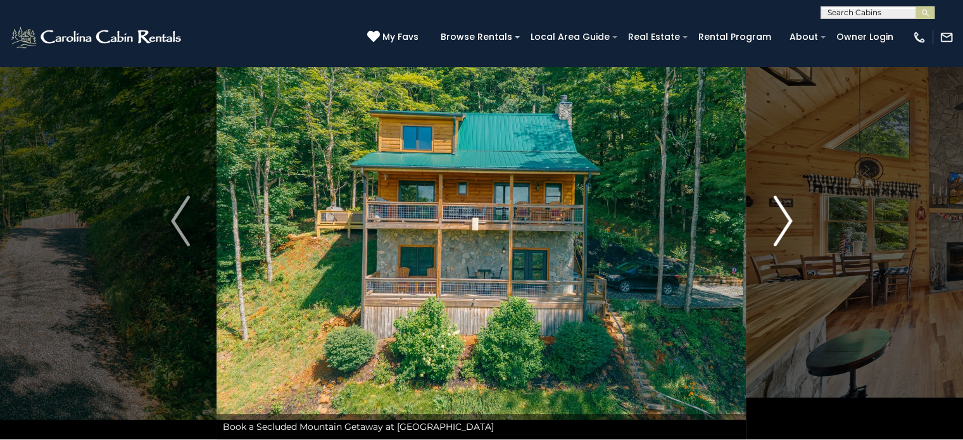
click at [785, 215] on img "Next" at bounding box center [782, 221] width 19 height 51
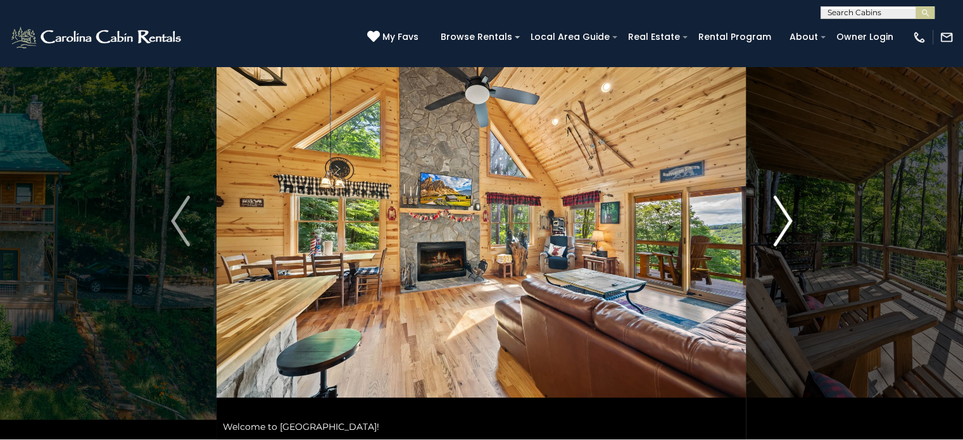
click at [785, 215] on img "Next" at bounding box center [782, 221] width 19 height 51
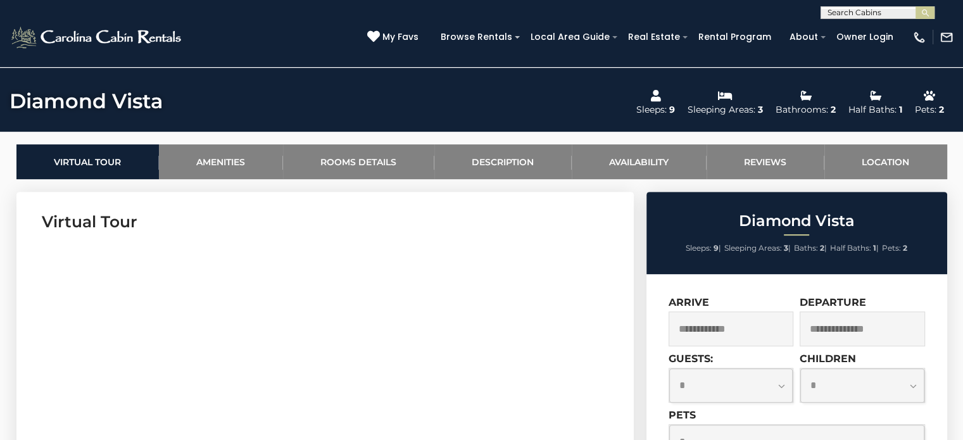
scroll to position [541, 0]
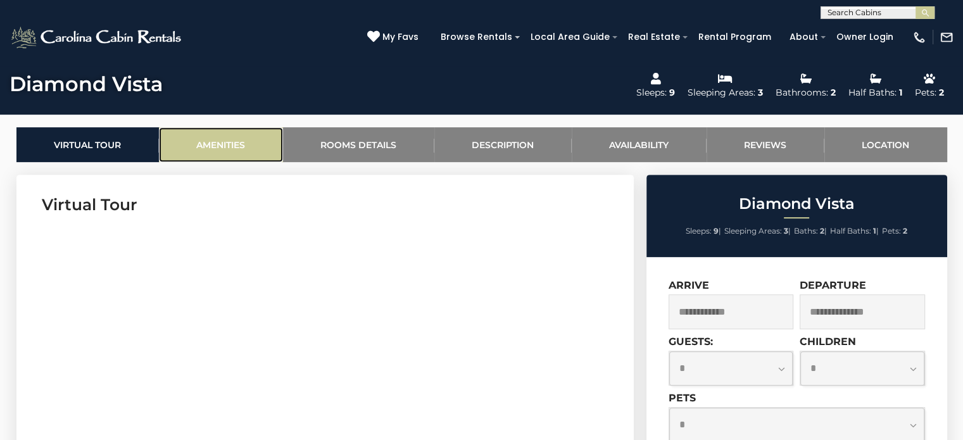
click at [208, 133] on link "Amenities" at bounding box center [221, 144] width 124 height 35
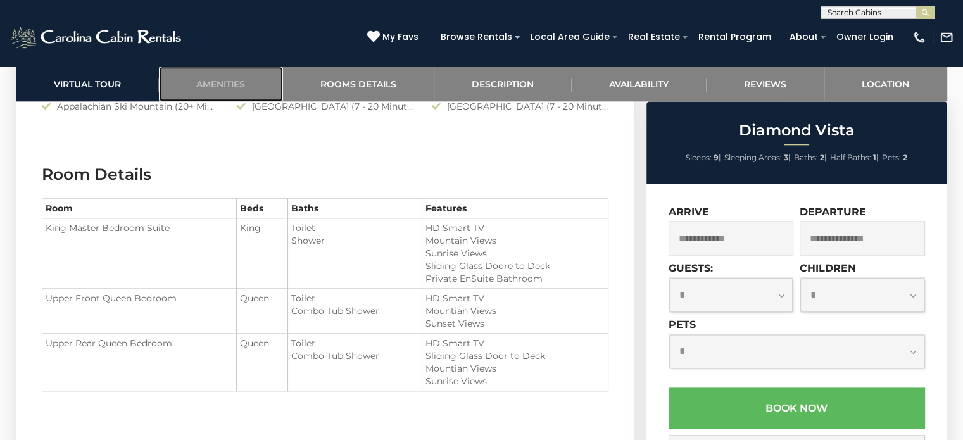
scroll to position [1520, 0]
click at [621, 243] on section "Room Details Room Beds Baths Features King Master Bedroom Suite King" at bounding box center [324, 284] width 617 height 285
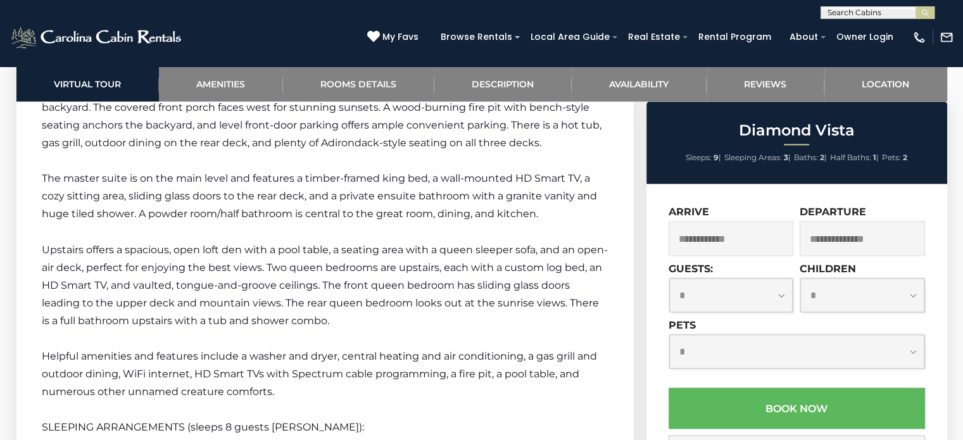
scroll to position [2173, 0]
click at [621, 243] on section "Diamond Vista Description Welcome to [GEOGRAPHIC_DATA]! Diamond Vista is an ope…" at bounding box center [324, 312] width 617 height 1075
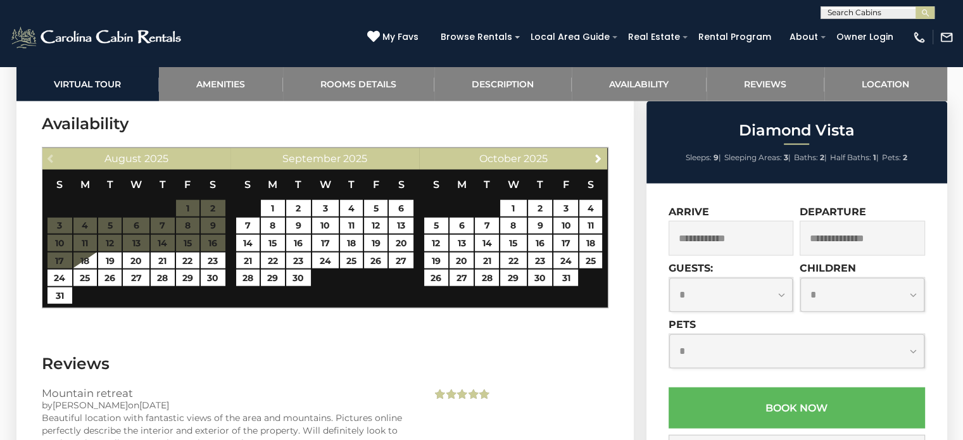
scroll to position [2929, 0]
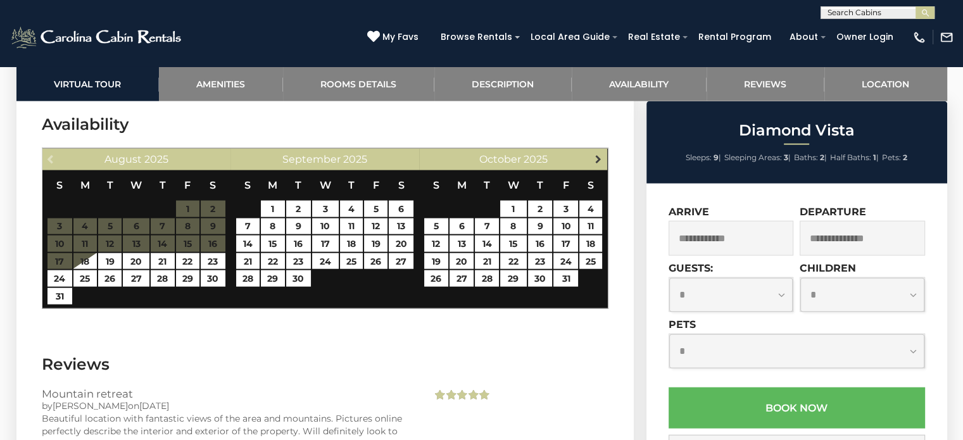
click at [598, 154] on span "Next" at bounding box center [598, 159] width 10 height 10
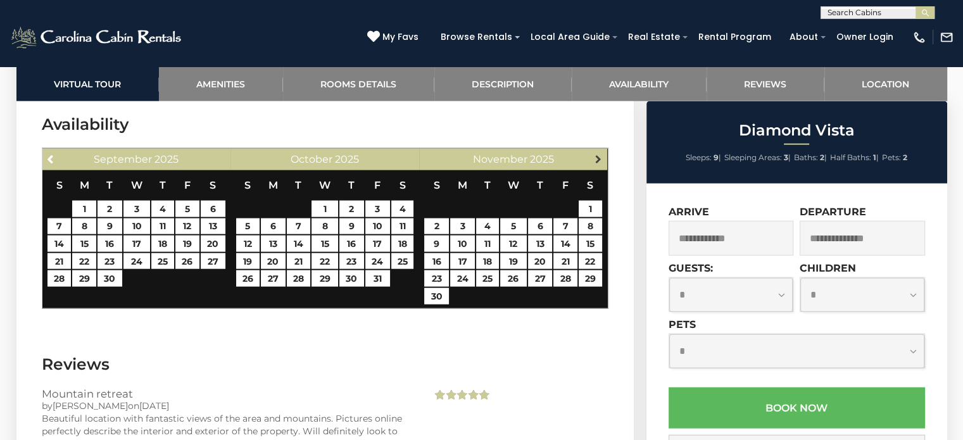
click at [596, 154] on span "Next" at bounding box center [598, 159] width 10 height 10
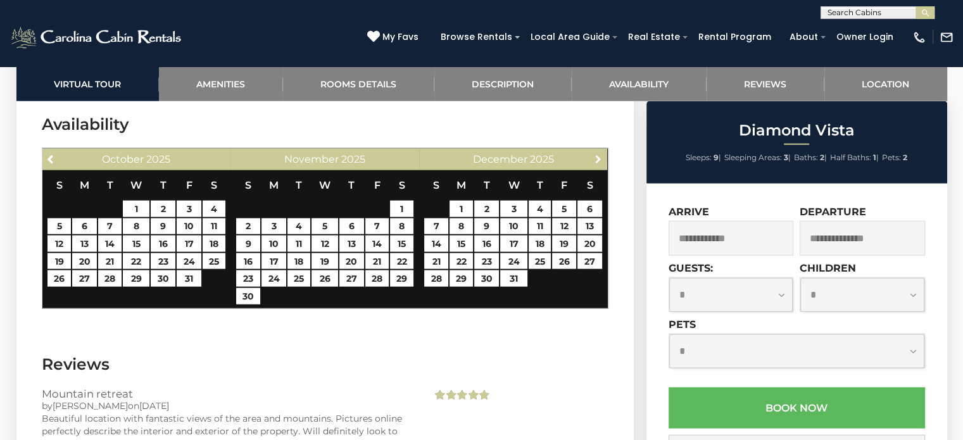
click at [596, 154] on span "Next" at bounding box center [598, 159] width 10 height 10
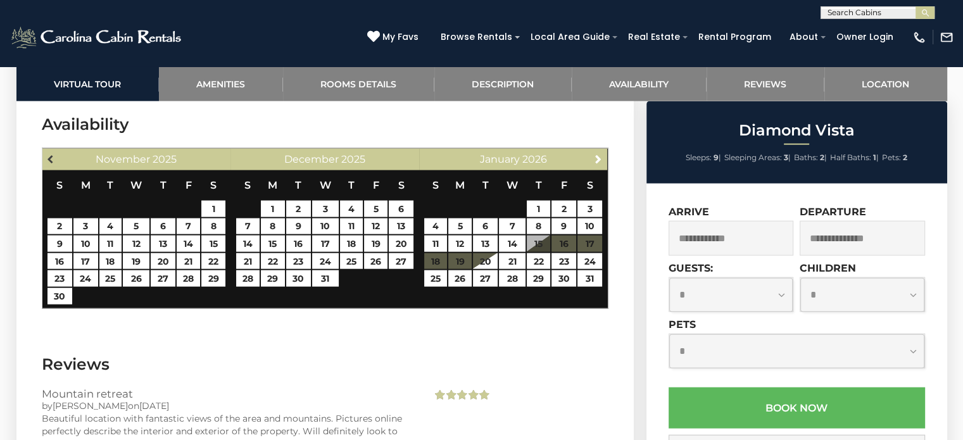
click at [53, 154] on span "Previous" at bounding box center [51, 159] width 10 height 10
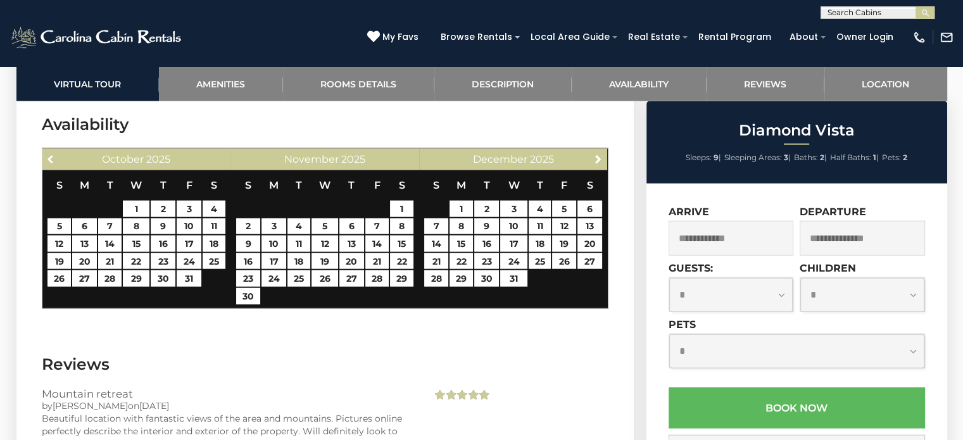
click at [53, 154] on span "Previous" at bounding box center [51, 159] width 10 height 10
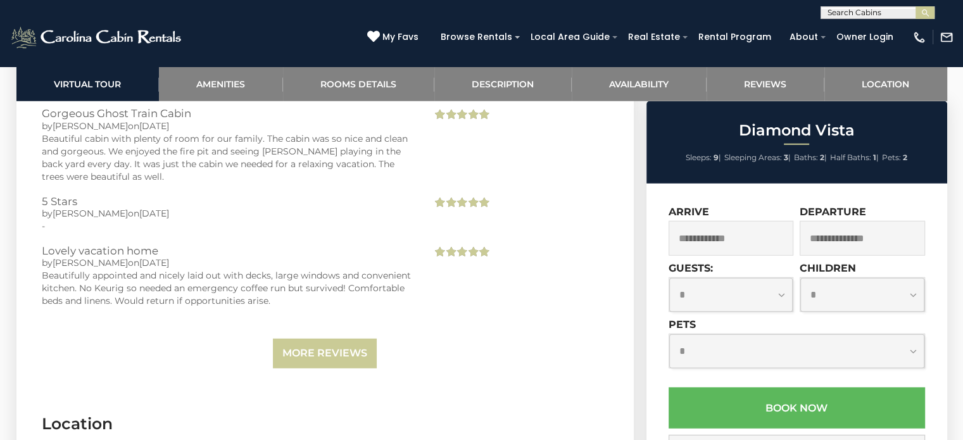
scroll to position [3292, 0]
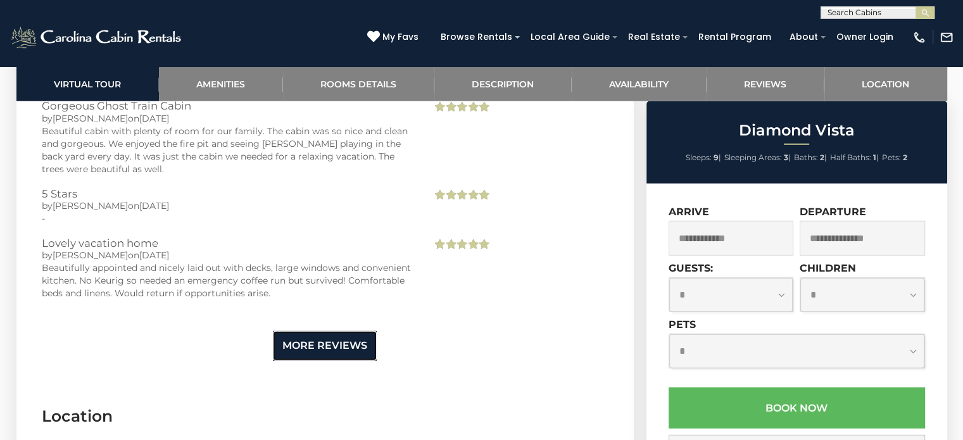
click at [348, 331] on link "More Reviews" at bounding box center [325, 346] width 104 height 30
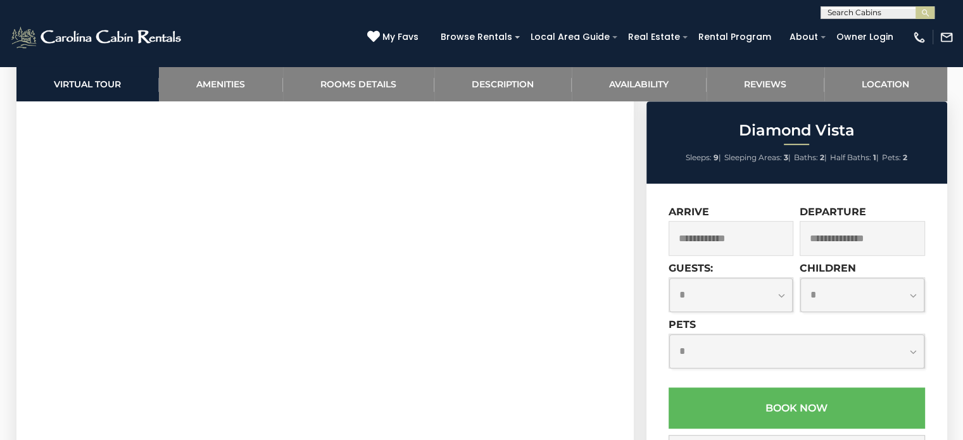
scroll to position [678, 0]
click at [702, 243] on input "text" at bounding box center [731, 238] width 125 height 35
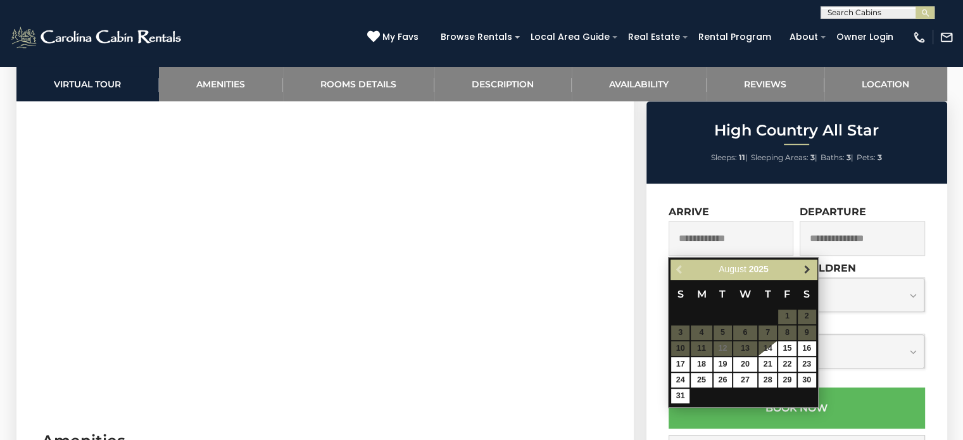
click at [809, 265] on span "Next" at bounding box center [807, 269] width 10 height 10
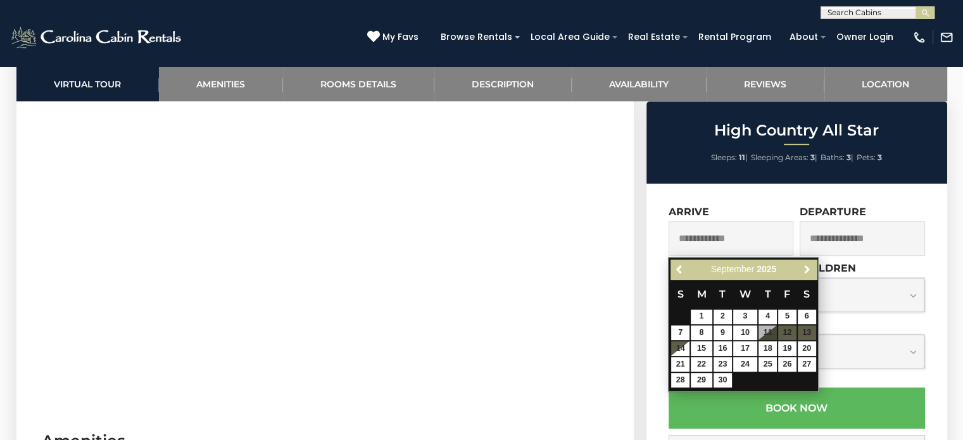
click at [809, 265] on span "Next" at bounding box center [807, 269] width 10 height 10
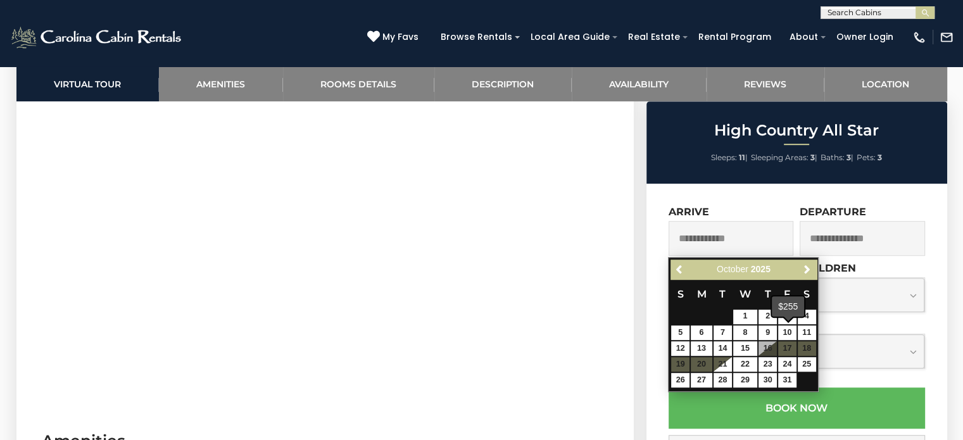
click at [788, 339] on td "10" at bounding box center [788, 333] width 20 height 16
type input "**********"
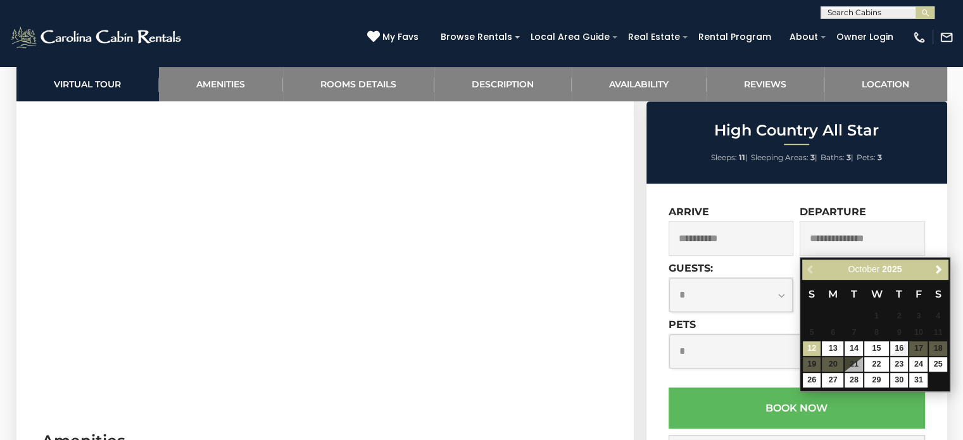
click at [726, 243] on input "**********" at bounding box center [731, 238] width 125 height 35
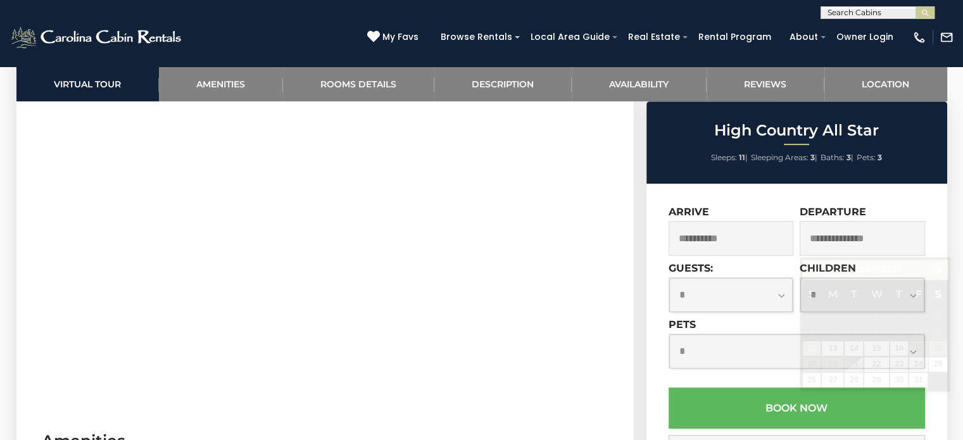
click at [862, 240] on input "text" at bounding box center [862, 238] width 125 height 35
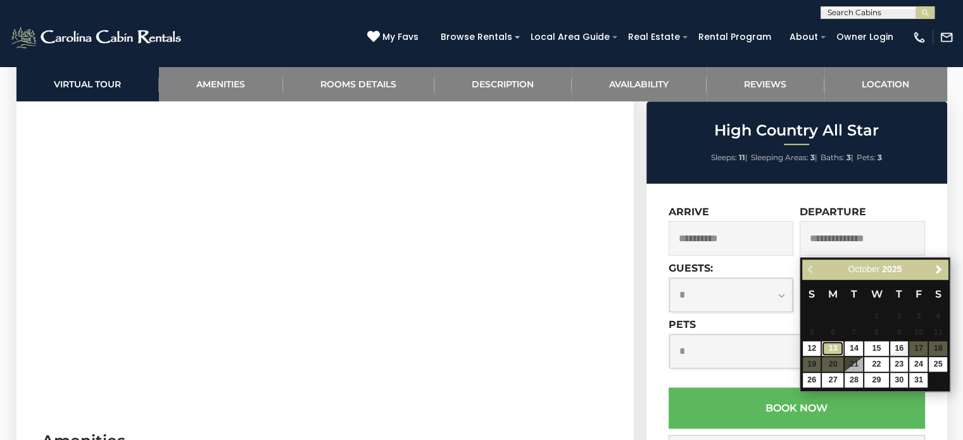
click at [831, 348] on link "13" at bounding box center [833, 348] width 22 height 15
type input "**********"
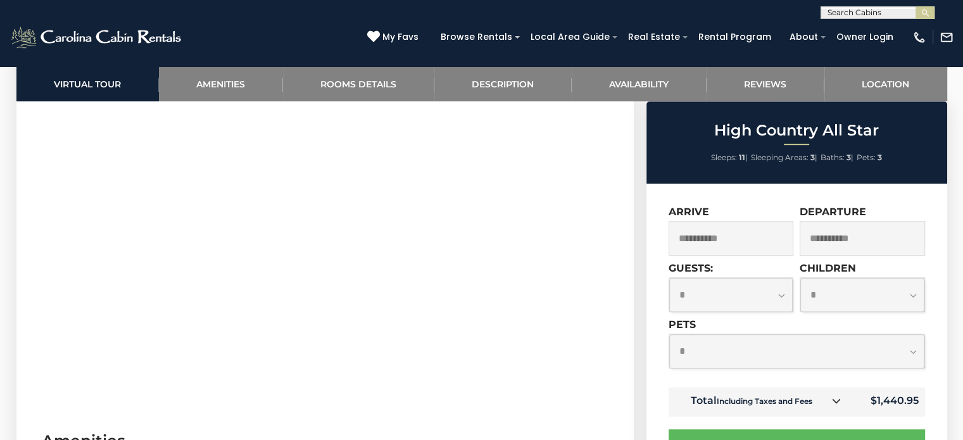
click at [749, 351] on select "**********" at bounding box center [796, 351] width 255 height 34
select select "*"
click at [669, 336] on select "**********" at bounding box center [796, 351] width 255 height 34
click at [712, 295] on select "**********" at bounding box center [731, 295] width 124 height 34
click at [669, 279] on select "**********" at bounding box center [731, 295] width 124 height 34
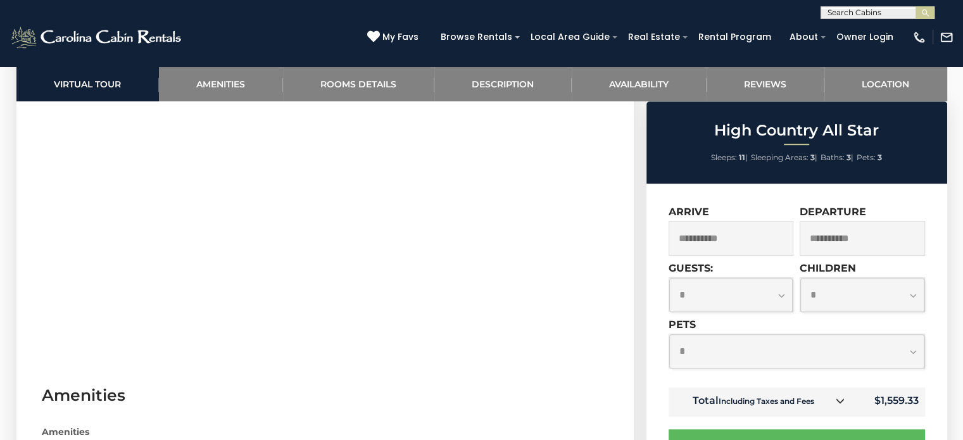
scroll to position [762, 0]
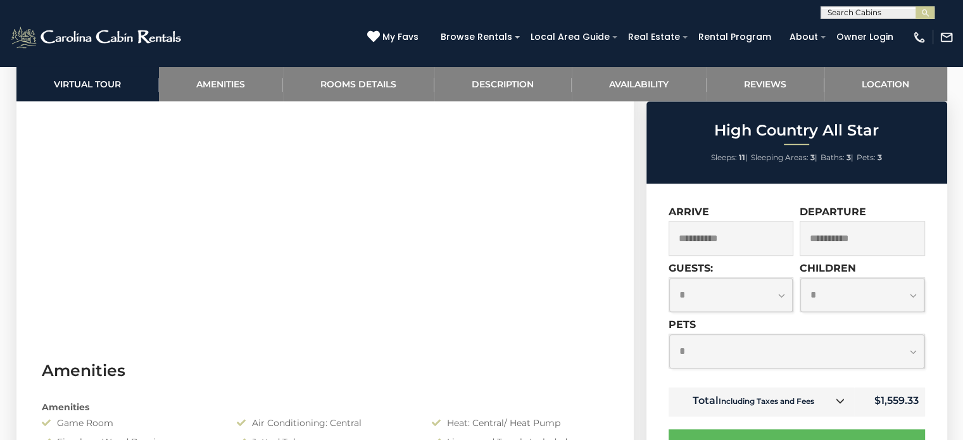
click at [717, 295] on select "**********" at bounding box center [731, 295] width 124 height 34
select select "*"
click at [669, 279] on select "**********" at bounding box center [731, 295] width 124 height 34
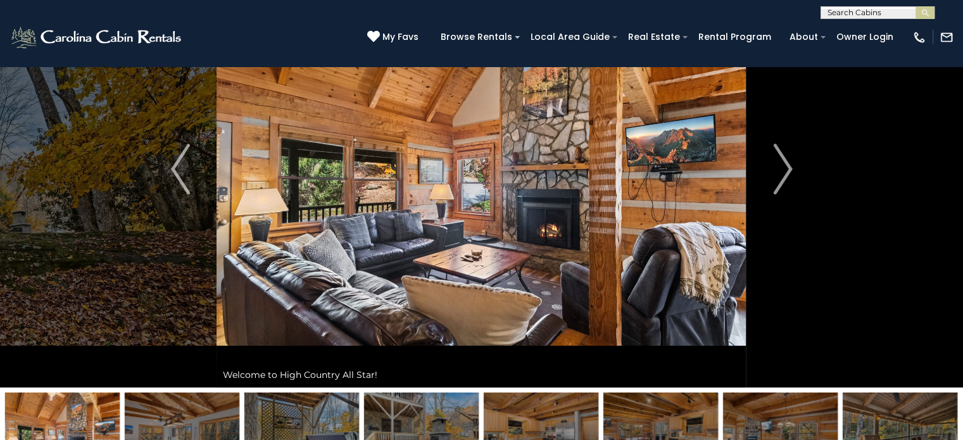
scroll to position [114, 0]
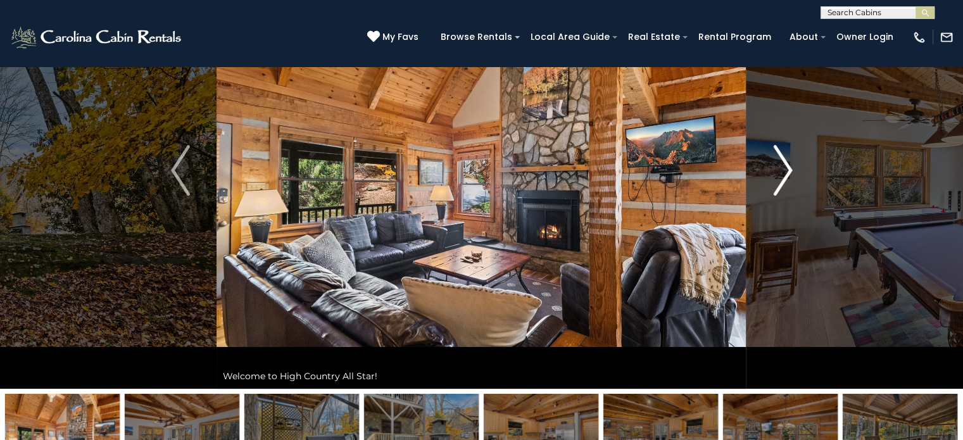
click at [786, 167] on img "Next" at bounding box center [782, 170] width 19 height 51
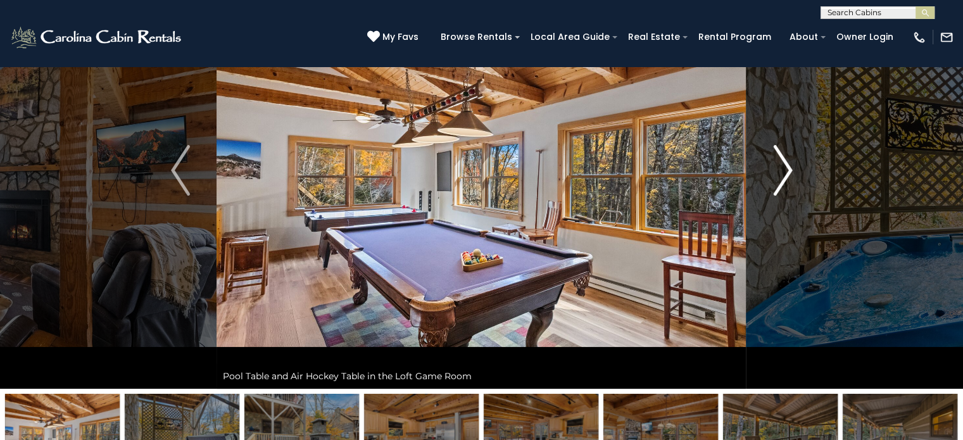
click at [786, 167] on img "Next" at bounding box center [782, 170] width 19 height 51
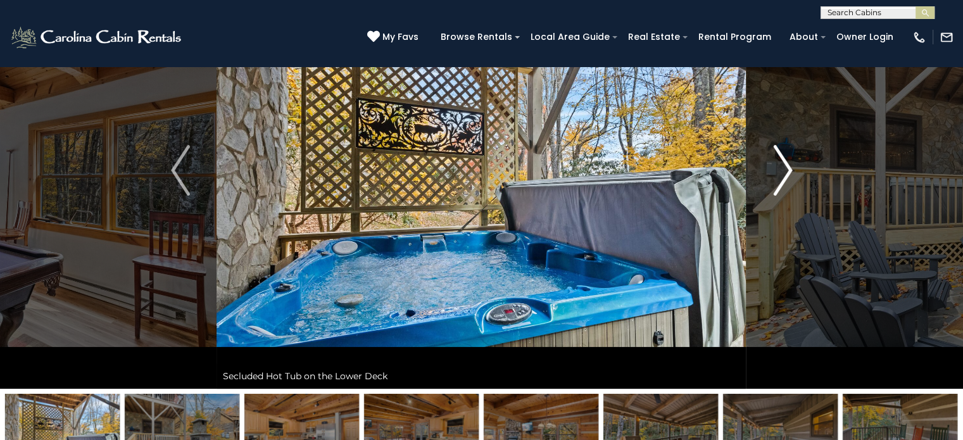
click at [786, 167] on img "Next" at bounding box center [782, 170] width 19 height 51
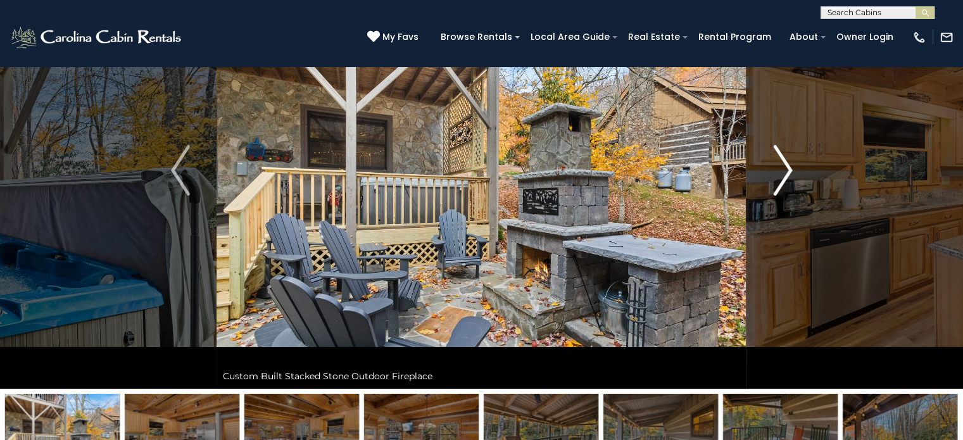
click at [786, 167] on img "Next" at bounding box center [782, 170] width 19 height 51
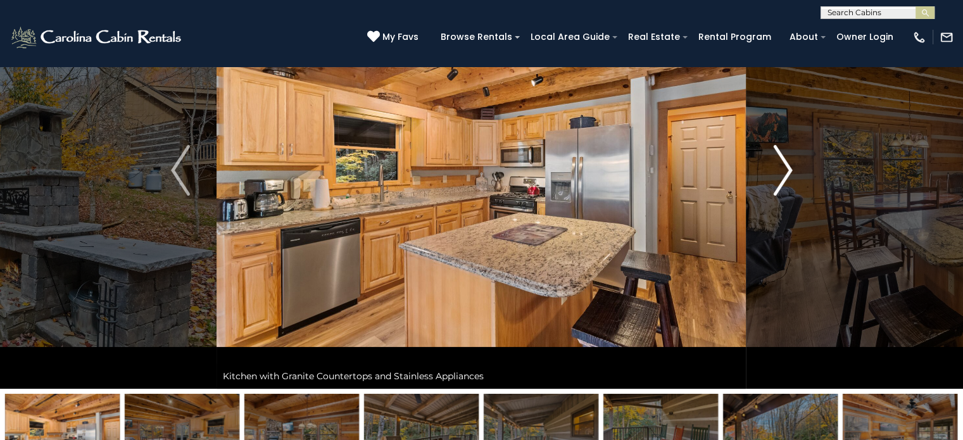
click at [786, 167] on img "Next" at bounding box center [782, 170] width 19 height 51
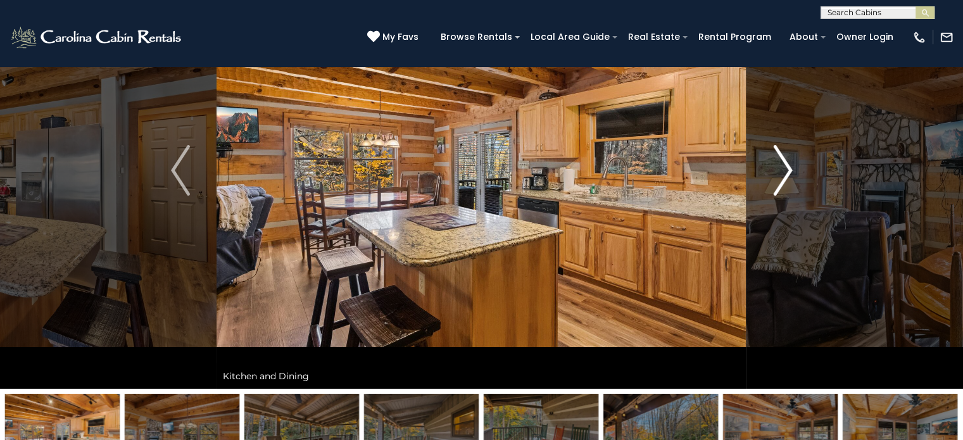
click at [786, 167] on img "Next" at bounding box center [782, 170] width 19 height 51
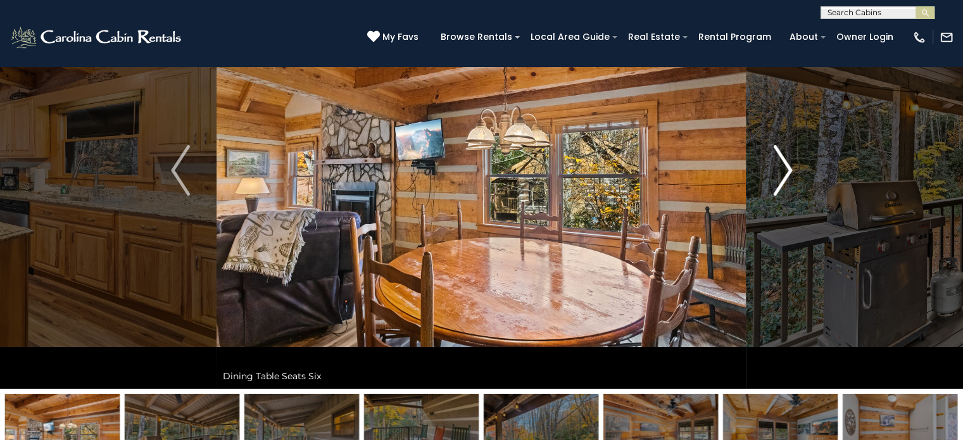
click at [786, 167] on img "Next" at bounding box center [782, 170] width 19 height 51
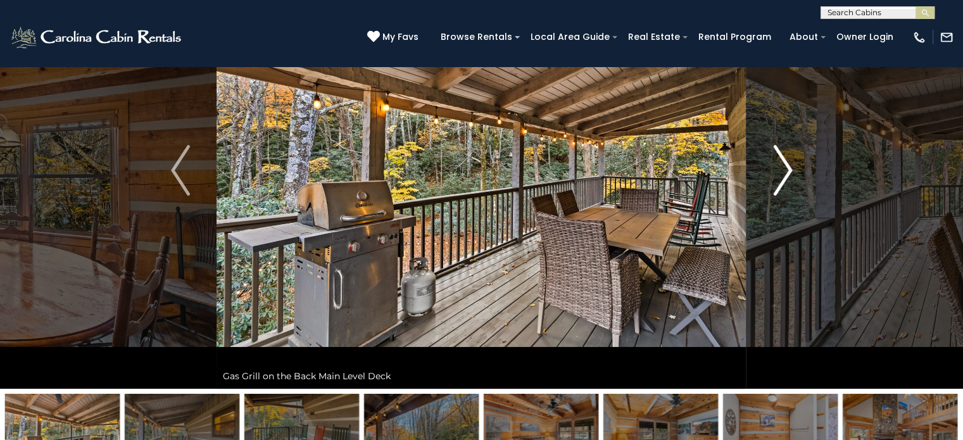
click at [786, 167] on img "Next" at bounding box center [782, 170] width 19 height 51
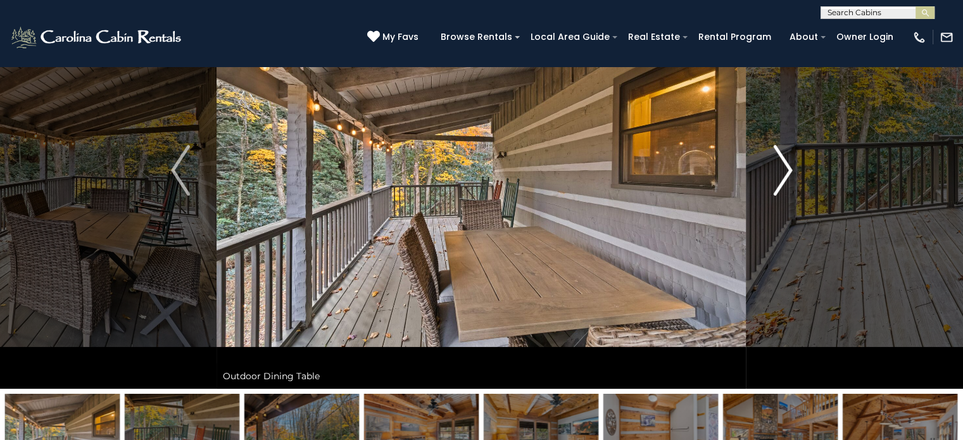
click at [786, 167] on img "Next" at bounding box center [782, 170] width 19 height 51
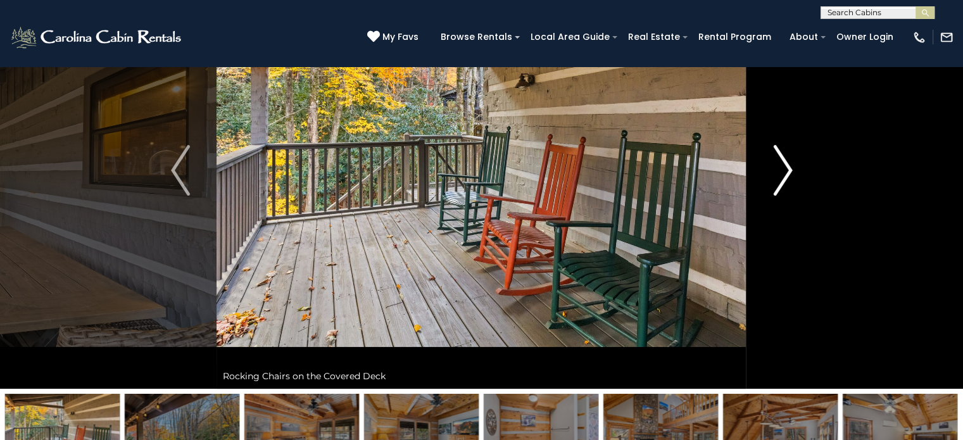
click at [786, 167] on img "Next" at bounding box center [782, 170] width 19 height 51
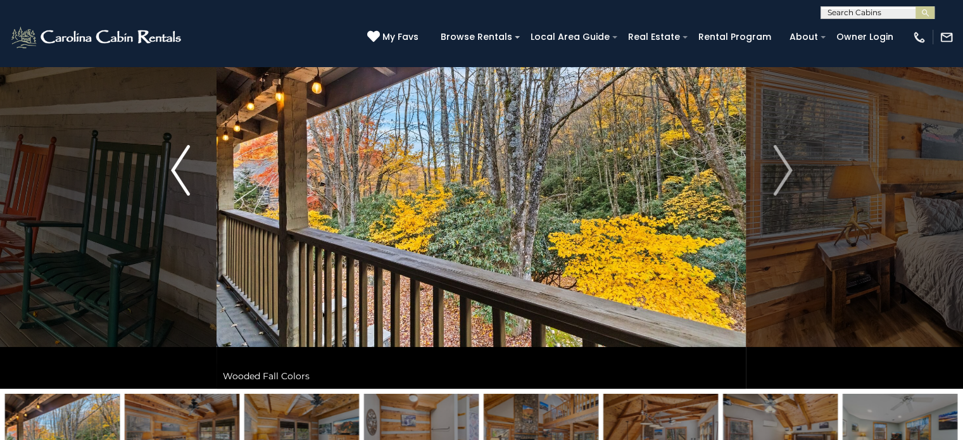
click at [176, 165] on img "Previous" at bounding box center [180, 170] width 19 height 51
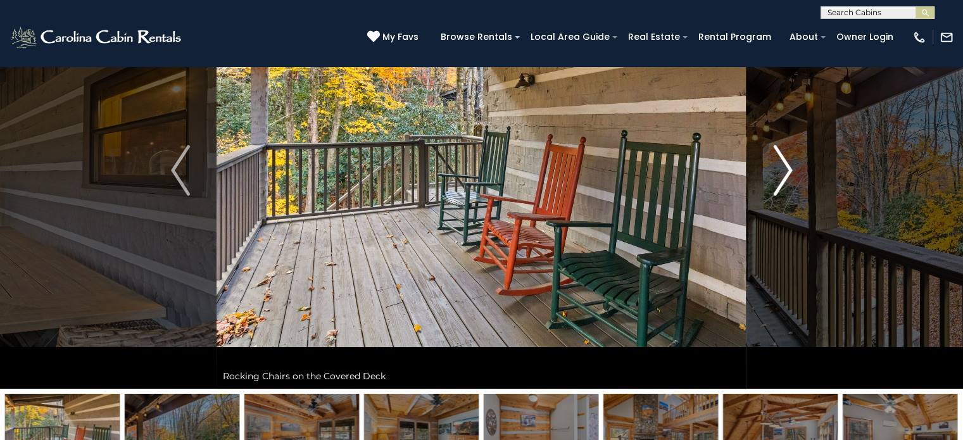
click at [789, 161] on img "Next" at bounding box center [782, 170] width 19 height 51
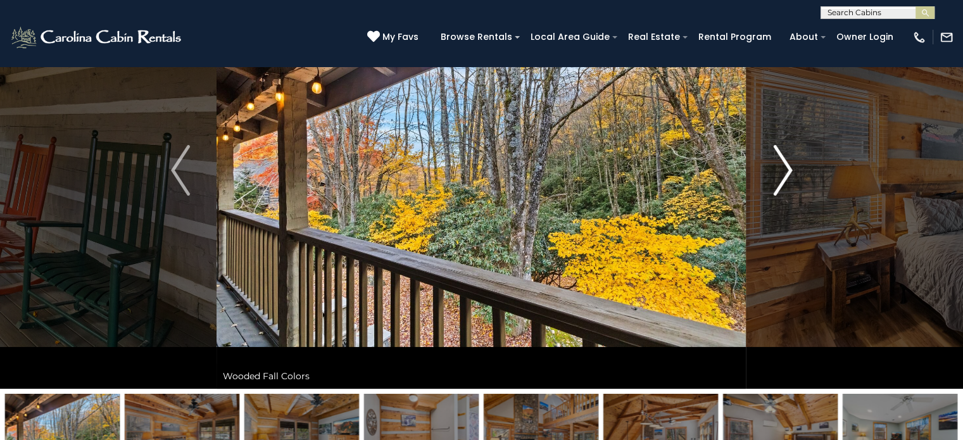
click at [789, 161] on img "Next" at bounding box center [782, 170] width 19 height 51
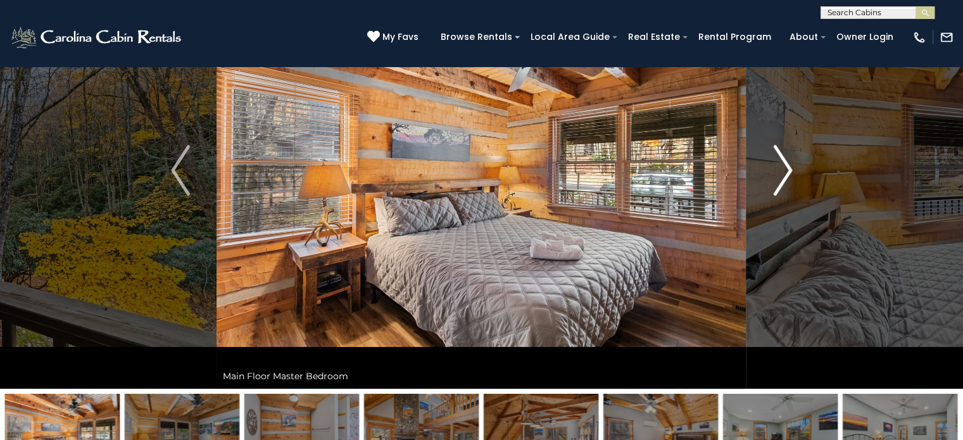
click at [789, 161] on img "Next" at bounding box center [782, 170] width 19 height 51
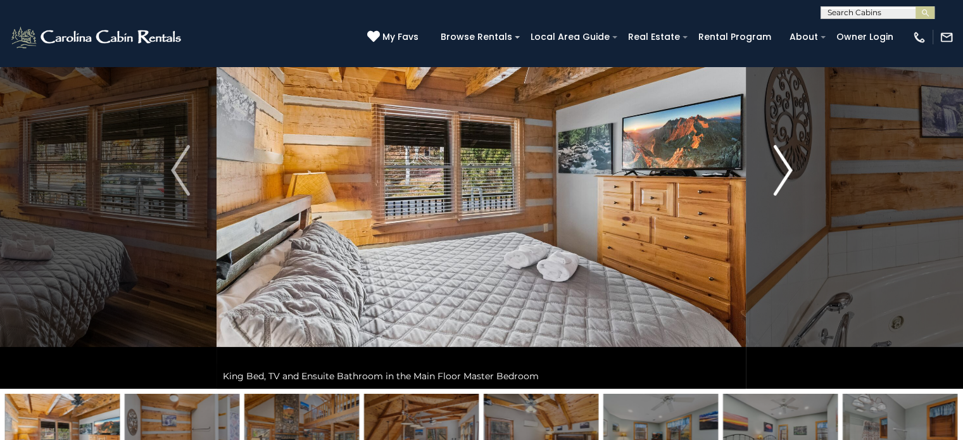
click at [789, 161] on img "Next" at bounding box center [782, 170] width 19 height 51
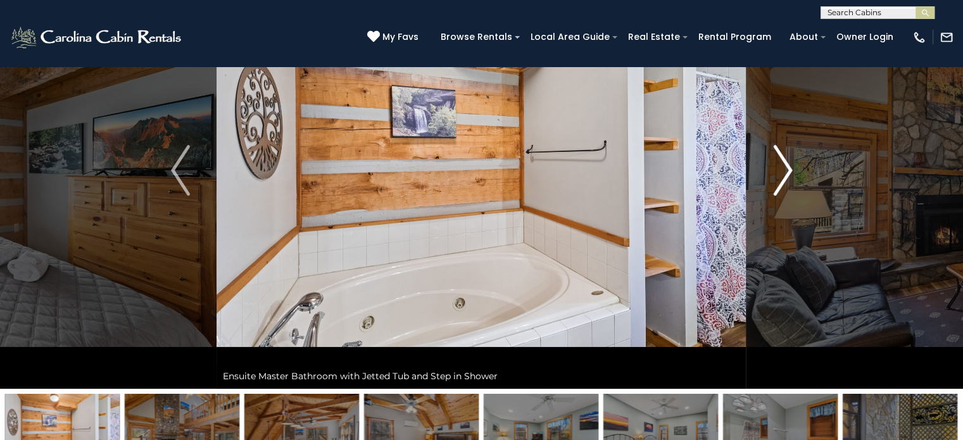
click at [789, 161] on img "Next" at bounding box center [782, 170] width 19 height 51
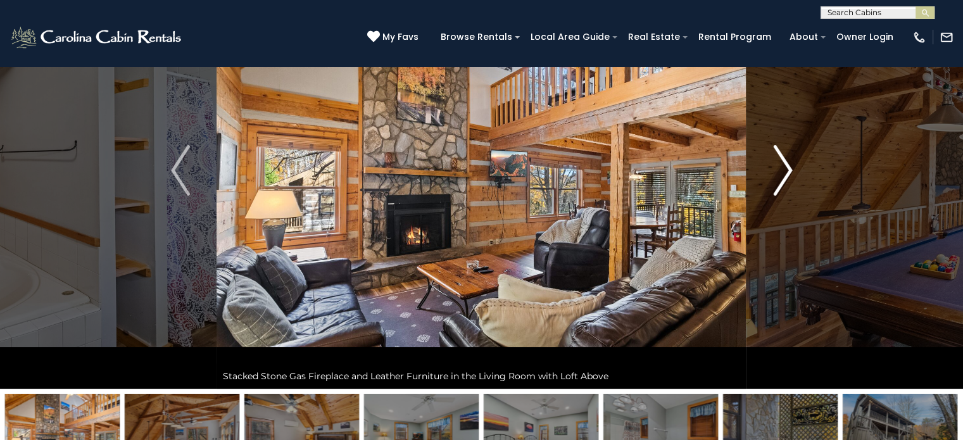
click at [789, 161] on img "Next" at bounding box center [782, 170] width 19 height 51
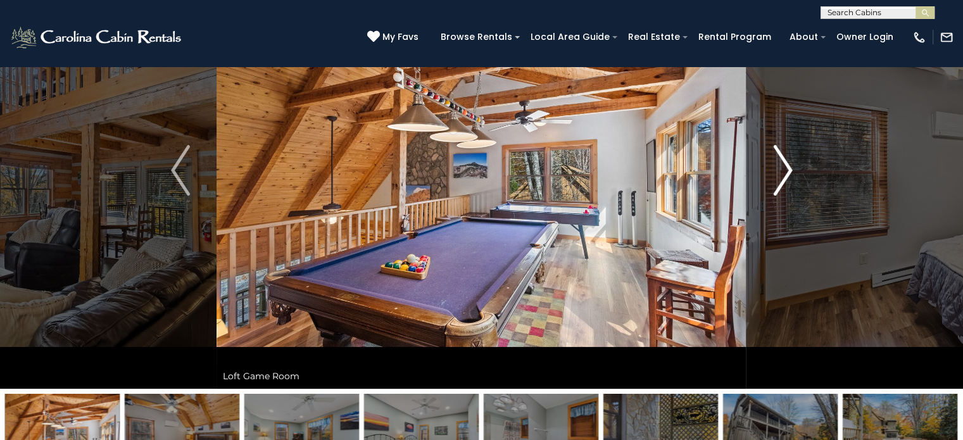
click at [789, 161] on img "Next" at bounding box center [782, 170] width 19 height 51
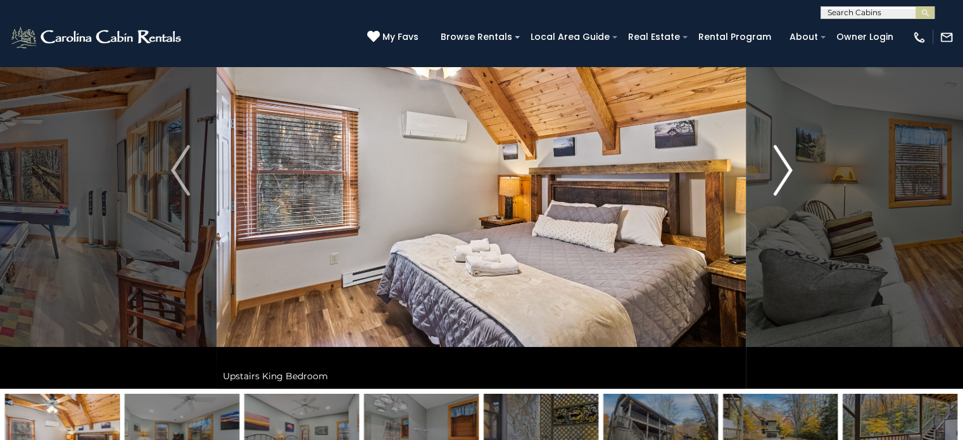
click at [789, 161] on img "Next" at bounding box center [782, 170] width 19 height 51
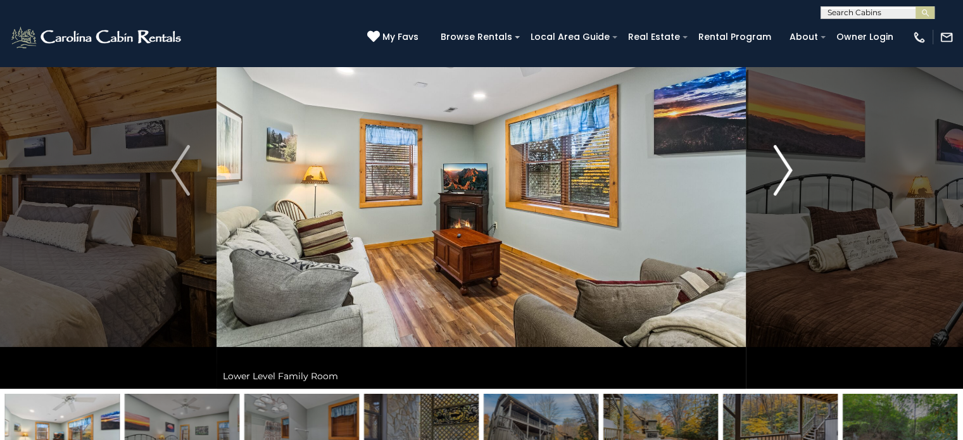
click at [789, 161] on img "Next" at bounding box center [782, 170] width 19 height 51
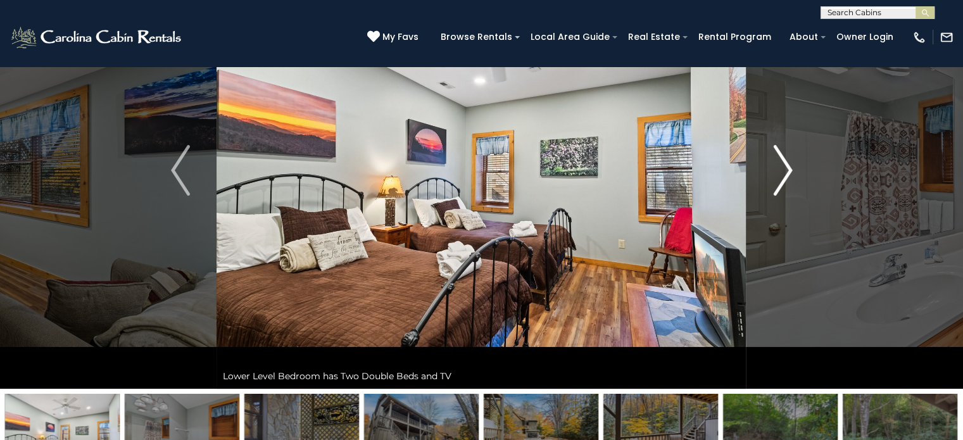
click at [789, 161] on img "Next" at bounding box center [782, 170] width 19 height 51
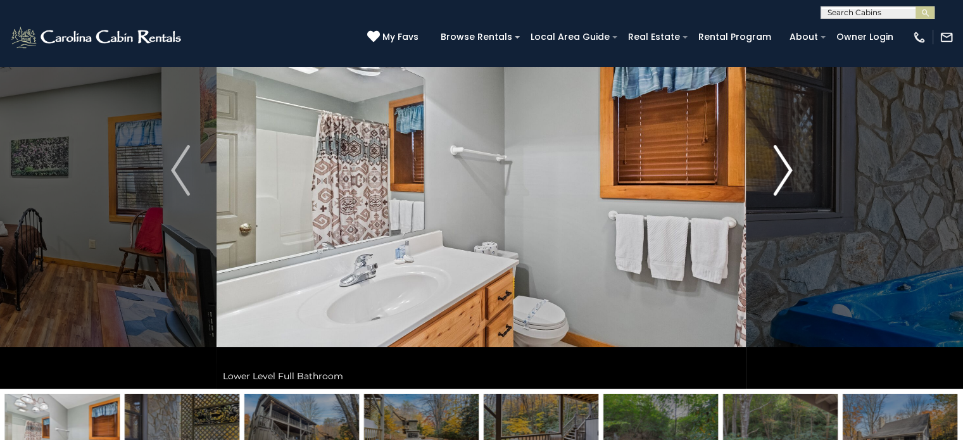
click at [789, 161] on img "Next" at bounding box center [782, 170] width 19 height 51
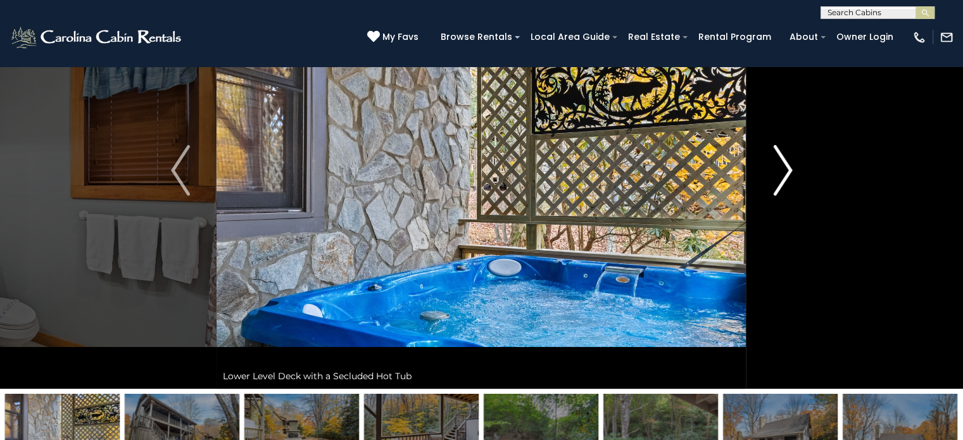
click at [789, 161] on img "Next" at bounding box center [782, 170] width 19 height 51
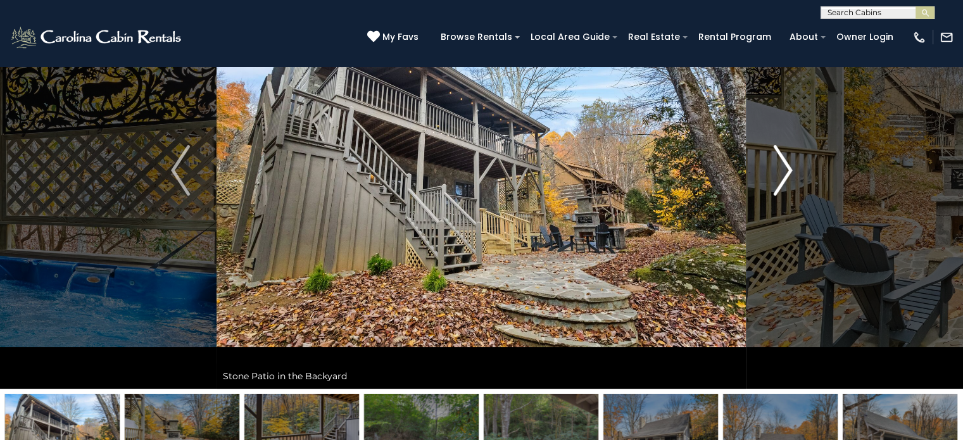
click at [789, 161] on img "Next" at bounding box center [782, 170] width 19 height 51
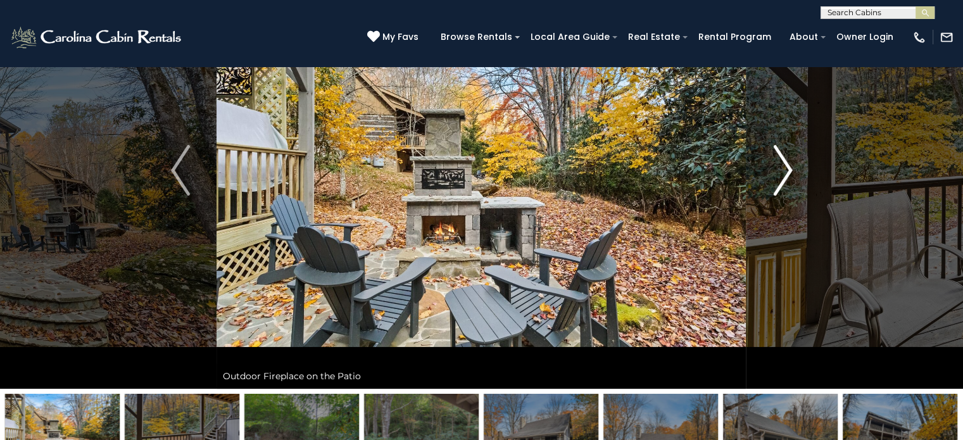
click at [783, 161] on img "Next" at bounding box center [782, 170] width 19 height 51
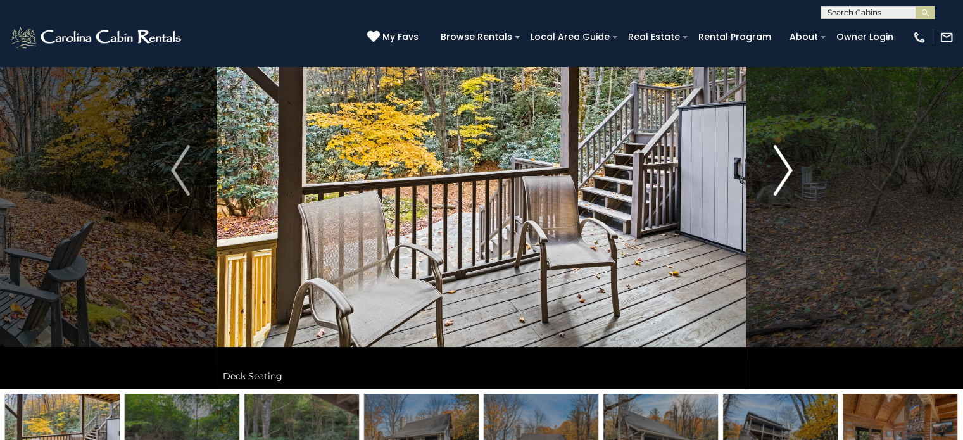
click at [783, 161] on img "Next" at bounding box center [782, 170] width 19 height 51
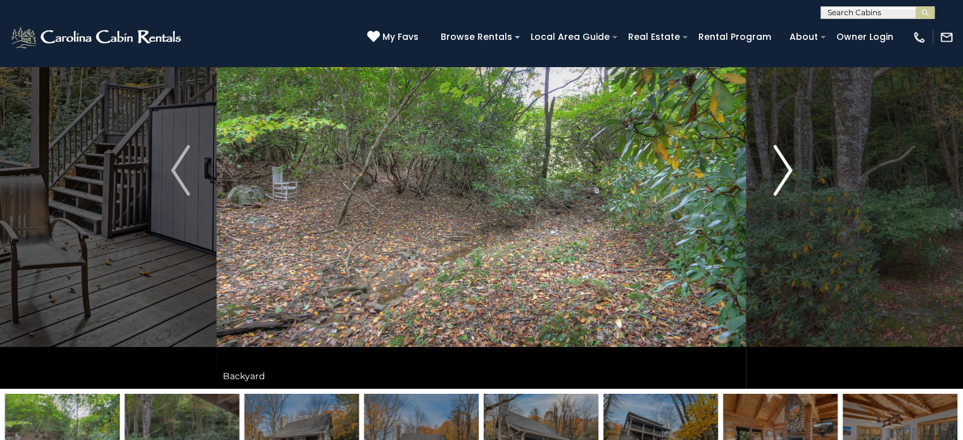
click at [783, 161] on img "Next" at bounding box center [782, 170] width 19 height 51
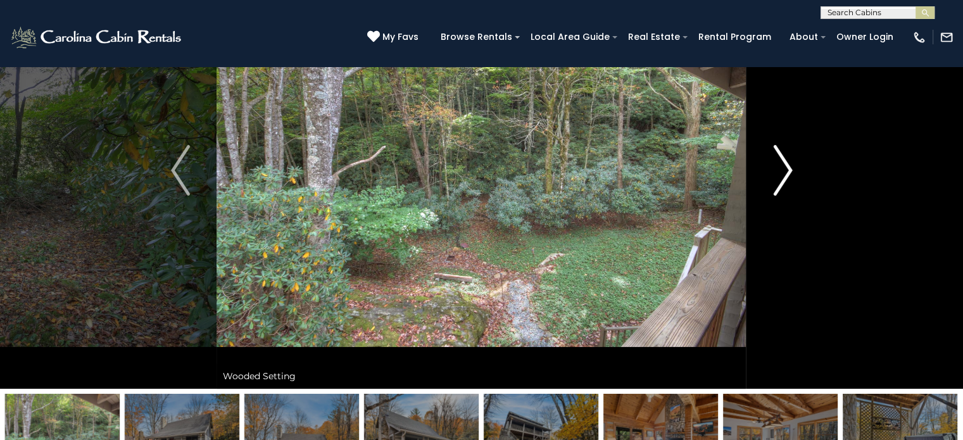
click at [783, 161] on img "Next" at bounding box center [782, 170] width 19 height 51
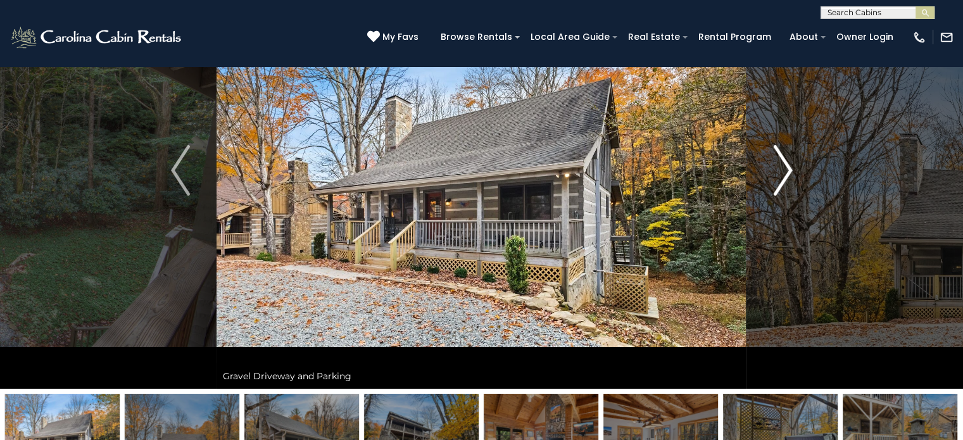
click at [783, 161] on img "Next" at bounding box center [782, 170] width 19 height 51
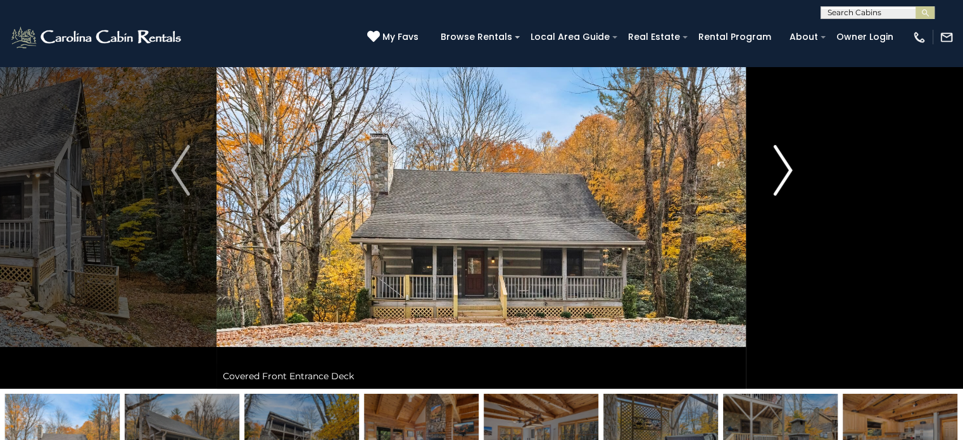
click at [783, 161] on img "Next" at bounding box center [782, 170] width 19 height 51
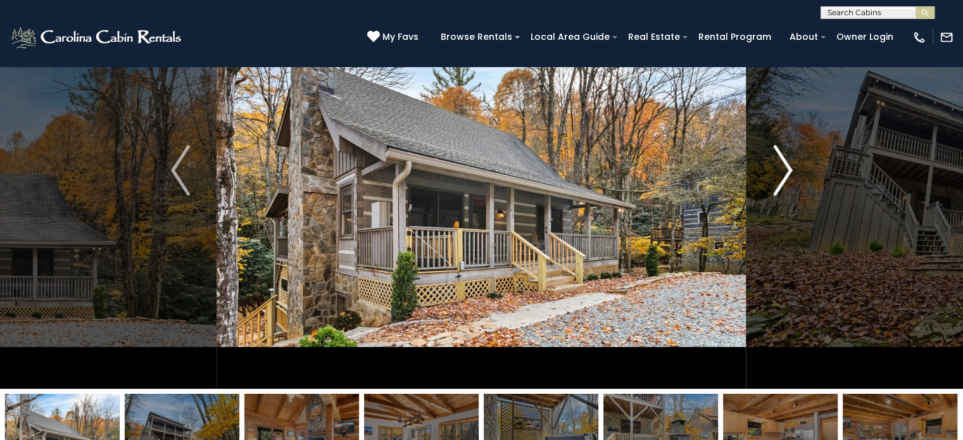
click at [783, 161] on img "Next" at bounding box center [782, 170] width 19 height 51
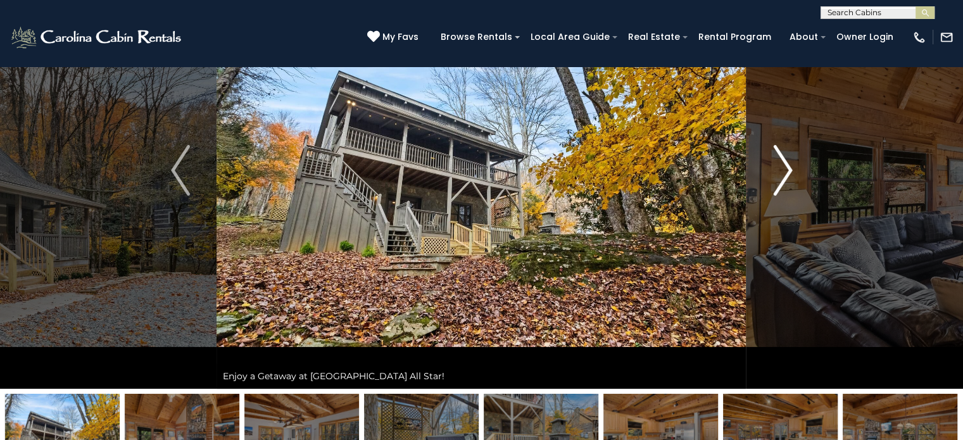
click at [783, 161] on img "Next" at bounding box center [782, 170] width 19 height 51
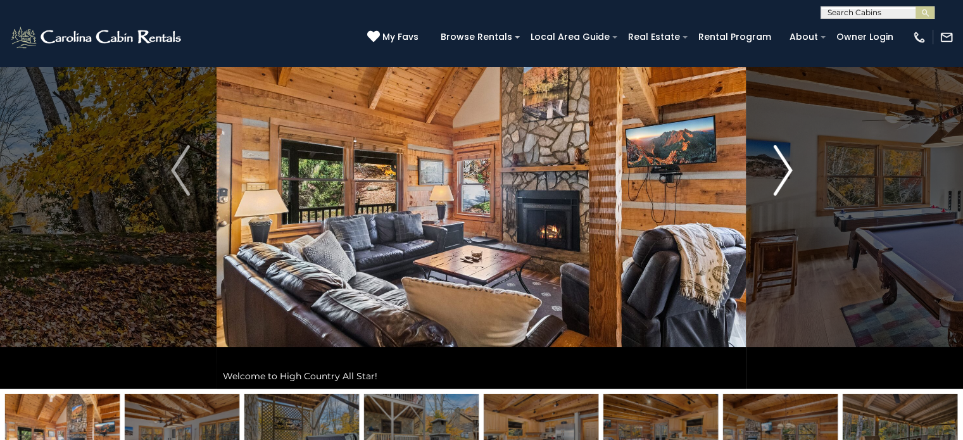
click at [783, 161] on img "Next" at bounding box center [782, 170] width 19 height 51
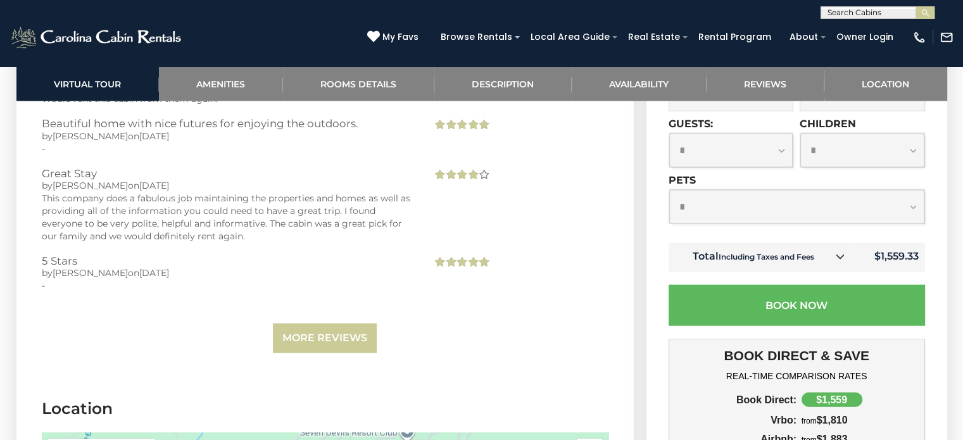
scroll to position [2816, 0]
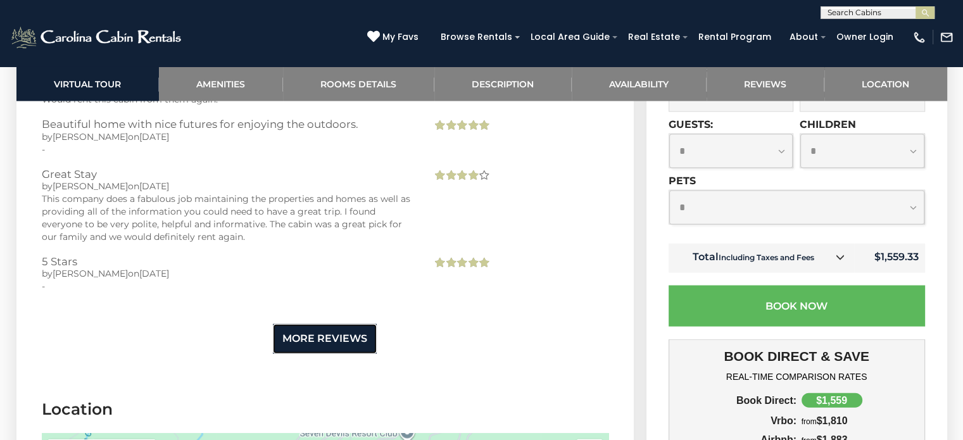
click at [317, 325] on link "More Reviews" at bounding box center [325, 339] width 104 height 30
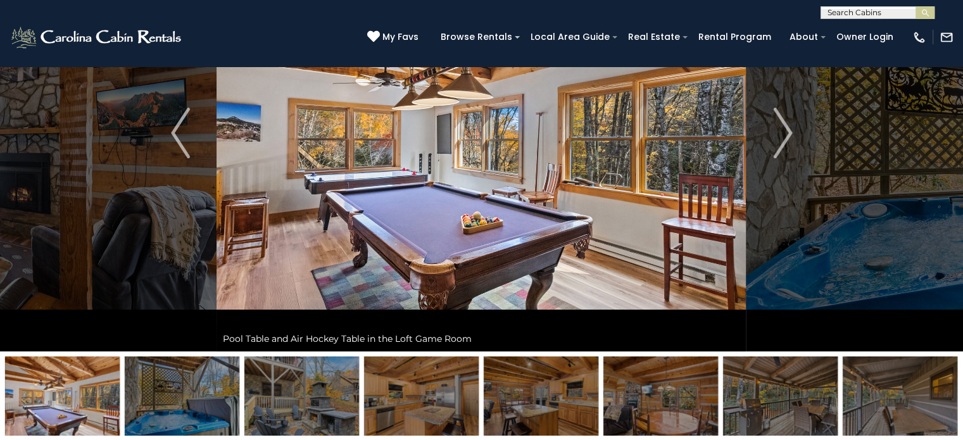
scroll to position [0, 0]
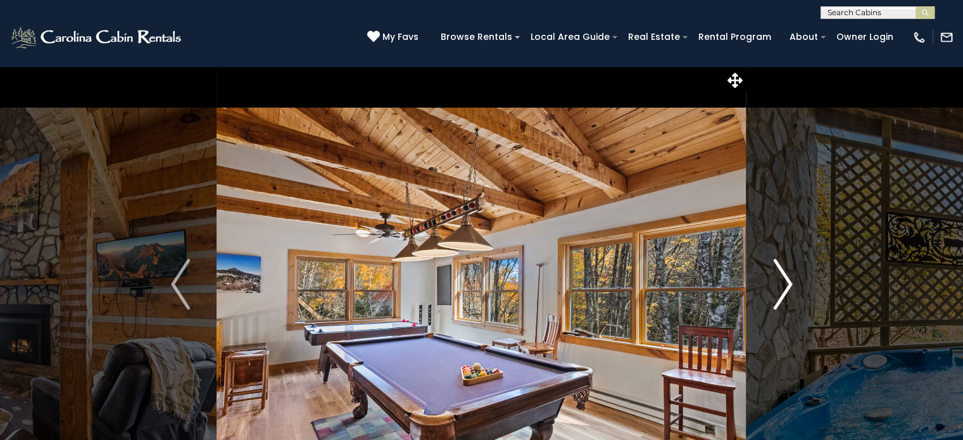
click at [780, 277] on img "Next" at bounding box center [782, 284] width 19 height 51
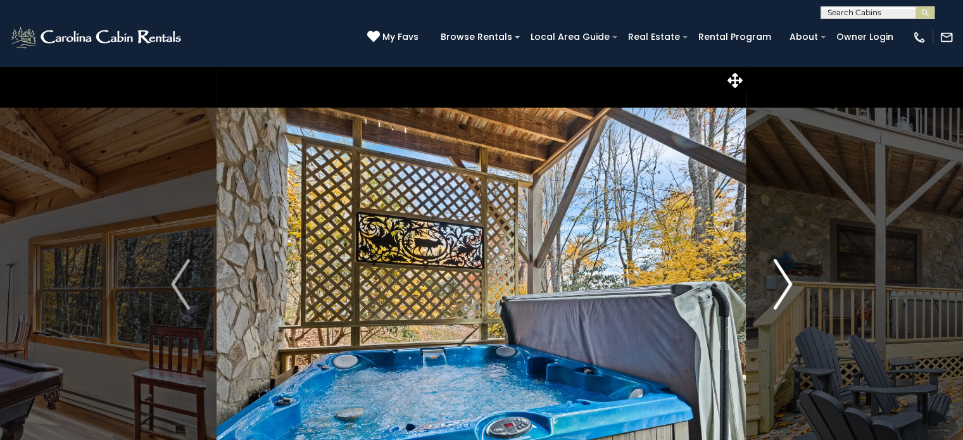
click at [780, 277] on img "Next" at bounding box center [782, 284] width 19 height 51
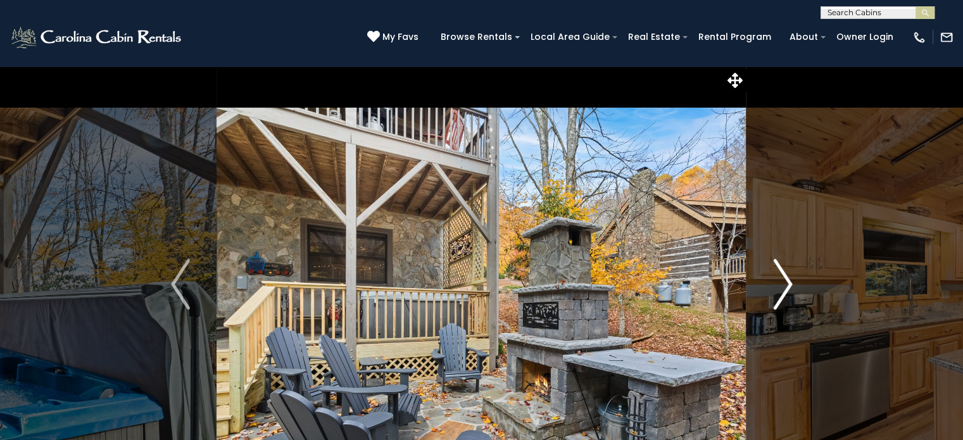
click at [780, 277] on img "Next" at bounding box center [782, 284] width 19 height 51
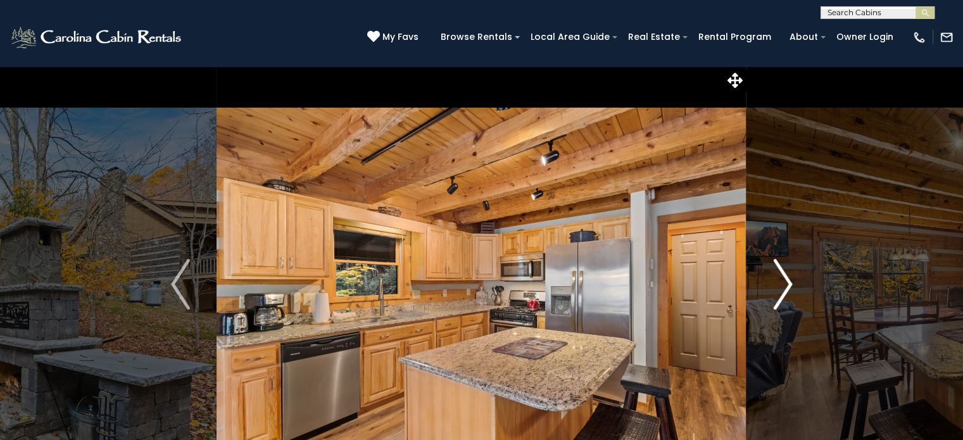
click at [780, 277] on img "Next" at bounding box center [782, 284] width 19 height 51
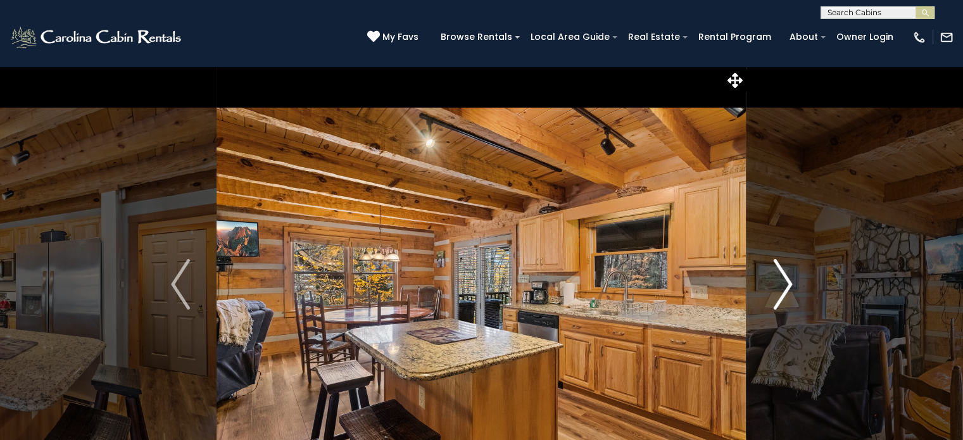
click at [780, 277] on img "Next" at bounding box center [782, 284] width 19 height 51
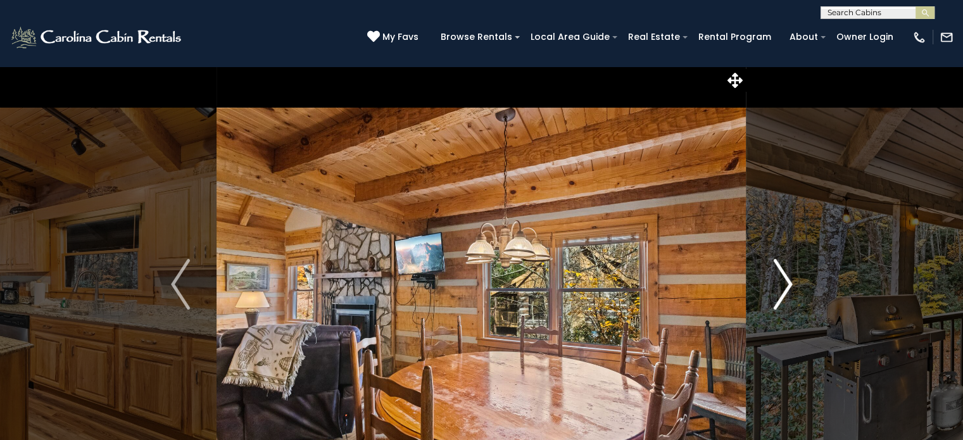
click at [780, 277] on img "Next" at bounding box center [782, 284] width 19 height 51
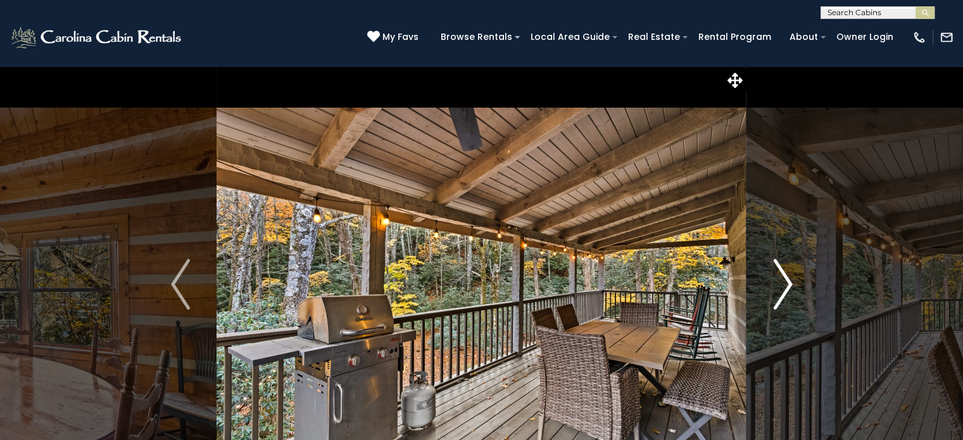
click at [780, 277] on img "Next" at bounding box center [782, 284] width 19 height 51
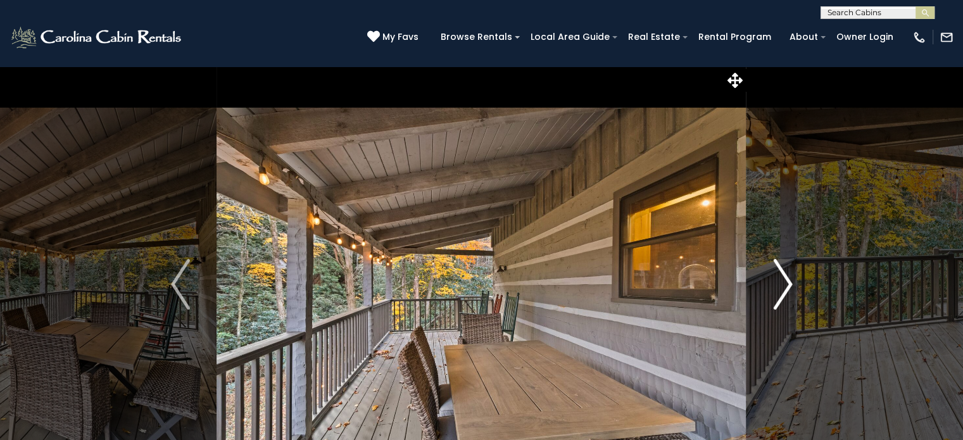
click at [780, 277] on img "Next" at bounding box center [782, 284] width 19 height 51
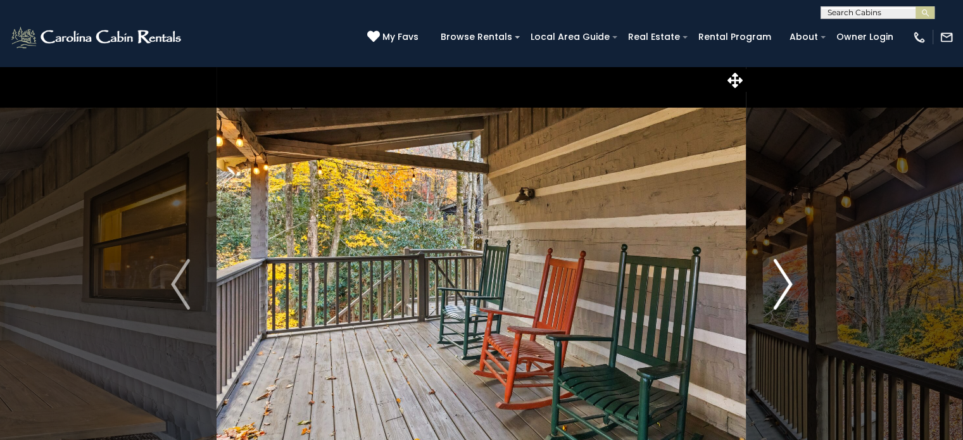
click at [780, 277] on img "Next" at bounding box center [782, 284] width 19 height 51
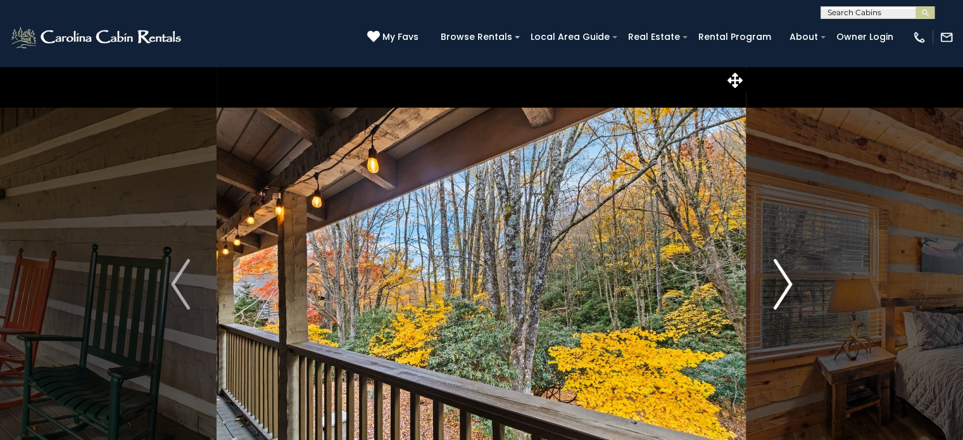
click at [780, 277] on img "Next" at bounding box center [782, 284] width 19 height 51
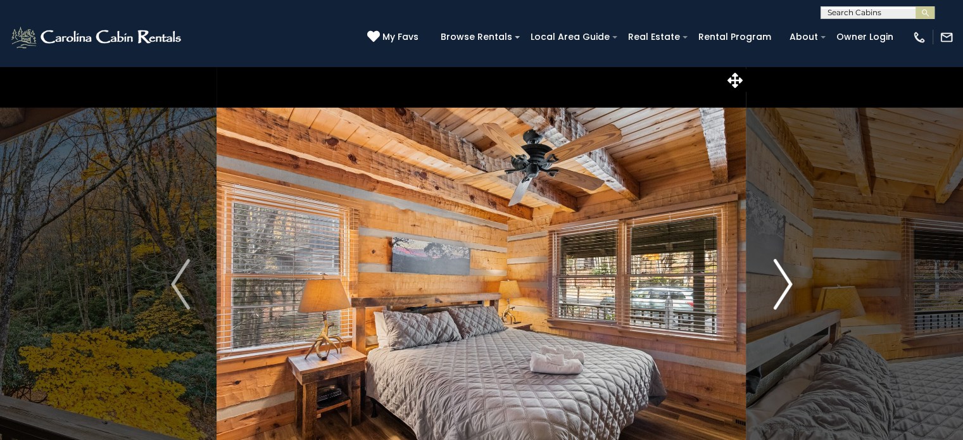
click at [780, 277] on img "Next" at bounding box center [782, 284] width 19 height 51
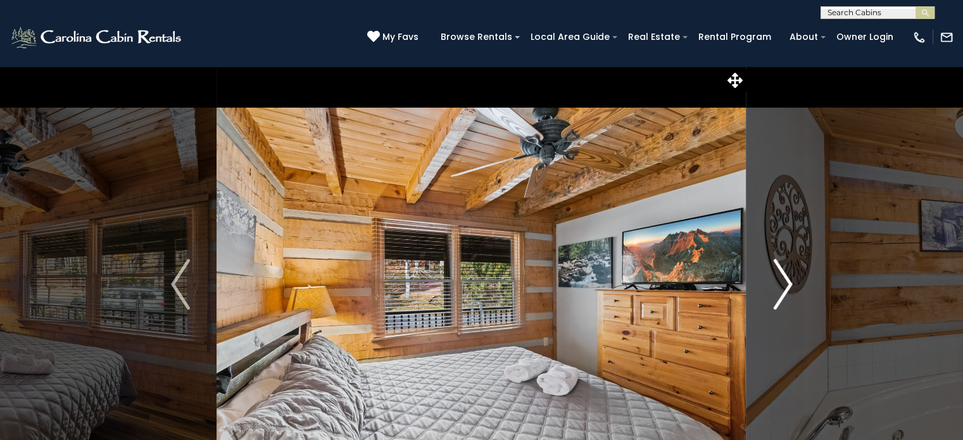
click at [780, 277] on img "Next" at bounding box center [782, 284] width 19 height 51
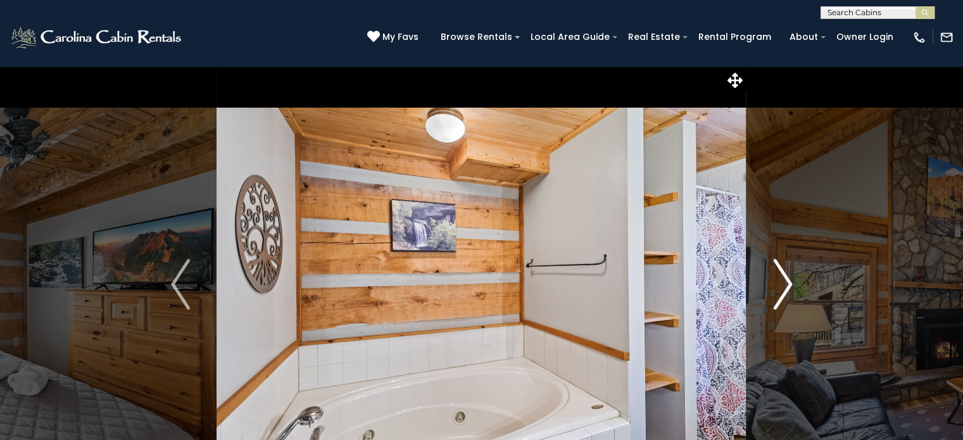
click at [780, 277] on img "Next" at bounding box center [782, 284] width 19 height 51
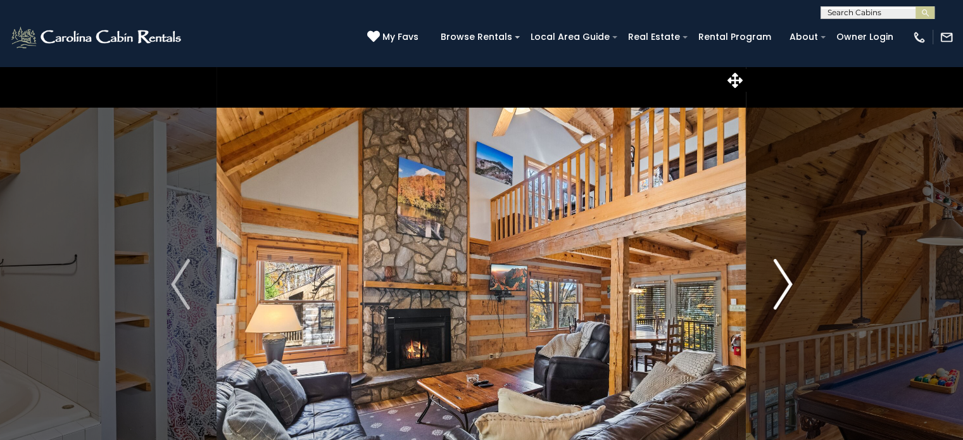
click at [780, 277] on img "Next" at bounding box center [782, 284] width 19 height 51
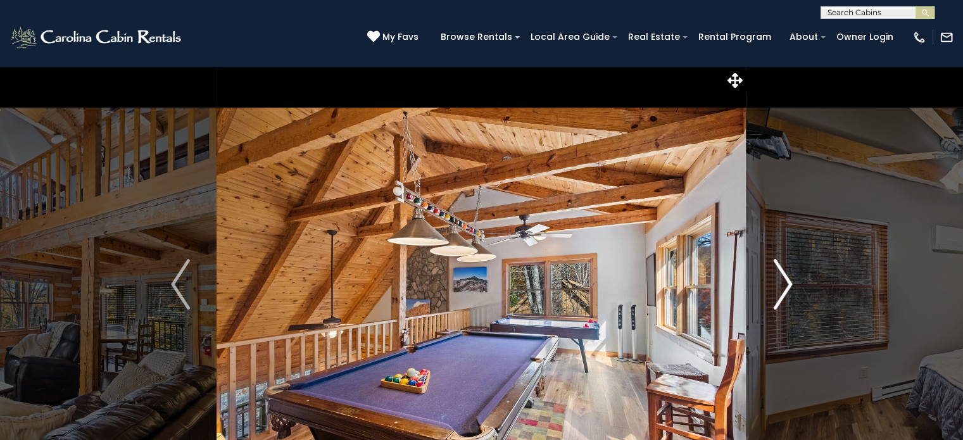
click at [780, 277] on img "Next" at bounding box center [782, 284] width 19 height 51
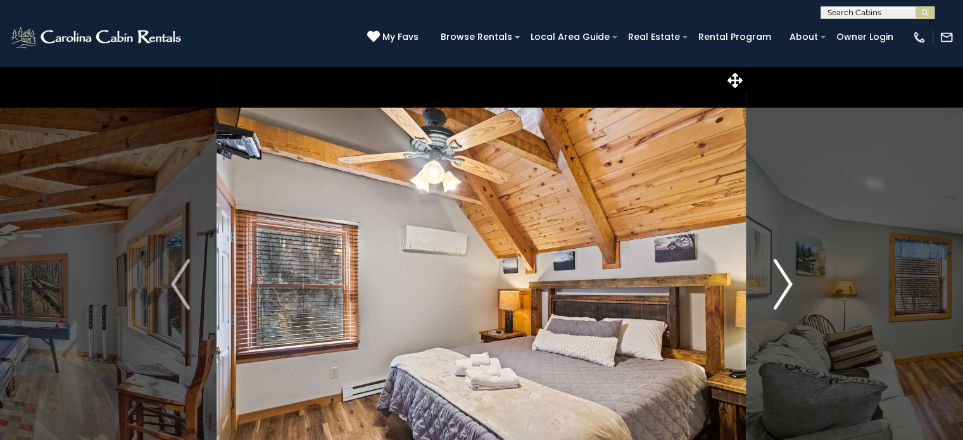
click at [780, 277] on img "Next" at bounding box center [782, 284] width 19 height 51
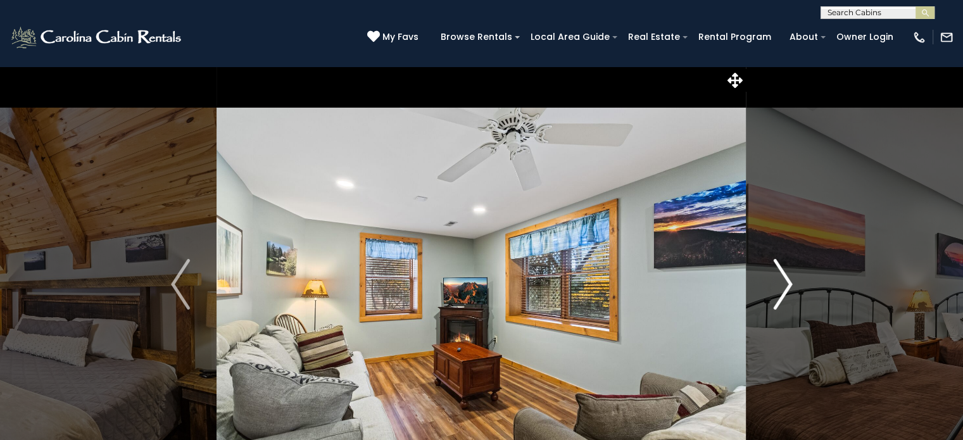
click at [780, 277] on img "Next" at bounding box center [782, 284] width 19 height 51
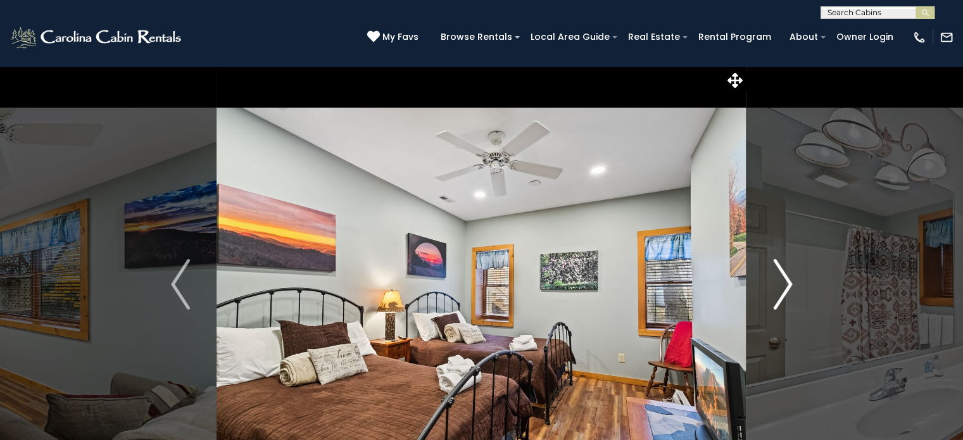
click at [780, 277] on img "Next" at bounding box center [782, 284] width 19 height 51
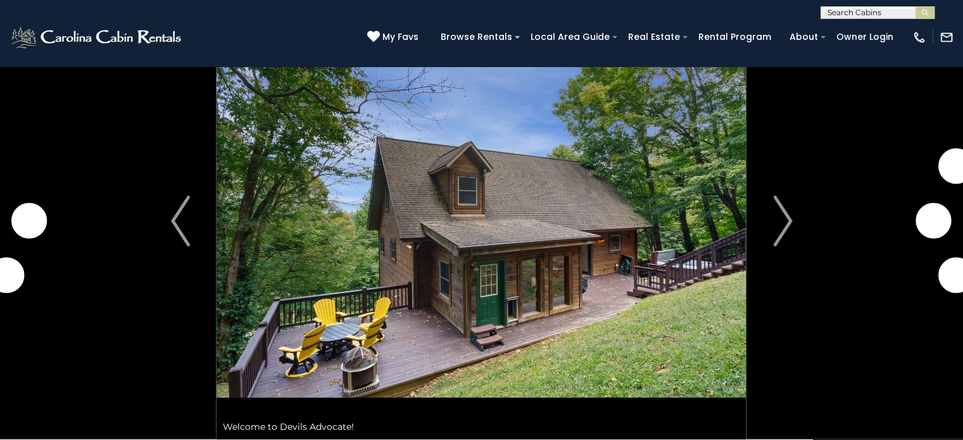
scroll to position [63, 0]
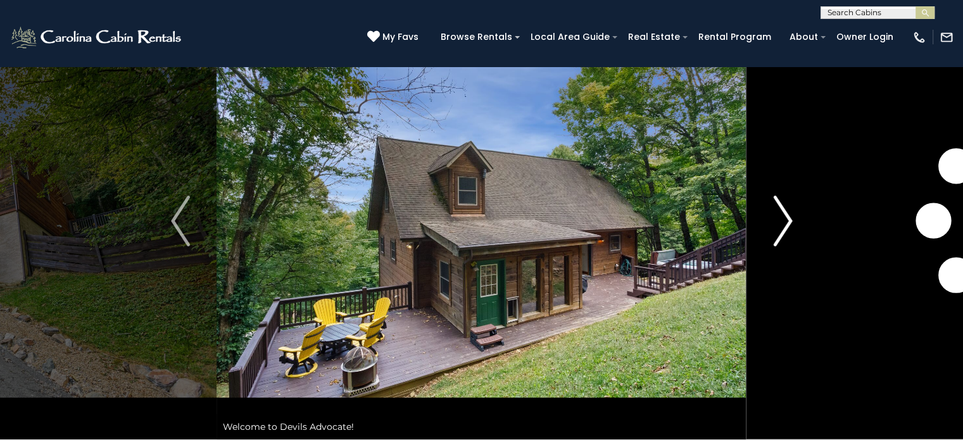
click at [787, 229] on img "Next" at bounding box center [782, 221] width 19 height 51
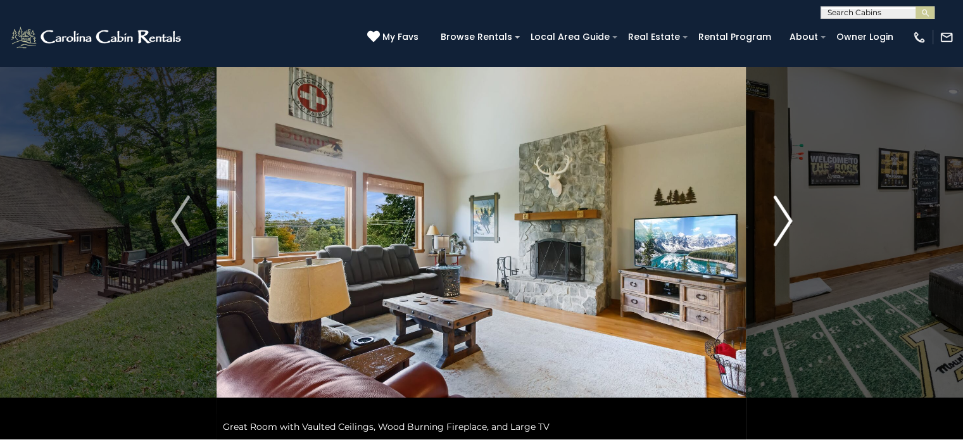
click at [787, 229] on img "Next" at bounding box center [782, 221] width 19 height 51
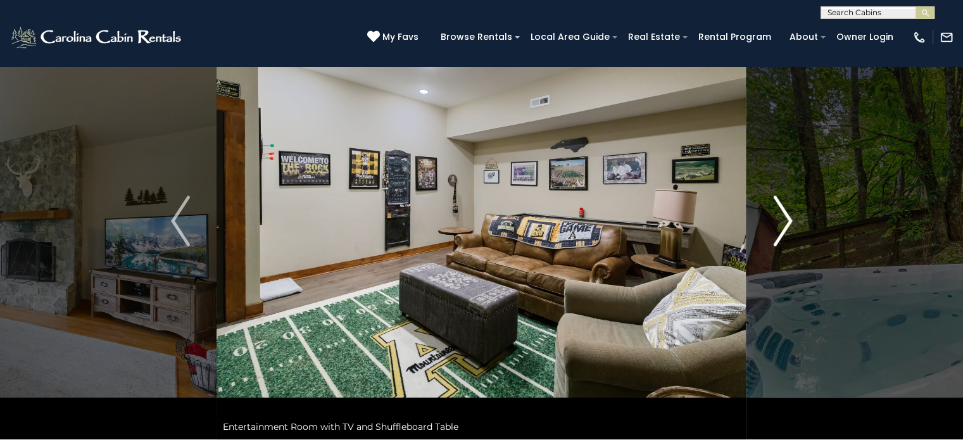
click at [787, 229] on img "Next" at bounding box center [782, 221] width 19 height 51
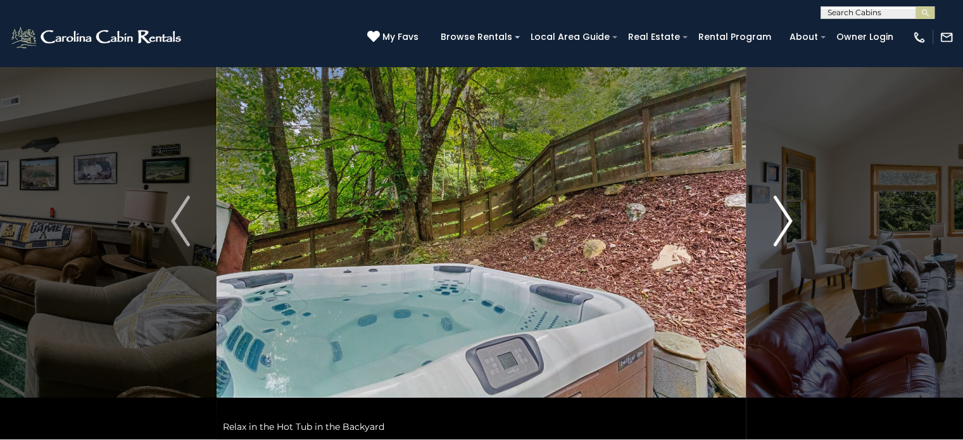
click at [786, 213] on img "Next" at bounding box center [782, 221] width 19 height 51
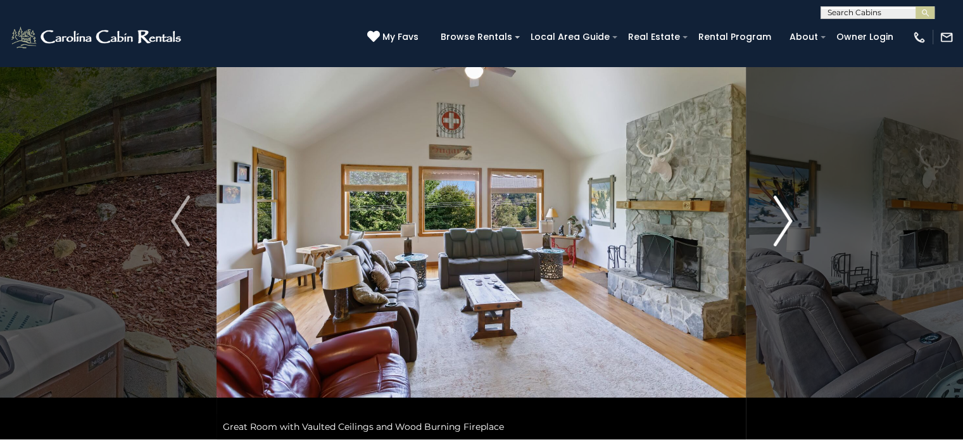
click at [786, 213] on img "Next" at bounding box center [782, 221] width 19 height 51
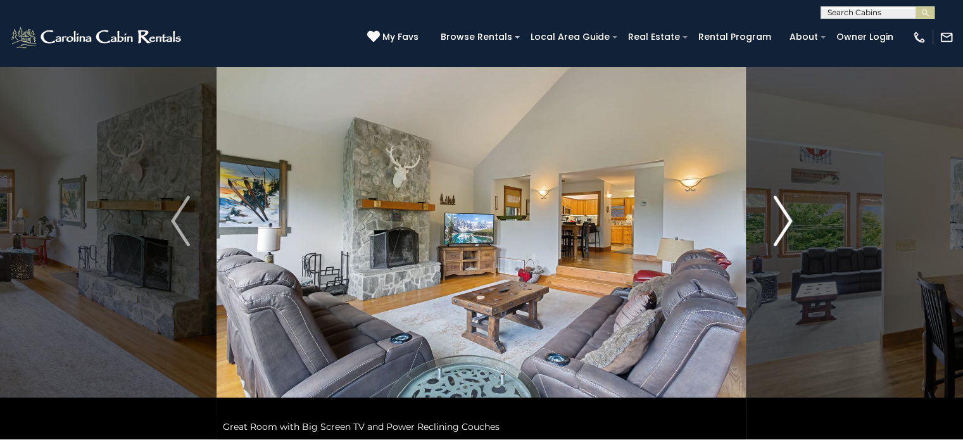
click at [786, 213] on img "Next" at bounding box center [782, 221] width 19 height 51
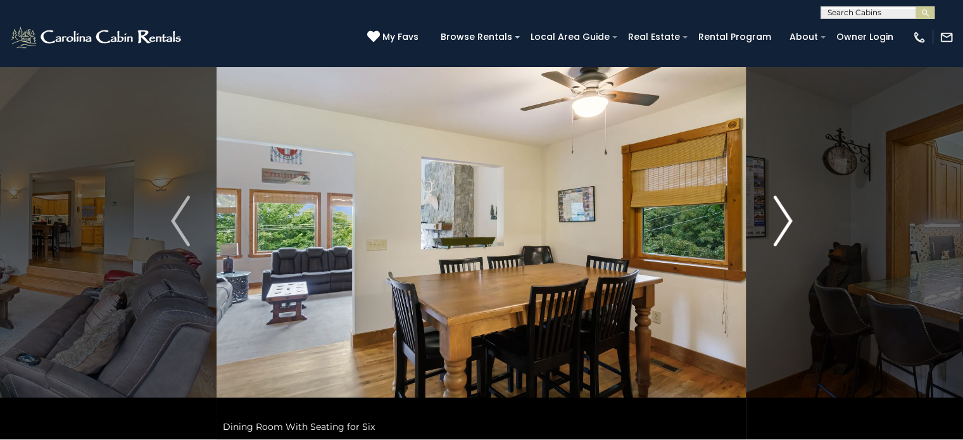
click at [786, 213] on img "Next" at bounding box center [782, 221] width 19 height 51
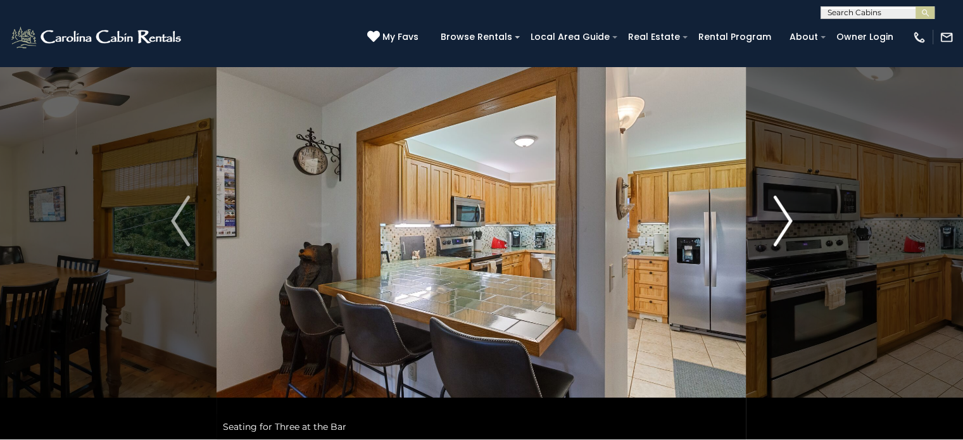
click at [786, 213] on img "Next" at bounding box center [782, 221] width 19 height 51
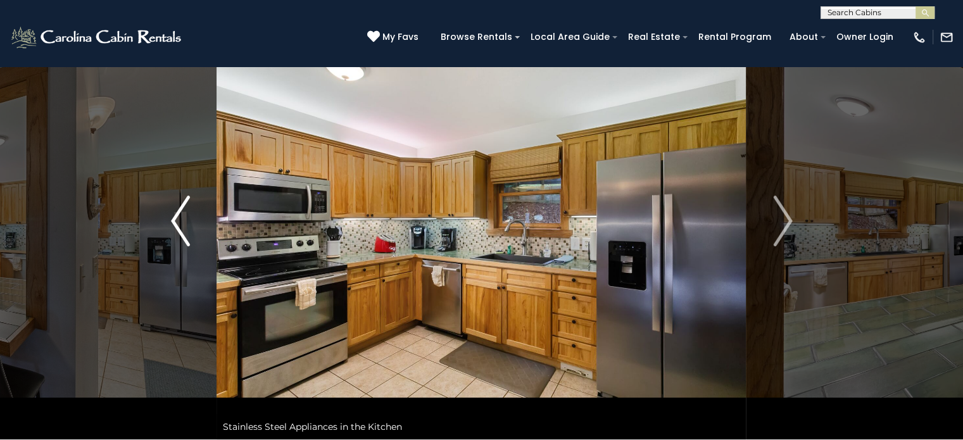
click at [175, 218] on img "Previous" at bounding box center [180, 221] width 19 height 51
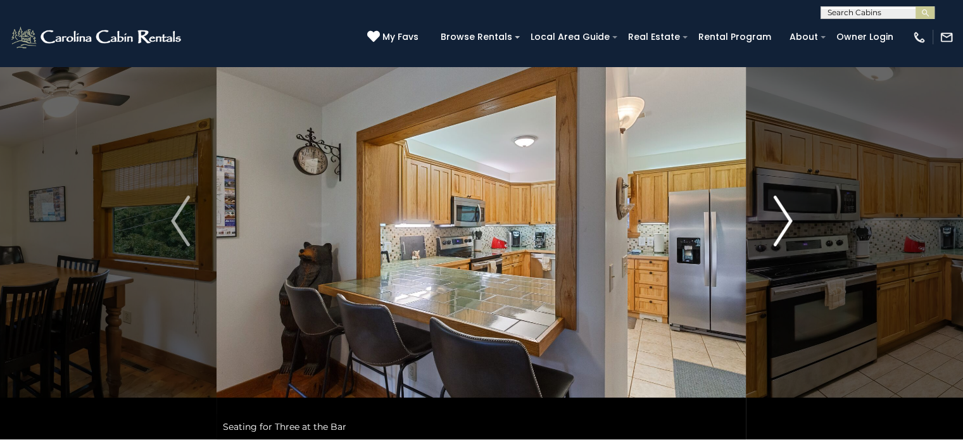
click at [788, 221] on img "Next" at bounding box center [782, 221] width 19 height 51
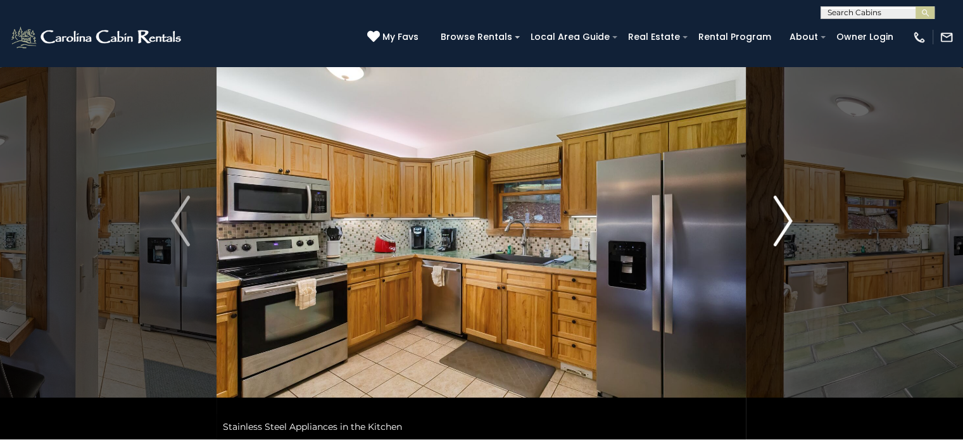
click at [788, 221] on img "Next" at bounding box center [782, 221] width 19 height 51
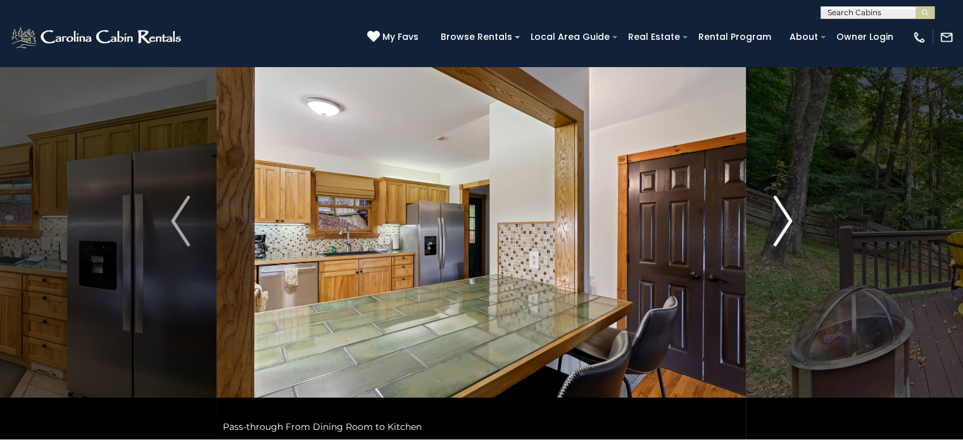
click at [788, 221] on img "Next" at bounding box center [782, 221] width 19 height 51
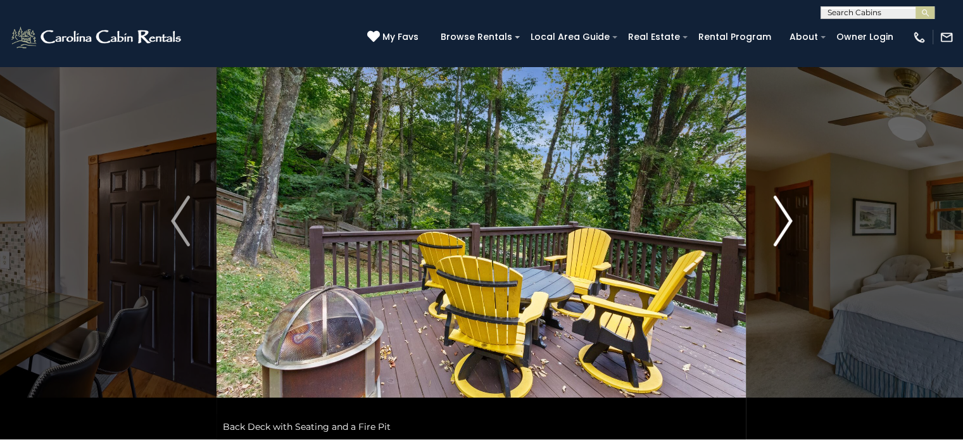
click at [788, 221] on img "Next" at bounding box center [782, 221] width 19 height 51
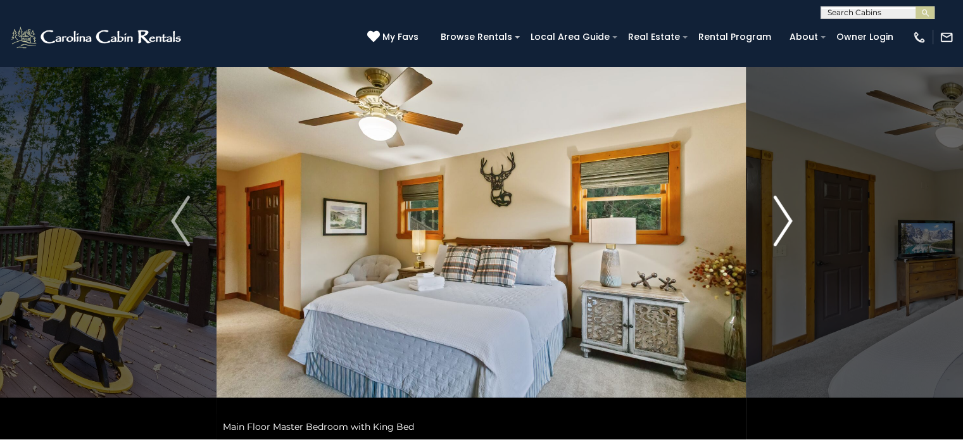
click at [788, 221] on img "Next" at bounding box center [782, 221] width 19 height 51
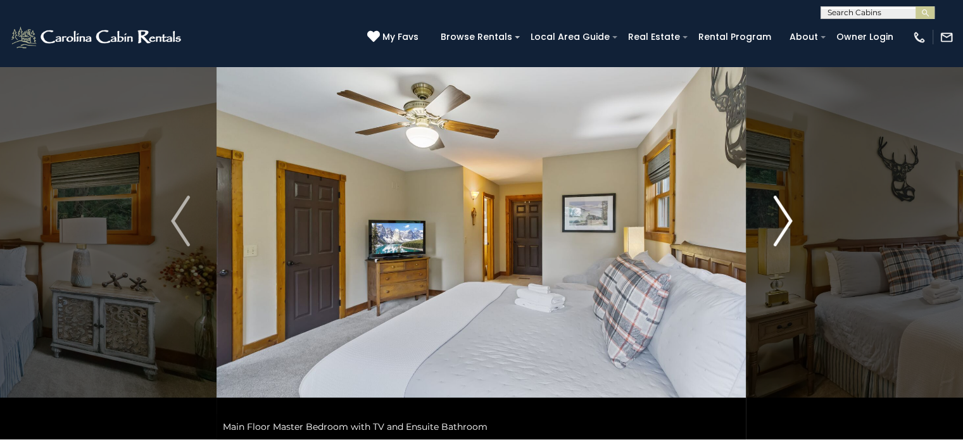
click at [788, 221] on img "Next" at bounding box center [782, 221] width 19 height 51
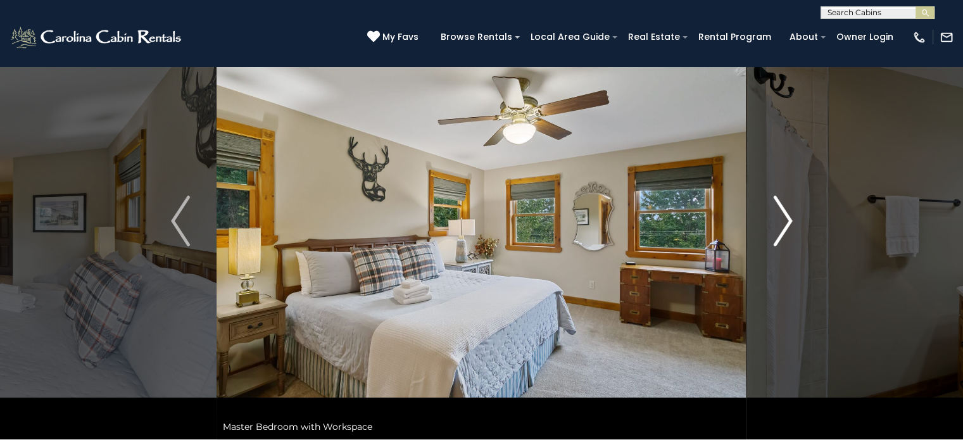
click at [788, 221] on img "Next" at bounding box center [782, 221] width 19 height 51
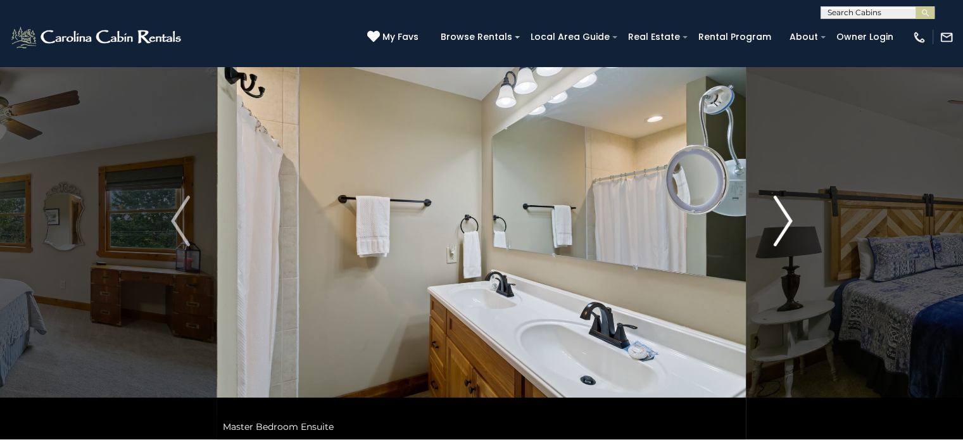
click at [788, 221] on img "Next" at bounding box center [782, 221] width 19 height 51
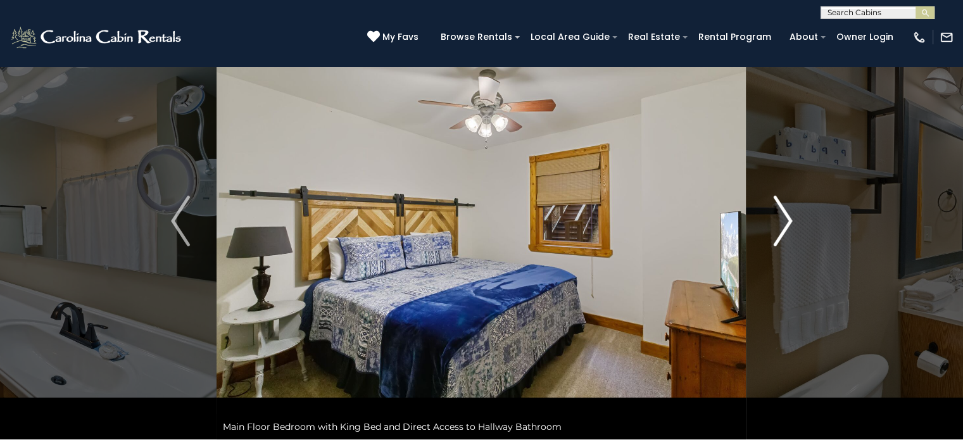
click at [788, 221] on img "Next" at bounding box center [782, 221] width 19 height 51
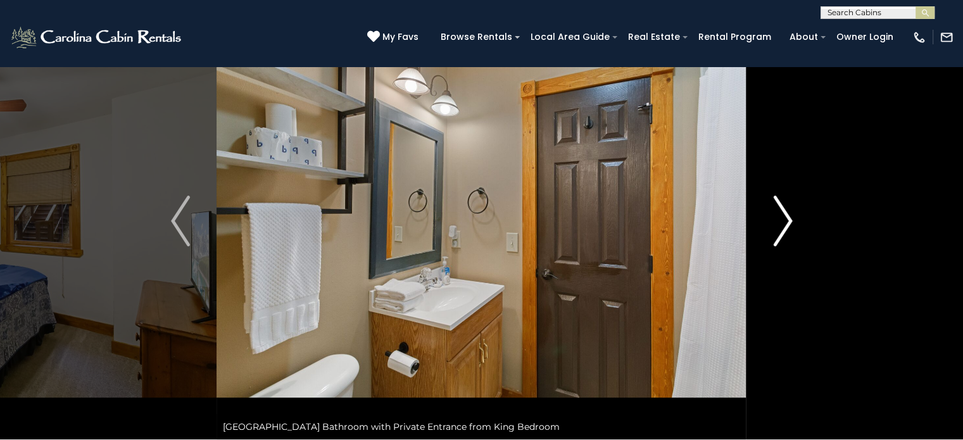
click at [788, 221] on img "Next" at bounding box center [782, 221] width 19 height 51
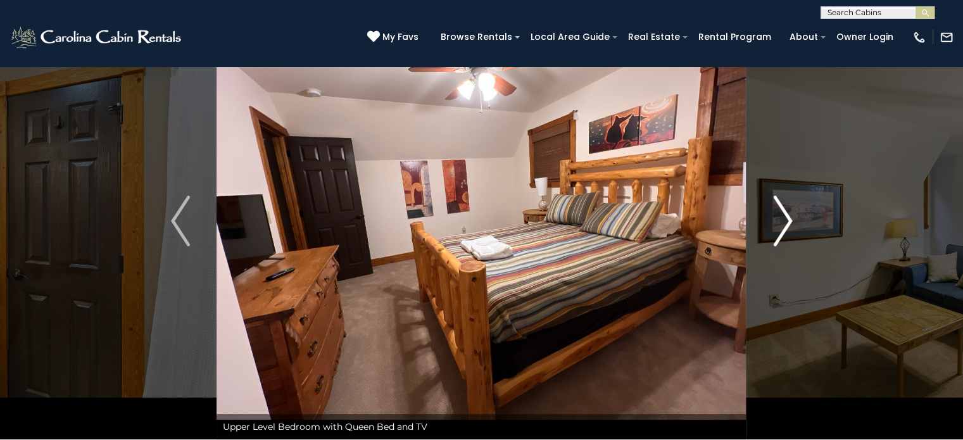
click at [788, 221] on img "Next" at bounding box center [782, 221] width 19 height 51
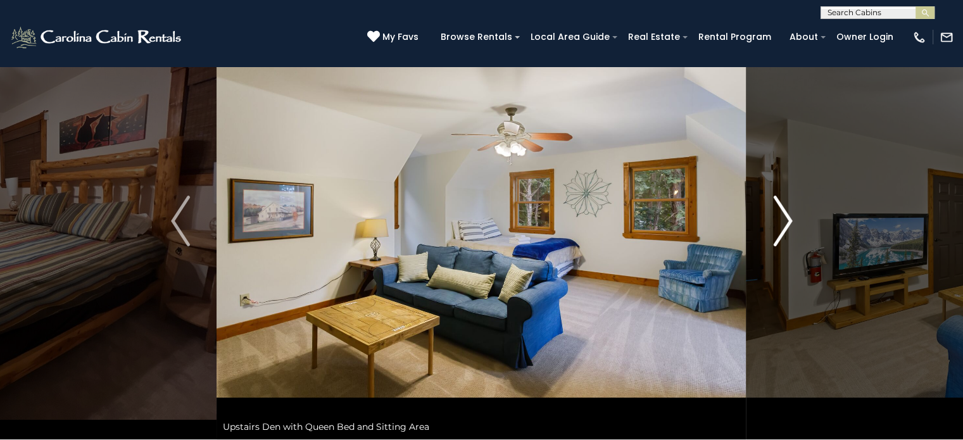
click at [788, 221] on img "Next" at bounding box center [782, 221] width 19 height 51
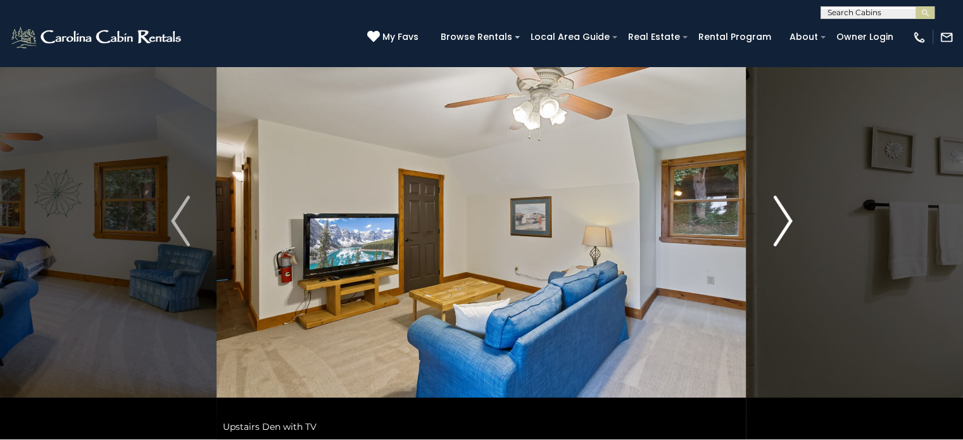
click at [788, 221] on img "Next" at bounding box center [782, 221] width 19 height 51
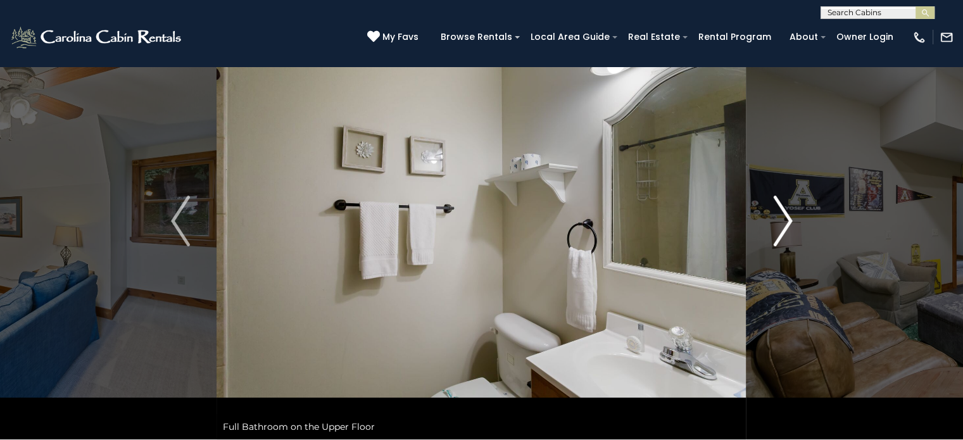
click at [788, 221] on img "Next" at bounding box center [782, 221] width 19 height 51
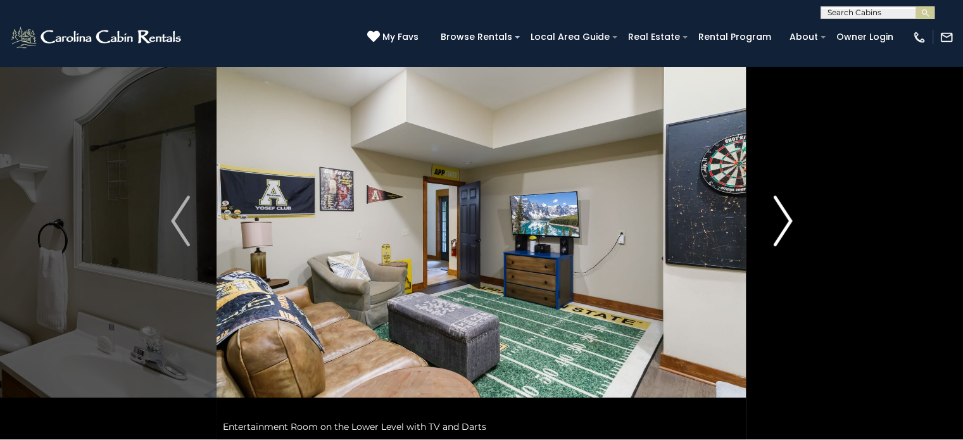
click at [788, 221] on img "Next" at bounding box center [782, 221] width 19 height 51
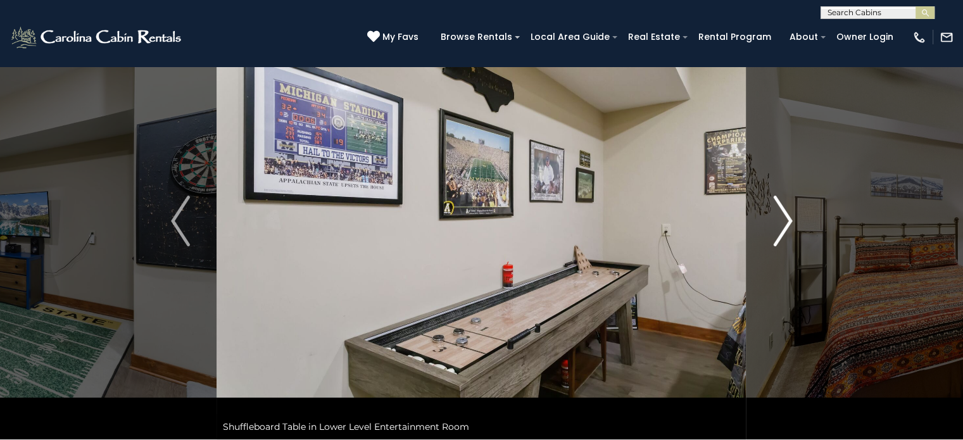
click at [788, 221] on img "Next" at bounding box center [782, 221] width 19 height 51
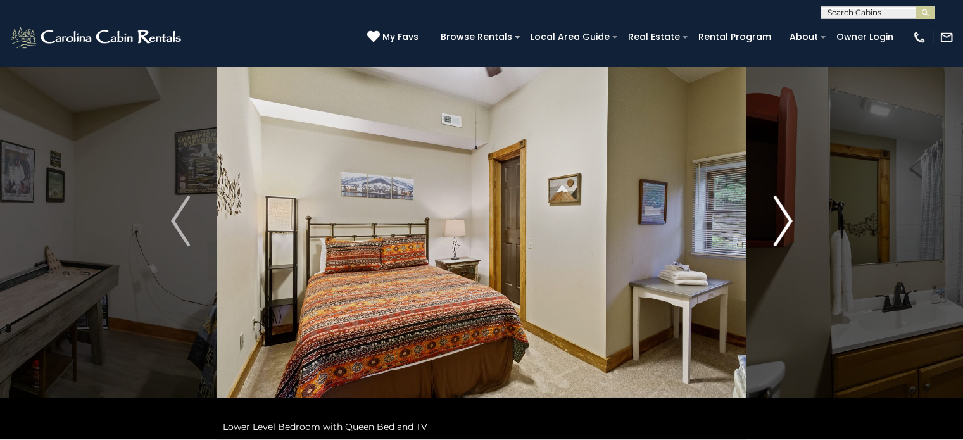
click at [788, 221] on img "Next" at bounding box center [782, 221] width 19 height 51
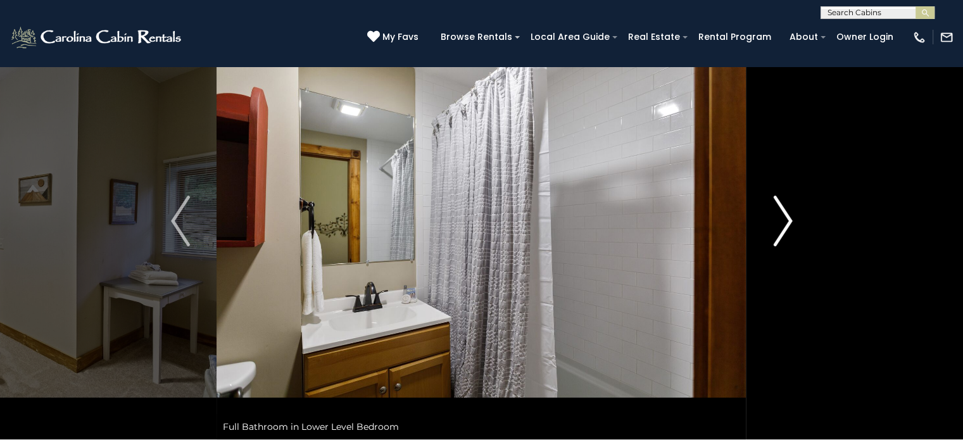
click at [788, 221] on img "Next" at bounding box center [782, 221] width 19 height 51
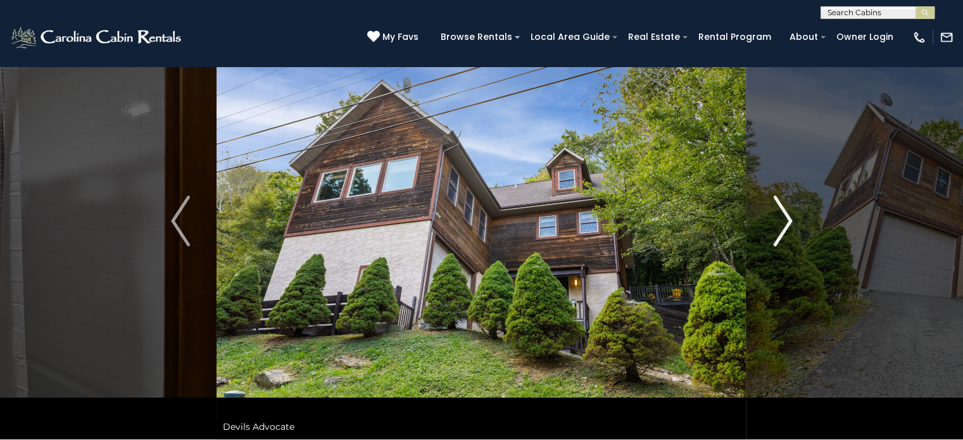
click at [788, 221] on img "Next" at bounding box center [782, 221] width 19 height 51
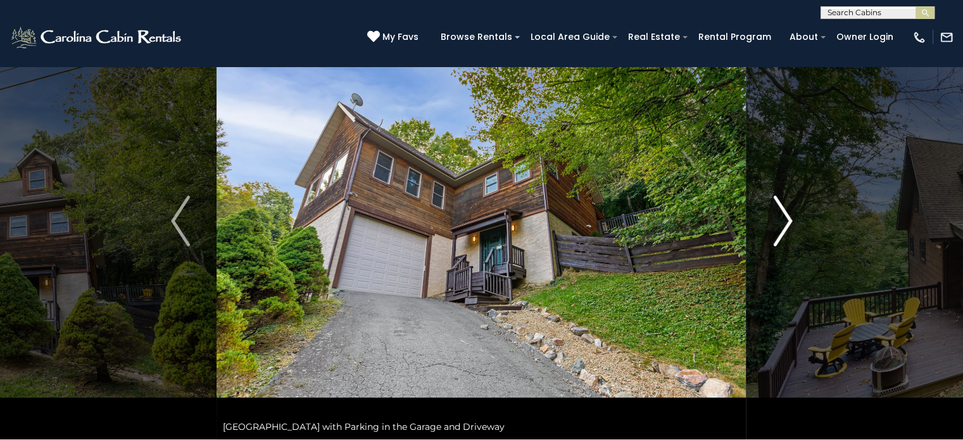
click at [788, 221] on img "Next" at bounding box center [782, 221] width 19 height 51
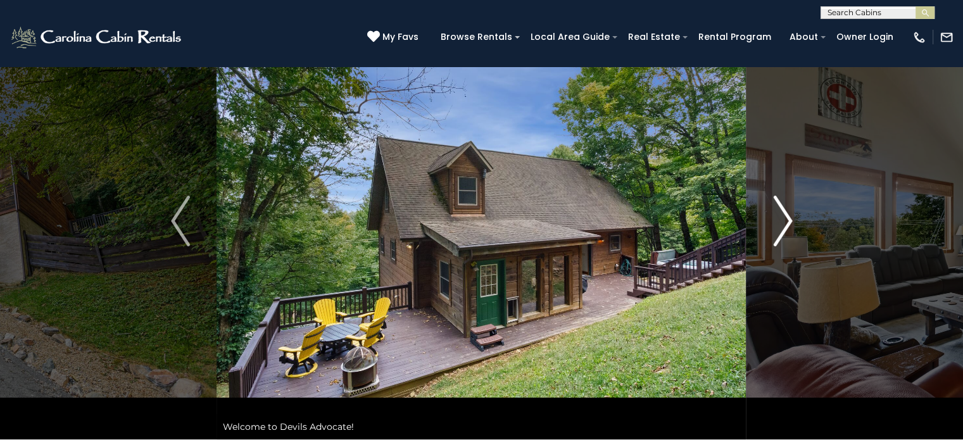
click at [788, 221] on img "Next" at bounding box center [782, 221] width 19 height 51
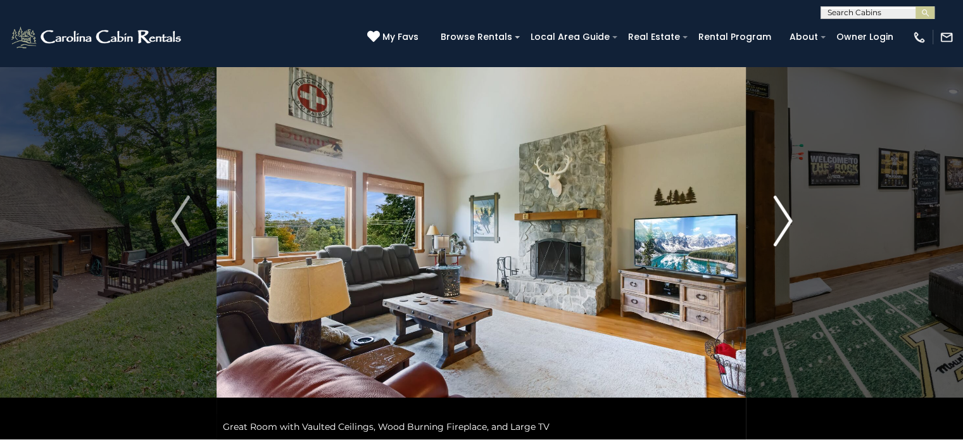
click at [788, 221] on img "Next" at bounding box center [782, 221] width 19 height 51
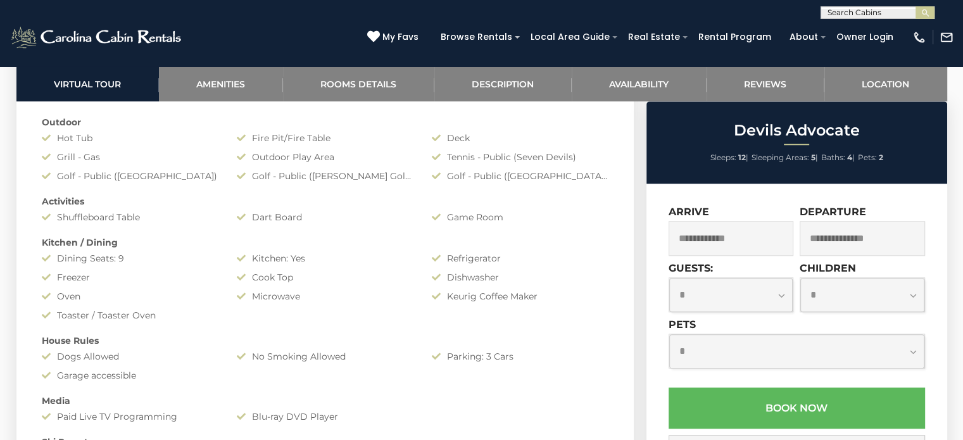
scroll to position [1142, 0]
click at [740, 241] on input "text" at bounding box center [731, 238] width 125 height 35
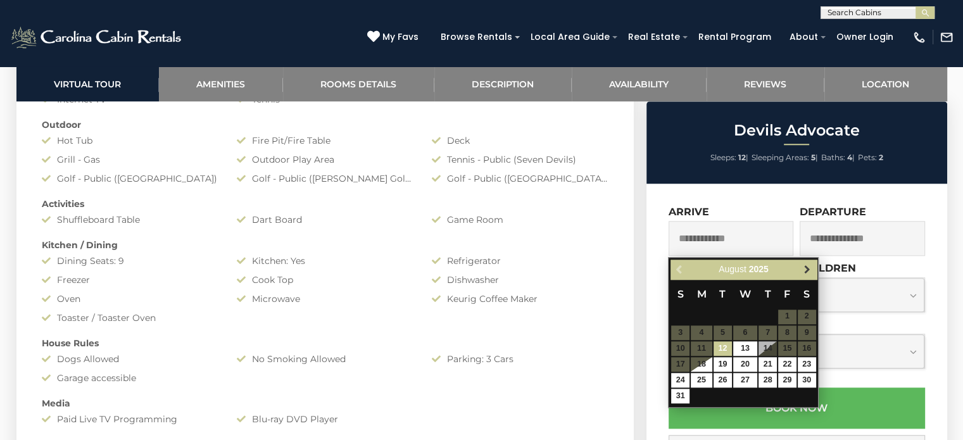
click at [811, 268] on span "Next" at bounding box center [807, 269] width 10 height 10
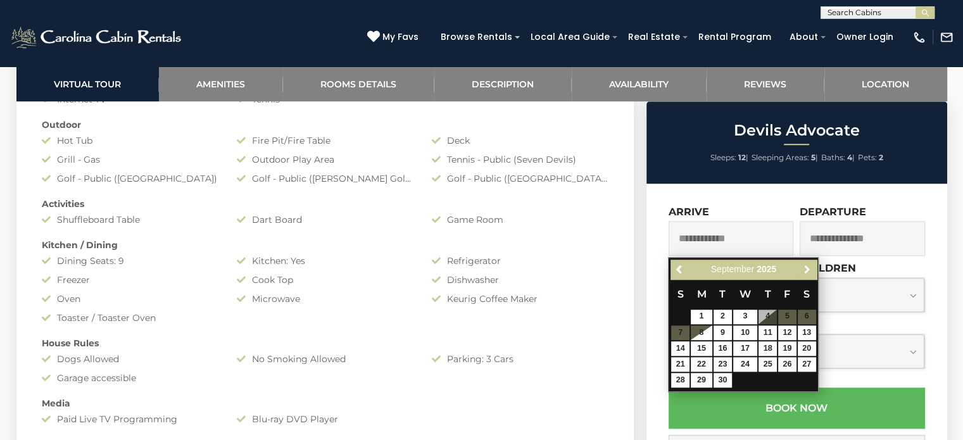
click at [811, 268] on span "Next" at bounding box center [807, 269] width 10 height 10
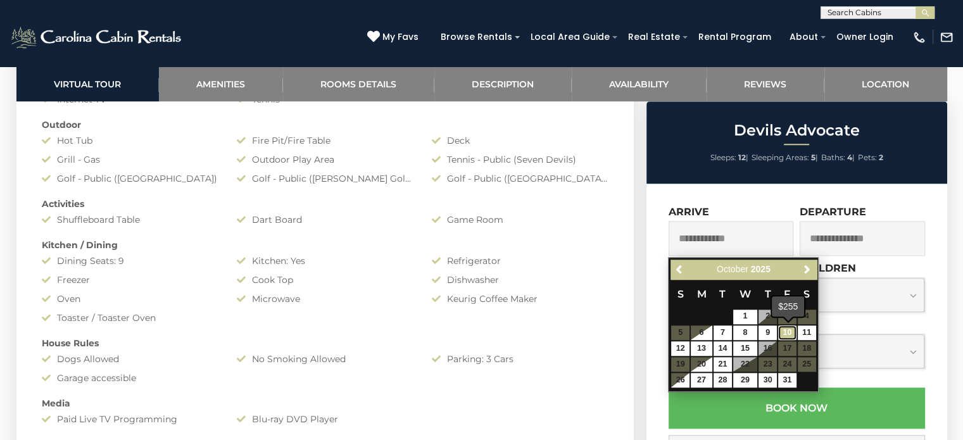
click at [784, 331] on link "10" at bounding box center [787, 332] width 18 height 15
type input "**********"
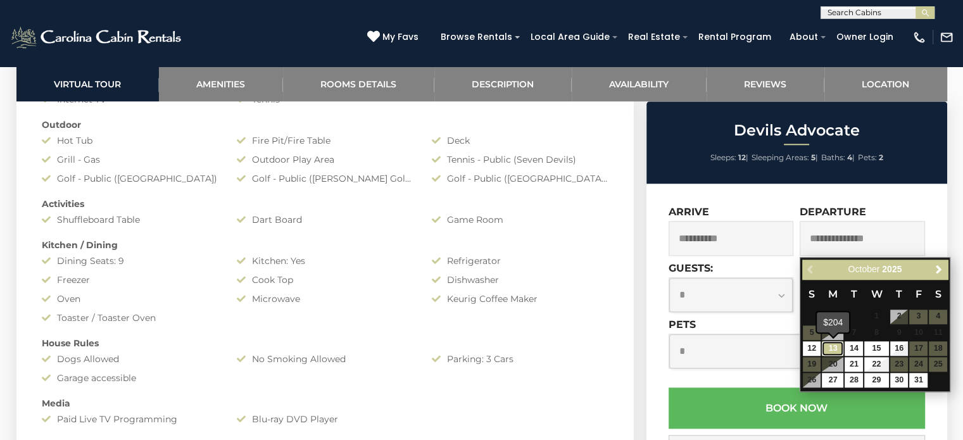
click at [831, 348] on link "13" at bounding box center [833, 348] width 22 height 15
type input "**********"
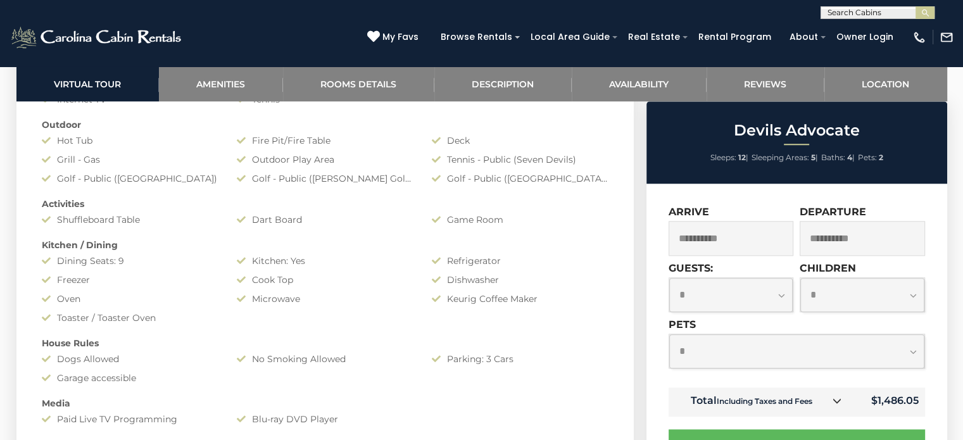
click at [735, 357] on select "**********" at bounding box center [796, 351] width 255 height 34
select select "*"
click at [669, 336] on select "**********" at bounding box center [796, 351] width 255 height 34
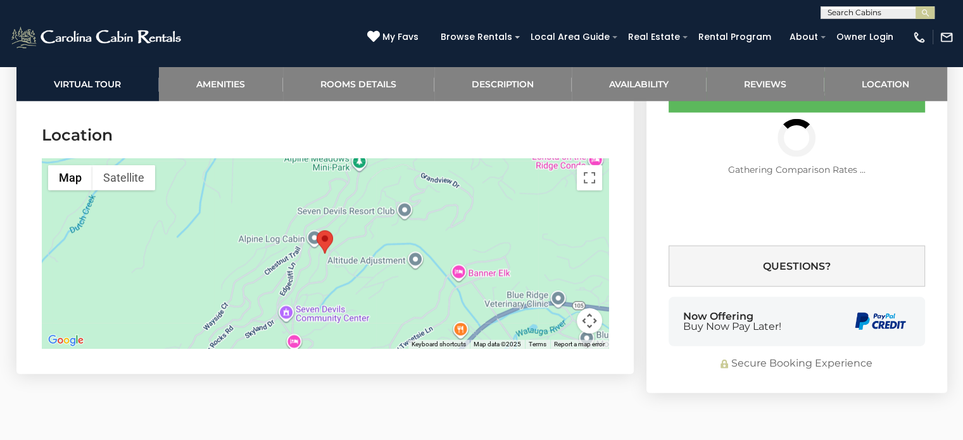
scroll to position [3359, 0]
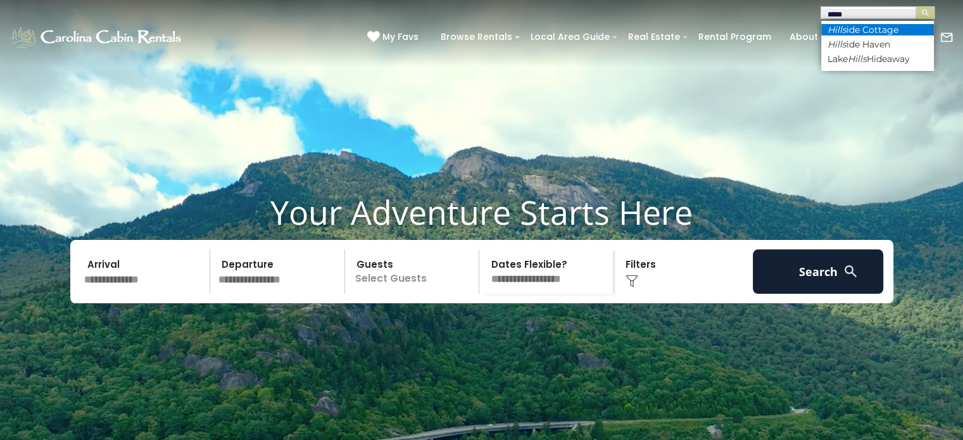
type input "*****"
click at [856, 29] on li "Hills ide Cottage" at bounding box center [877, 29] width 113 height 11
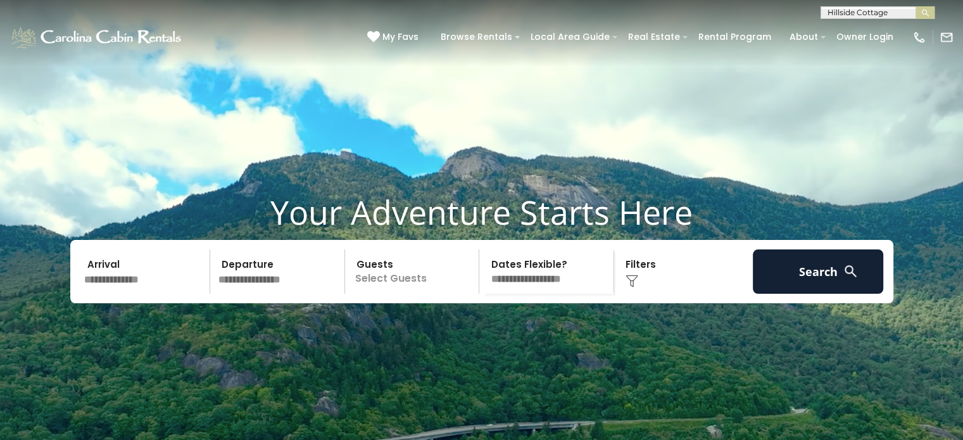
click at [916, 6] on button "submit" at bounding box center [925, 12] width 19 height 13
